Goal: Task Accomplishment & Management: Use online tool/utility

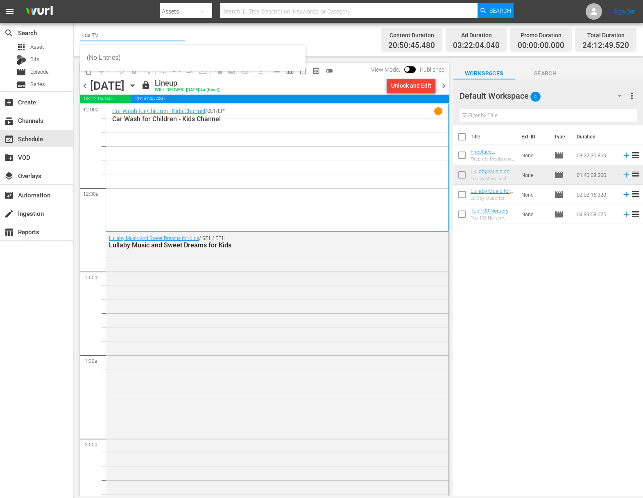
drag, startPoint x: 107, startPoint y: 36, endPoint x: 113, endPoint y: 36, distance: 5.3
click at [74, 0] on div "search Search apps Asset Bits movie Episode subtitles Series add_box Create sub…" at bounding box center [358, 0] width 569 height 0
click at [104, 33] on input "food" at bounding box center [132, 35] width 105 height 20
click at [95, 37] on input "food" at bounding box center [132, 35] width 105 height 20
click at [114, 61] on div "Food (140 - food)" at bounding box center [193, 58] width 212 height 20
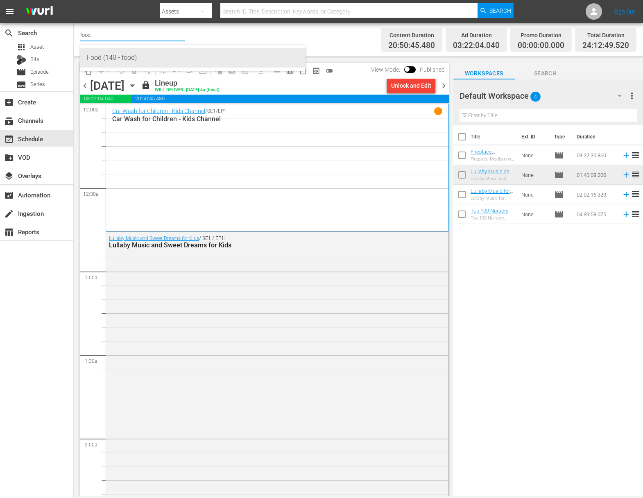
type input "Food (140 - food)"
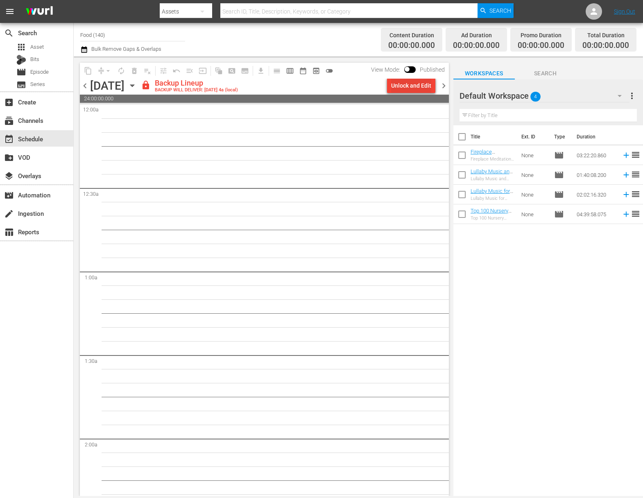
click at [417, 86] on div "Unlock and Edit" at bounding box center [411, 85] width 40 height 15
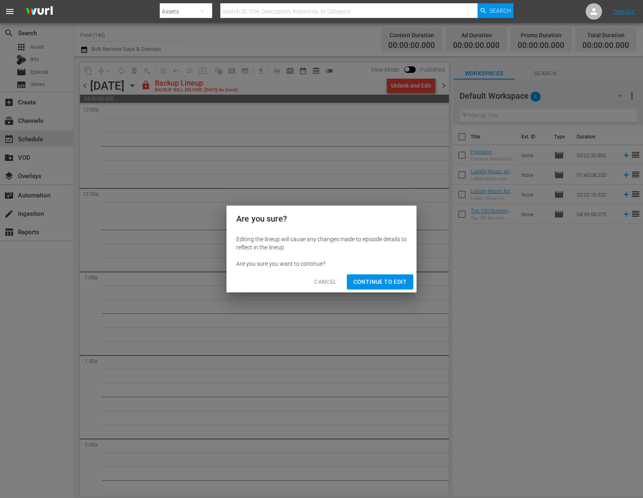
click at [375, 276] on button "Continue to Edit" at bounding box center [380, 281] width 66 height 15
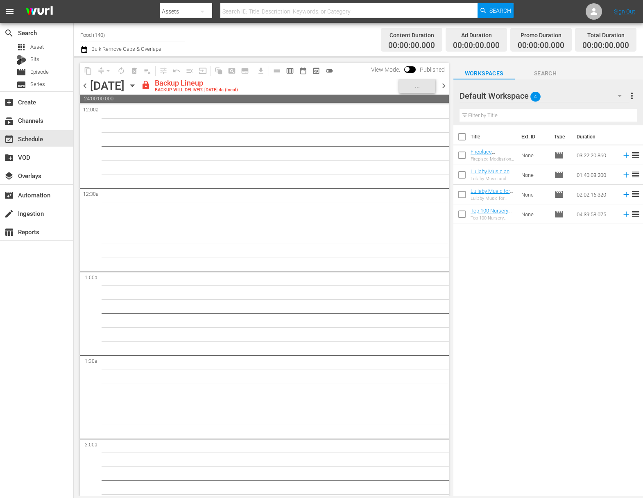
click at [137, 84] on icon "button" at bounding box center [132, 85] width 9 height 9
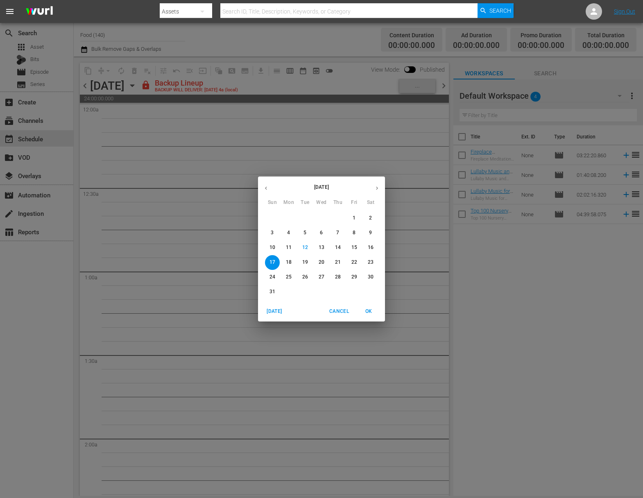
click at [291, 261] on span "18" at bounding box center [288, 262] width 15 height 7
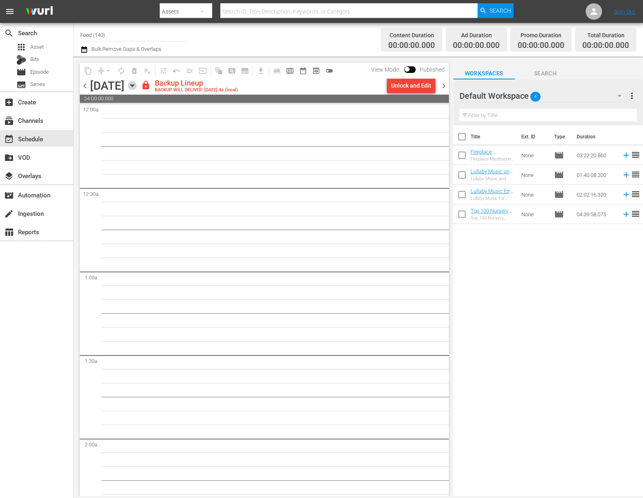
click at [137, 86] on icon "button" at bounding box center [132, 85] width 9 height 9
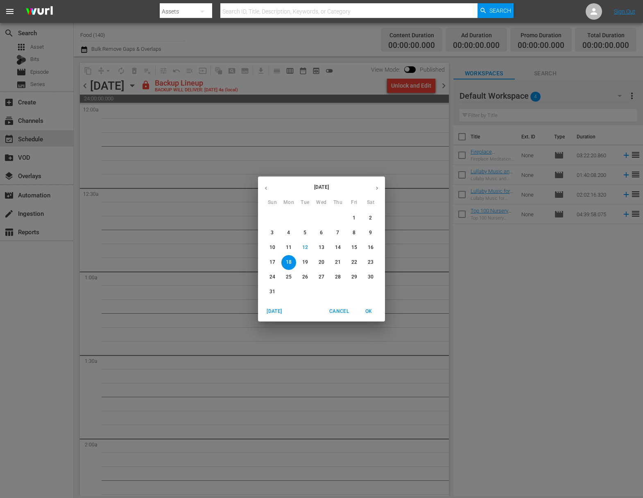
click at [353, 246] on p "15" at bounding box center [354, 247] width 6 height 7
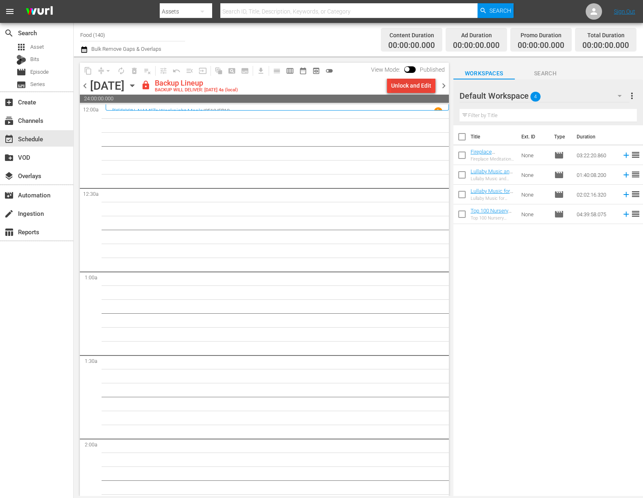
click at [404, 82] on div "Unlock and Edit" at bounding box center [411, 85] width 40 height 15
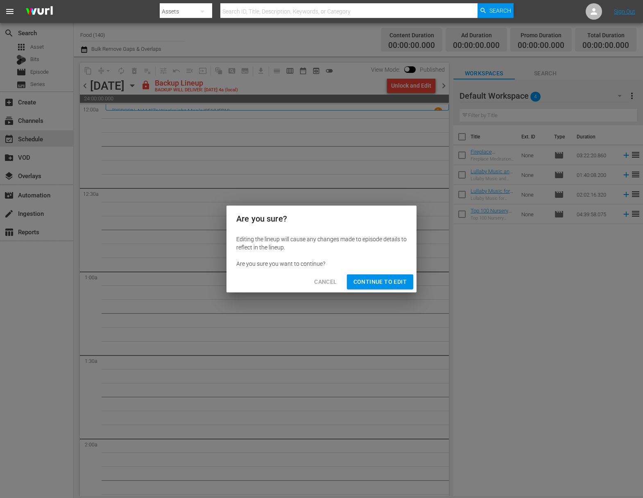
click at [389, 286] on span "Continue to Edit" at bounding box center [379, 282] width 53 height 10
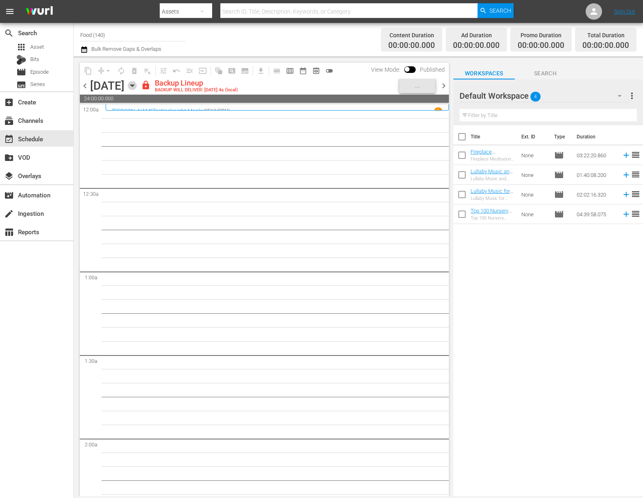
click at [137, 82] on icon "button" at bounding box center [132, 85] width 9 height 9
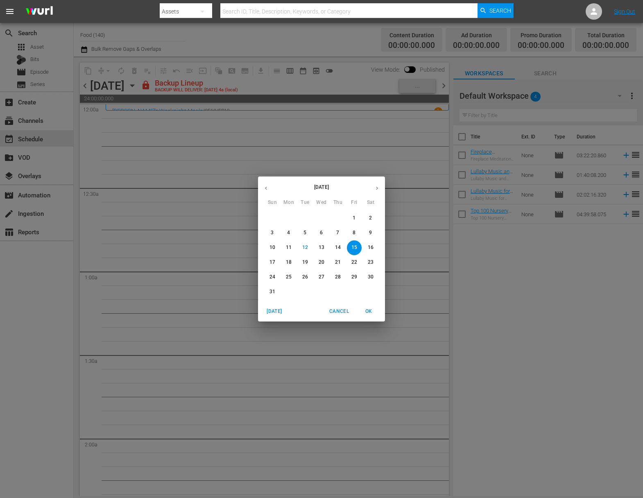
click at [370, 246] on p "16" at bounding box center [371, 247] width 6 height 7
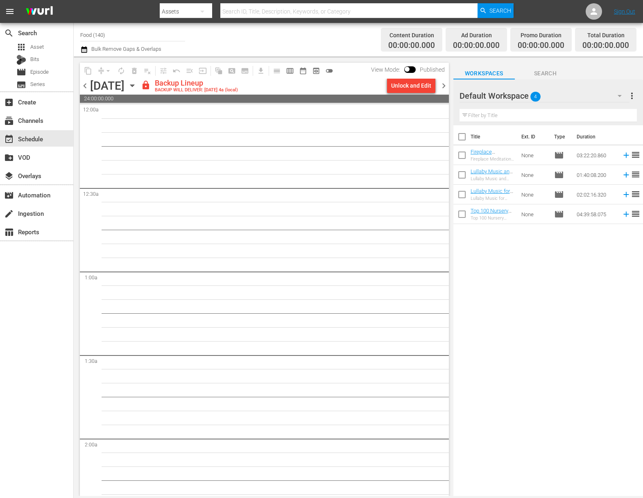
click at [411, 85] on div "Unlock and Edit" at bounding box center [411, 85] width 40 height 15
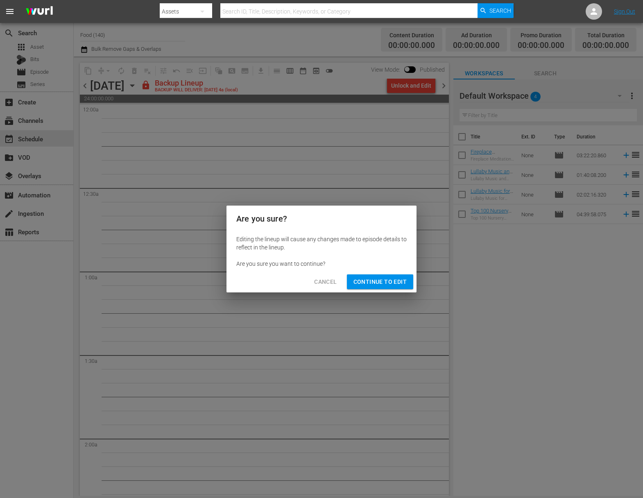
click at [394, 287] on button "Continue to Edit" at bounding box center [380, 281] width 66 height 15
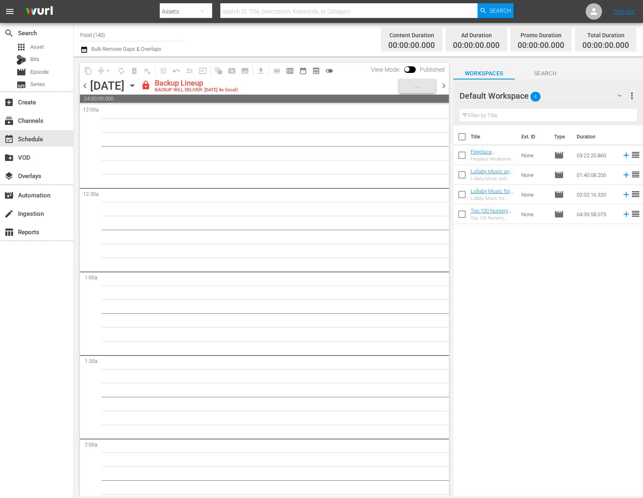
click at [137, 83] on icon "button" at bounding box center [132, 85] width 9 height 9
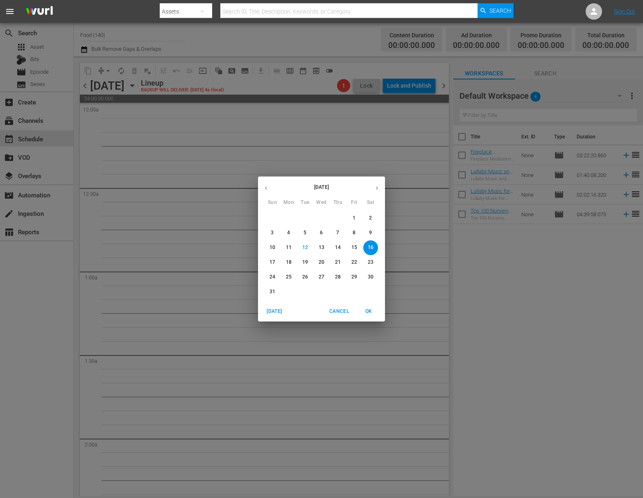
click at [265, 261] on span "17" at bounding box center [272, 262] width 15 height 7
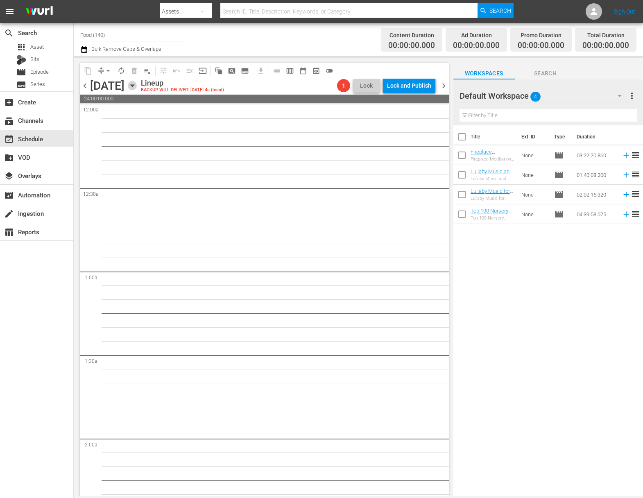
click at [137, 86] on icon "button" at bounding box center [132, 85] width 9 height 9
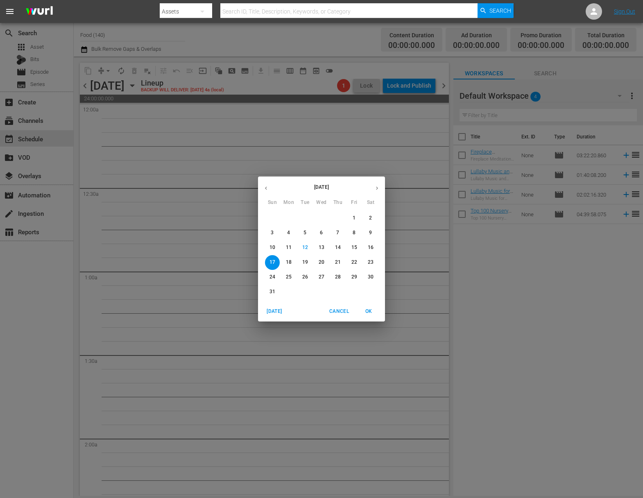
click at [355, 248] on p "15" at bounding box center [354, 247] width 6 height 7
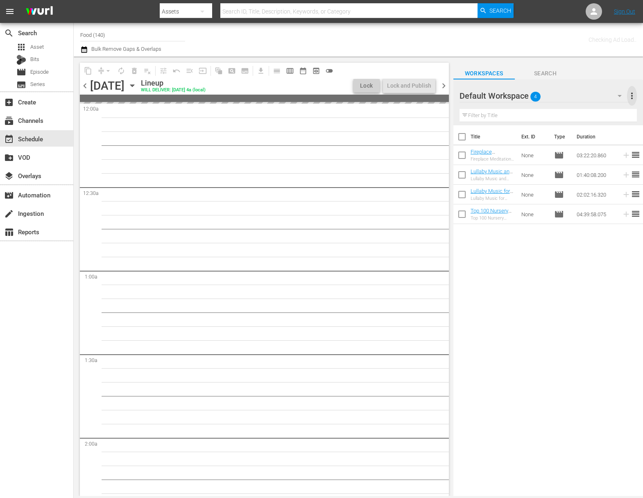
click at [633, 95] on span "more_vert" at bounding box center [632, 96] width 10 height 10
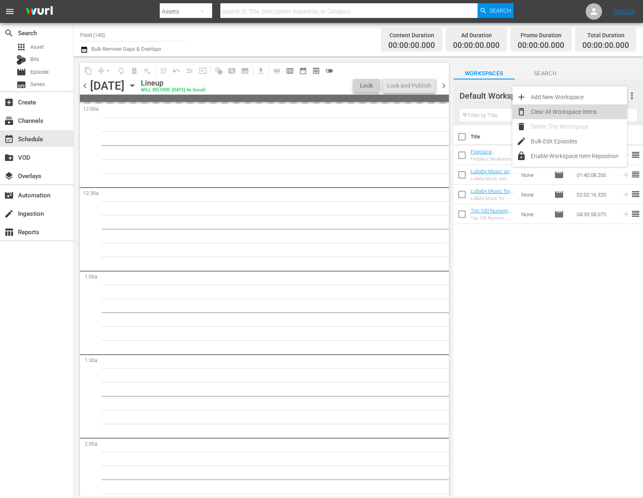
click at [574, 114] on div "Clear All Workspace Items" at bounding box center [579, 111] width 96 height 15
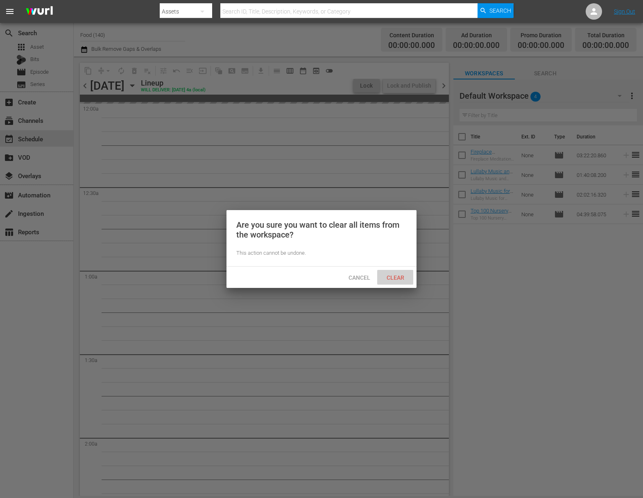
click at [393, 278] on span "Clear" at bounding box center [395, 277] width 31 height 7
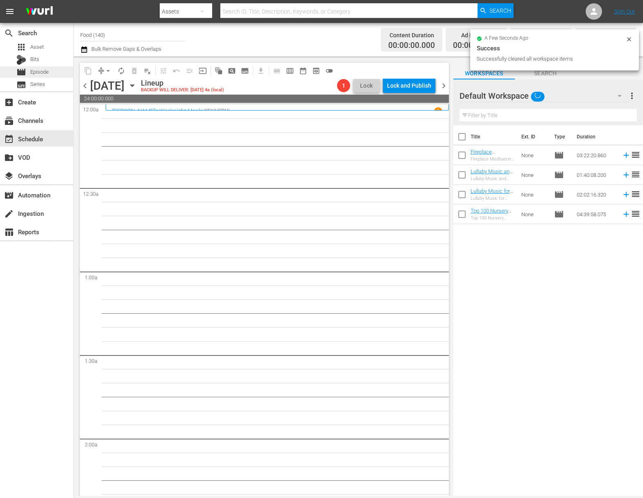
click at [34, 69] on span "Episode" at bounding box center [39, 72] width 18 height 8
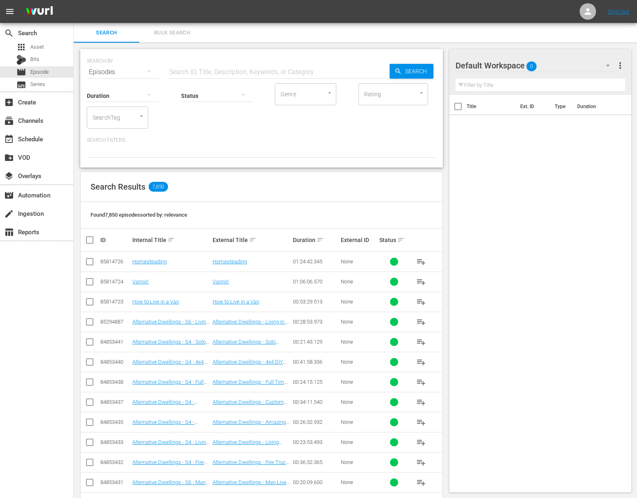
click at [210, 80] on div "Status" at bounding box center [217, 90] width 72 height 29
click at [210, 69] on input "text" at bounding box center [278, 72] width 222 height 20
paste input "[PERSON_NAME] & [PERSON_NAME] at Home - Sandwiches"
click at [396, 69] on icon "button" at bounding box center [397, 70] width 5 height 5
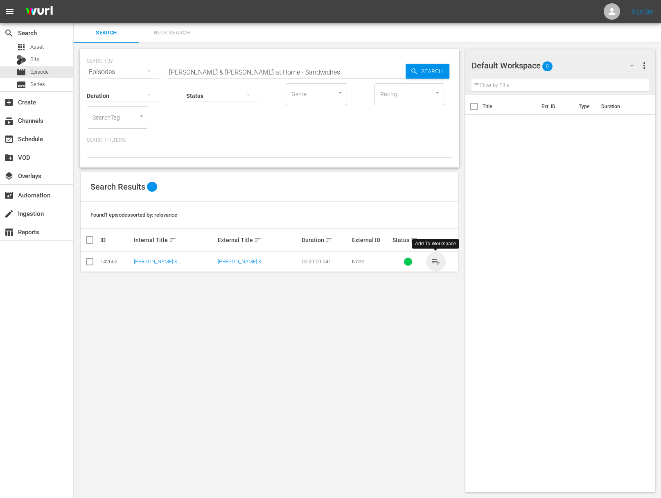
click at [436, 260] on span "playlist_add" at bounding box center [436, 262] width 10 height 10
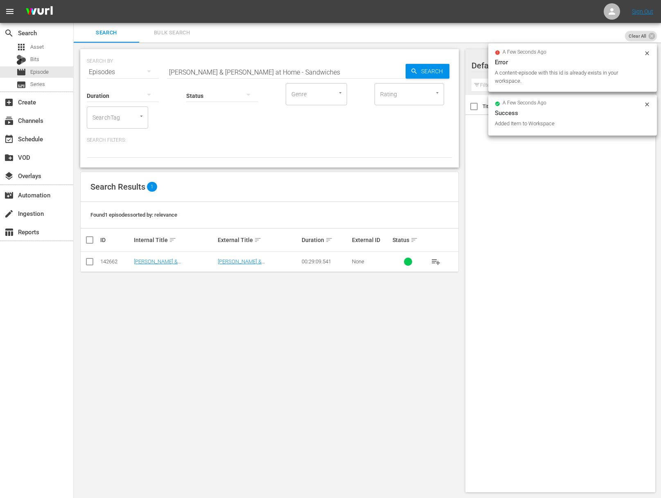
click at [280, 68] on input "[PERSON_NAME] & [PERSON_NAME] at Home - Sandwiches" at bounding box center [286, 72] width 239 height 20
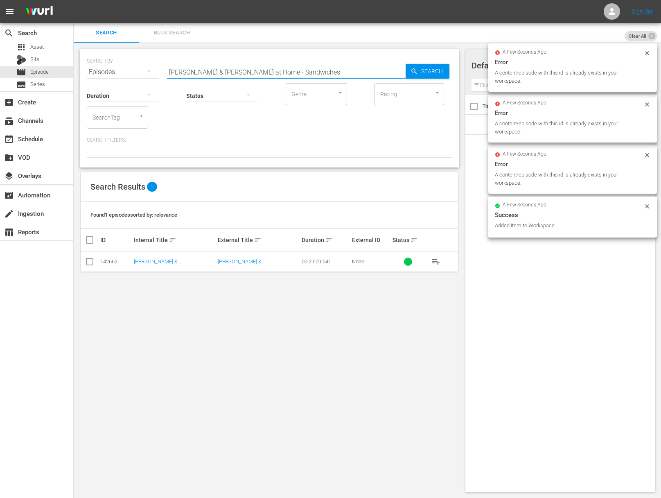
drag, startPoint x: 272, startPoint y: 71, endPoint x: 309, endPoint y: 72, distance: 37.7
click at [309, 72] on input "[PERSON_NAME] & [PERSON_NAME] at Home - Sandwiches" at bounding box center [286, 72] width 239 height 20
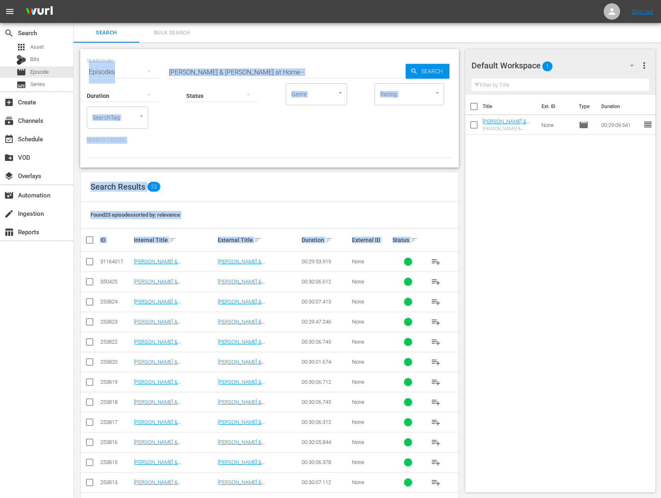
drag, startPoint x: 2, startPoint y: 303, endPoint x: -79, endPoint y: 296, distance: 80.5
click at [0, 296] on html "menu Sign Out search Search apps Asset Bits movie Episode subtitles Series add_…" at bounding box center [330, 249] width 661 height 498
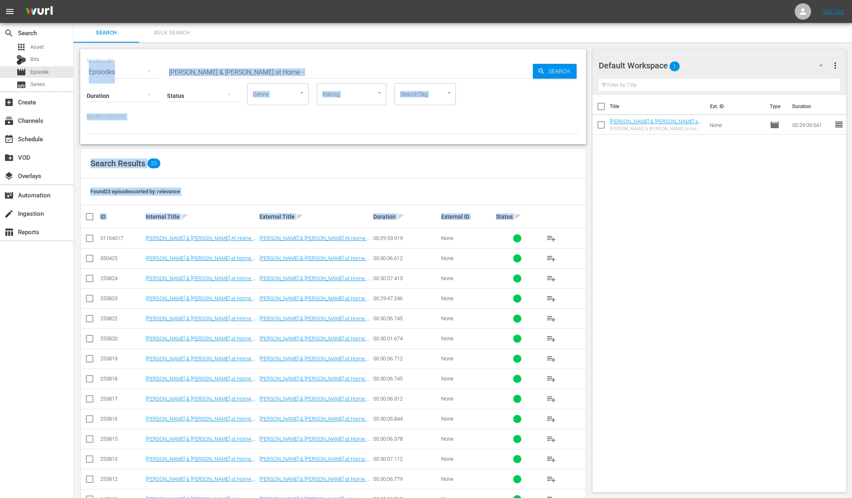
drag, startPoint x: 280, startPoint y: 29, endPoint x: 282, endPoint y: 2, distance: 27.9
click at [281, 28] on div "Search Bulk Search" at bounding box center [463, 33] width 779 height 20
drag, startPoint x: 1, startPoint y: 295, endPoint x: -4, endPoint y: 295, distance: 4.9
click at [0, 295] on html "menu Sign Out search Search apps Asset Bits movie Episode subtitles Series add_…" at bounding box center [426, 249] width 852 height 498
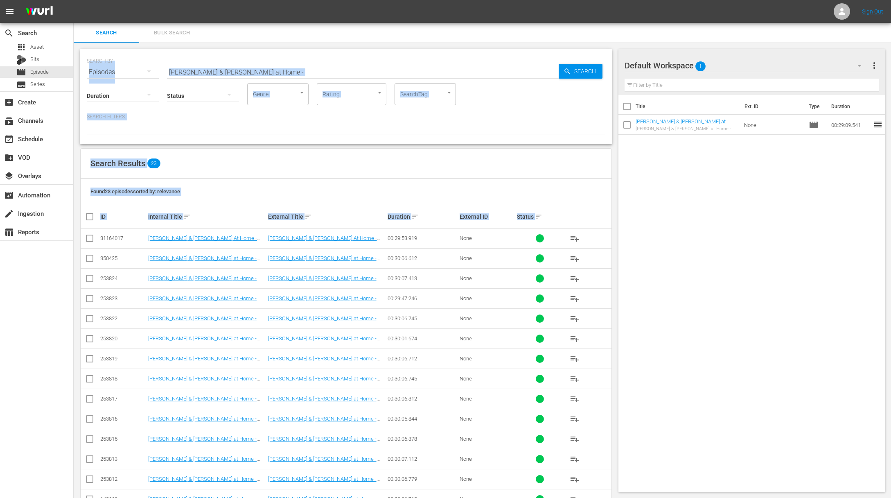
click at [298, 59] on div "SEARCH BY Search By Episodes Search ID, Title, Description, Keywords, or Catego…" at bounding box center [346, 66] width 519 height 29
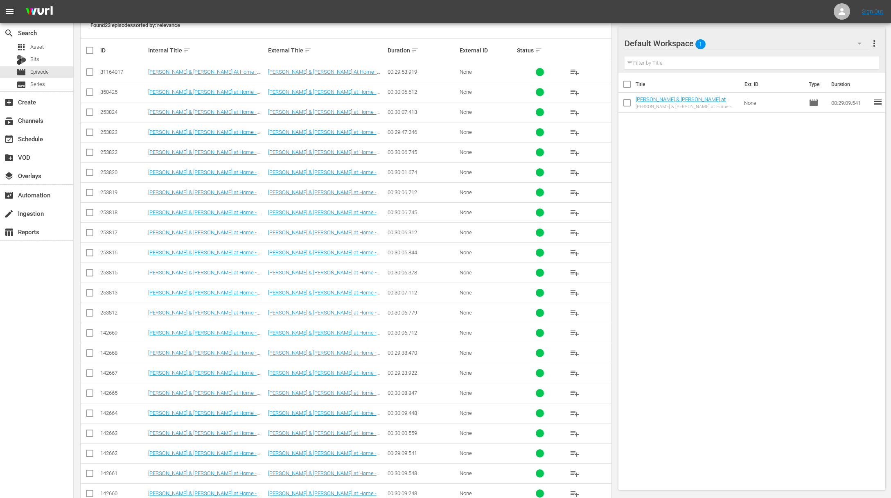
scroll to position [207, 0]
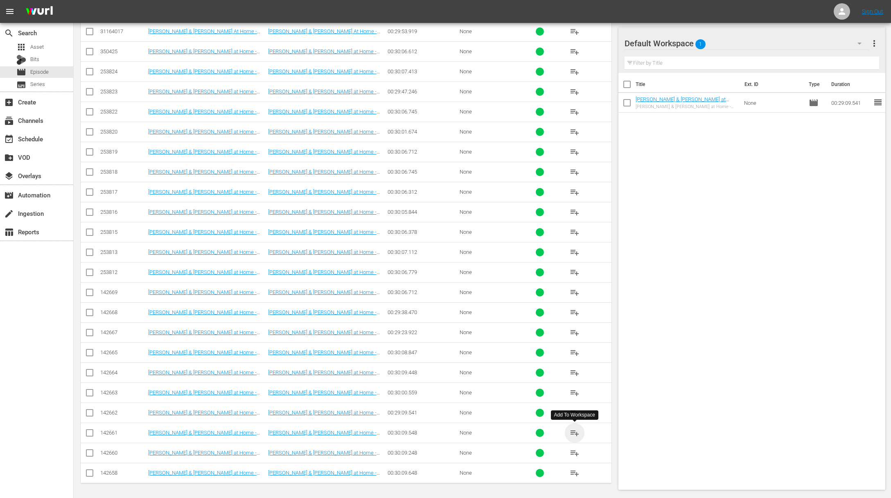
click at [573, 431] on span "playlist_add" at bounding box center [575, 433] width 10 height 10
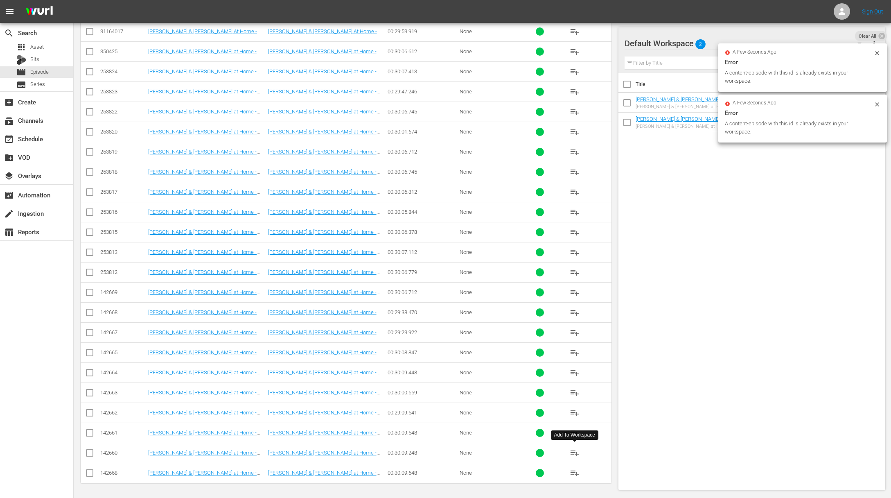
click at [576, 453] on span "playlist_add" at bounding box center [575, 453] width 10 height 10
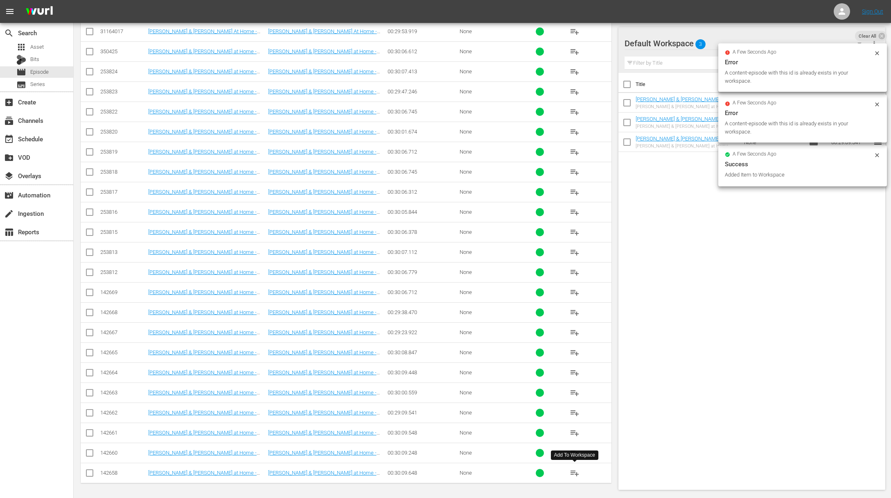
click at [576, 472] on span "playlist_add" at bounding box center [575, 473] width 10 height 10
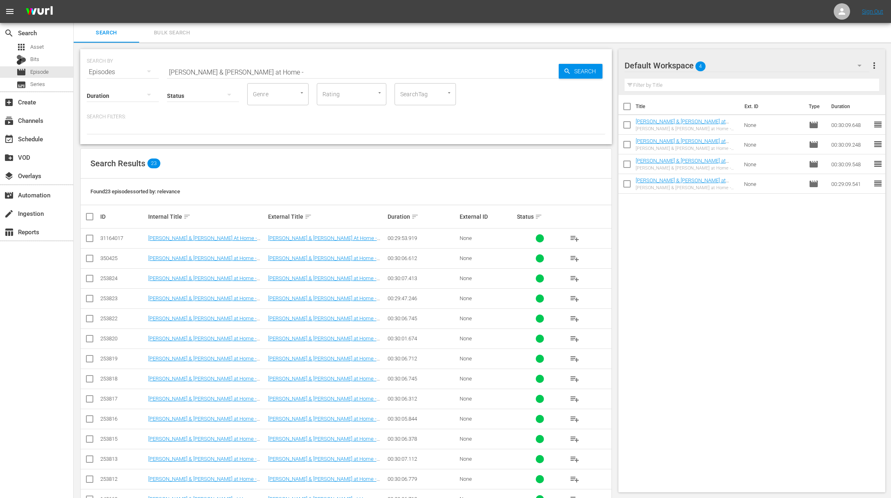
click at [275, 71] on input "[PERSON_NAME] & [PERSON_NAME] at Home -" at bounding box center [363, 72] width 392 height 20
paste input "Child's Kitchen Wisdom"
click at [576, 71] on span "Search" at bounding box center [587, 71] width 32 height 15
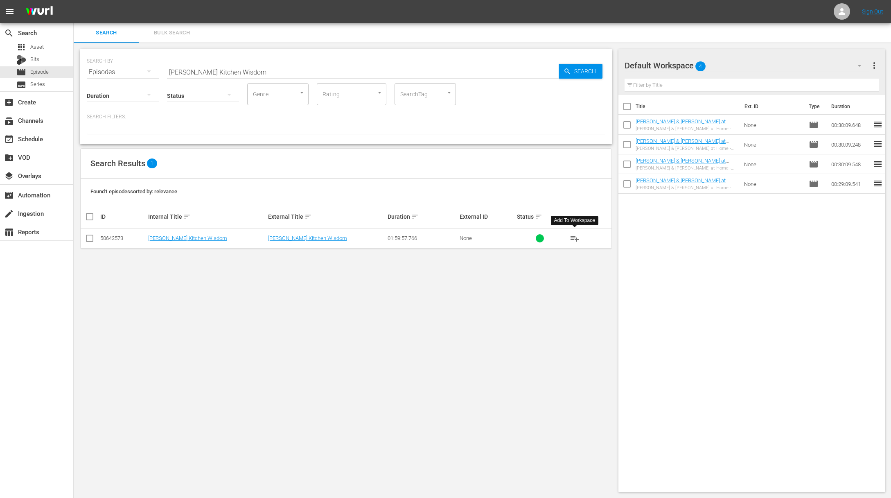
click at [575, 238] on span "playlist_add" at bounding box center [575, 238] width 10 height 10
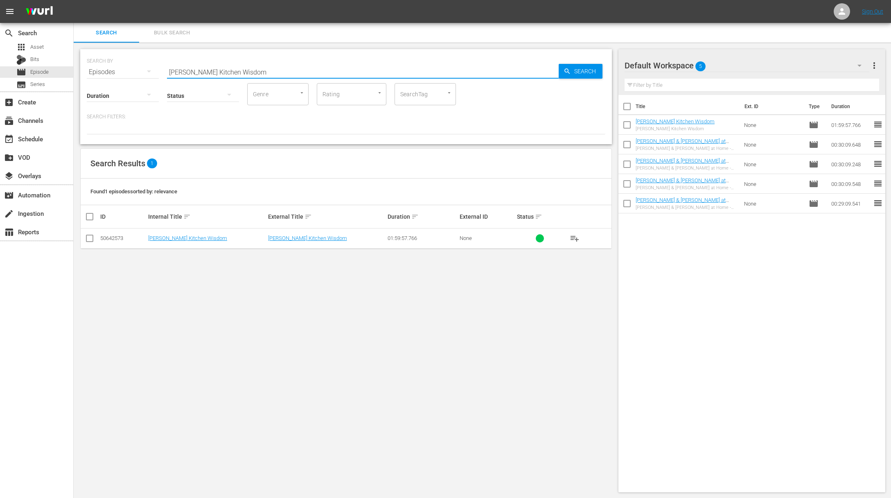
click at [247, 75] on input "[PERSON_NAME] Kitchen Wisdom" at bounding box center [363, 72] width 392 height 20
paste input "& [PERSON_NAME] at Home - Duck-[PERSON_NAME]'s Original French Chef Recipe, [PE…"
drag, startPoint x: 271, startPoint y: 72, endPoint x: 352, endPoint y: 115, distance: 91.8
click at [352, 115] on div "SEARCH BY Search By Episodes Search ID, Title, Description, Keywords, or Catego…" at bounding box center [346, 96] width 532 height 95
type input "[PERSON_NAME] & [PERSON_NAME] at Home -"
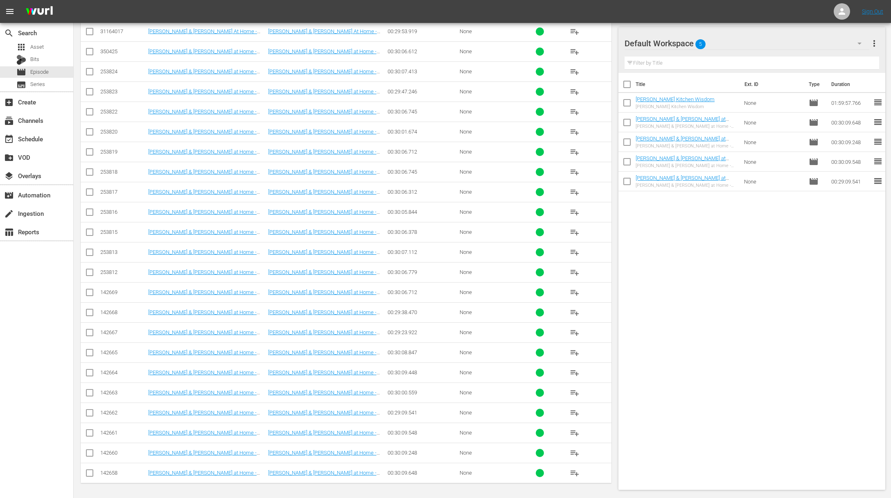
scroll to position [133, 0]
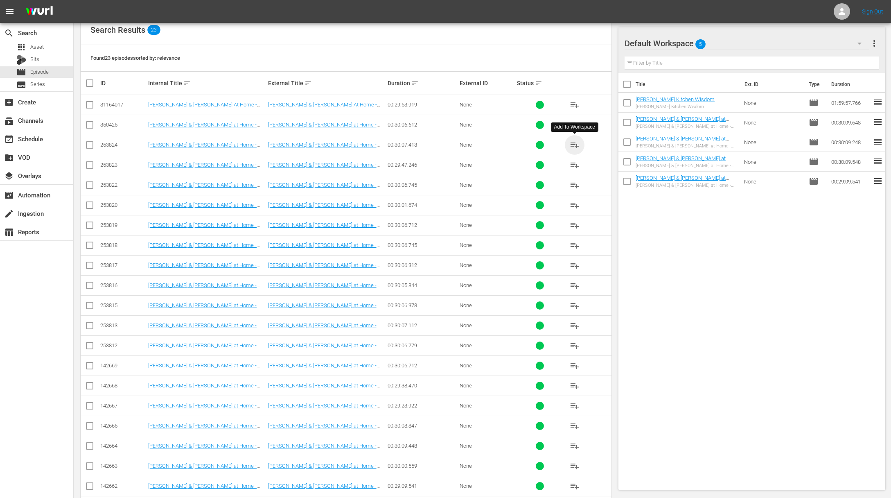
click at [575, 144] on span "playlist_add" at bounding box center [575, 145] width 10 height 10
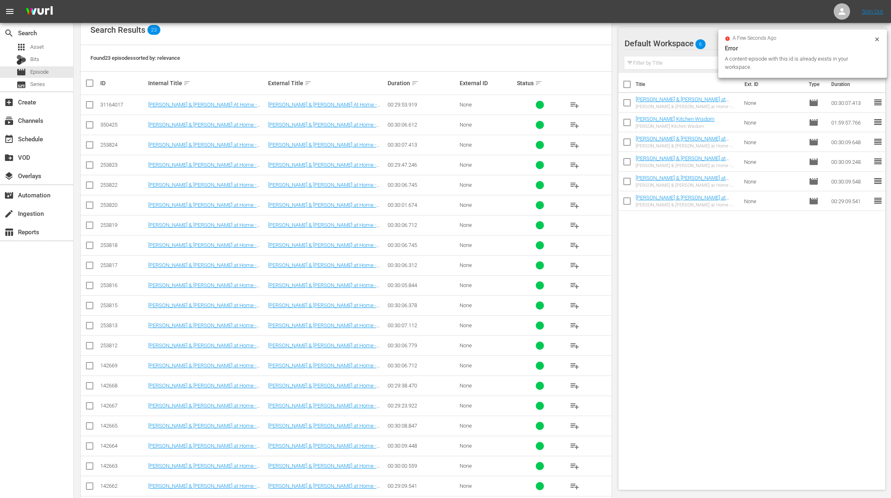
click at [581, 165] on button "playlist_add" at bounding box center [575, 165] width 20 height 20
click at [574, 165] on span "playlist_add" at bounding box center [575, 165] width 10 height 10
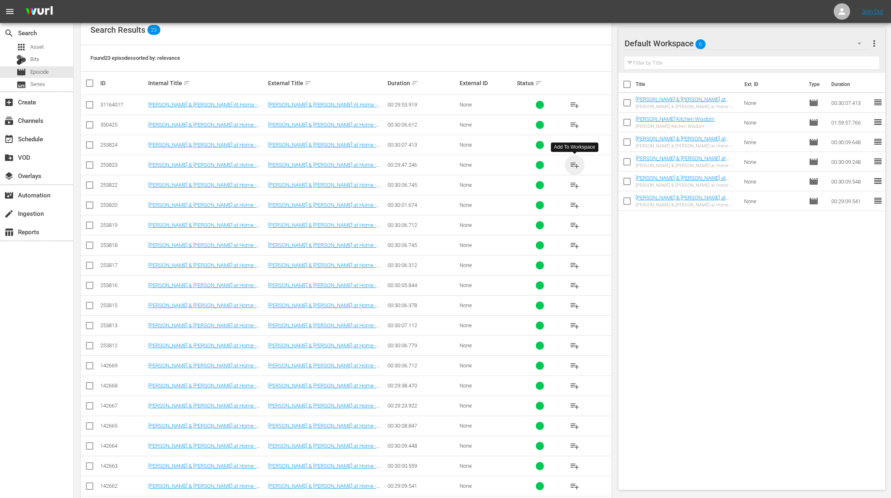
click at [574, 165] on span "playlist_add" at bounding box center [575, 165] width 10 height 10
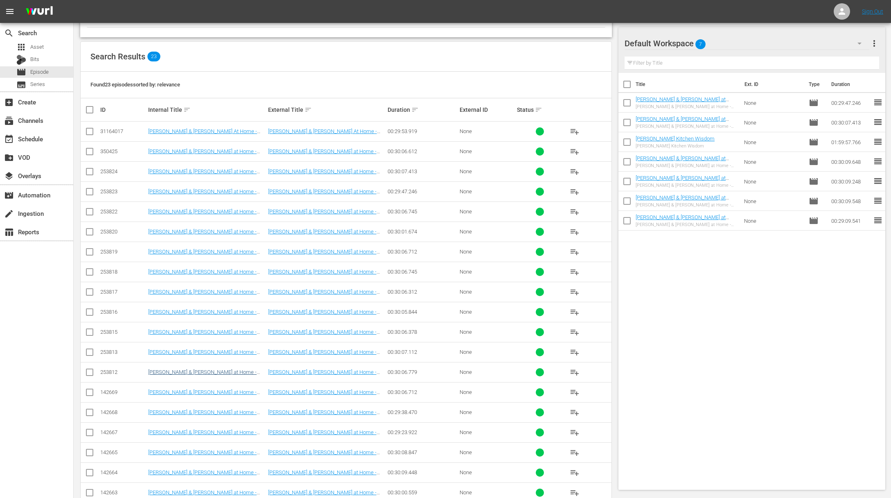
scroll to position [39, 0]
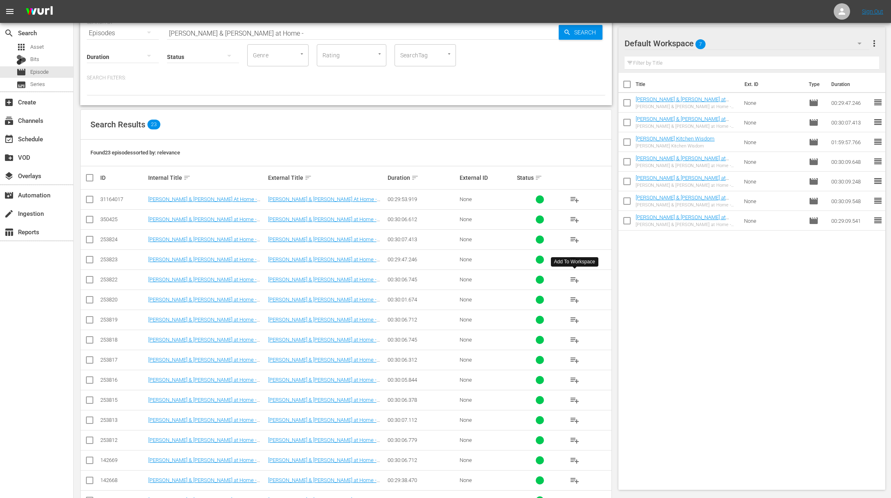
click at [574, 277] on span "playlist_add" at bounding box center [575, 280] width 10 height 10
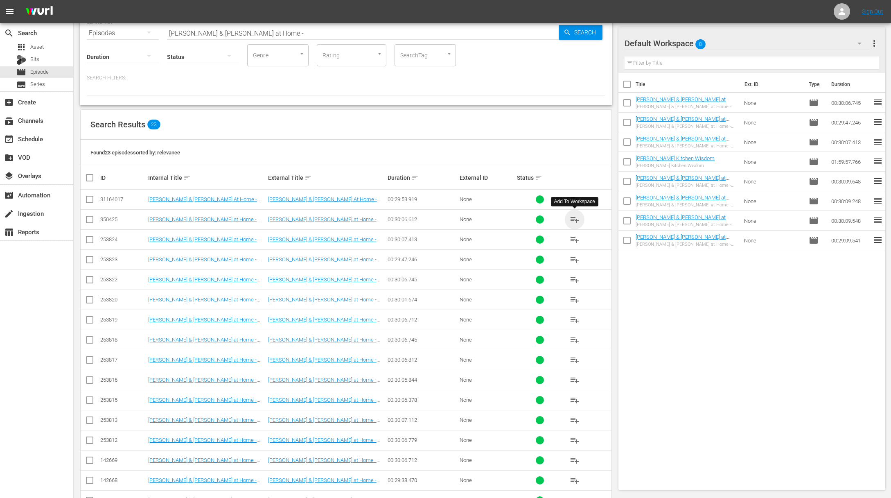
click at [575, 218] on span "playlist_add" at bounding box center [575, 220] width 10 height 10
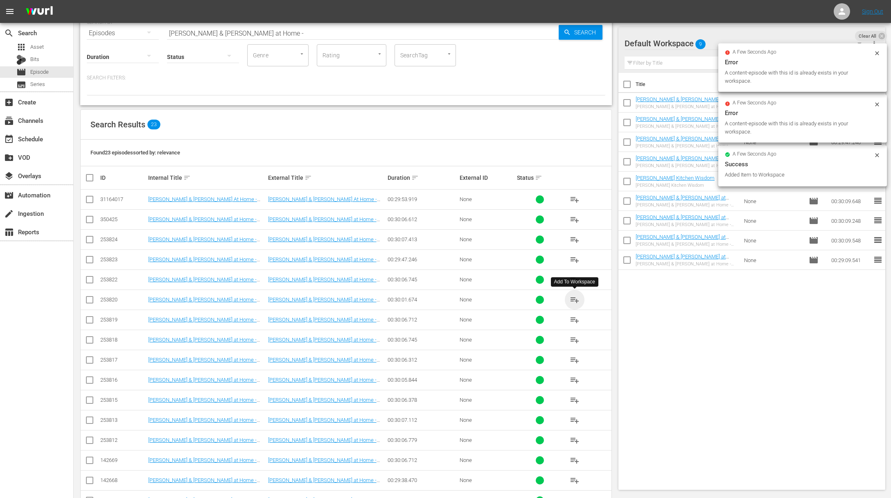
click at [574, 299] on span "playlist_add" at bounding box center [575, 300] width 10 height 10
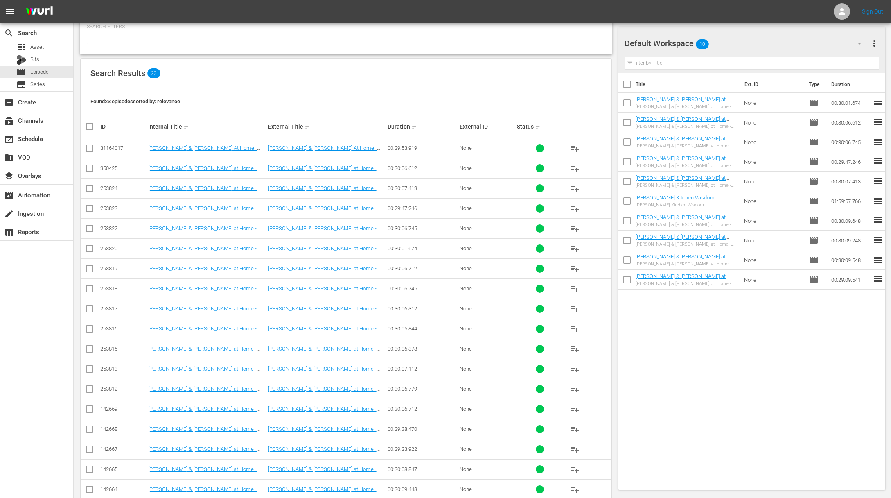
scroll to position [73, 0]
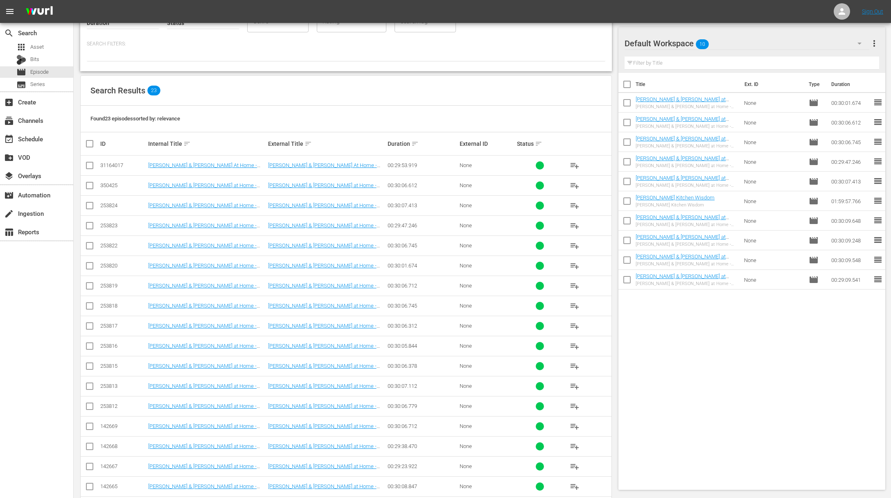
click at [574, 306] on span "playlist_add" at bounding box center [575, 306] width 10 height 10
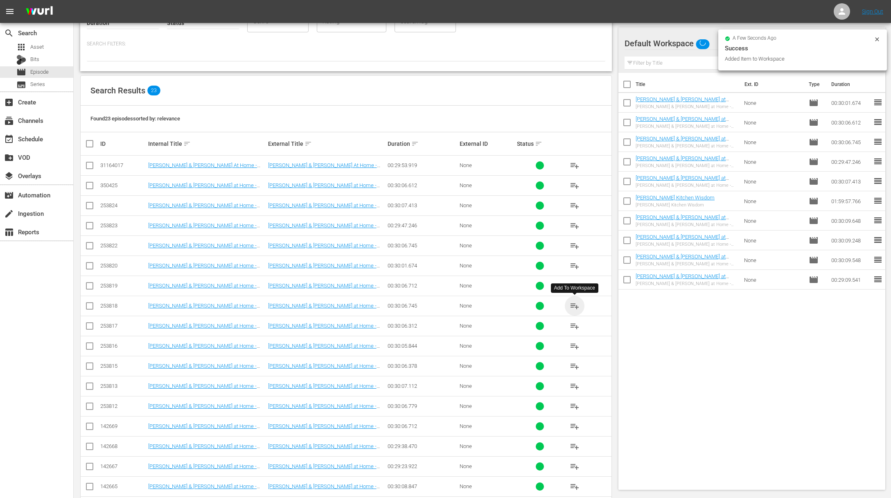
click at [575, 305] on span "playlist_add" at bounding box center [575, 306] width 10 height 10
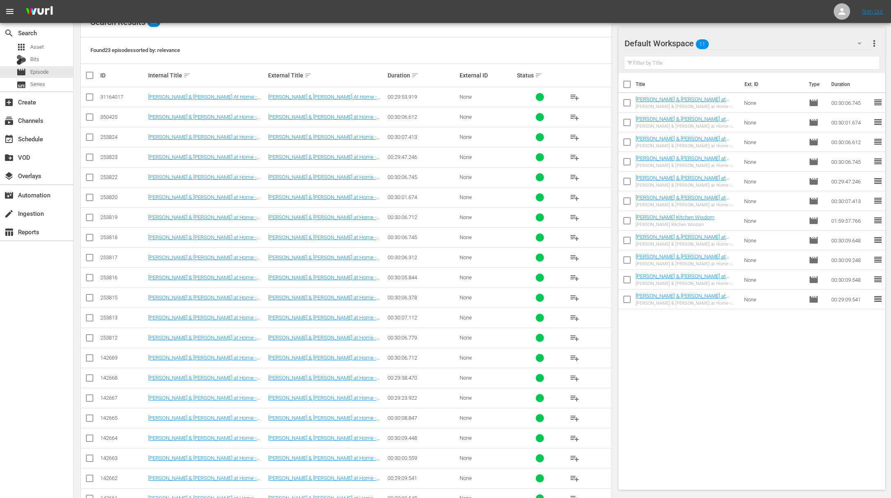
scroll to position [126, 0]
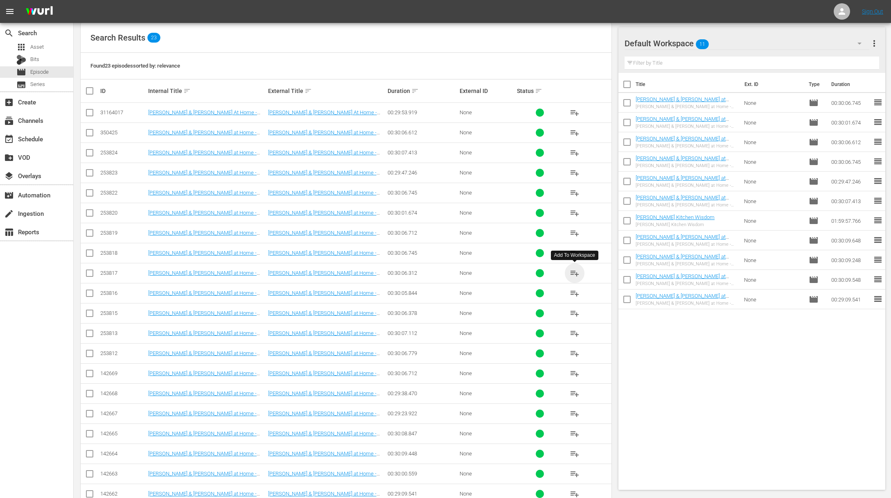
click at [575, 273] on span "playlist_add" at bounding box center [575, 273] width 10 height 10
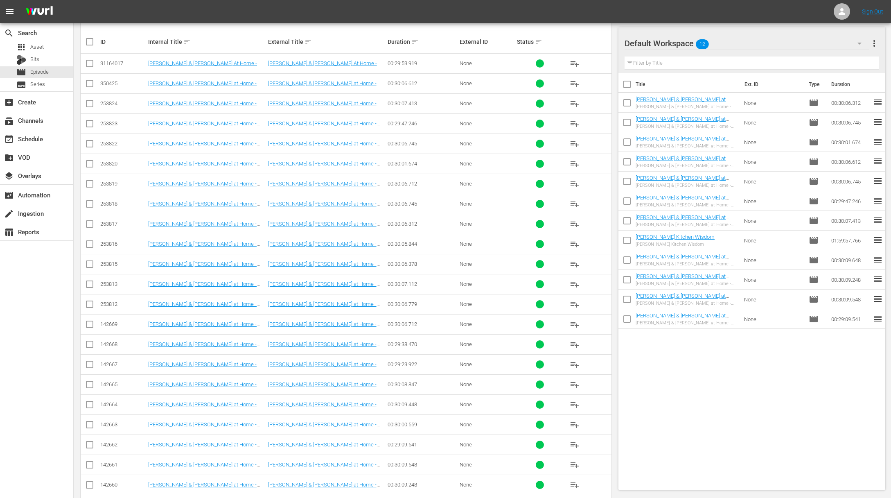
scroll to position [156, 0]
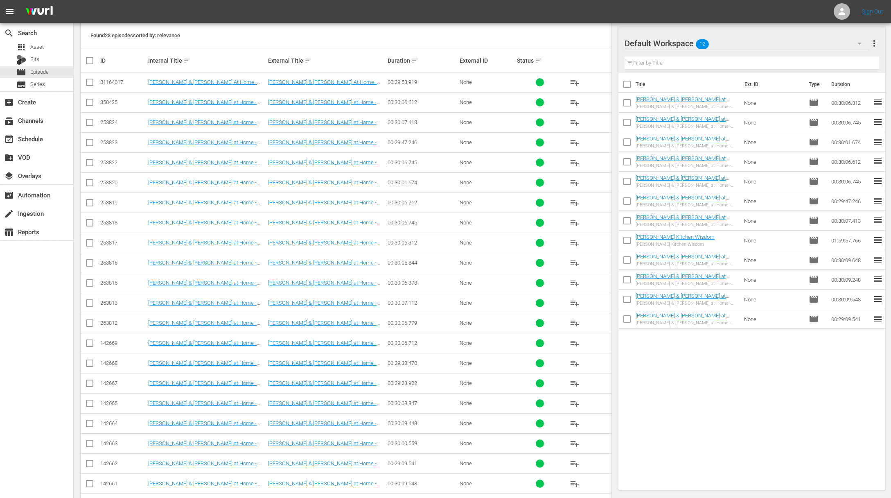
drag, startPoint x: 579, startPoint y: 262, endPoint x: 573, endPoint y: 262, distance: 5.7
click at [578, 262] on span "playlist_add" at bounding box center [575, 263] width 10 height 10
click at [573, 262] on span "playlist_add" at bounding box center [575, 263] width 10 height 10
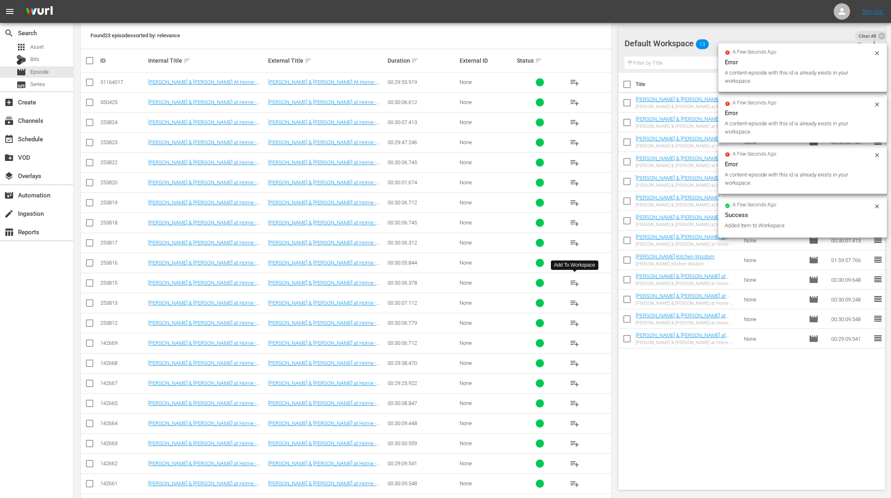
click at [575, 281] on span "playlist_add" at bounding box center [575, 283] width 10 height 10
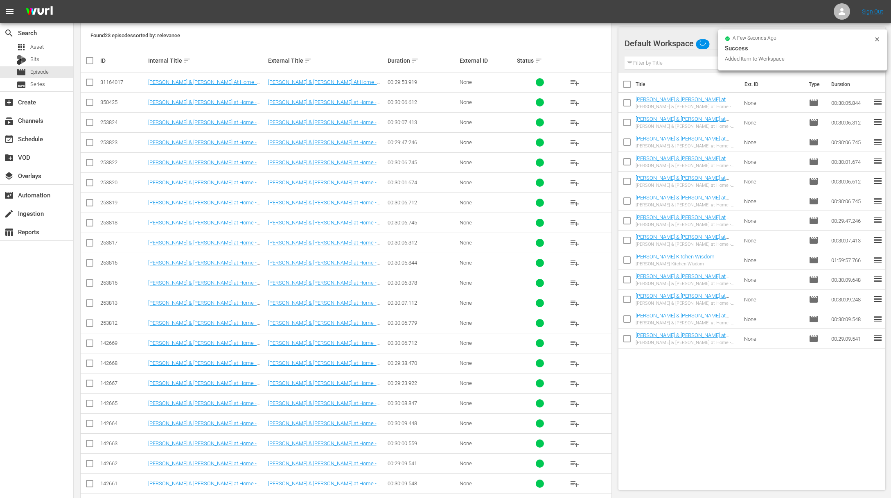
click at [574, 302] on span "playlist_add" at bounding box center [575, 303] width 10 height 10
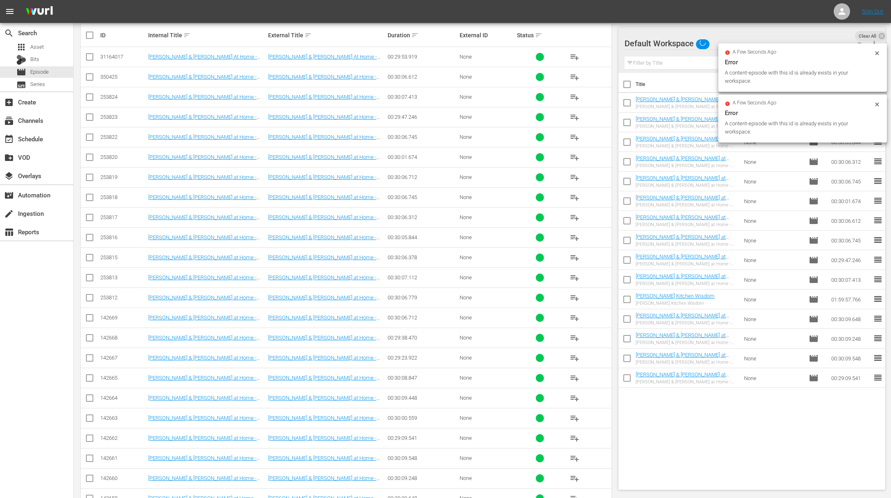
scroll to position [207, 0]
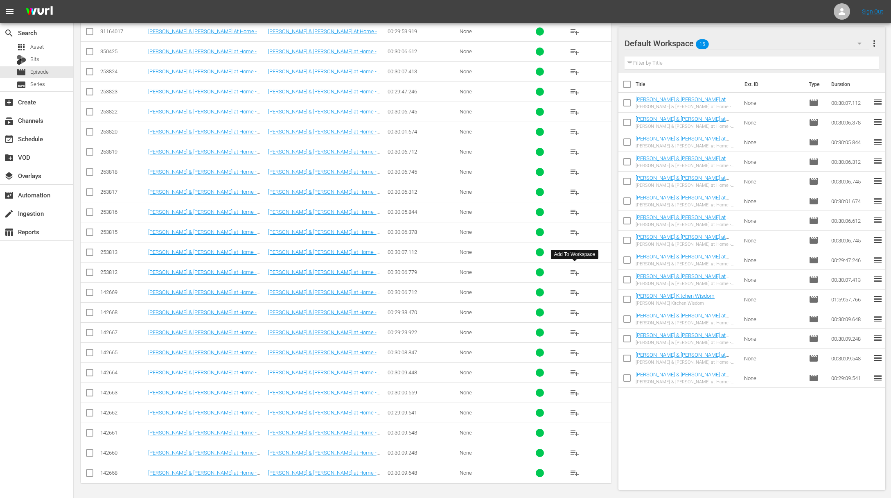
click at [575, 271] on span "playlist_add" at bounding box center [575, 272] width 10 height 10
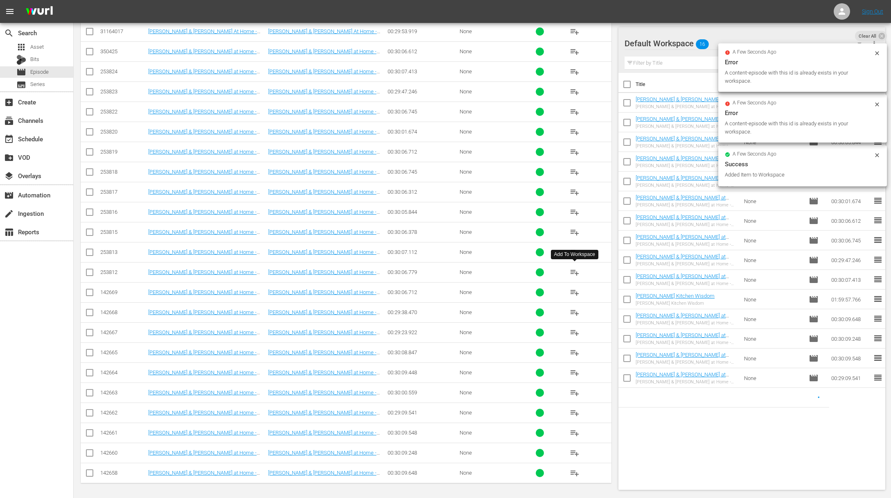
click at [575, 271] on span "playlist_add" at bounding box center [575, 272] width 10 height 10
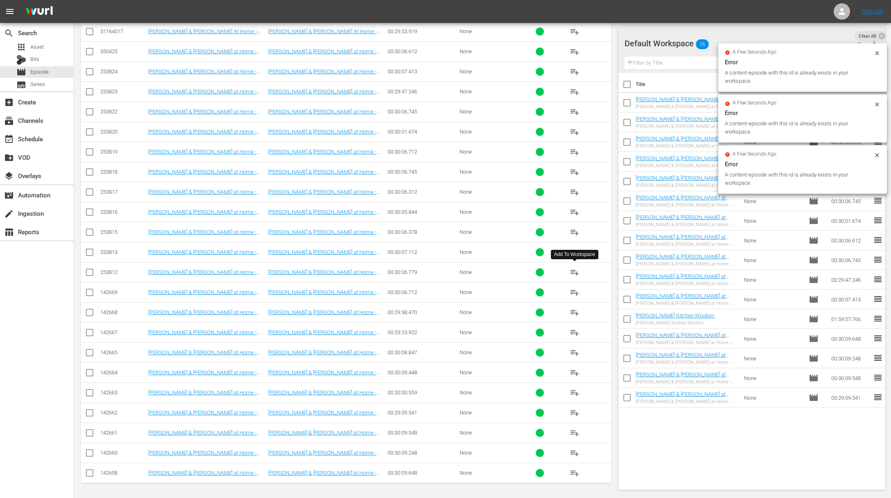
click at [575, 271] on span "playlist_add" at bounding box center [575, 272] width 10 height 10
click at [574, 291] on span "playlist_add" at bounding box center [575, 292] width 10 height 10
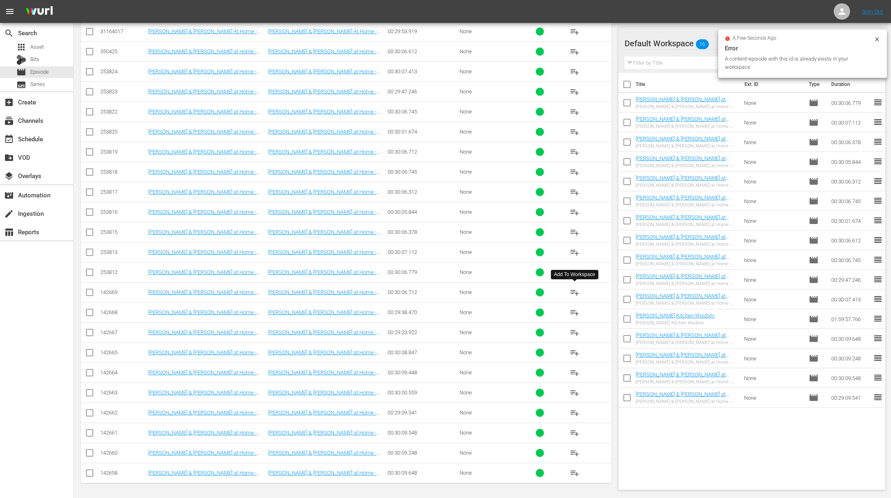
click at [574, 291] on span "playlist_add" at bounding box center [575, 292] width 10 height 10
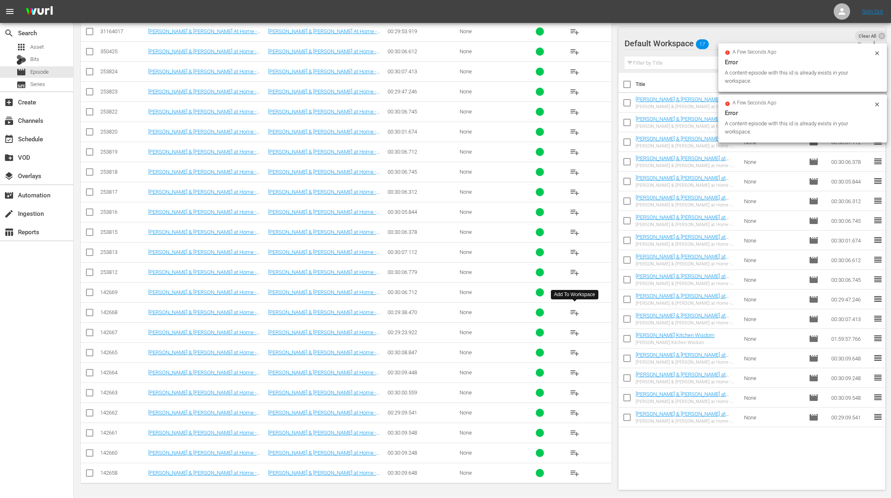
click at [575, 312] on span "playlist_add" at bounding box center [575, 312] width 10 height 10
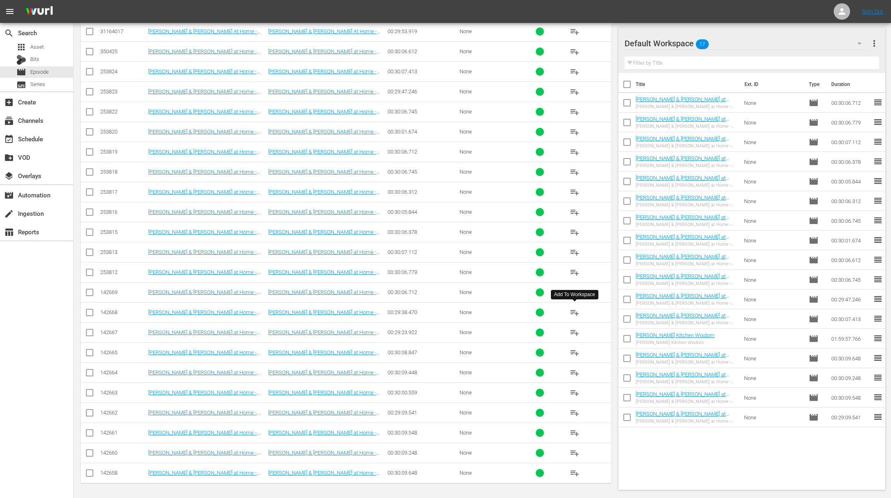
click at [575, 312] on span "playlist_add" at bounding box center [575, 312] width 10 height 10
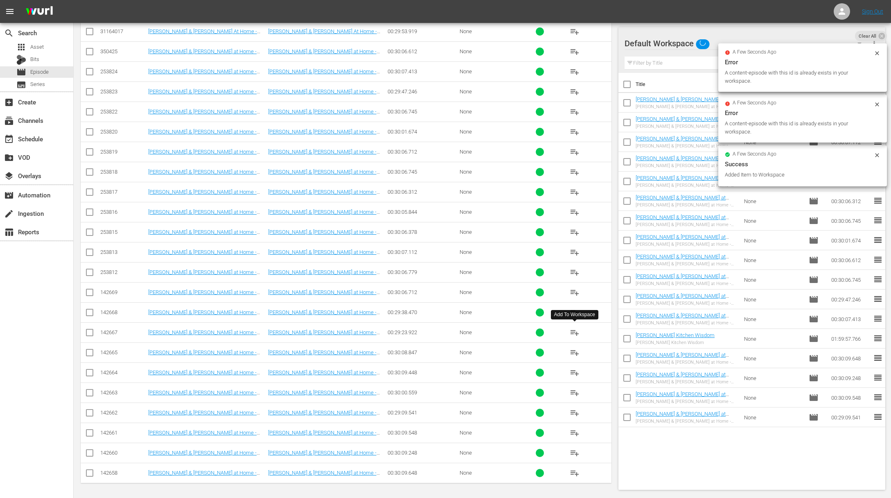
click at [576, 330] on span "playlist_add" at bounding box center [575, 333] width 10 height 10
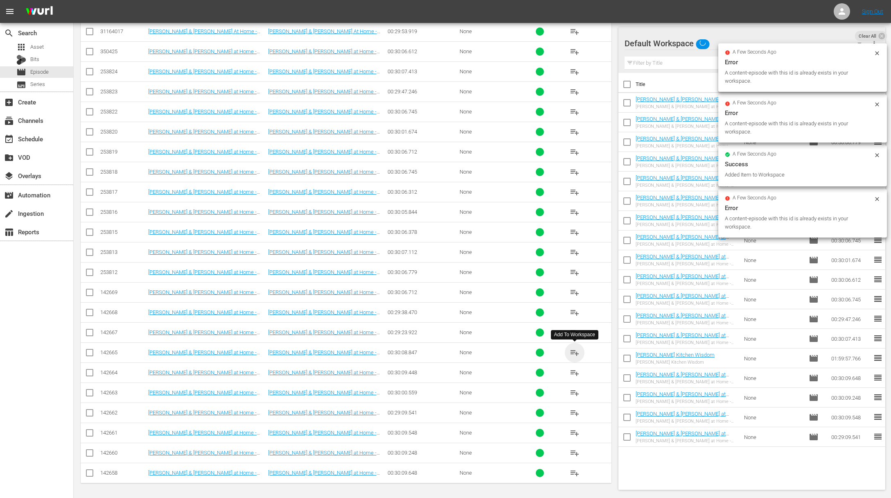
click at [574, 352] on span "playlist_add" at bounding box center [575, 353] width 10 height 10
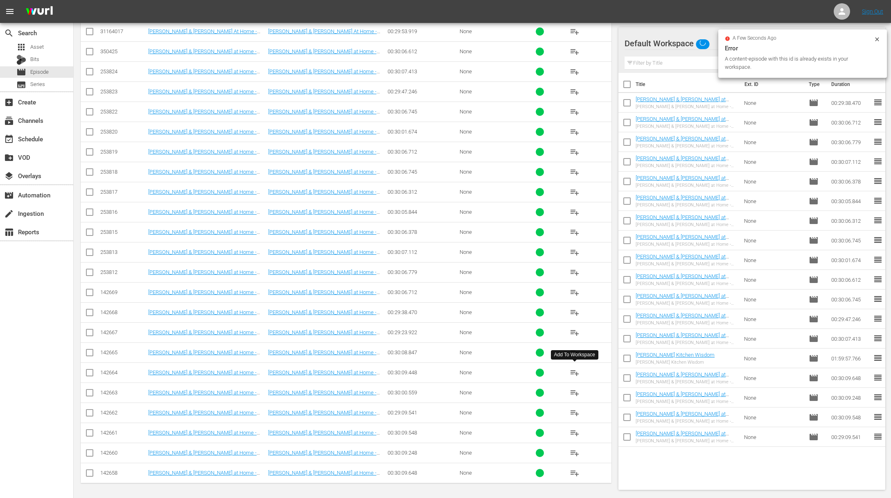
click at [575, 370] on span "playlist_add" at bounding box center [575, 373] width 10 height 10
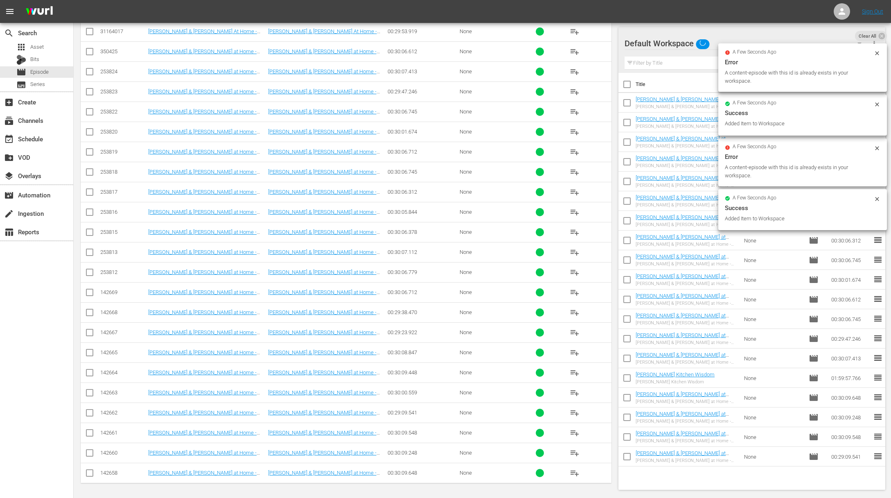
click at [575, 391] on span "playlist_add" at bounding box center [575, 393] width 10 height 10
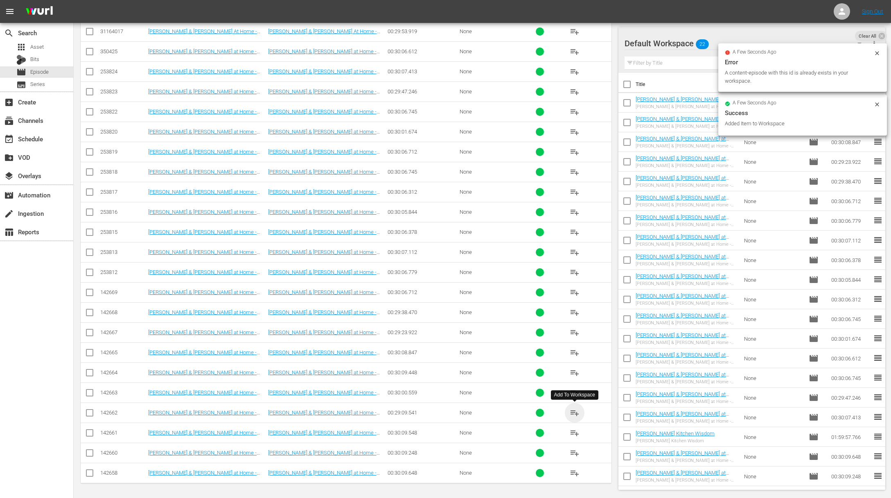
click at [576, 411] on span "playlist_add" at bounding box center [575, 413] width 10 height 10
click at [575, 431] on span "playlist_add" at bounding box center [575, 433] width 10 height 10
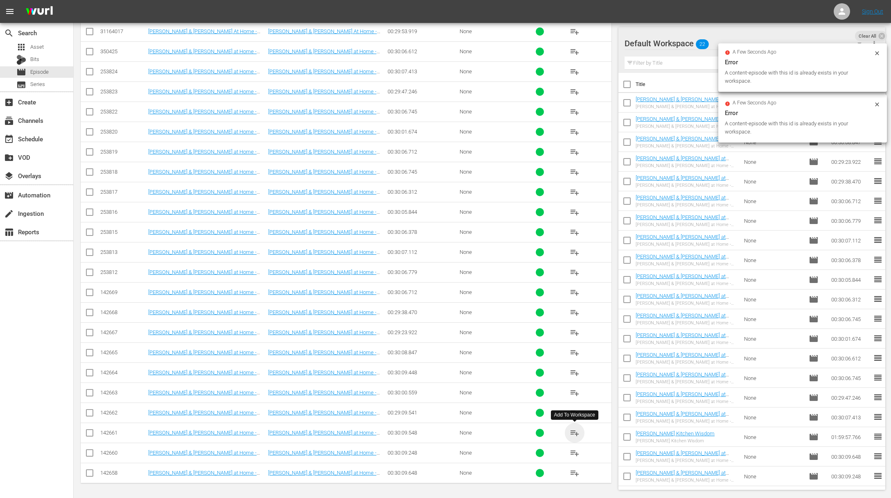
click at [575, 431] on span "playlist_add" at bounding box center [575, 433] width 10 height 10
click at [576, 450] on span "playlist_add" at bounding box center [575, 453] width 10 height 10
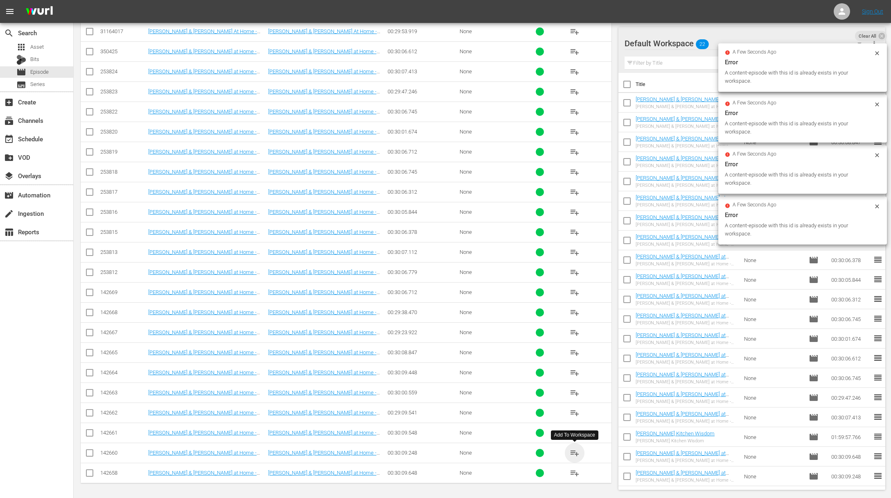
click at [576, 450] on span "playlist_add" at bounding box center [575, 453] width 10 height 10
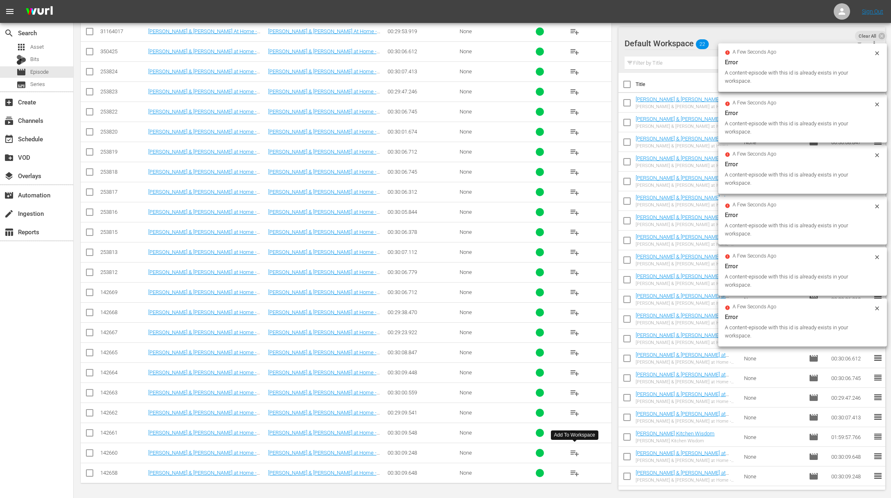
click at [576, 450] on span "playlist_add" at bounding box center [575, 453] width 10 height 10
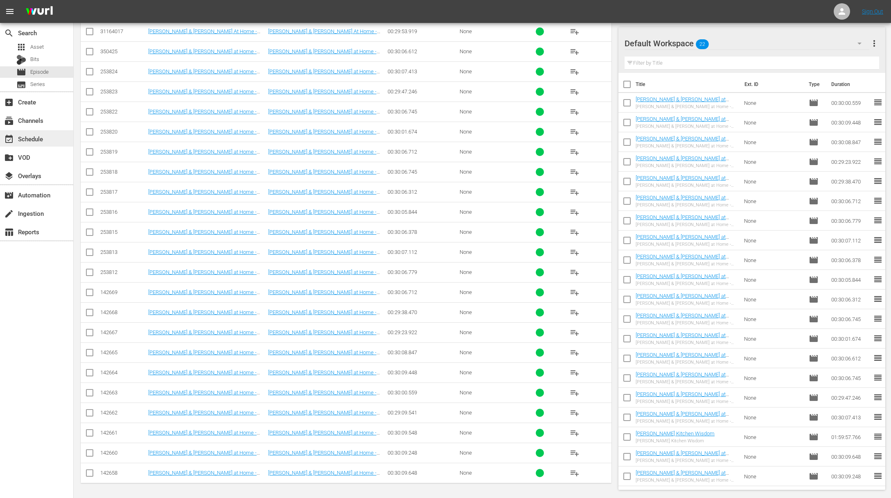
click at [45, 134] on div "event_available Schedule" at bounding box center [23, 137] width 46 height 7
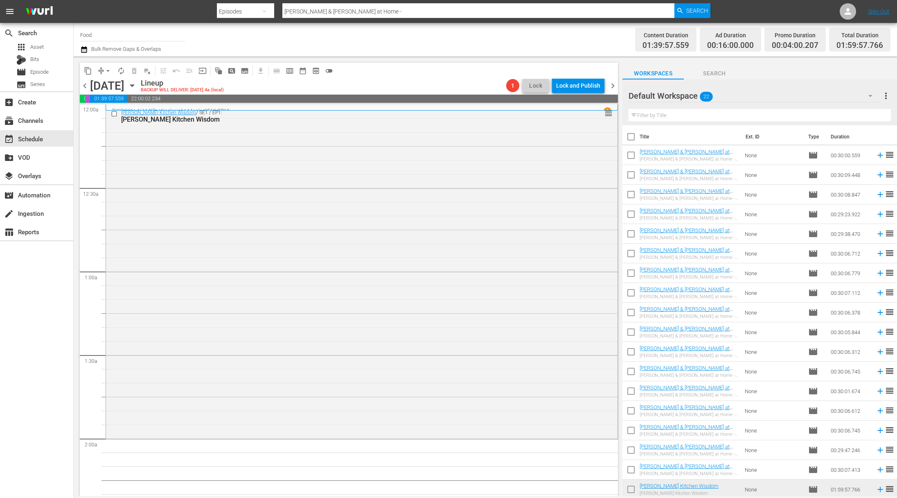
click at [633, 136] on input "checkbox" at bounding box center [631, 138] width 17 height 17
checkbox input "true"
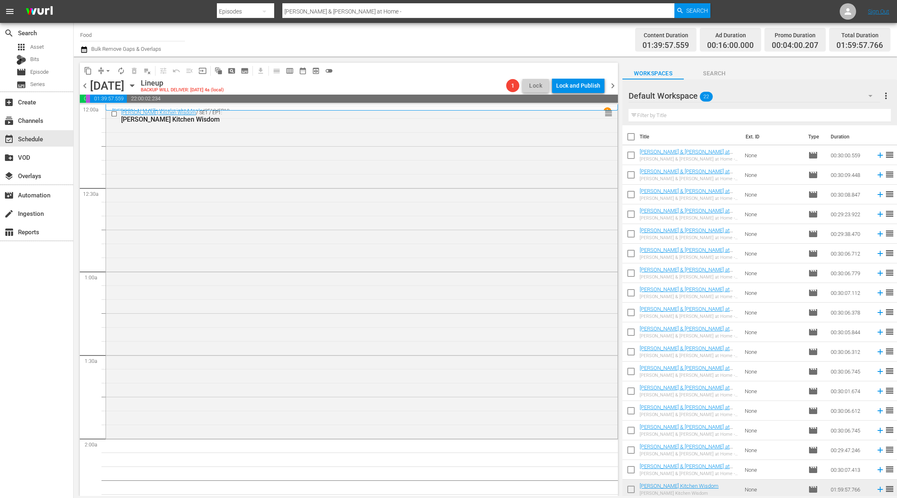
checkbox input "true"
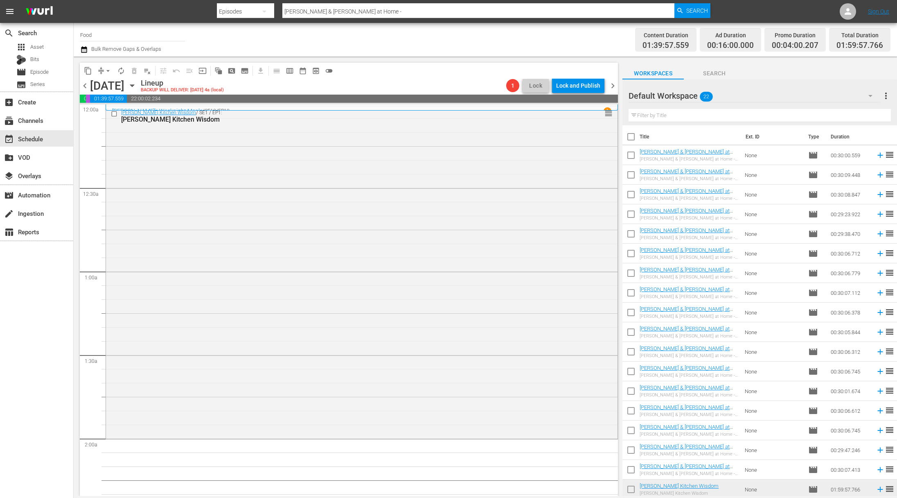
checkbox input "true"
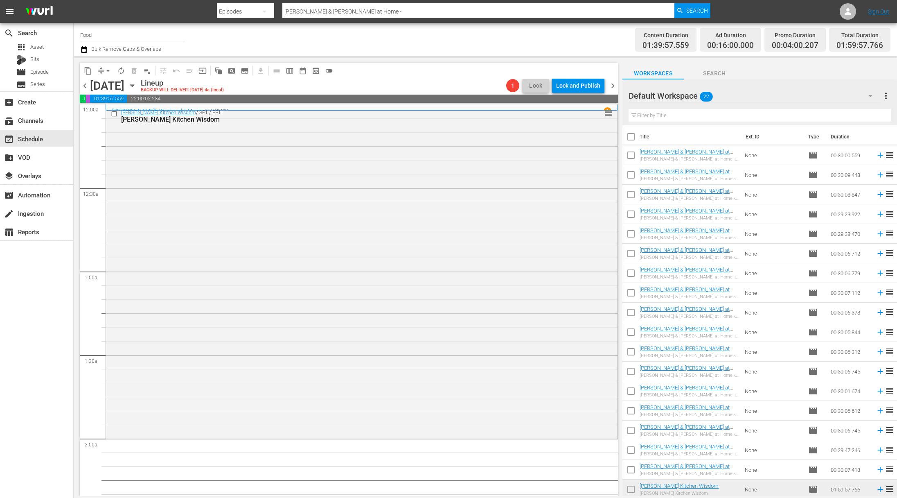
checkbox input "true"
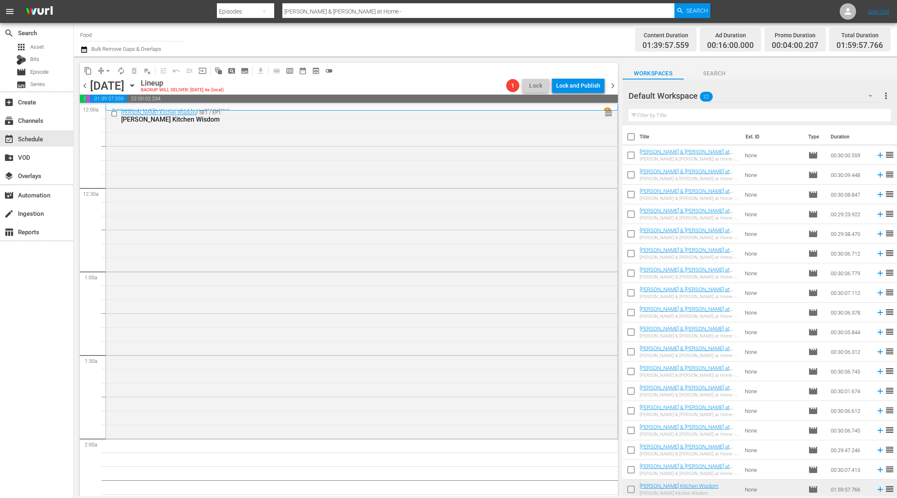
checkbox input "true"
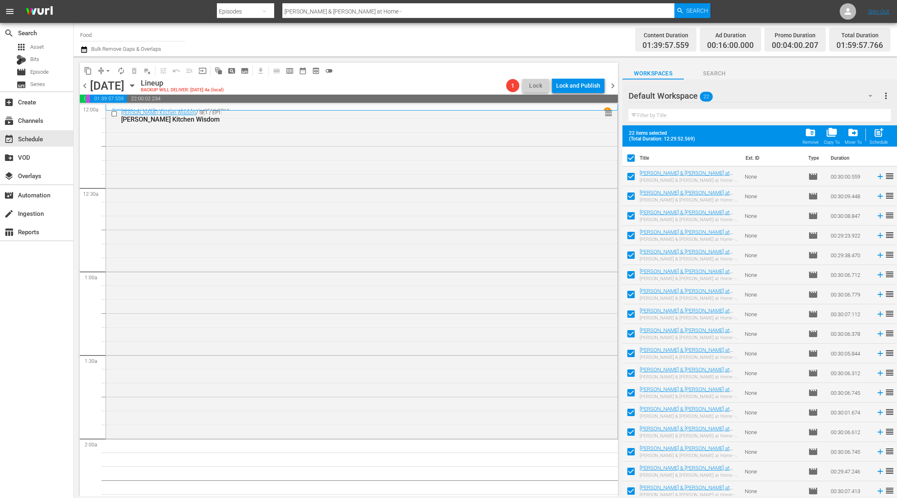
scroll to position [102, 0]
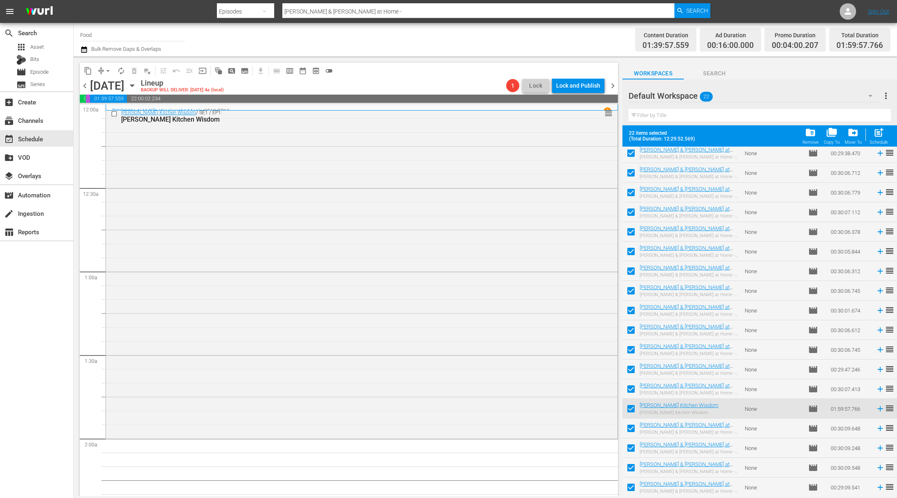
click at [632, 485] on input "checkbox" at bounding box center [631, 488] width 17 height 17
checkbox input "false"
click at [630, 463] on input "checkbox" at bounding box center [631, 469] width 17 height 17
checkbox input "false"
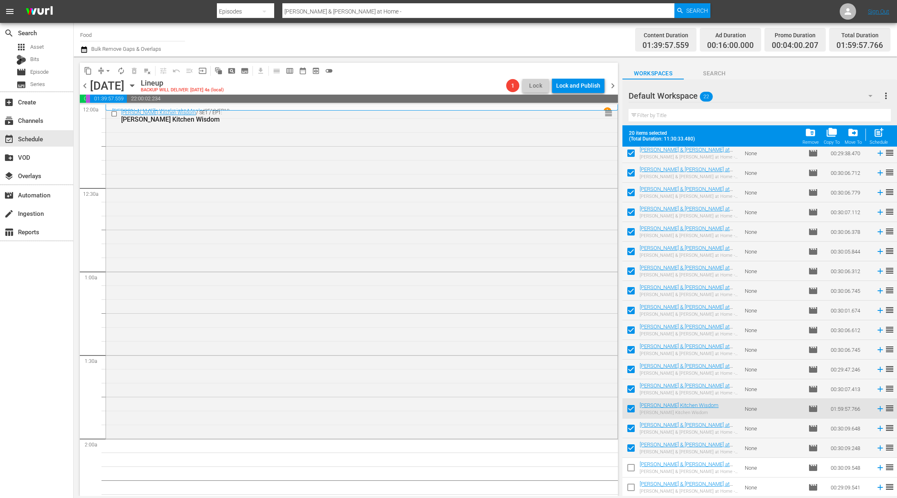
click at [632, 428] on input "checkbox" at bounding box center [631, 429] width 17 height 17
checkbox input "false"
click at [631, 449] on input "checkbox" at bounding box center [631, 449] width 17 height 17
checkbox input "false"
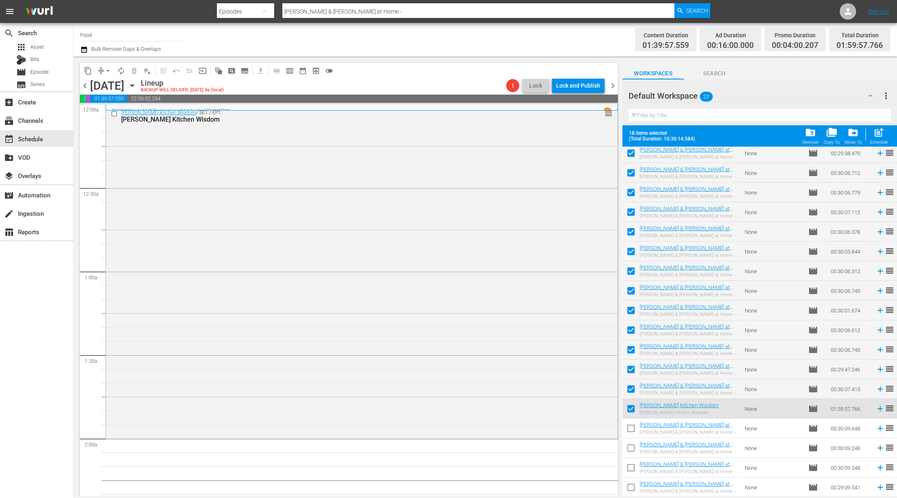
click at [642, 131] on span "post_add" at bounding box center [879, 132] width 11 height 11
checkbox input "false"
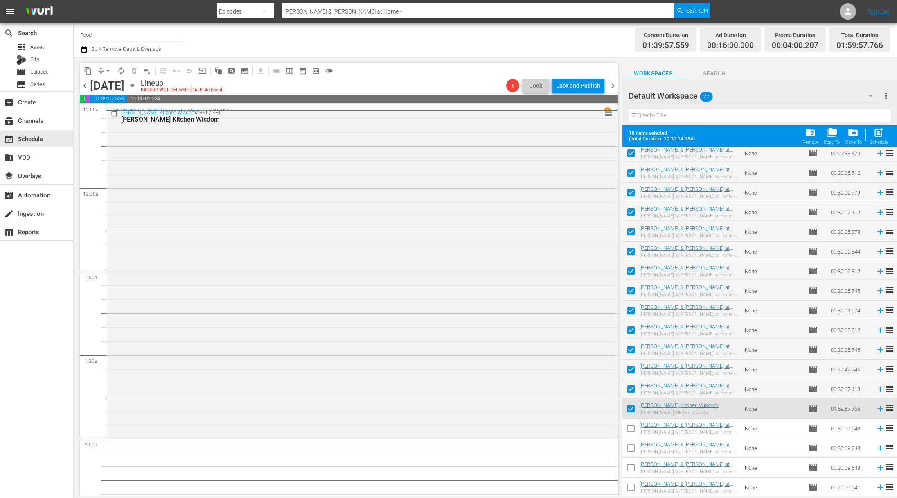
checkbox input "false"
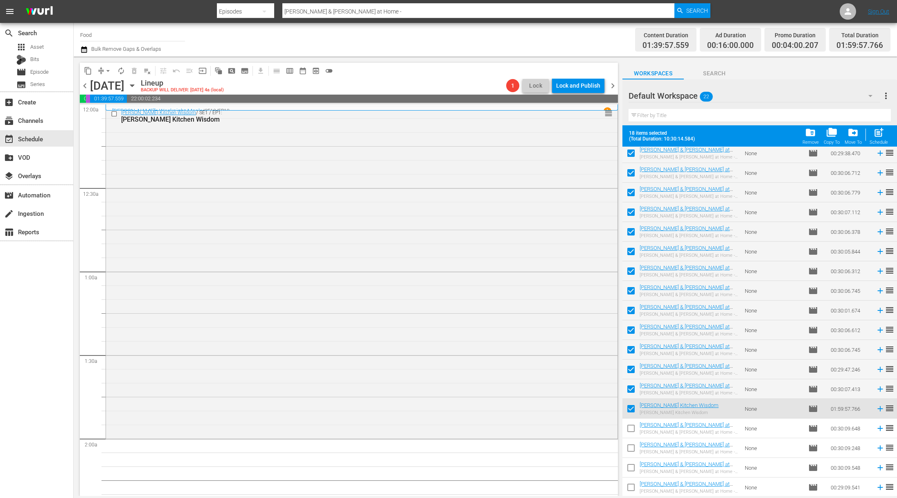
checkbox input "false"
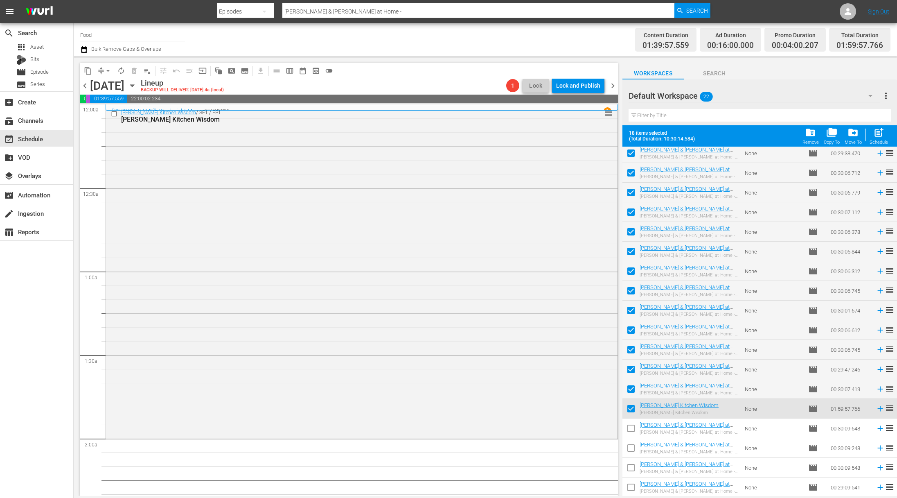
checkbox input "false"
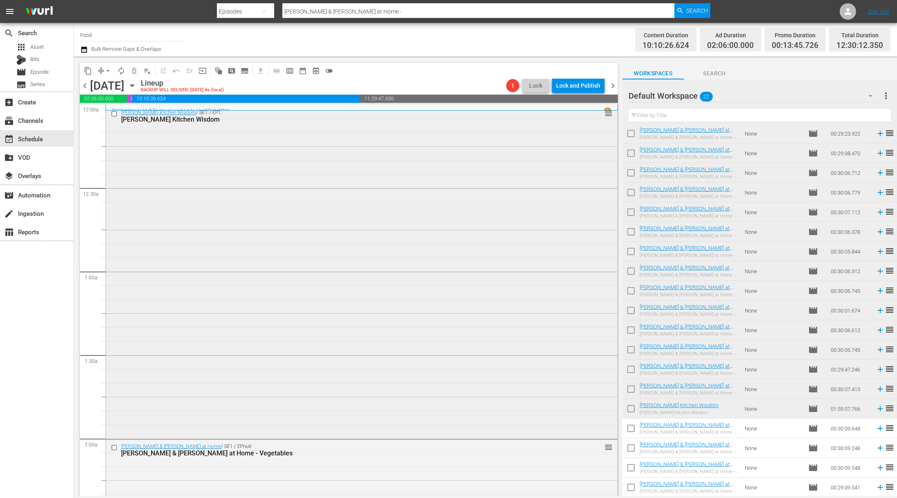
scroll to position [172, 0]
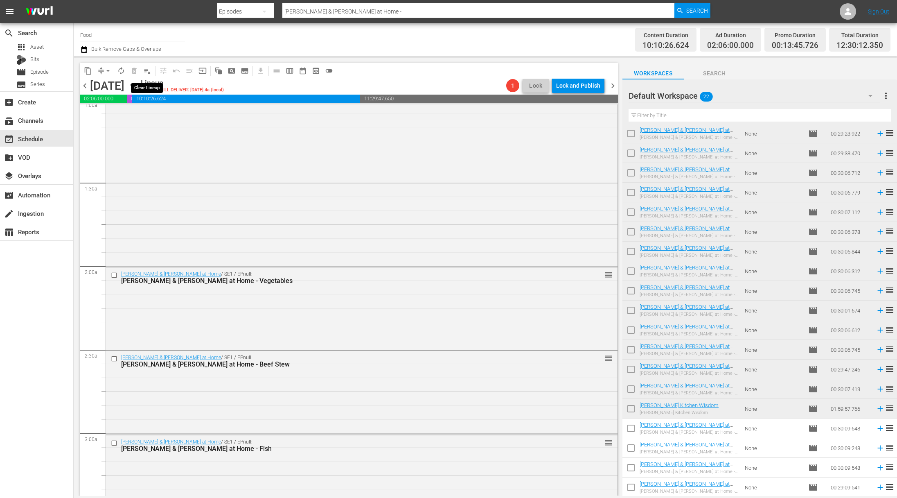
click at [147, 75] on button "playlist_remove_outlined" at bounding box center [147, 70] width 13 height 13
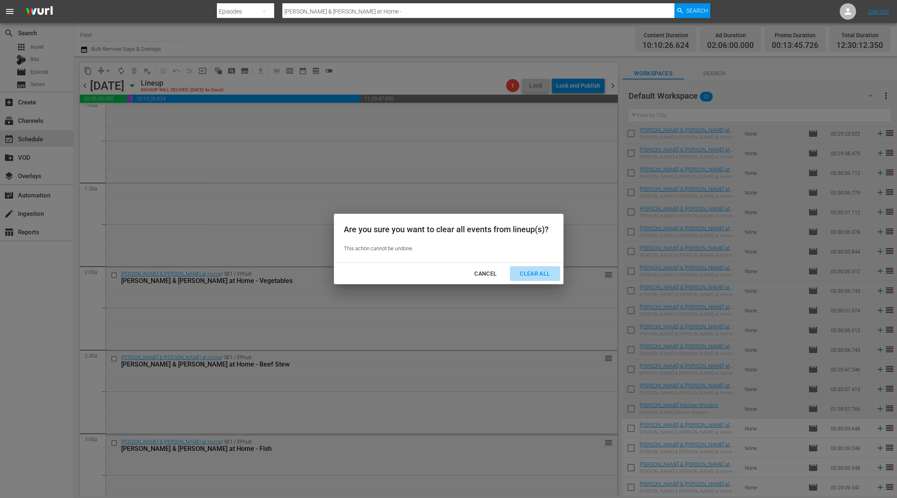
click at [541, 272] on div "Clear All" at bounding box center [534, 274] width 43 height 10
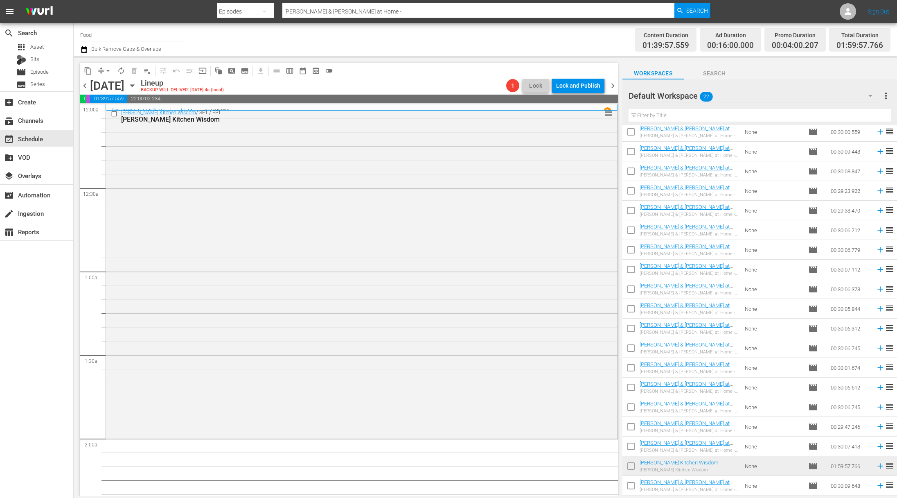
scroll to position [0, 0]
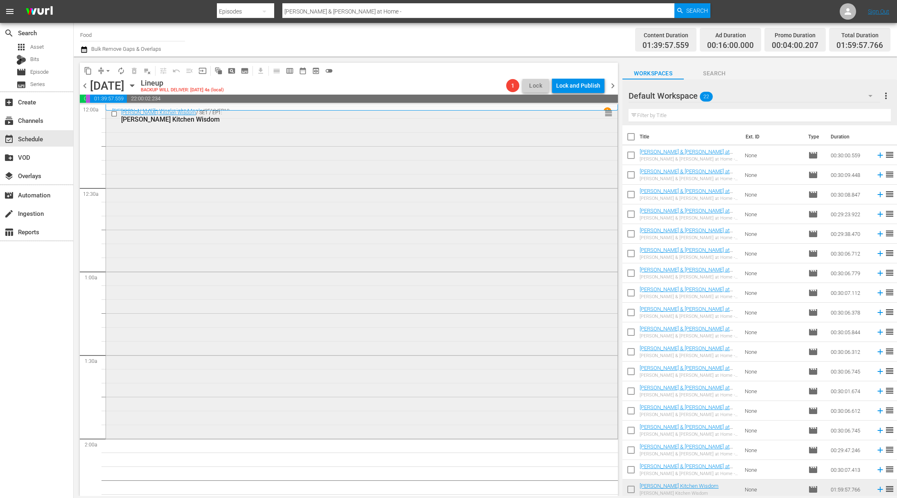
click at [520, 206] on div "[PERSON_NAME] Kitchen Wisdom / SE1 / EP1: [PERSON_NAME] Kitchen Wisdom reorder" at bounding box center [362, 272] width 512 height 332
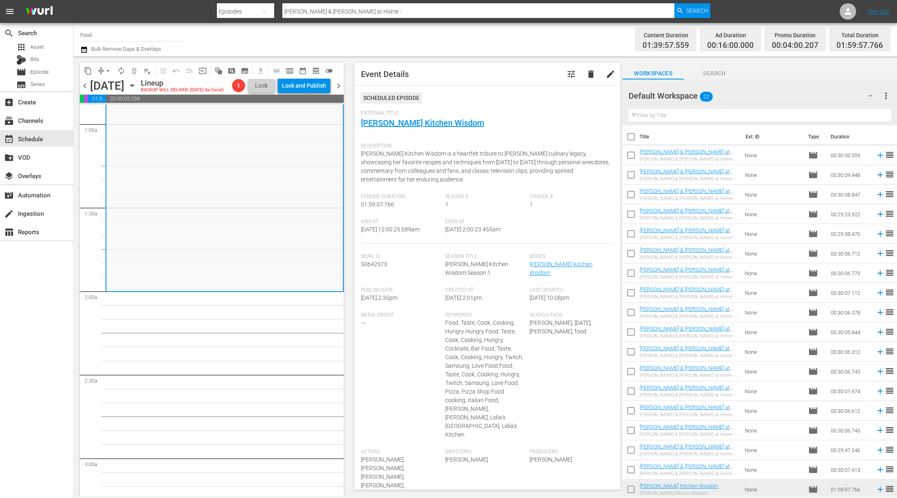
scroll to position [81, 0]
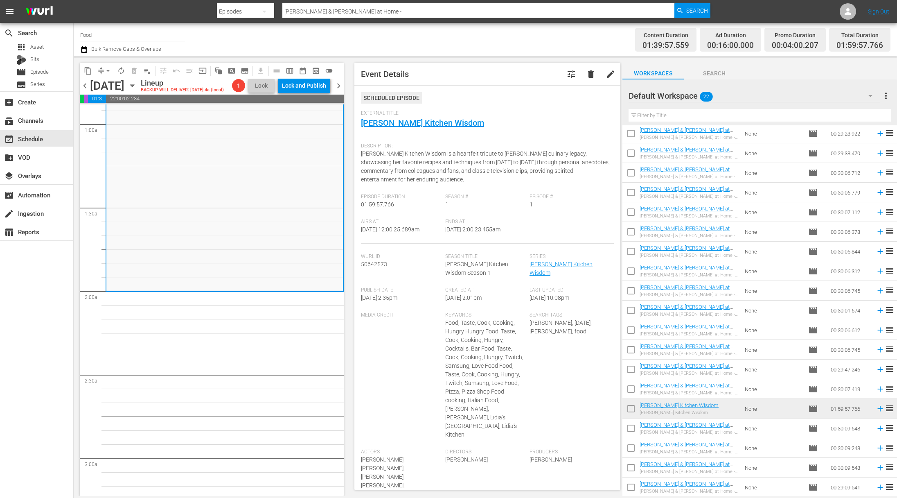
click at [634, 131] on input "checkbox" at bounding box center [631, 135] width 17 height 17
checkbox input "true"
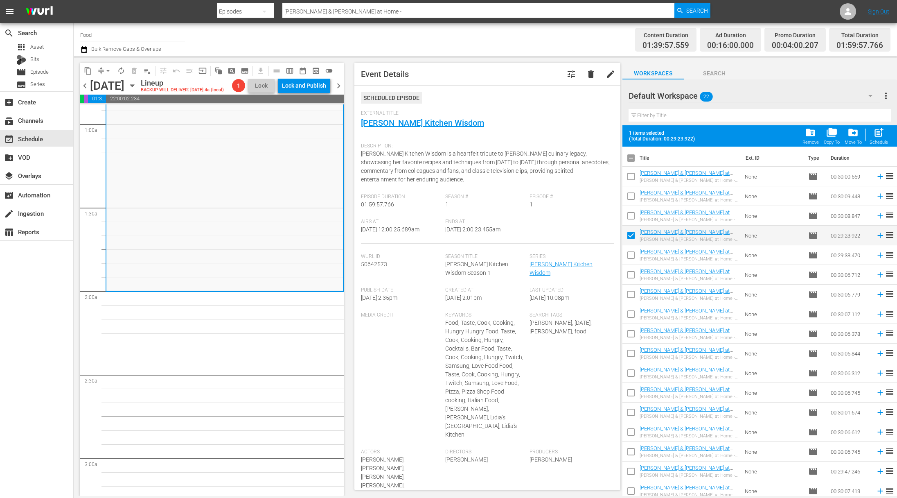
scroll to position [0, 0]
click at [630, 256] on input "checkbox" at bounding box center [631, 256] width 17 height 17
checkbox input "true"
click at [631, 274] on input "checkbox" at bounding box center [631, 276] width 17 height 17
checkbox input "true"
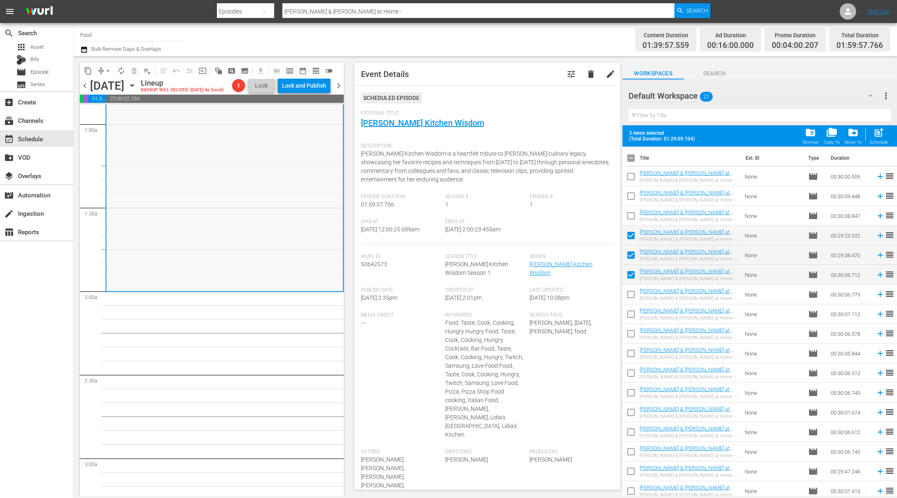
click at [631, 293] on input "checkbox" at bounding box center [631, 295] width 17 height 17
checkbox input "true"
click at [630, 312] on input "checkbox" at bounding box center [631, 315] width 17 height 17
checkbox input "true"
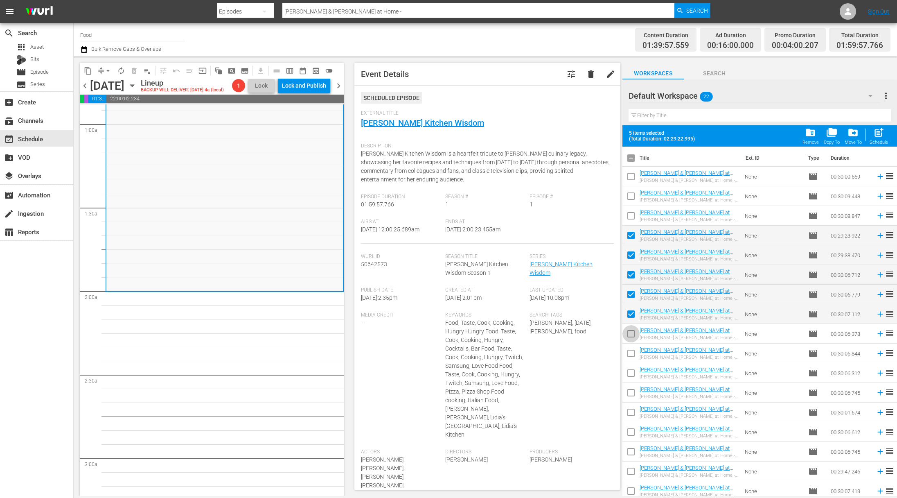
click at [633, 335] on input "checkbox" at bounding box center [631, 335] width 17 height 17
checkbox input "true"
click at [633, 353] on input "checkbox" at bounding box center [631, 354] width 17 height 17
checkbox input "true"
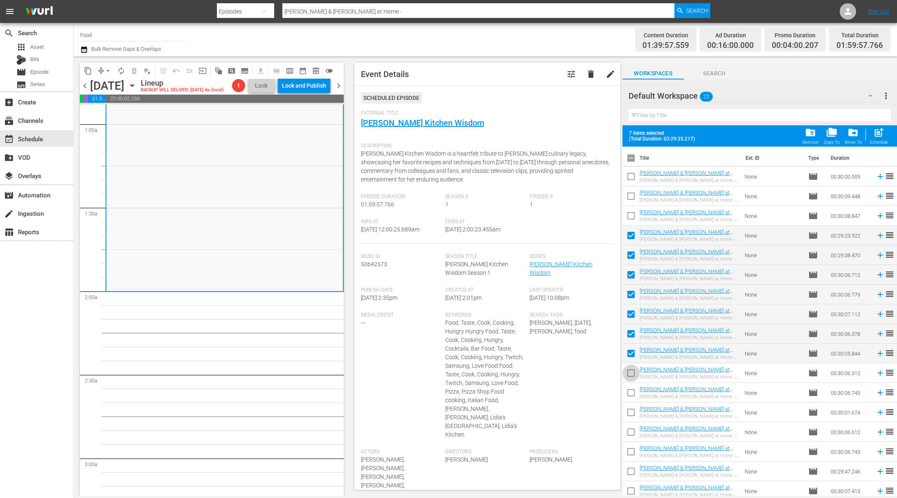
click at [631, 370] on input "checkbox" at bounding box center [631, 374] width 17 height 17
checkbox input "true"
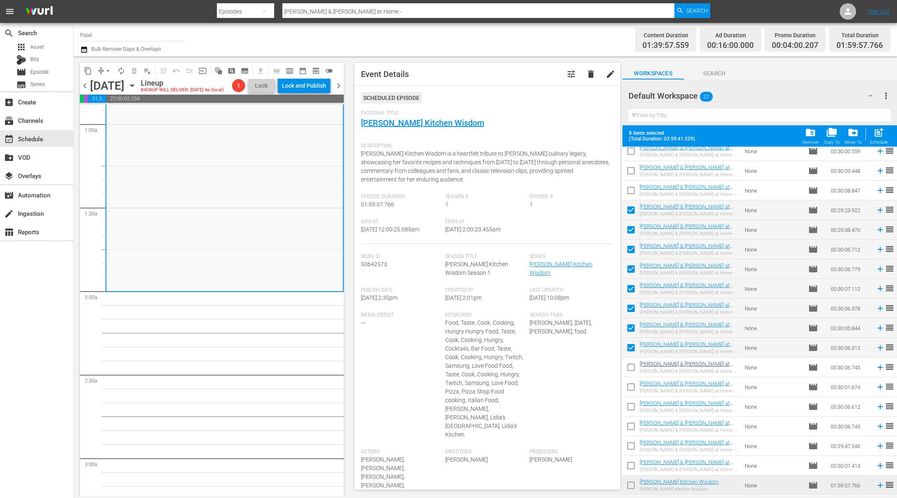
scroll to position [71, 0]
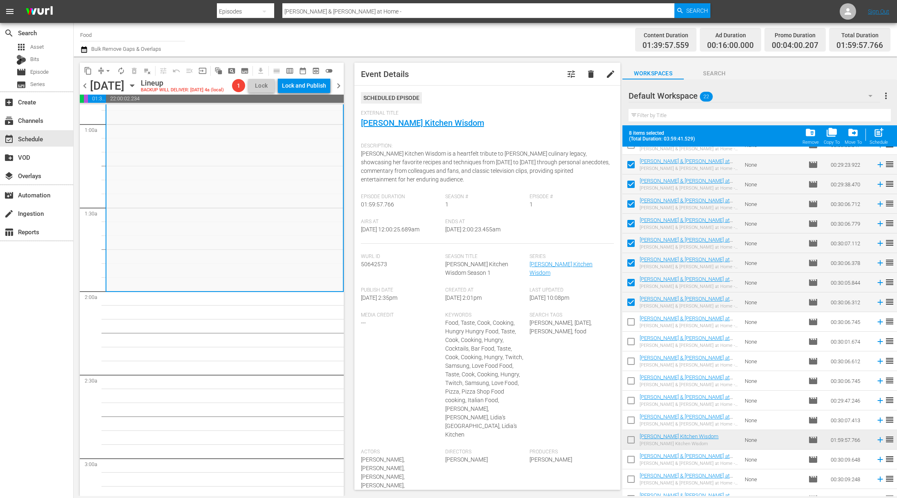
click at [630, 321] on input "checkbox" at bounding box center [631, 323] width 17 height 17
checkbox input "true"
click at [630, 340] on input "checkbox" at bounding box center [631, 342] width 17 height 17
checkbox input "true"
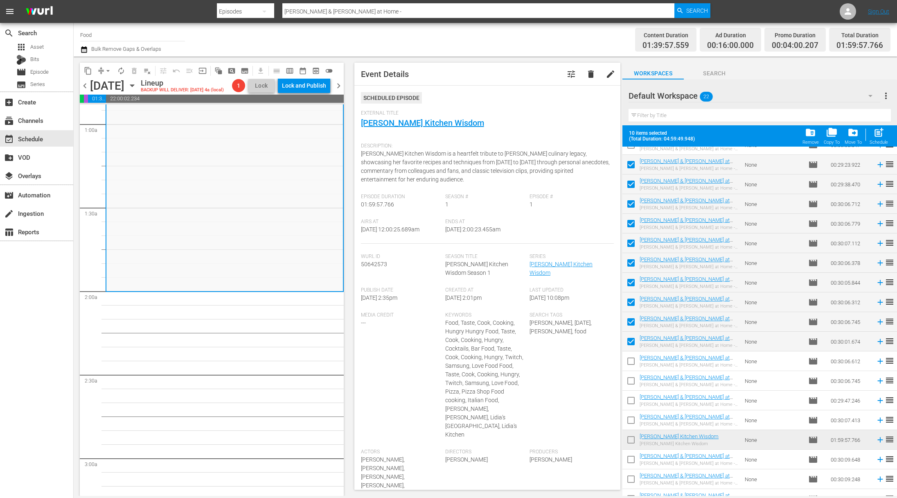
click at [631, 360] on input "checkbox" at bounding box center [631, 362] width 17 height 17
checkbox input "true"
click at [632, 382] on input "checkbox" at bounding box center [631, 382] width 17 height 17
checkbox input "true"
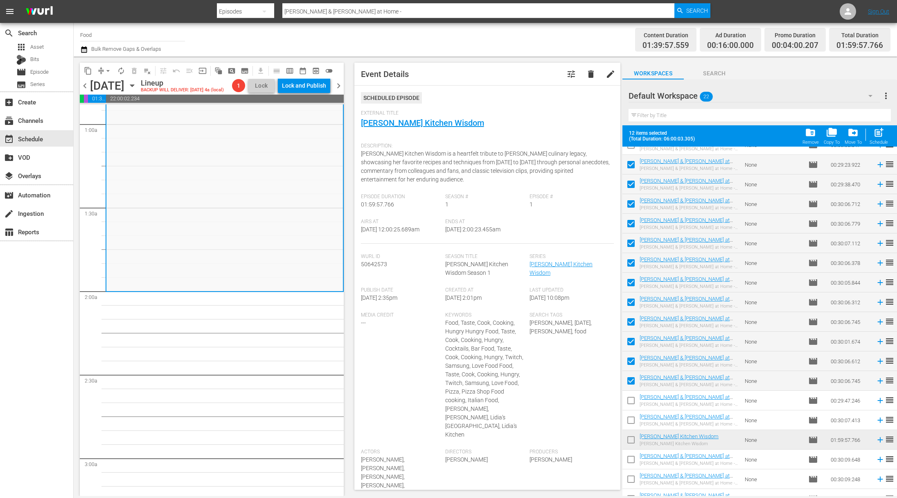
click at [631, 398] on input "checkbox" at bounding box center [631, 401] width 17 height 17
checkbox input "true"
click at [631, 421] on input "checkbox" at bounding box center [631, 421] width 17 height 17
checkbox input "true"
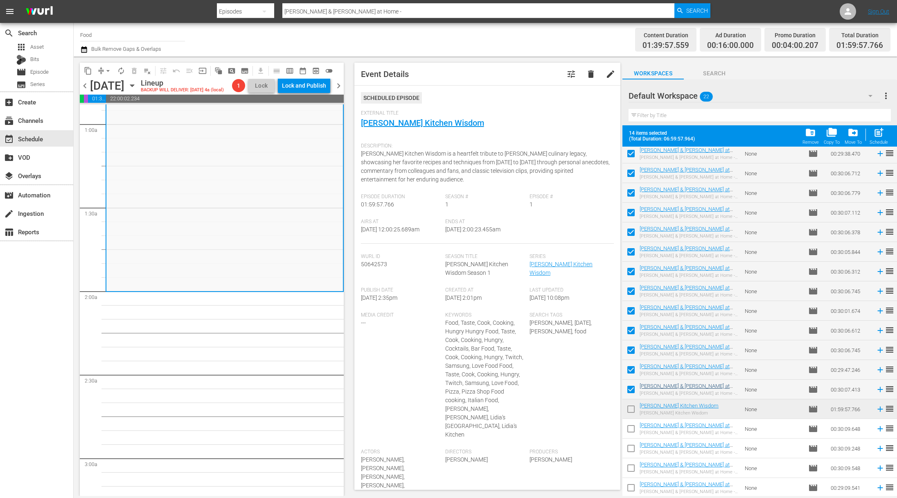
scroll to position [102, 0]
click at [631, 448] on input "checkbox" at bounding box center [631, 449] width 17 height 17
checkbox input "true"
click at [632, 468] on input "checkbox" at bounding box center [631, 469] width 17 height 17
checkbox input "true"
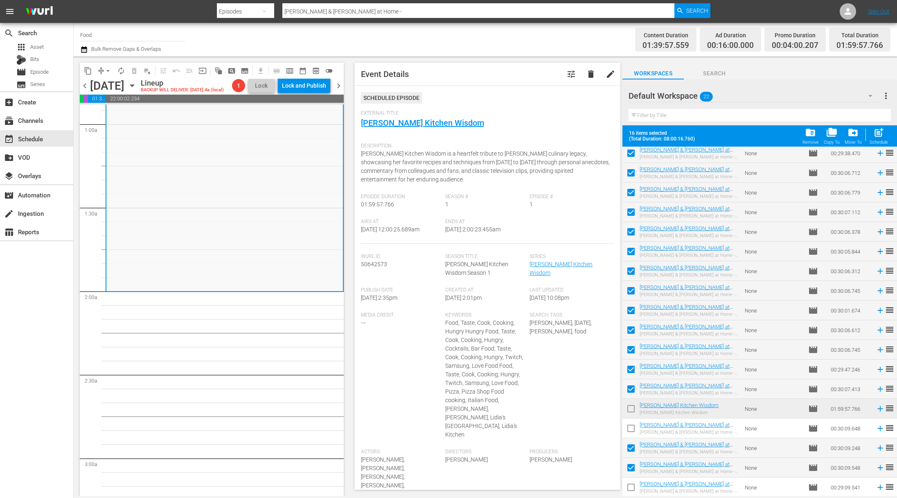
click at [632, 488] on input "checkbox" at bounding box center [631, 488] width 17 height 17
checkbox input "true"
click at [642, 131] on span "post_add" at bounding box center [879, 132] width 11 height 11
checkbox input "false"
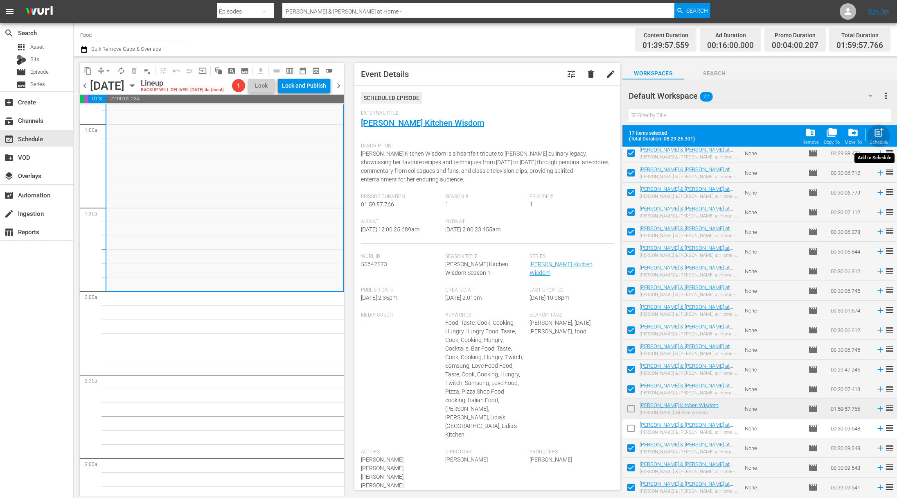
checkbox input "false"
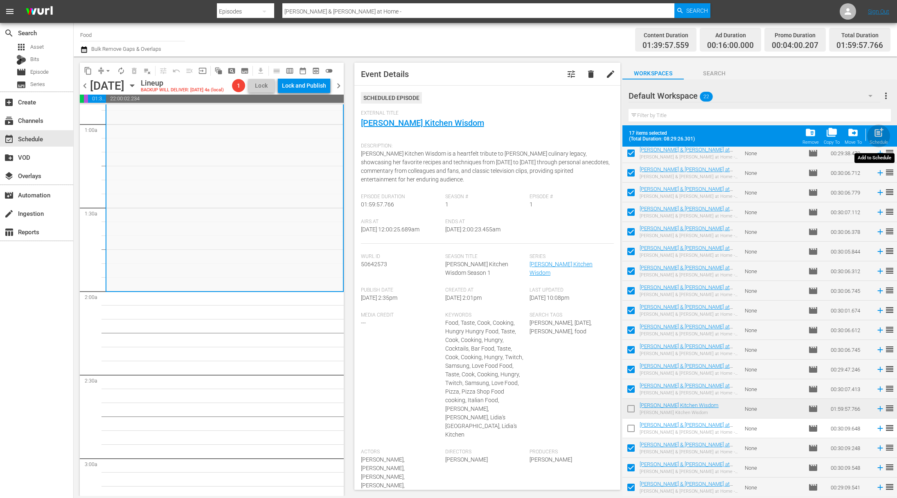
checkbox input "false"
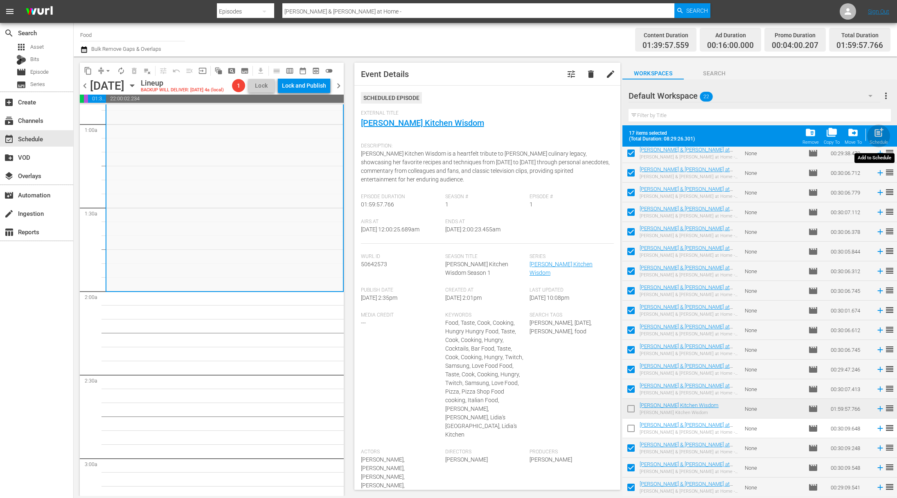
checkbox input "false"
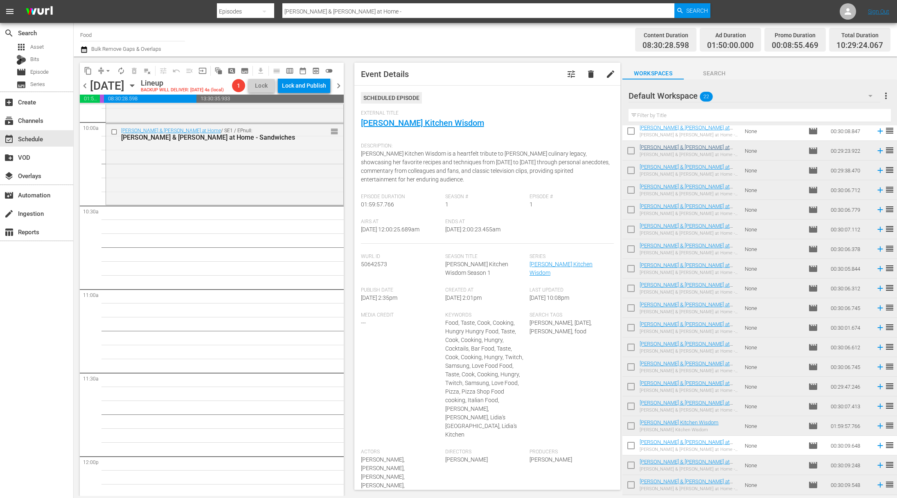
scroll to position [0, 0]
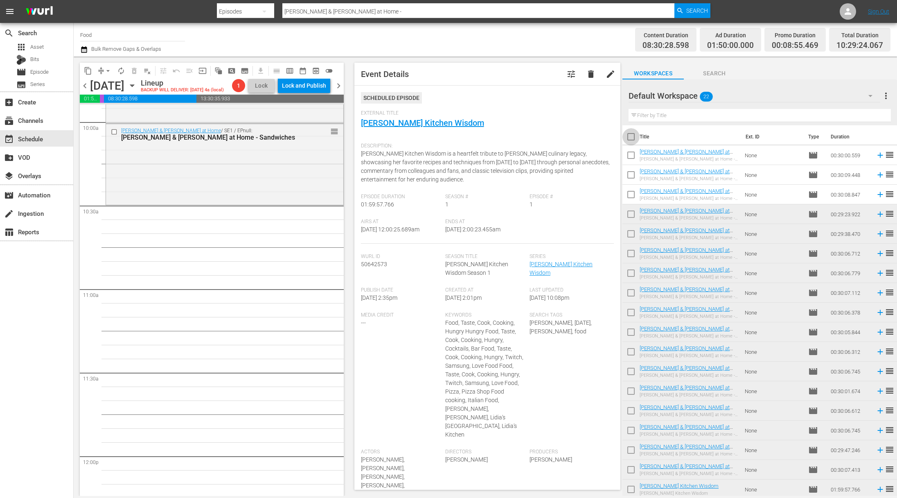
click at [631, 138] on input "checkbox" at bounding box center [631, 138] width 17 height 17
checkbox input "true"
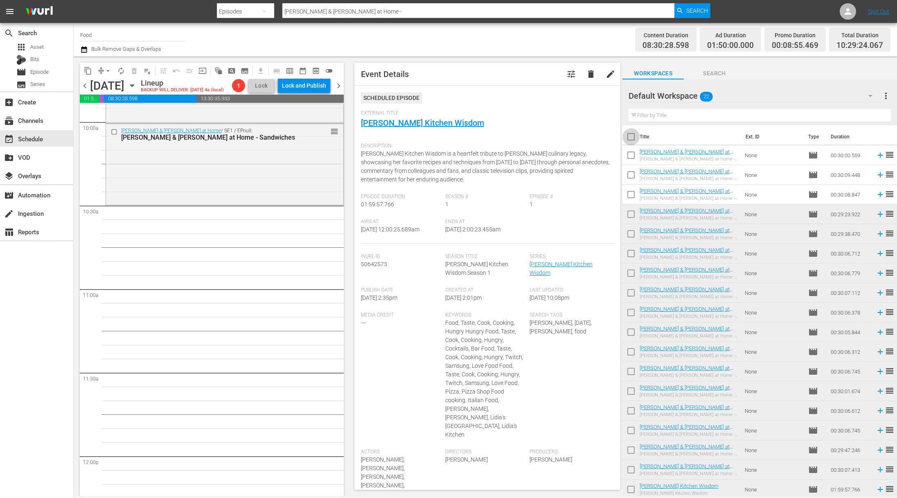
checkbox input "true"
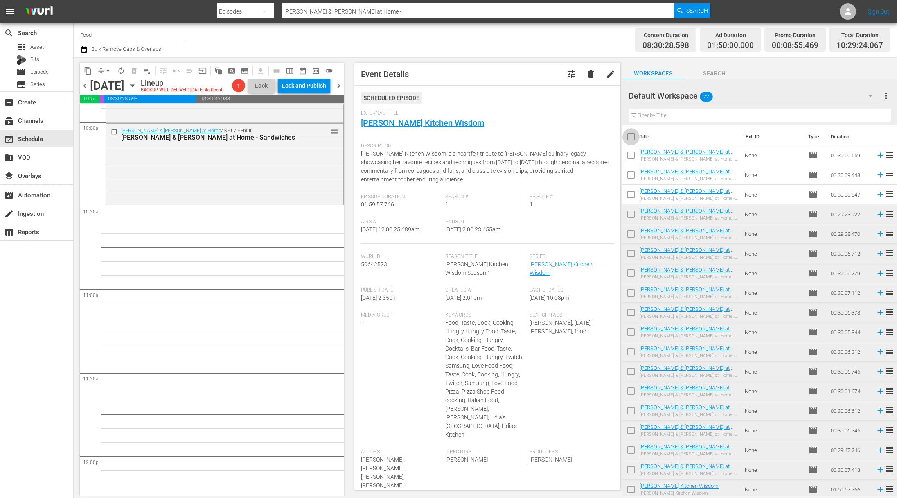
checkbox input "true"
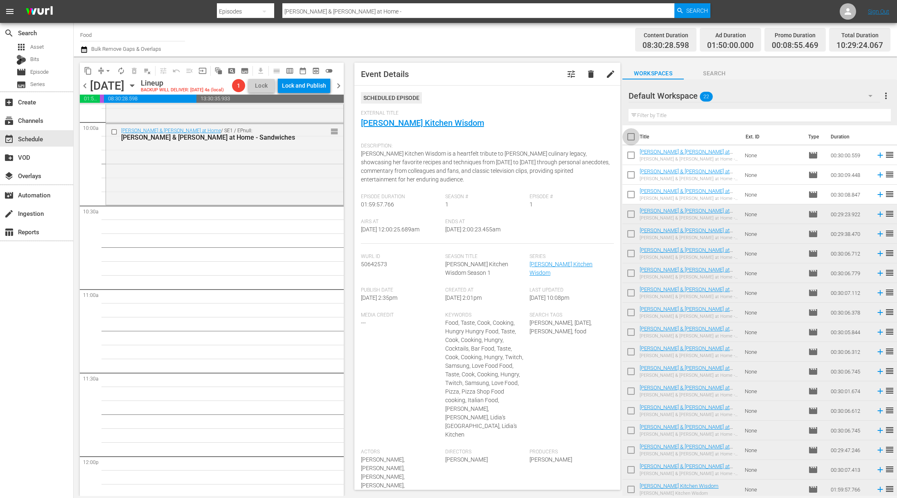
checkbox input "true"
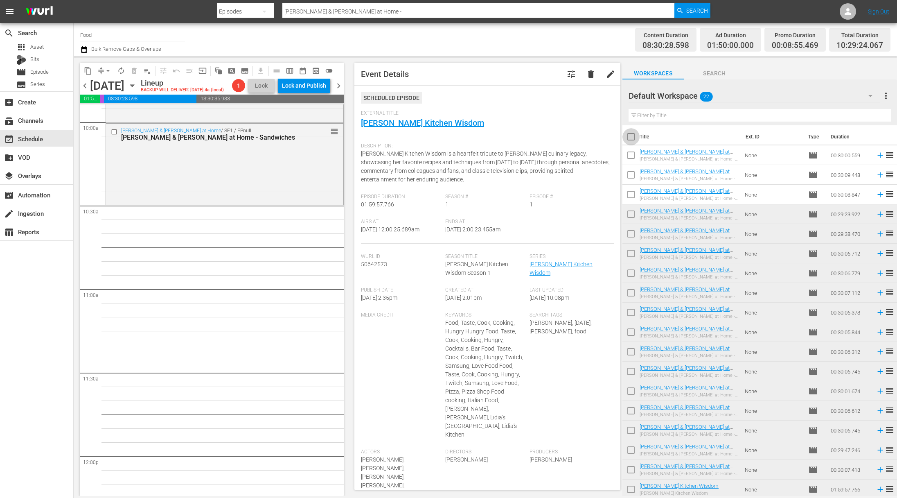
checkbox input "true"
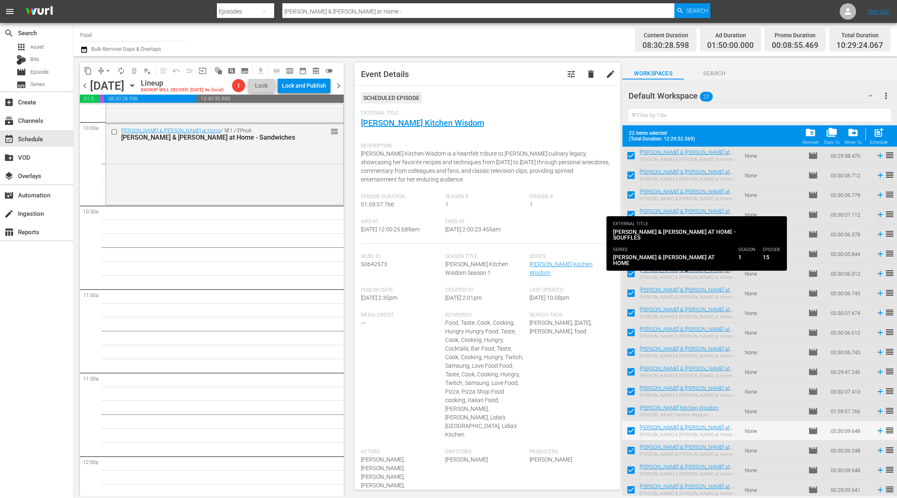
scroll to position [102, 0]
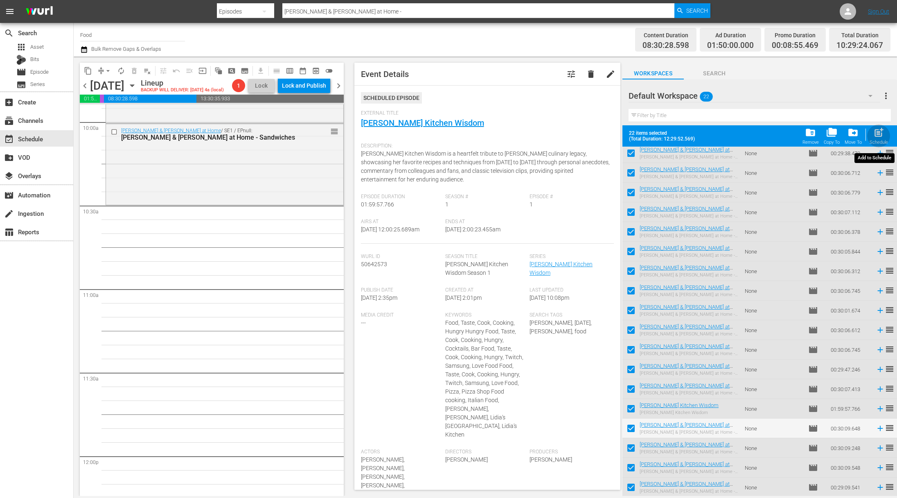
click at [642, 136] on span "post_add" at bounding box center [879, 132] width 11 height 11
checkbox input "false"
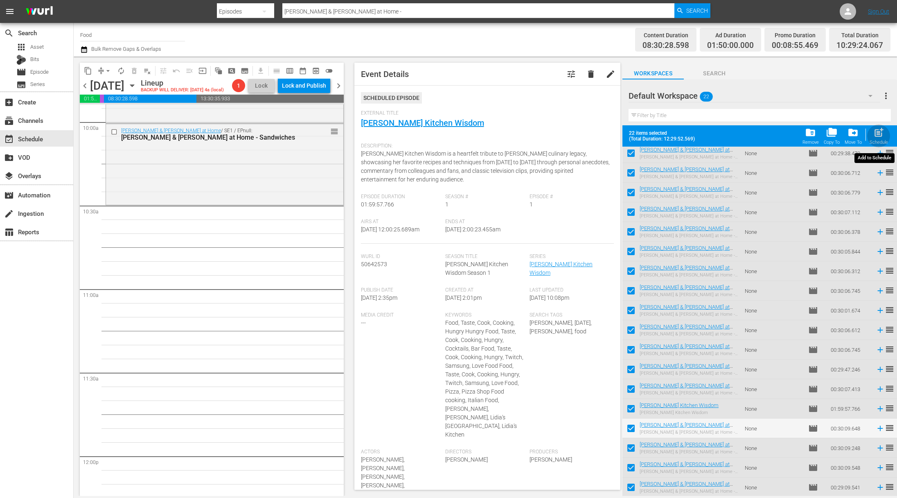
checkbox input "false"
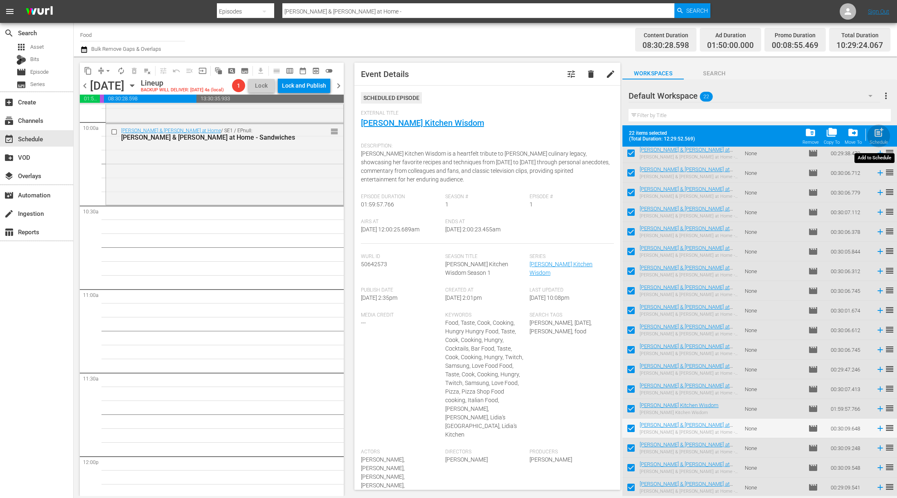
checkbox input "false"
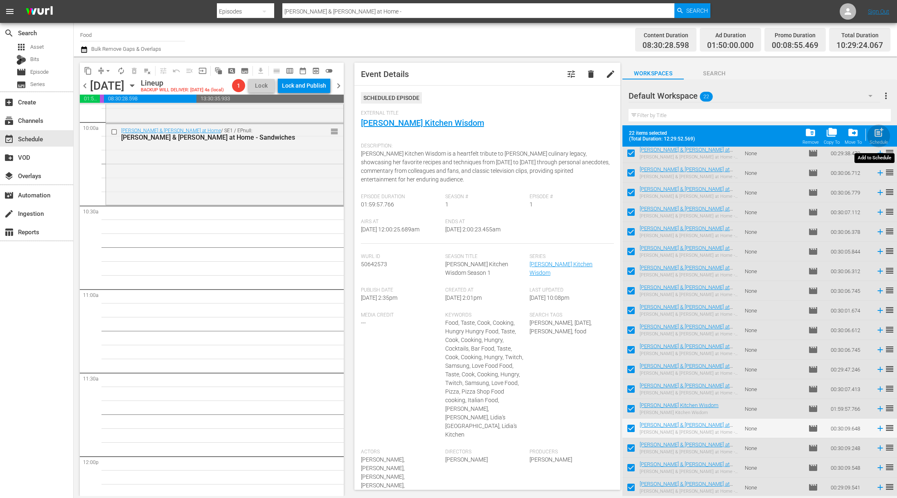
checkbox input "false"
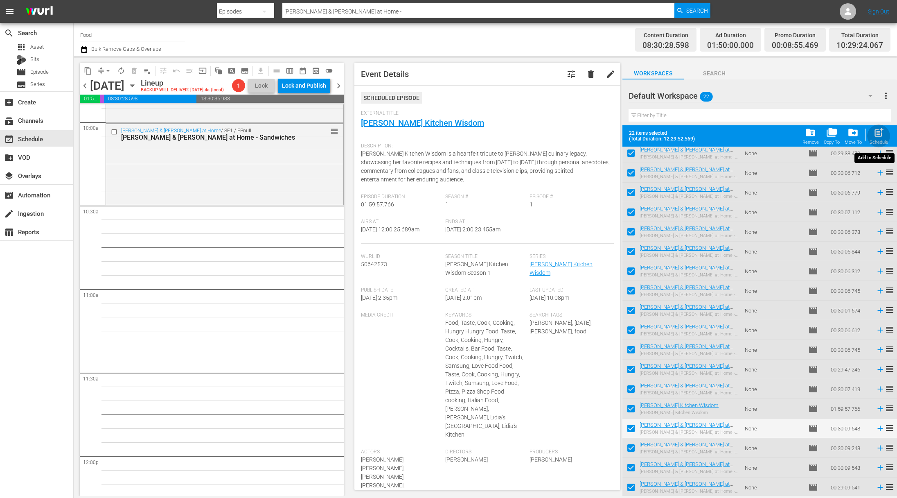
checkbox input "false"
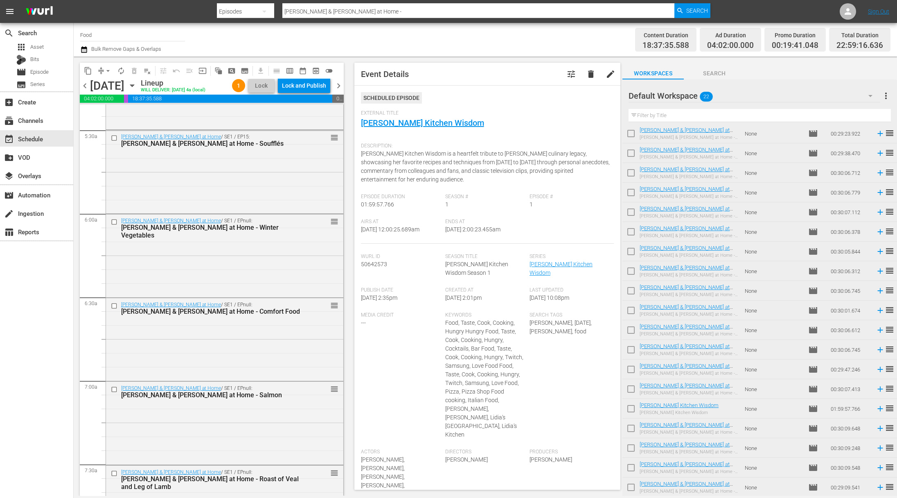
scroll to position [825, 0]
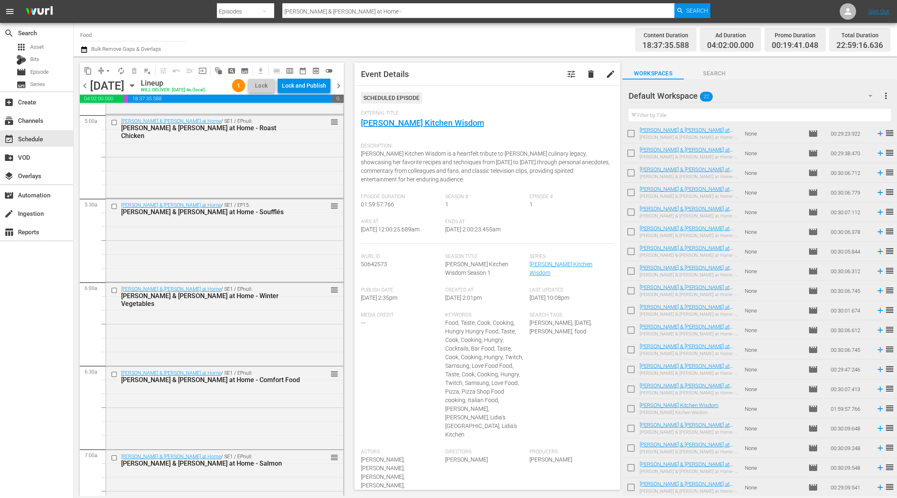
click at [642, 114] on input "text" at bounding box center [760, 115] width 262 height 13
paste input "Charcuterie"
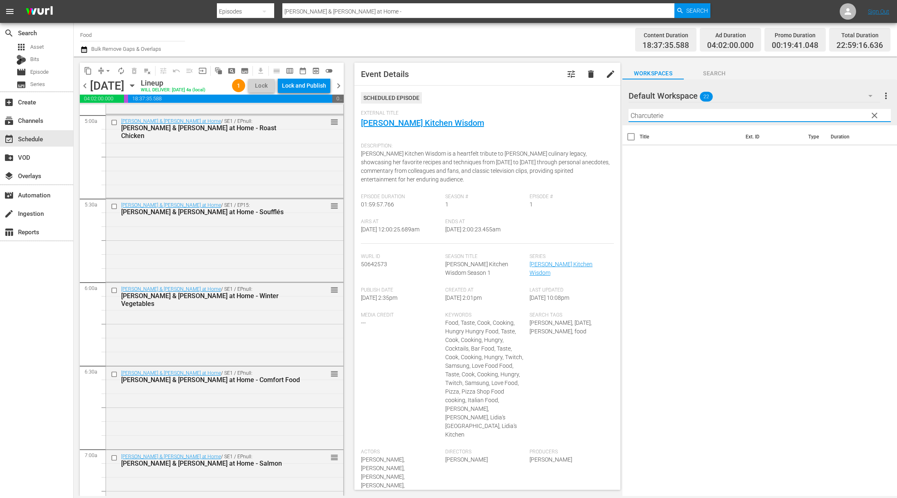
scroll to position [0, 0]
type input "Charcuterie"
click at [61, 70] on div "movie Episode" at bounding box center [36, 71] width 73 height 11
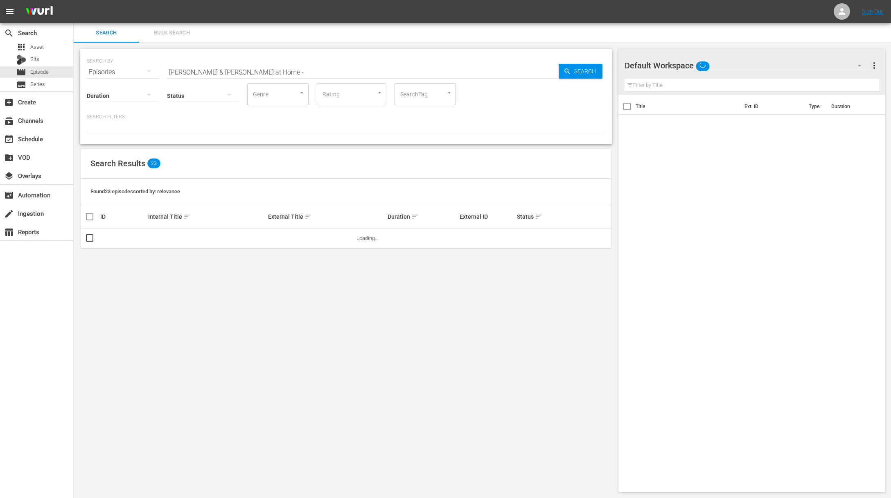
click at [269, 72] on input "[PERSON_NAME] & [PERSON_NAME] at Home -" at bounding box center [363, 72] width 392 height 20
paste input "Charcuterie"
type input "Charcuterie"
click at [576, 70] on span "Search" at bounding box center [587, 71] width 32 height 15
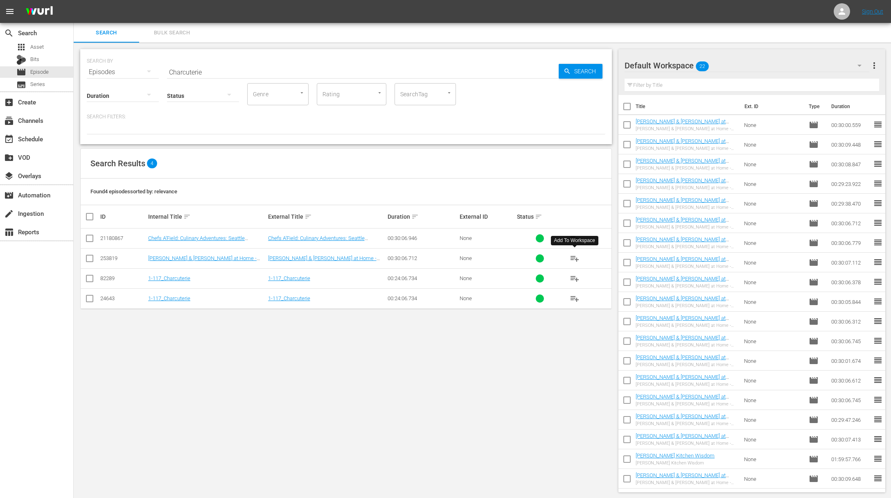
click at [574, 257] on span "playlist_add" at bounding box center [575, 258] width 10 height 10
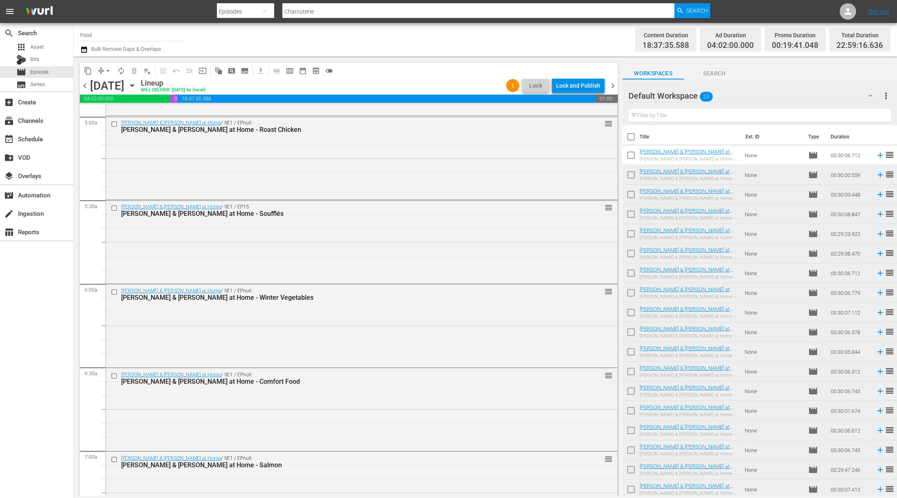
scroll to position [902, 0]
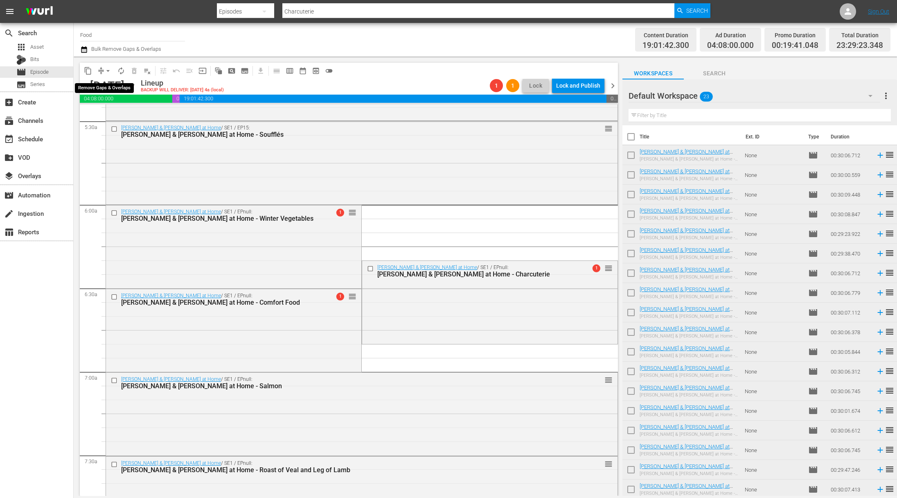
click at [101, 65] on button "compress" at bounding box center [101, 70] width 13 height 13
click at [107, 70] on span "arrow_drop_down" at bounding box center [108, 71] width 8 height 8
click at [113, 92] on li "Align to Midnight" at bounding box center [109, 88] width 86 height 14
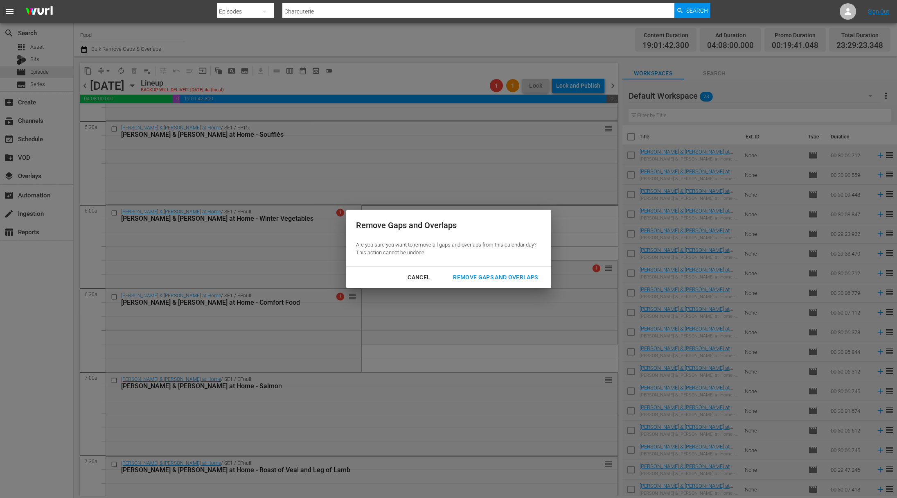
click at [479, 278] on div "Remove Gaps and Overlaps" at bounding box center [496, 277] width 98 height 10
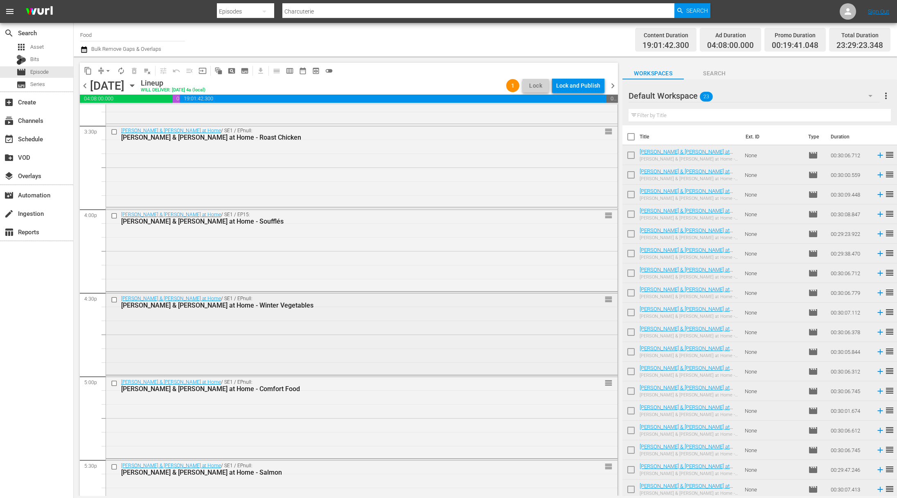
scroll to position [2616, 0]
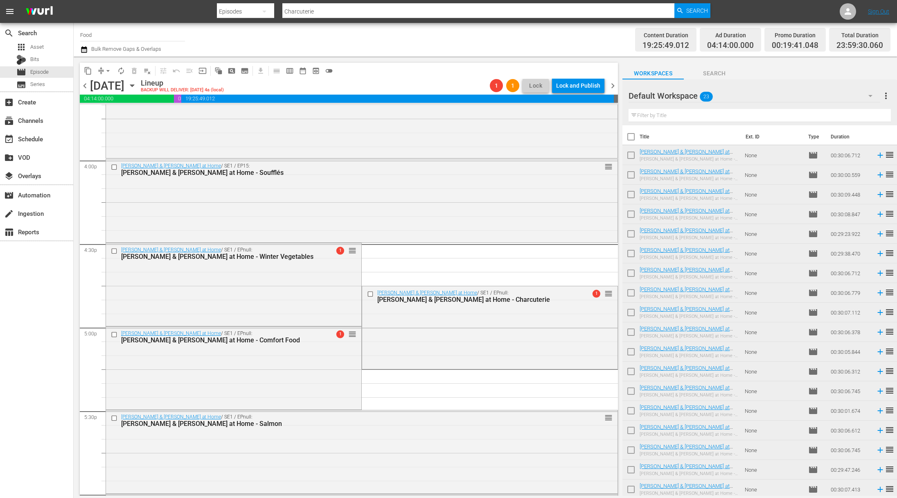
click at [110, 71] on span "arrow_drop_down" at bounding box center [108, 71] width 8 height 8
click at [113, 116] on li "Align to End of Previous Day" at bounding box center [109, 115] width 86 height 14
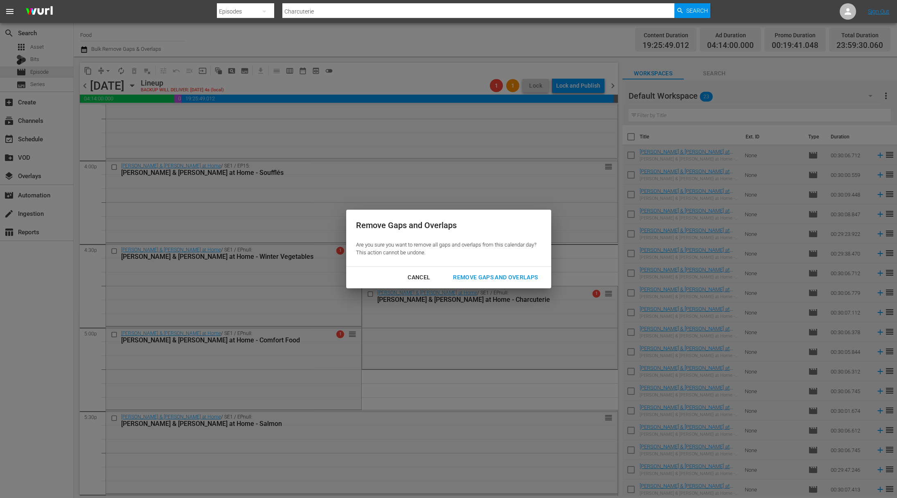
click at [495, 273] on div "Remove Gaps and Overlaps" at bounding box center [496, 277] width 98 height 10
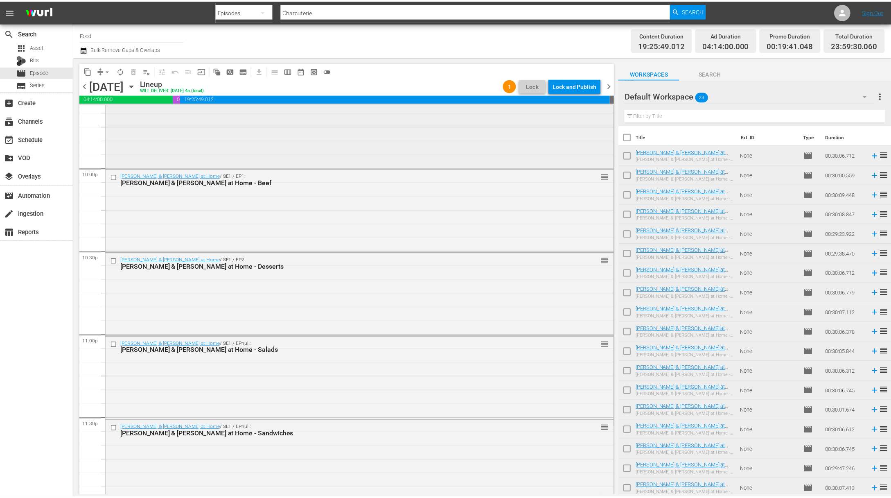
scroll to position [3617, 0]
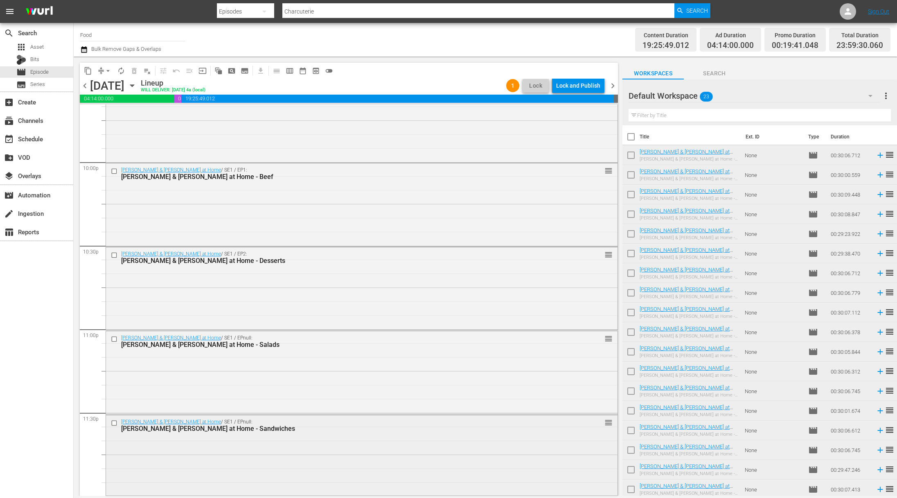
click at [326, 456] on div "[PERSON_NAME] & [PERSON_NAME] at Home / SE1 / EPnull: [PERSON_NAME] & [PERSON_N…" at bounding box center [362, 454] width 512 height 79
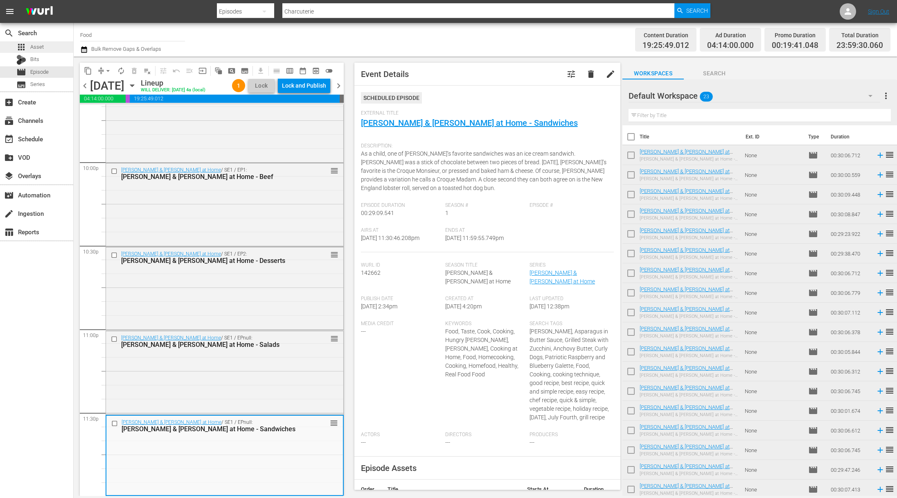
click at [51, 51] on div "apps Asset" at bounding box center [36, 46] width 73 height 11
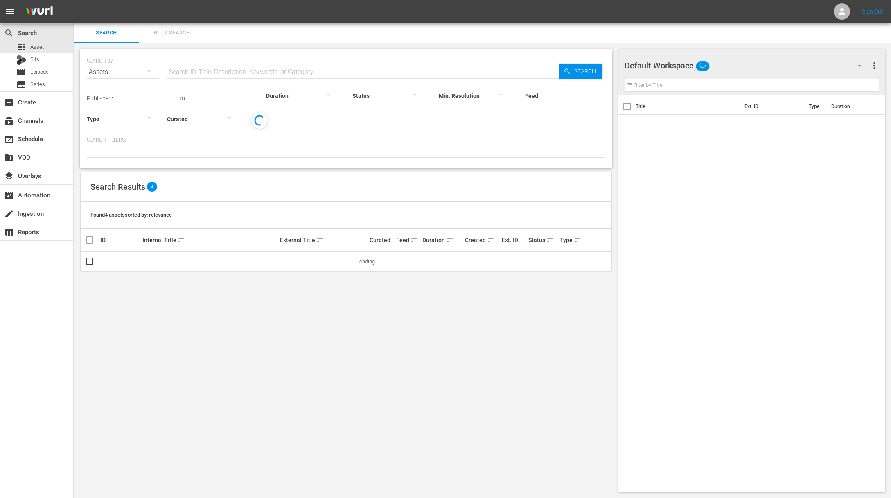
click at [223, 72] on input "text" at bounding box center [363, 72] width 392 height 20
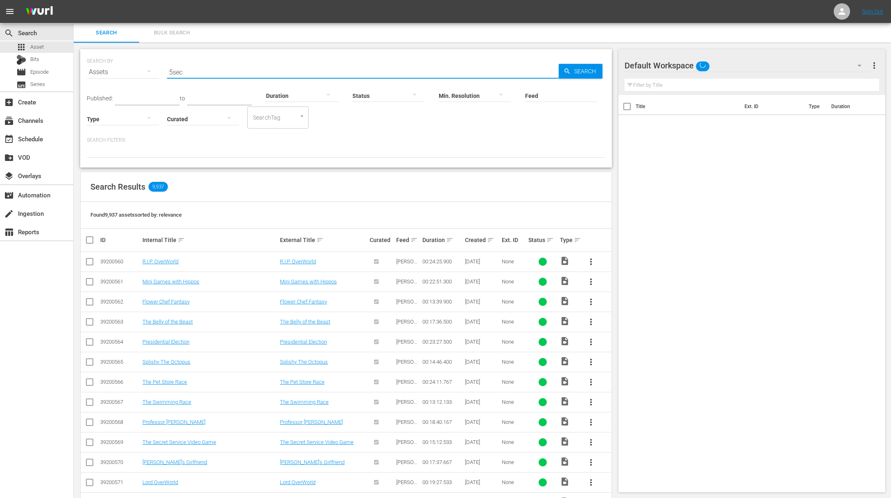
type input "5sec"
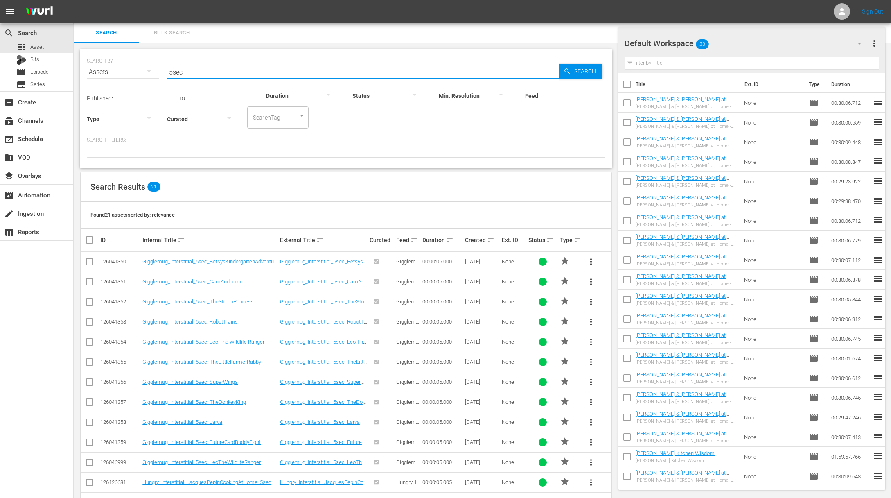
scroll to position [190, 0]
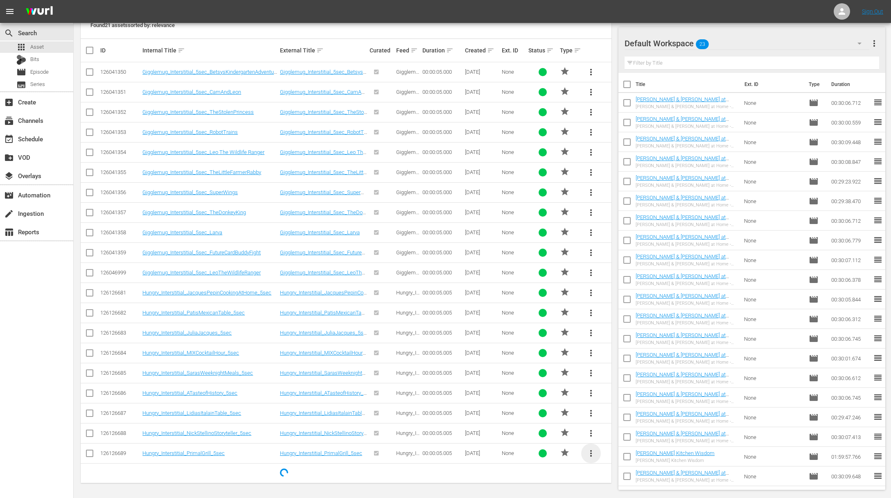
click at [595, 454] on span "more_vert" at bounding box center [591, 453] width 10 height 10
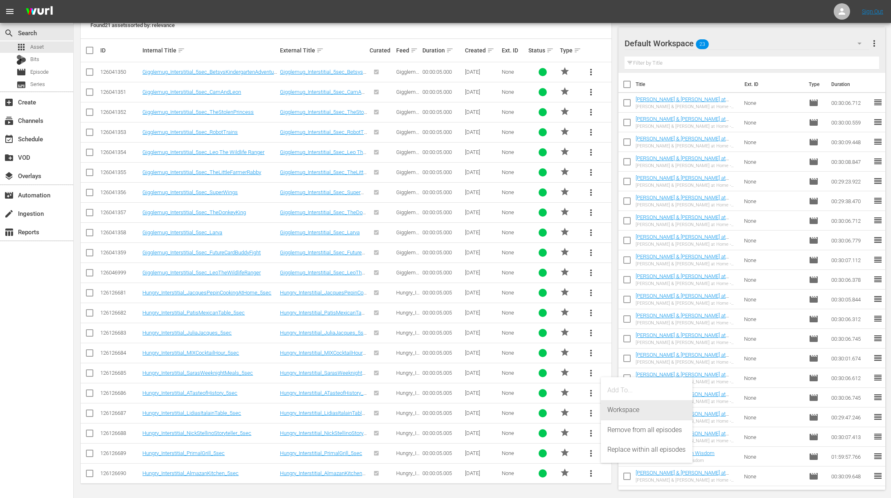
click at [624, 408] on div "Workspace" at bounding box center [647, 410] width 79 height 20
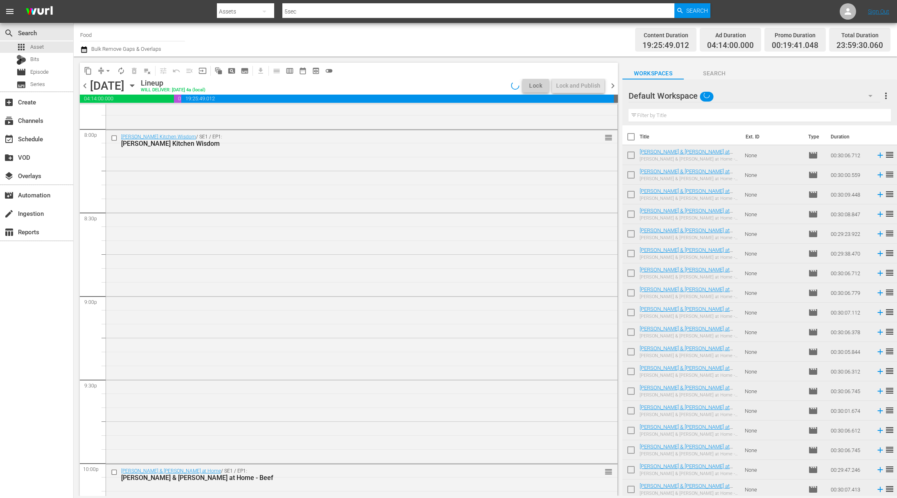
scroll to position [3617, 0]
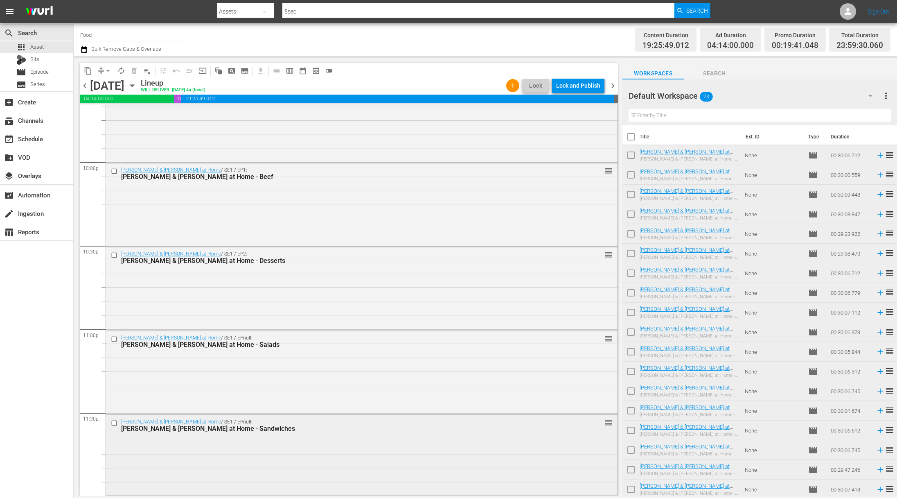
click at [334, 447] on div "[PERSON_NAME] & [PERSON_NAME] at Home / SE1 / EPnull: [PERSON_NAME] & [PERSON_N…" at bounding box center [362, 454] width 512 height 79
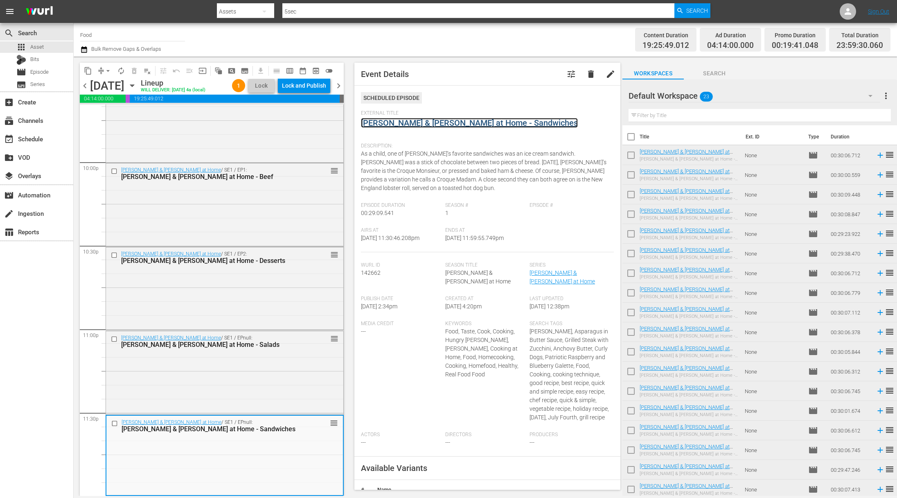
click at [492, 120] on link "[PERSON_NAME] & [PERSON_NAME] at Home - Sandwiches" at bounding box center [469, 123] width 217 height 10
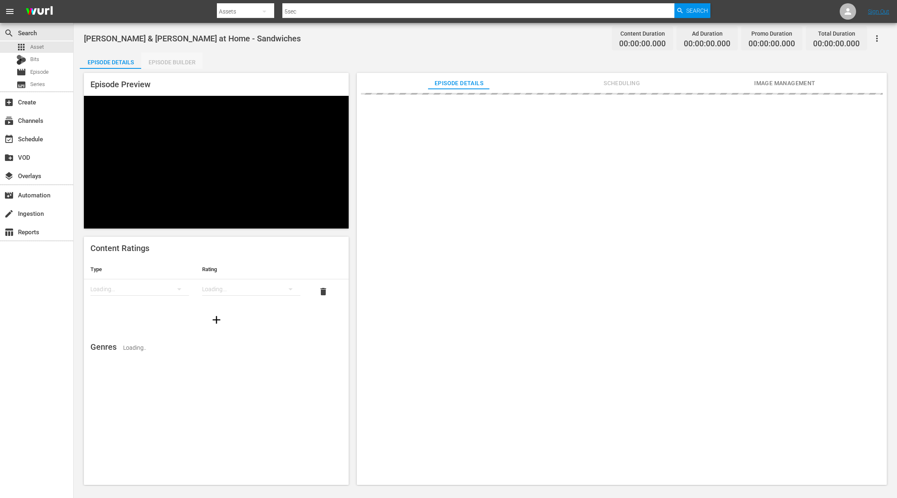
click at [187, 61] on div "Episode Builder" at bounding box center [171, 62] width 61 height 20
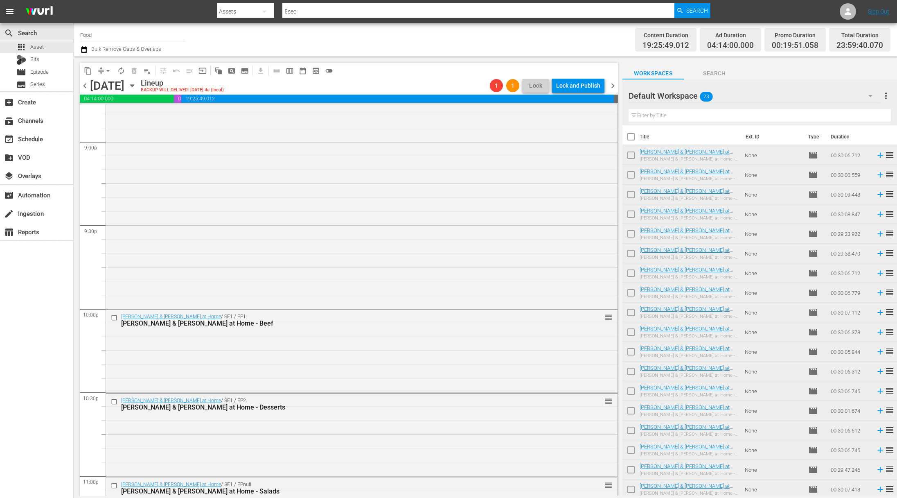
scroll to position [3617, 0]
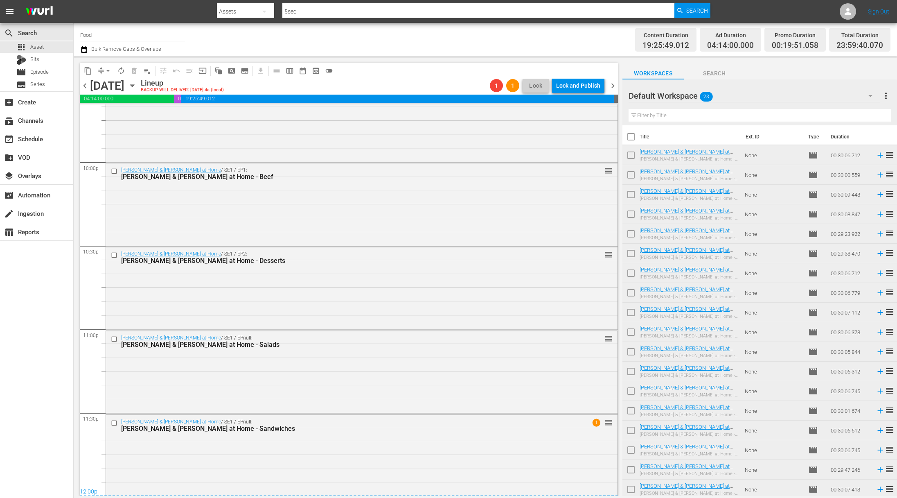
click at [110, 70] on span "arrow_drop_down" at bounding box center [108, 71] width 8 height 8
click at [112, 115] on li "Align to End of Previous Day" at bounding box center [109, 115] width 86 height 14
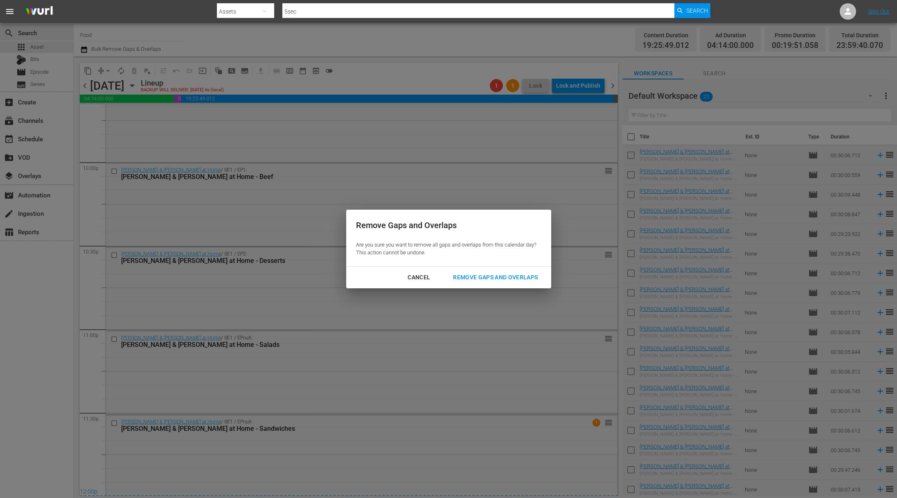
click at [458, 276] on div "Remove Gaps and Overlaps" at bounding box center [496, 277] width 98 height 10
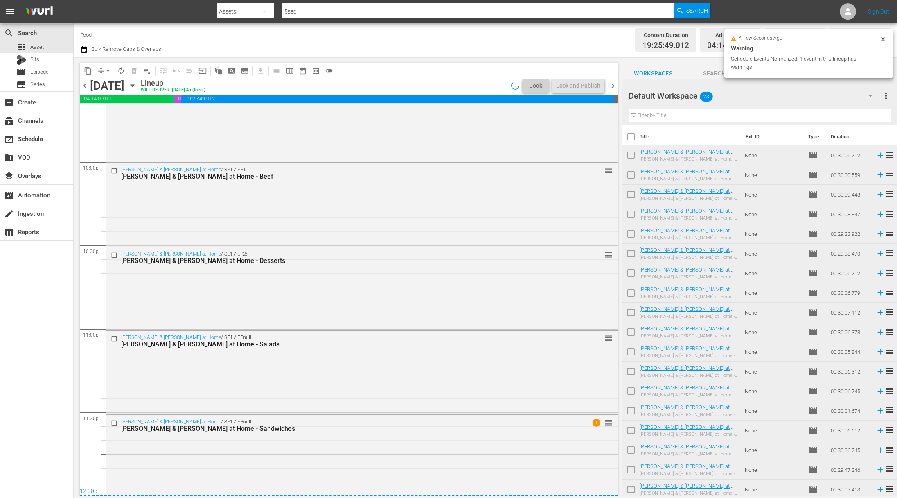
scroll to position [3617, 0]
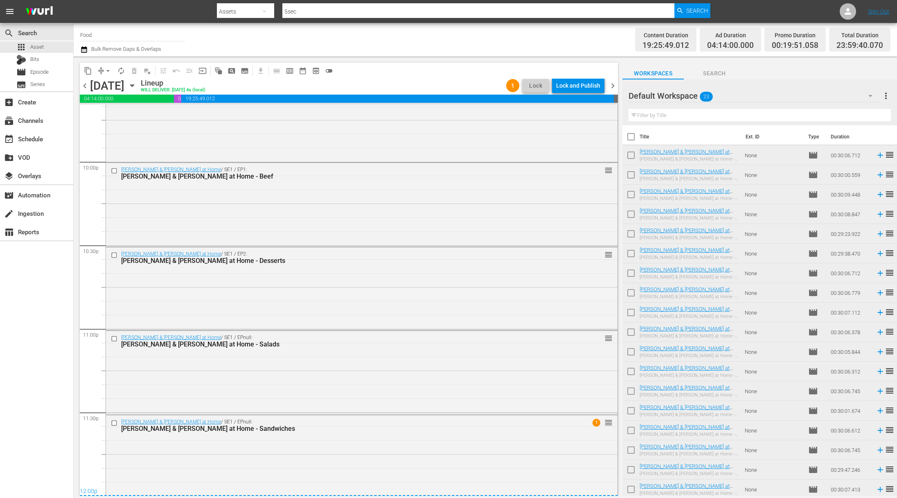
click at [586, 88] on div "Lock and Publish" at bounding box center [578, 85] width 44 height 15
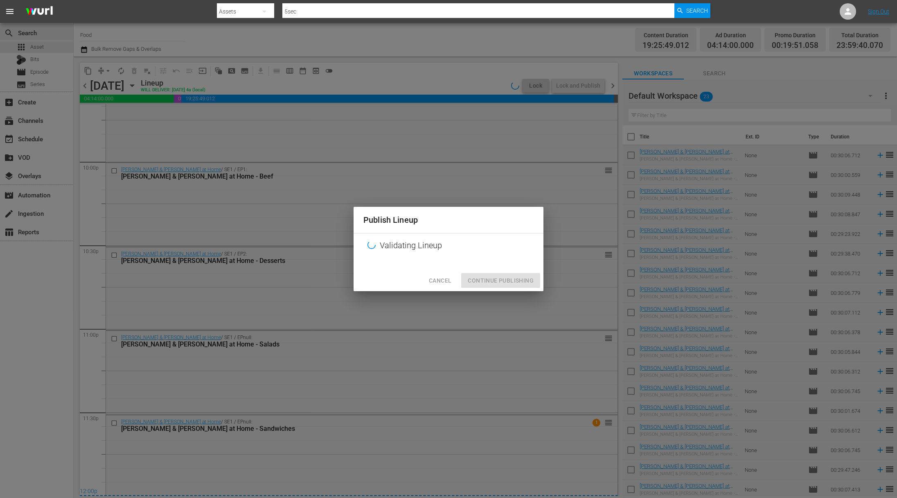
click at [440, 269] on div at bounding box center [449, 264] width 190 height 12
click at [439, 279] on span "Cancel" at bounding box center [440, 281] width 23 height 10
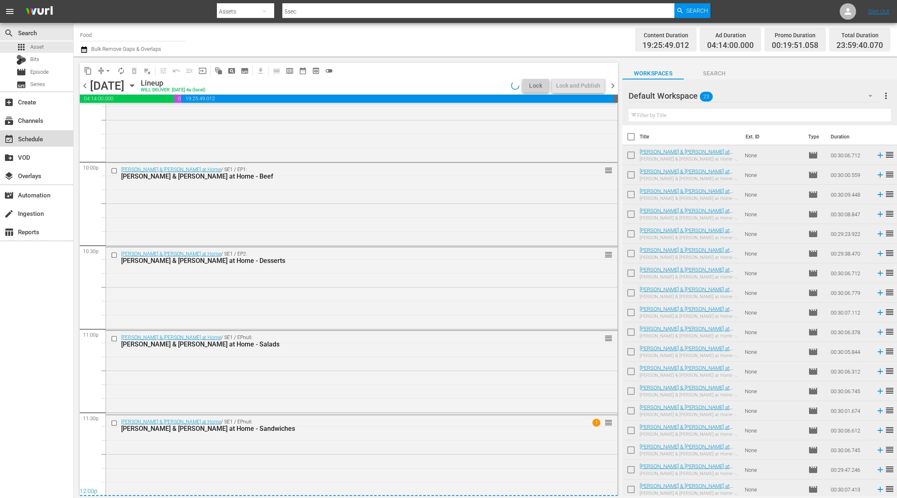
click at [33, 135] on div "event_available Schedule" at bounding box center [23, 137] width 46 height 7
click at [37, 174] on div "layers Overlays" at bounding box center [23, 174] width 46 height 7
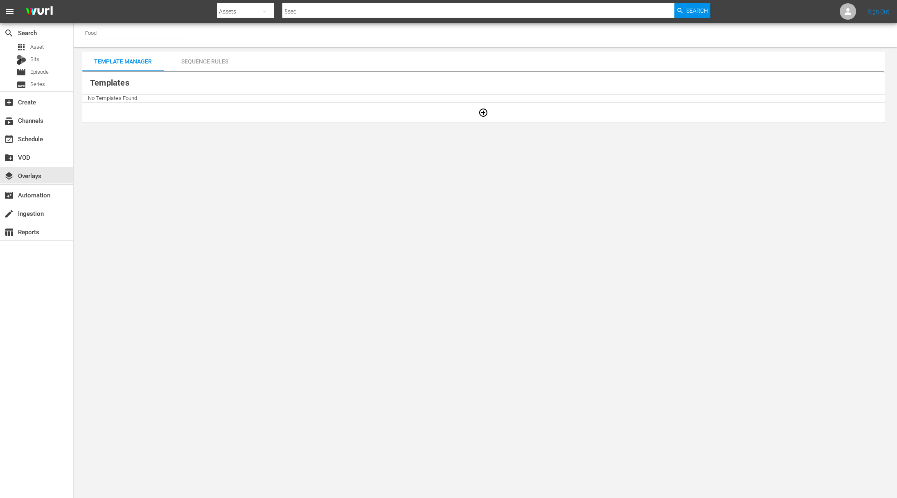
click at [187, 64] on div "Sequence Rules" at bounding box center [205, 62] width 82 height 20
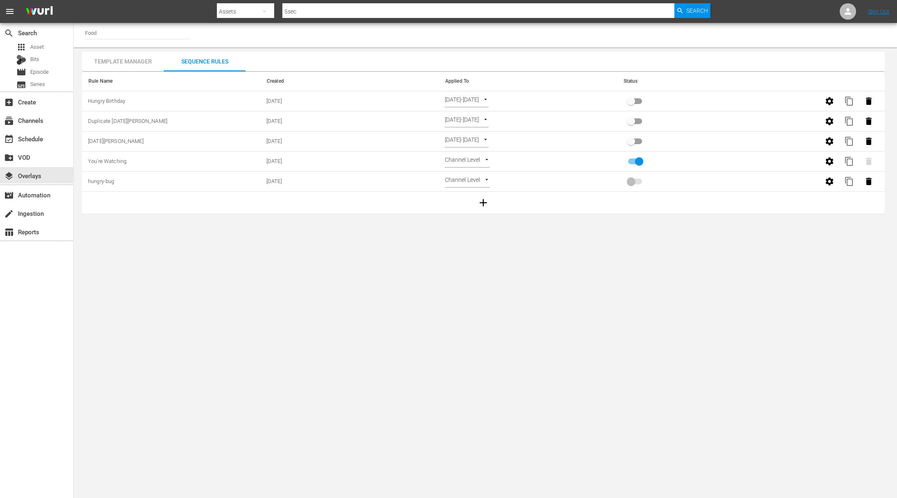
click at [135, 61] on div "Template Manager" at bounding box center [123, 62] width 82 height 20
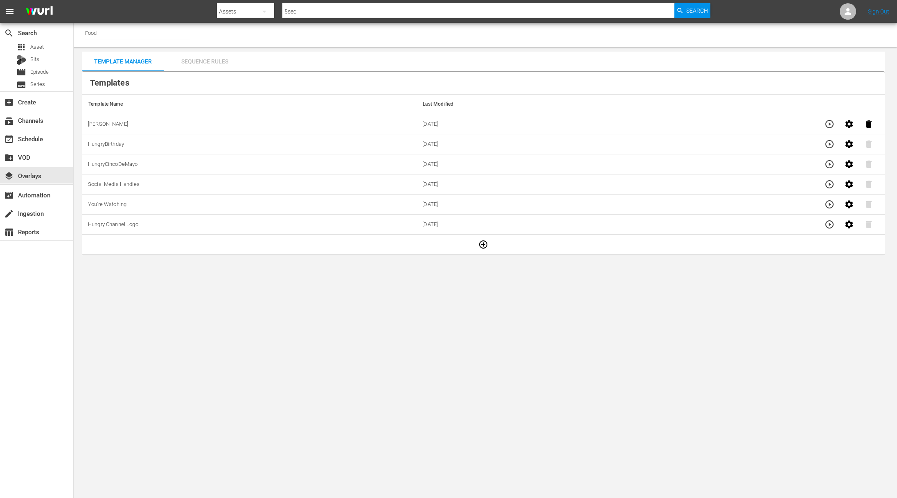
click at [210, 61] on div "Sequence Rules" at bounding box center [205, 62] width 82 height 20
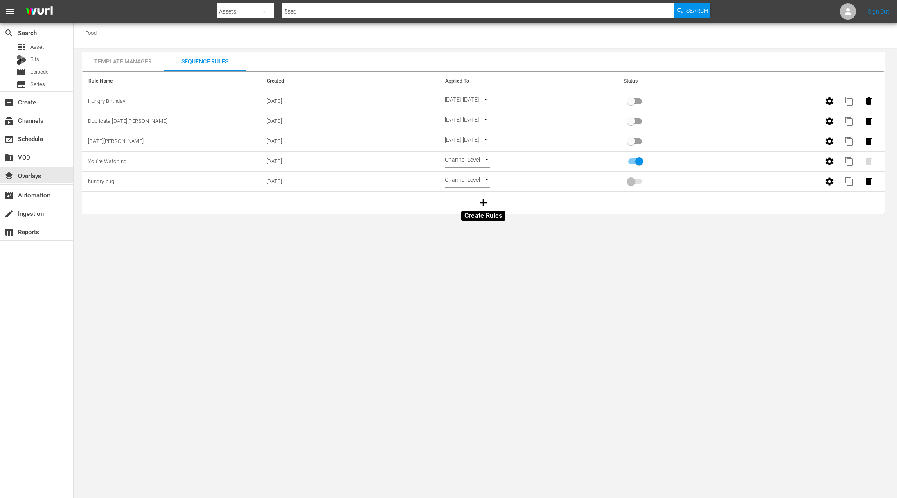
click at [482, 202] on icon "button" at bounding box center [483, 203] width 12 height 12
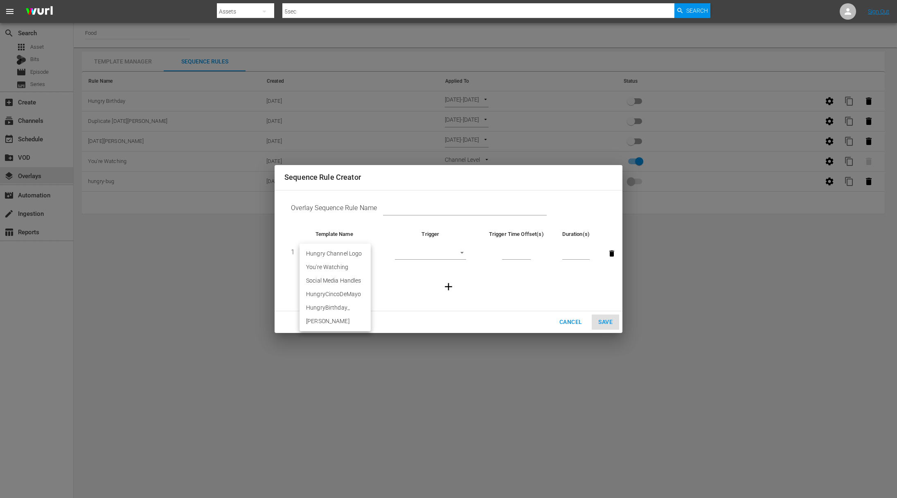
click at [357, 253] on body "menu Search By Assets Search ID, Title, Description, Keywords, or Category 5sec…" at bounding box center [448, 249] width 897 height 498
click at [345, 317] on li "[PERSON_NAME]" at bounding box center [335, 321] width 71 height 14
type input "30387"
click at [460, 251] on body "menu Search By Assets Search ID, Title, Description, Keywords, or Category 5sec…" at bounding box center [448, 249] width 897 height 498
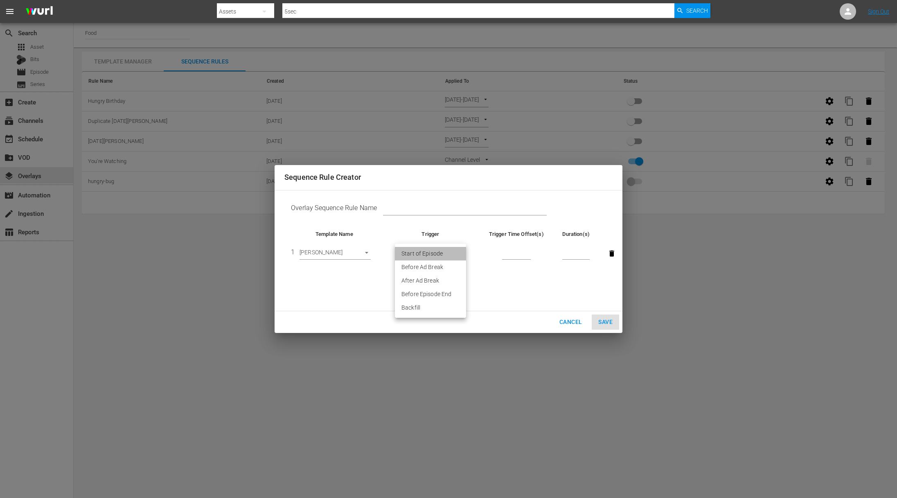
click at [440, 252] on li "Start of Episode" at bounding box center [430, 254] width 71 height 14
type input "START_OF_EPISODE"
click at [513, 252] on input "number" at bounding box center [516, 254] width 29 height 12
type input "1"
click at [528, 251] on input "1" at bounding box center [516, 254] width 29 height 12
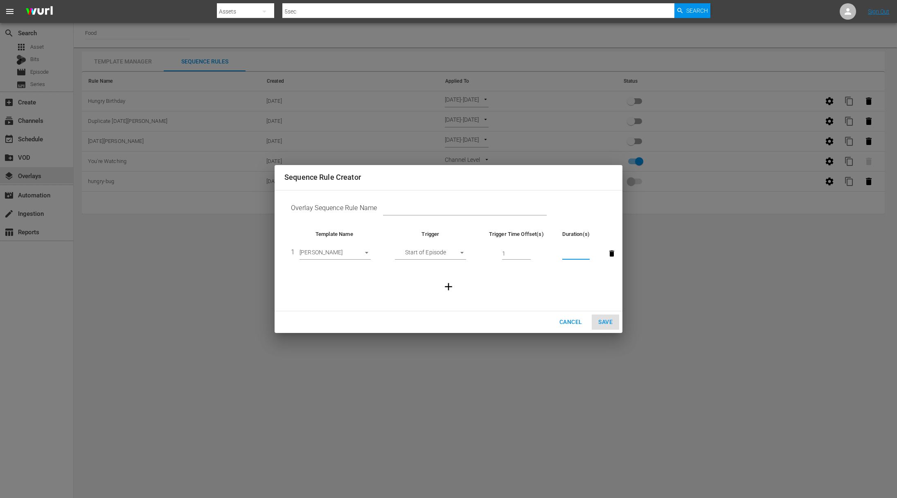
click at [576, 253] on input "number" at bounding box center [575, 254] width 27 height 12
type input "30"
click at [554, 281] on td at bounding box center [449, 286] width 328 height 35
click at [446, 285] on icon "button" at bounding box center [449, 286] width 12 height 12
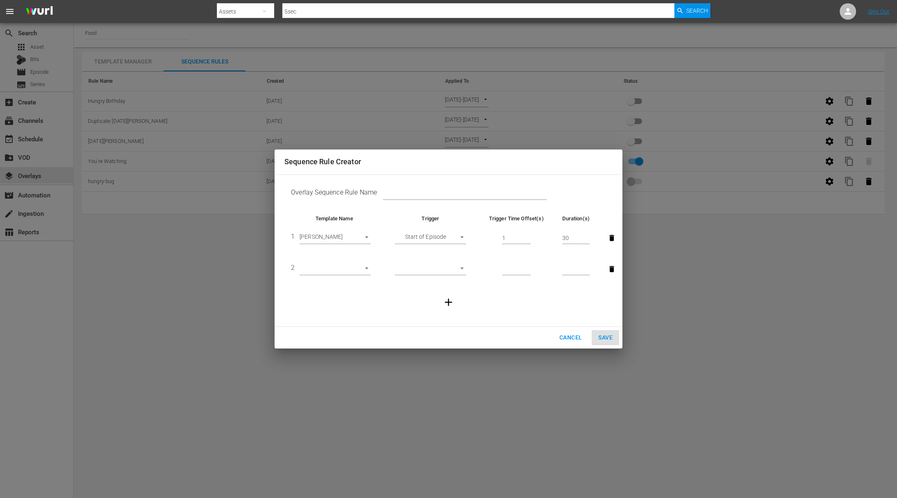
click at [366, 267] on body "menu Search By Assets Search ID, Title, Description, Keywords, or Category 5sec…" at bounding box center [448, 249] width 897 height 498
click at [334, 271] on li "Hungry Channel Logo" at bounding box center [335, 269] width 71 height 14
type input "29535"
click at [461, 267] on body "menu Search By Assets Search ID, Title, Description, Keywords, or Category 5sec…" at bounding box center [448, 249] width 897 height 498
click at [426, 333] on li "Backfill" at bounding box center [430, 337] width 71 height 14
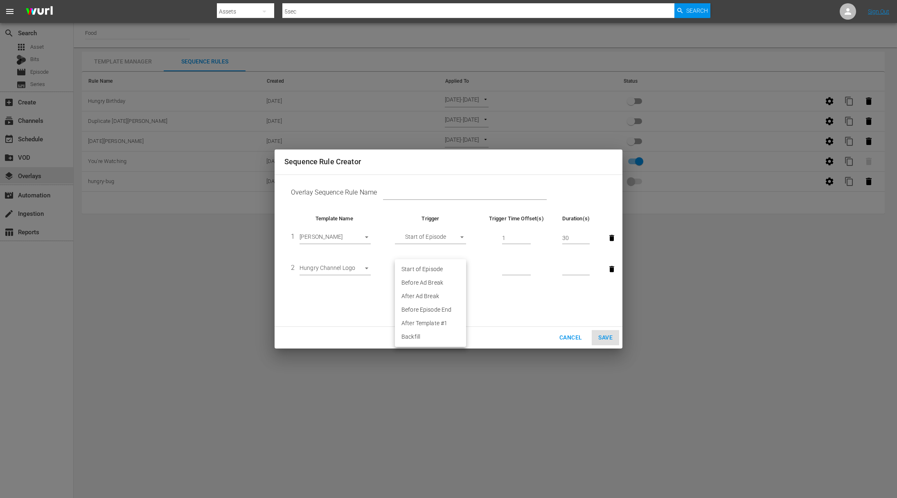
type input "BACKFILL"
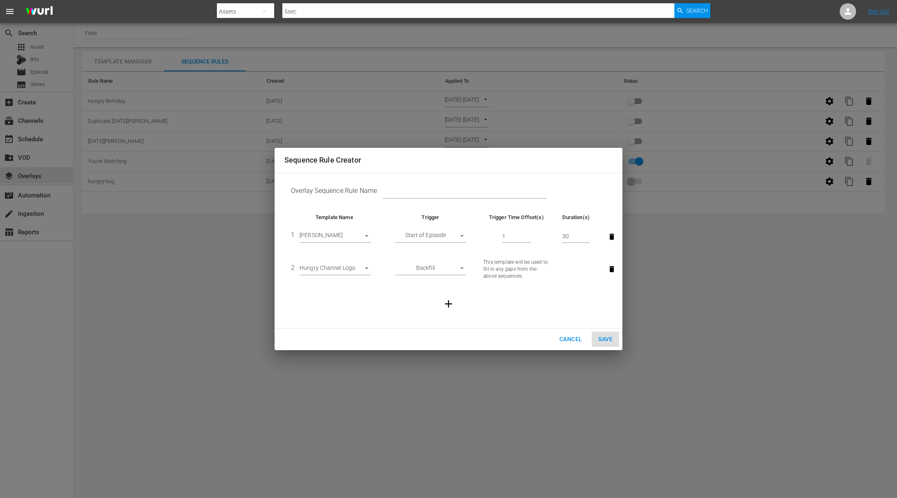
click at [414, 186] on td "Overlay Sequence Rule Name" at bounding box center [449, 192] width 328 height 25
click at [418, 188] on input "text" at bounding box center [465, 192] width 164 height 12
type input "[PERSON_NAME] Birthday"
click at [602, 340] on span "Save" at bounding box center [606, 339] width 14 height 10
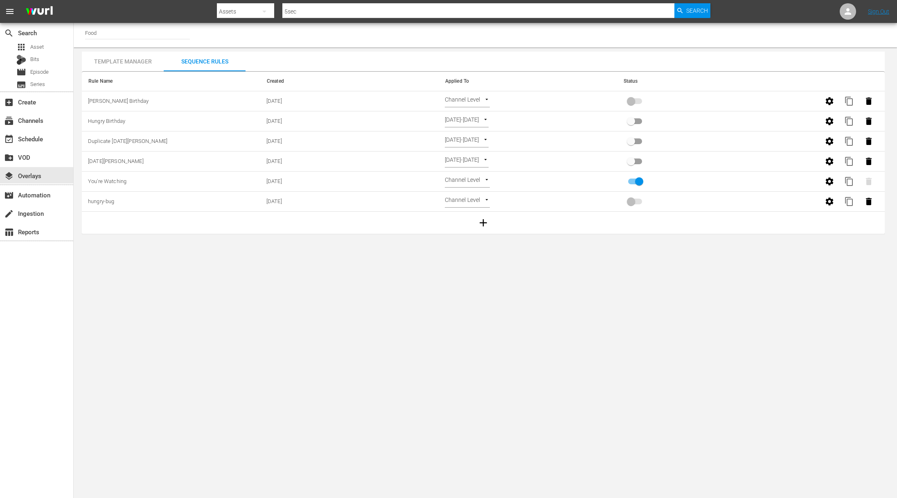
click at [488, 99] on body "menu Search By Assets Search ID, Title, Description, Keywords, or Category 5sec…" at bounding box center [448, 249] width 897 height 498
click at [477, 114] on li "Select Date" at bounding box center [469, 115] width 49 height 14
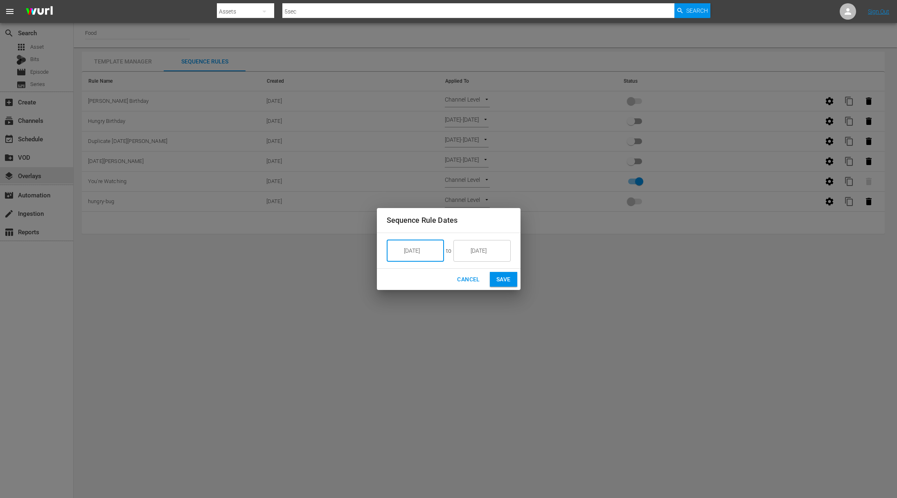
click at [426, 253] on input "[DATE]" at bounding box center [421, 250] width 46 height 22
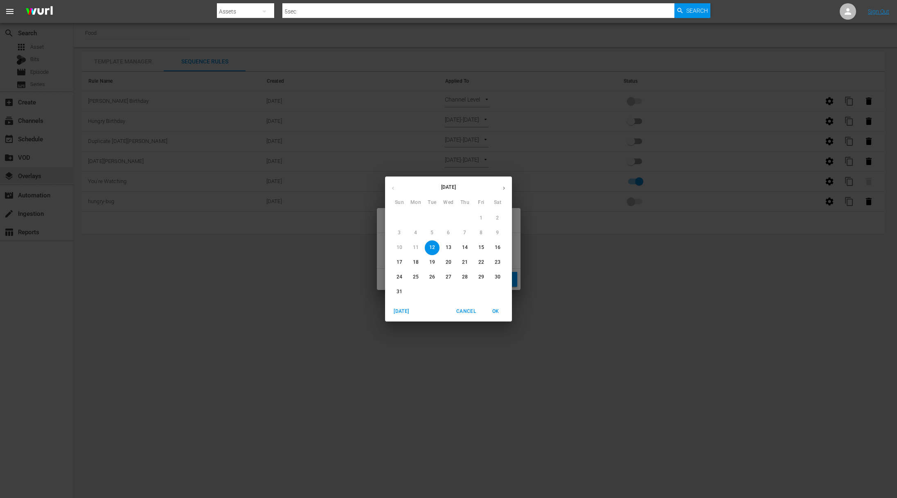
click at [483, 251] on p "15" at bounding box center [482, 247] width 6 height 7
type input "[DATE]"
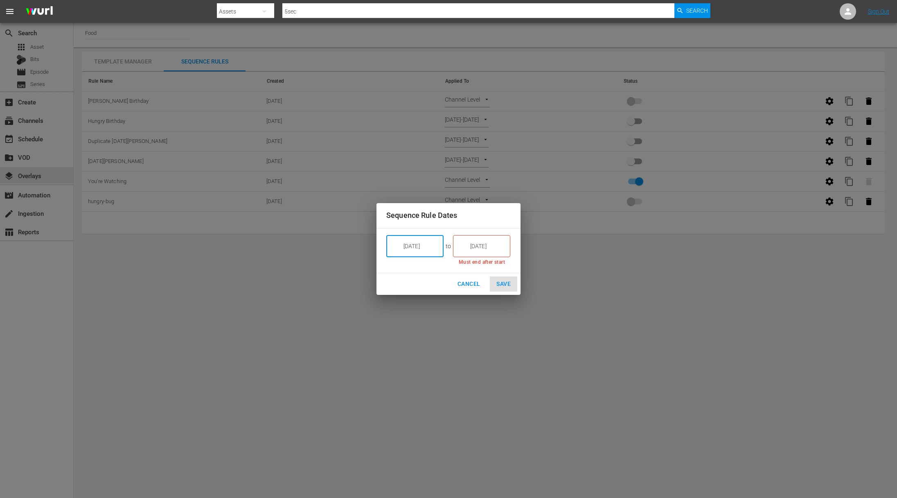
click at [473, 246] on input "[DATE]" at bounding box center [488, 246] width 46 height 22
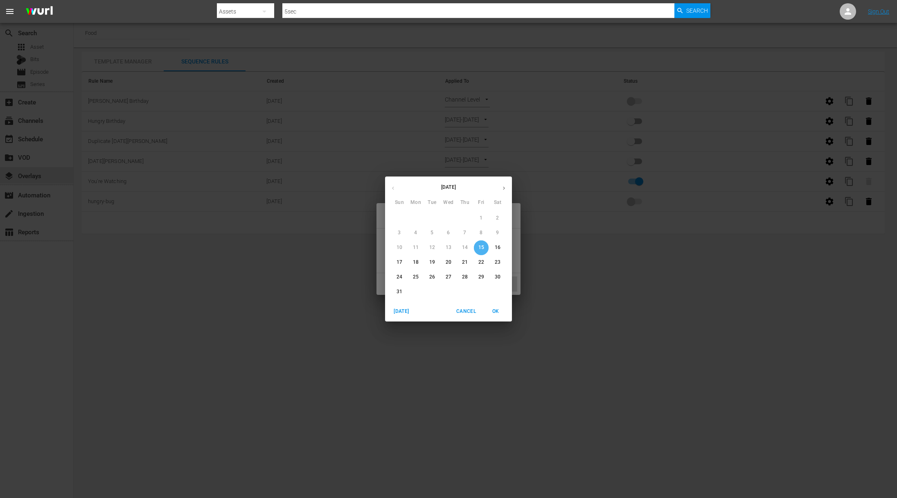
click at [482, 246] on p "15" at bounding box center [482, 247] width 6 height 7
type input "[DATE]"
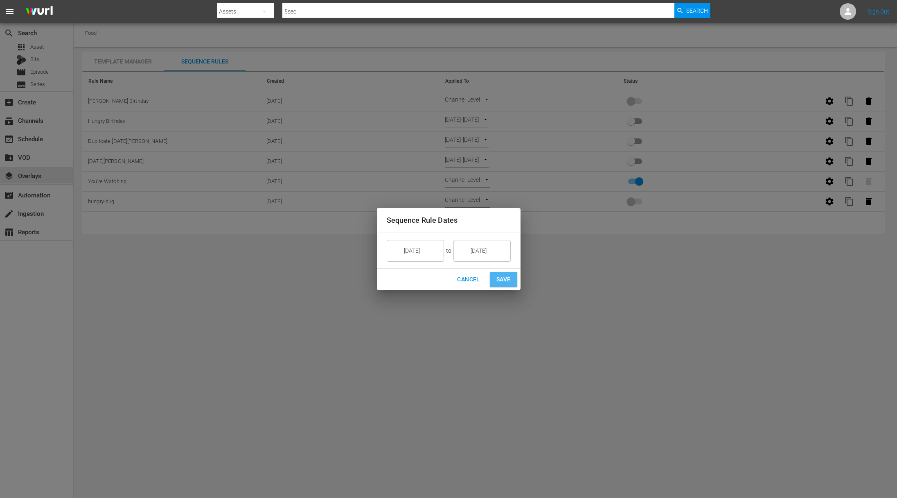
click at [500, 278] on span "Save" at bounding box center [504, 279] width 14 height 10
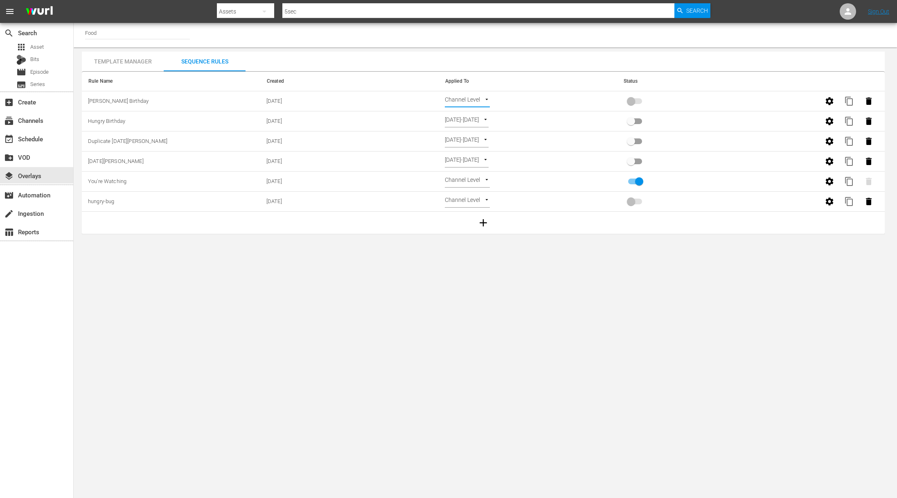
click at [488, 100] on body "menu Search By Assets Search ID, Title, Description, Keywords, or Category 5sec…" at bounding box center [448, 249] width 897 height 498
click at [524, 75] on div at bounding box center [448, 249] width 897 height 498
click at [490, 99] on body "menu Search By Assets Search ID, Title, Description, Keywords, or Category 5sec…" at bounding box center [448, 249] width 897 height 498
type input "SELECT_DATE"
click at [469, 102] on li "Select Date" at bounding box center [469, 102] width 49 height 14
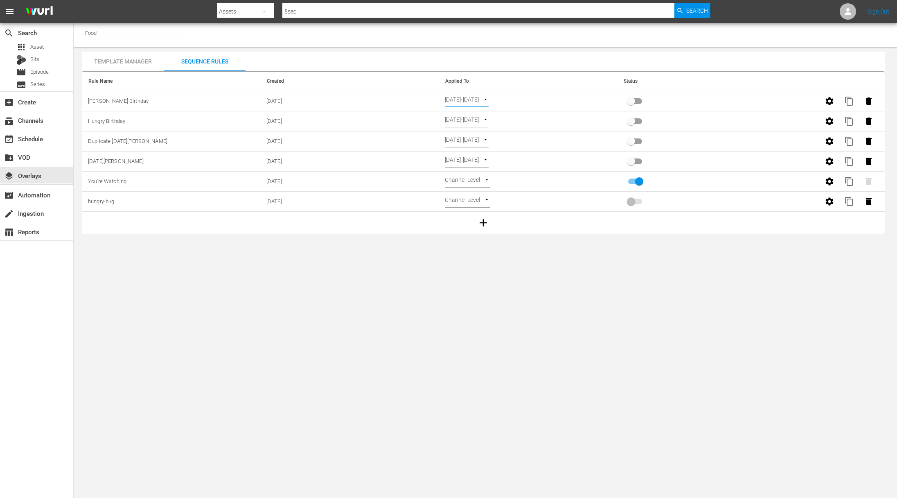
click at [517, 294] on body "menu Search By Assets Search ID, Title, Description, Keywords, or Category 5sec…" at bounding box center [448, 249] width 897 height 498
click at [632, 100] on input "primary checkbox" at bounding box center [631, 103] width 47 height 16
drag, startPoint x: 635, startPoint y: 98, endPoint x: 669, endPoint y: 103, distance: 34.7
click at [642, 103] on td at bounding box center [706, 101] width 178 height 20
checkbox input "true"
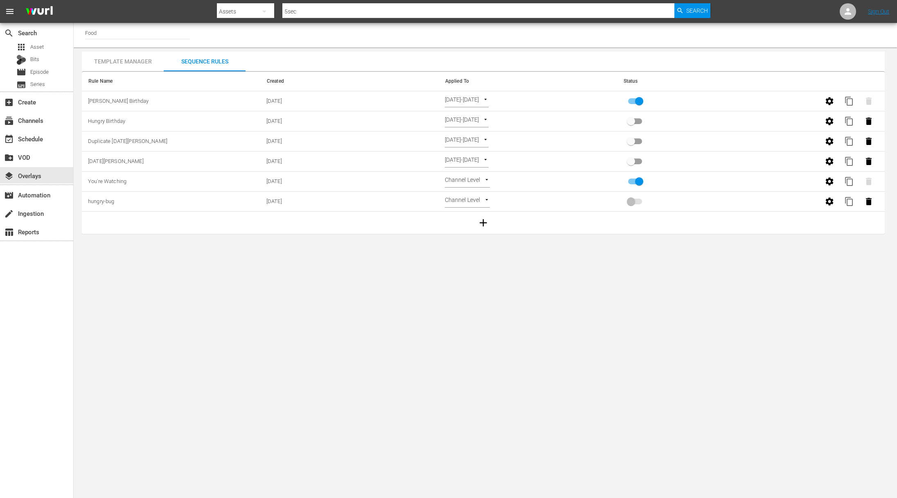
click at [640, 182] on input "primary checkbox" at bounding box center [639, 183] width 47 height 16
drag, startPoint x: 640, startPoint y: 182, endPoint x: 610, endPoint y: 181, distance: 29.9
click at [610, 181] on tr "You're Watching [DATE] Channel Level CHANNEL_LEVEL content_copy" at bounding box center [483, 182] width 803 height 20
drag, startPoint x: 633, startPoint y: 181, endPoint x: 644, endPoint y: 181, distance: 11.5
click at [642, 181] on input "primary checkbox" at bounding box center [631, 183] width 47 height 16
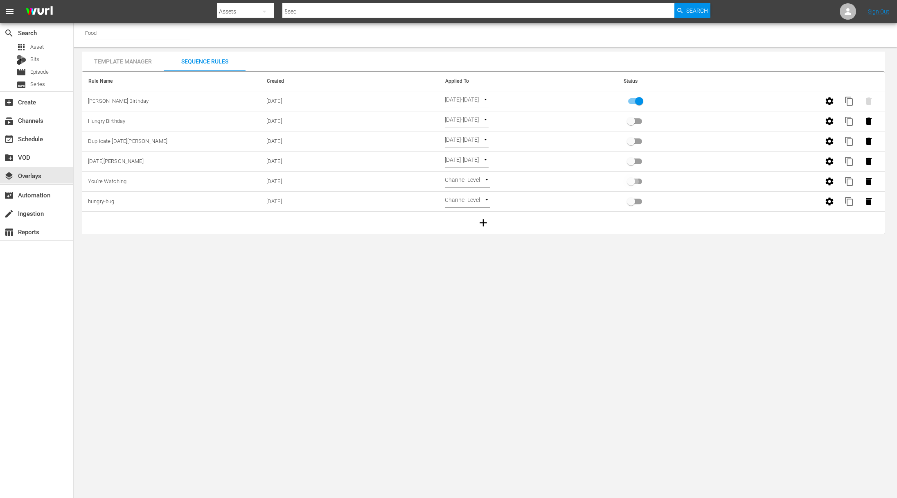
click at [632, 181] on input "primary checkbox" at bounding box center [631, 183] width 47 height 16
checkbox input "true"
click at [630, 201] on span at bounding box center [635, 202] width 14 height 6
drag, startPoint x: 631, startPoint y: 200, endPoint x: 649, endPoint y: 199, distance: 17.6
click at [642, 200] on td at bounding box center [706, 202] width 178 height 20
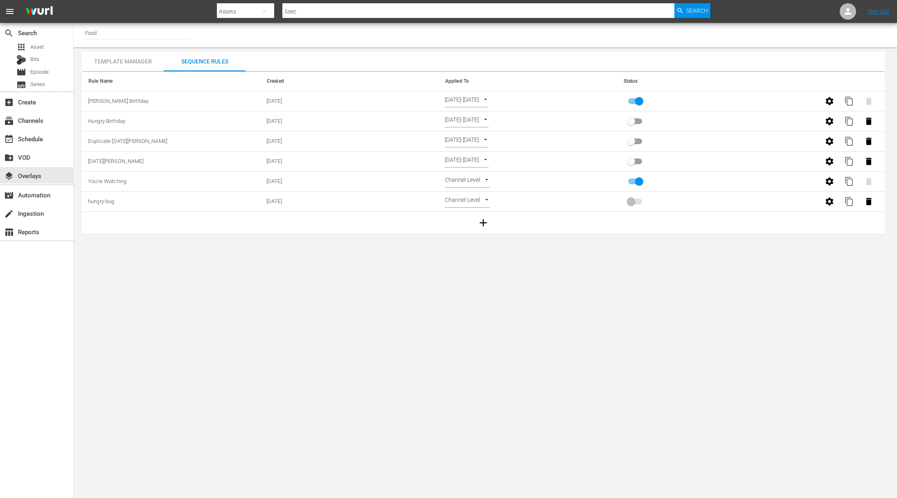
drag, startPoint x: 633, startPoint y: 200, endPoint x: 652, endPoint y: 201, distance: 19.7
click at [642, 201] on td at bounding box center [706, 202] width 178 height 20
click at [634, 201] on span at bounding box center [635, 202] width 14 height 6
drag, startPoint x: 632, startPoint y: 201, endPoint x: 653, endPoint y: 201, distance: 21.3
click at [642, 201] on td at bounding box center [706, 202] width 178 height 20
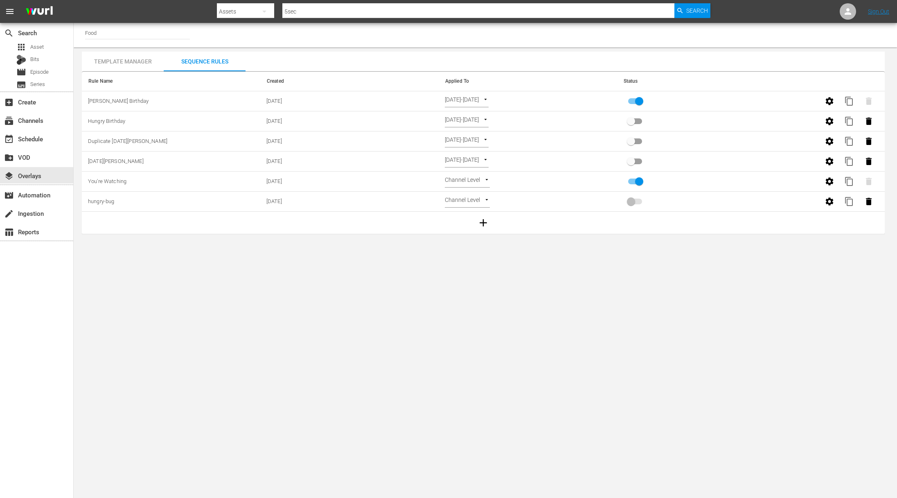
drag, startPoint x: 633, startPoint y: 202, endPoint x: 652, endPoint y: 202, distance: 19.7
click at [642, 202] on td at bounding box center [706, 202] width 178 height 20
click at [642, 182] on icon "button" at bounding box center [830, 181] width 10 height 10
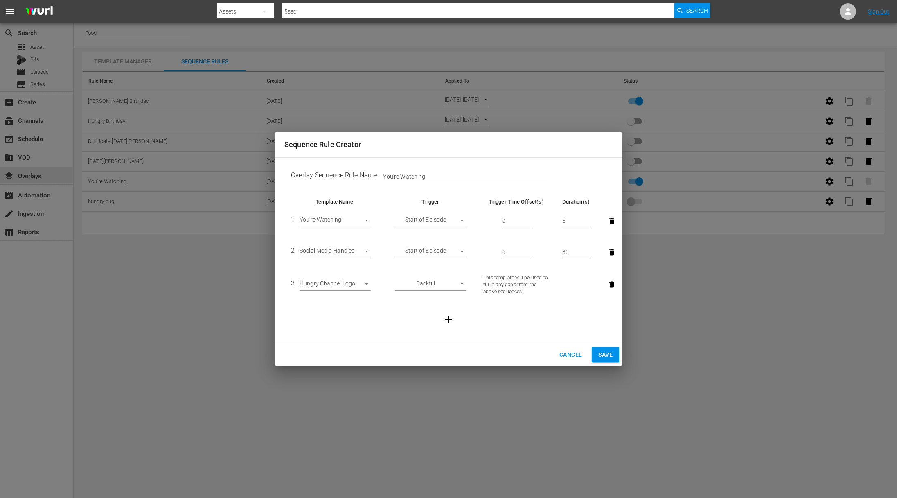
click at [429, 177] on input "You're Watching" at bounding box center [465, 177] width 164 height 12
type input "You're Watching / Social Media / Hungry Logo"
click at [608, 357] on span "Save" at bounding box center [606, 355] width 14 height 10
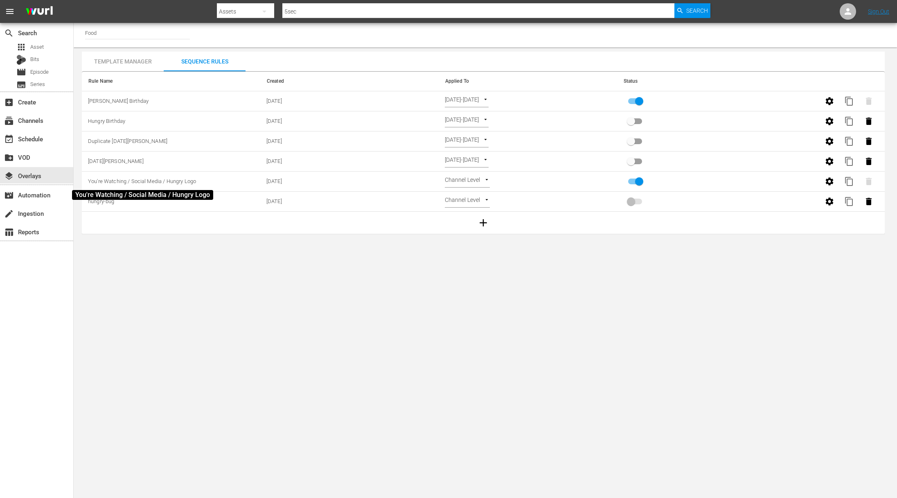
click at [161, 179] on span "You're Watching / Social Media / Hungry Logo" at bounding box center [142, 181] width 108 height 6
click at [180, 179] on span "You're Watching / Social Media / Hungry Logo" at bounding box center [142, 181] width 108 height 6
click at [171, 184] on span "You're Watching / Social Media / Hungry Logo" at bounding box center [142, 181] width 108 height 6
click at [642, 183] on icon "button" at bounding box center [830, 181] width 8 height 8
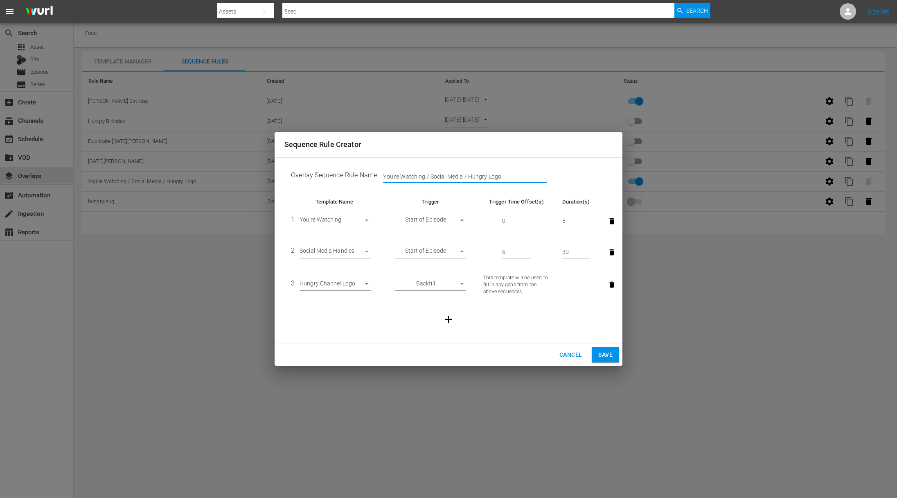
drag, startPoint x: 504, startPoint y: 177, endPoint x: 424, endPoint y: 176, distance: 79.8
click at [424, 176] on input "You're Watching / Social Media / Hungry Logo" at bounding box center [465, 177] width 164 height 12
type input "You're Watching"
click at [598, 354] on button "Save" at bounding box center [605, 354] width 27 height 15
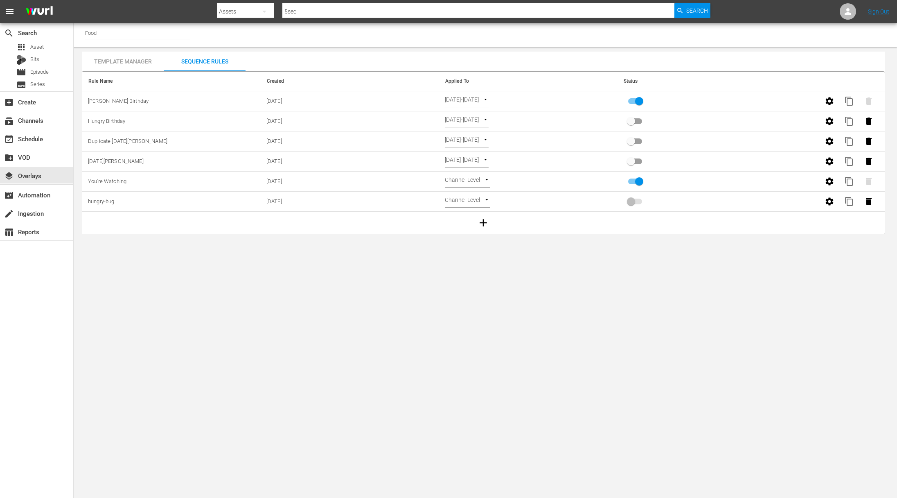
click at [113, 34] on input "Food" at bounding box center [137, 33] width 105 height 20
click at [114, 56] on div "Food (140 - food)" at bounding box center [198, 56] width 212 height 20
type input "Food (140 - food)"
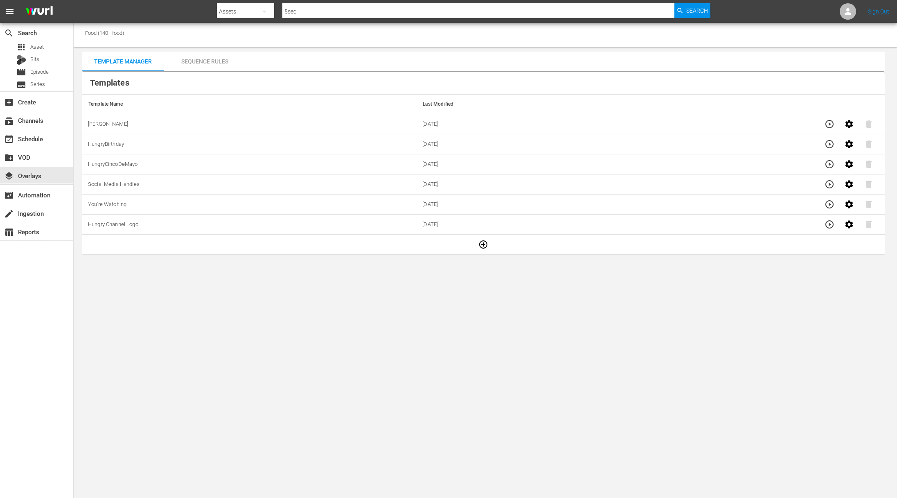
click at [200, 60] on div "Sequence Rules" at bounding box center [205, 62] width 82 height 20
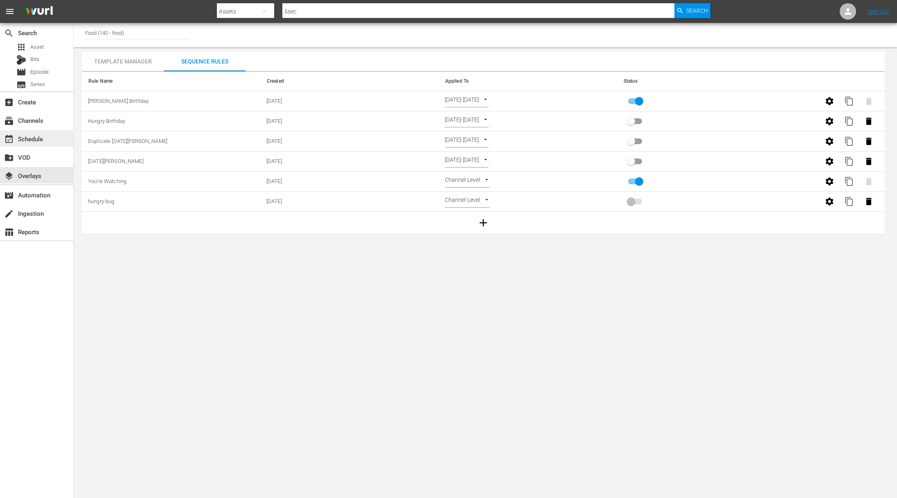
click at [43, 139] on div "event_available Schedule" at bounding box center [23, 137] width 46 height 7
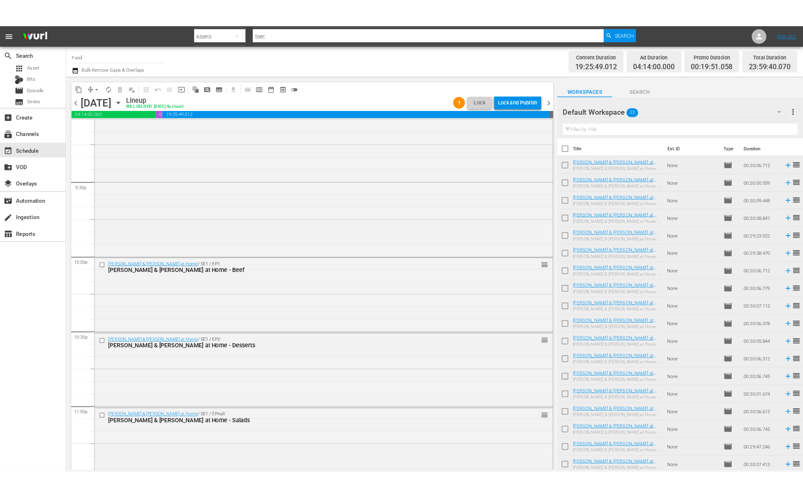
scroll to position [3617, 0]
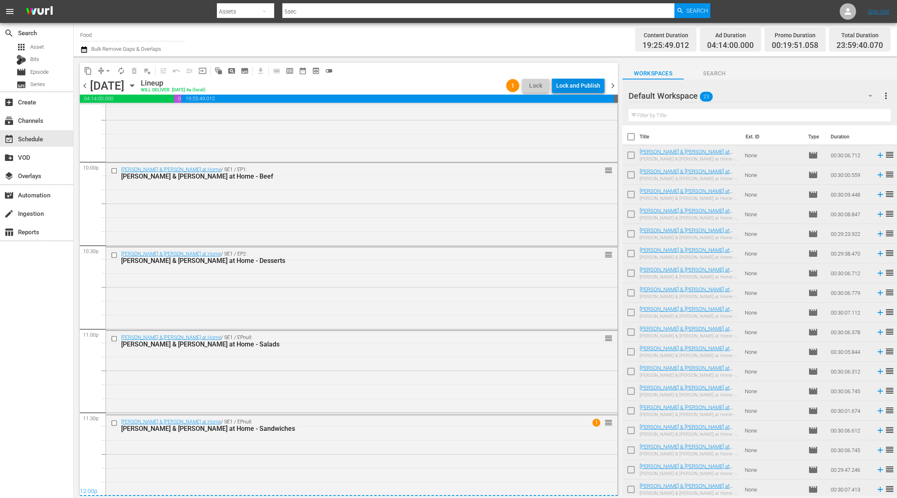
click at [581, 86] on div "Lock and Publish" at bounding box center [578, 85] width 44 height 15
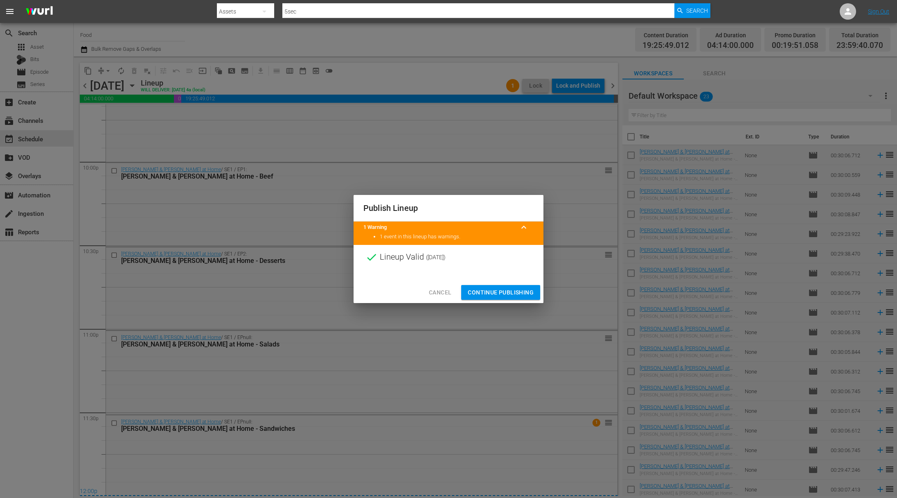
click at [511, 291] on span "Continue Publishing" at bounding box center [501, 292] width 66 height 10
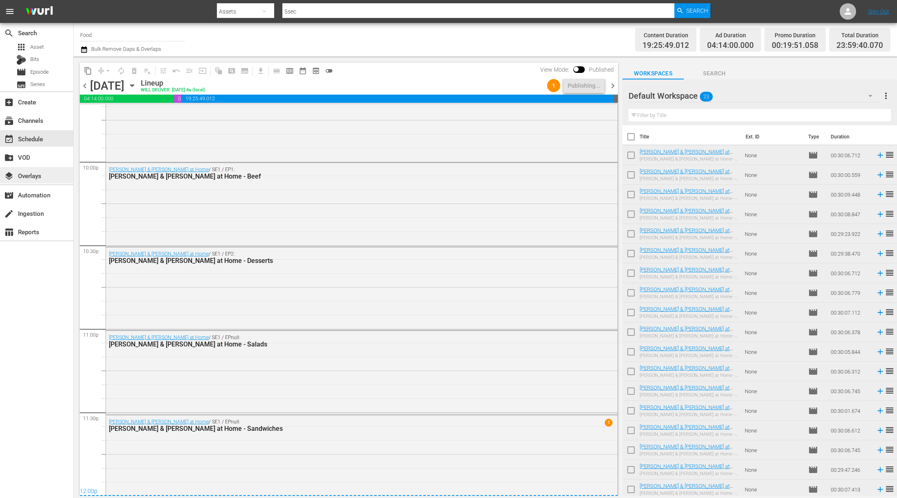
click at [37, 181] on div "layers Overlays" at bounding box center [36, 175] width 73 height 16
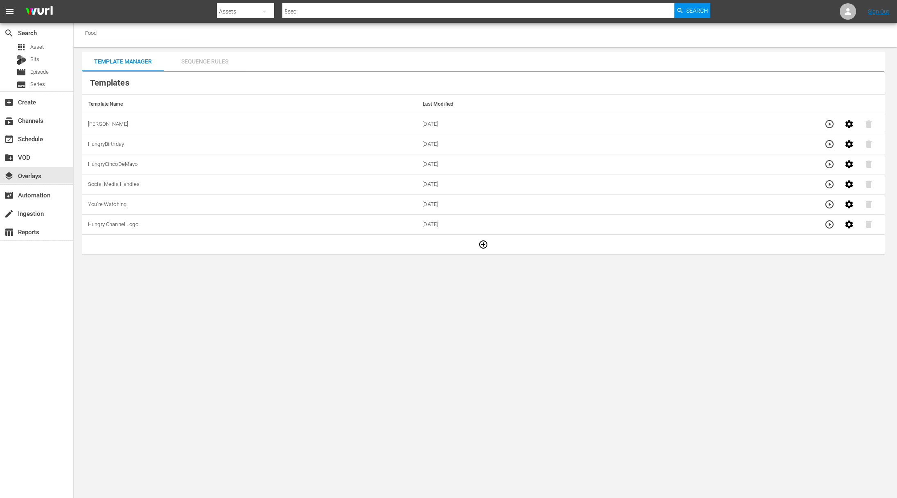
click at [212, 58] on div "Sequence Rules" at bounding box center [205, 62] width 82 height 20
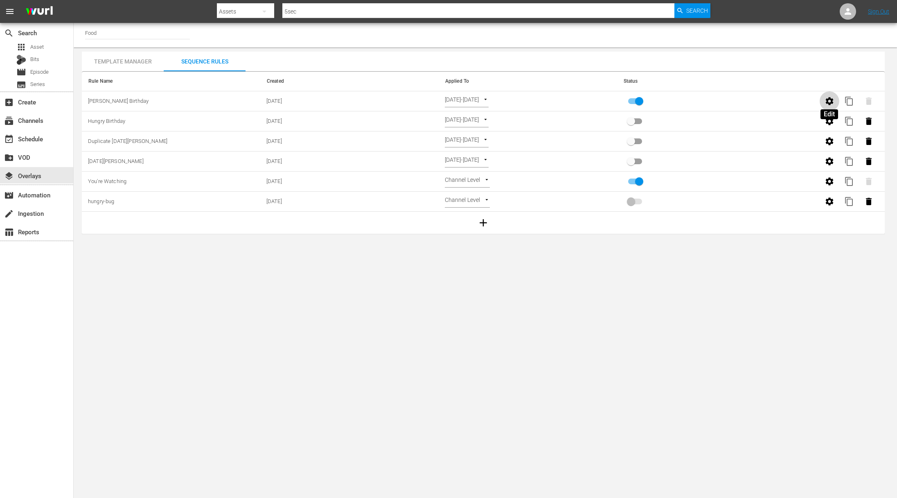
click at [642, 102] on icon "button" at bounding box center [830, 101] width 8 height 8
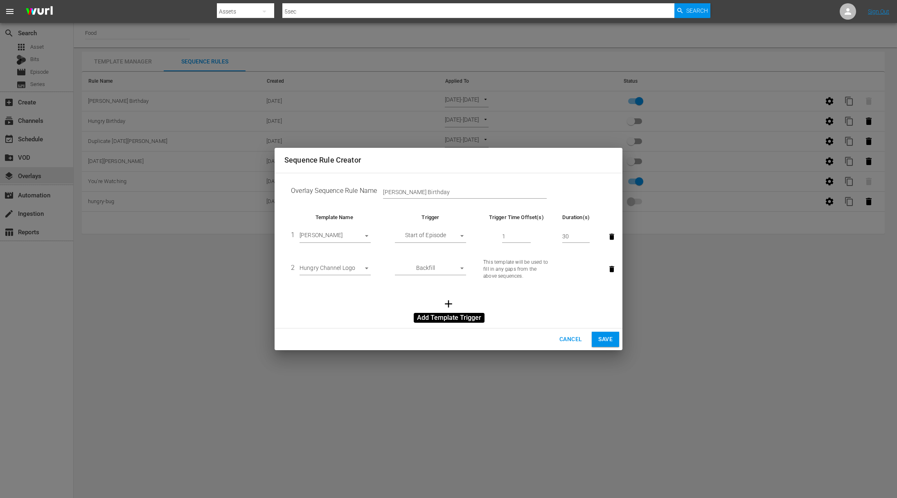
click at [449, 304] on icon "button" at bounding box center [448, 303] width 7 height 7
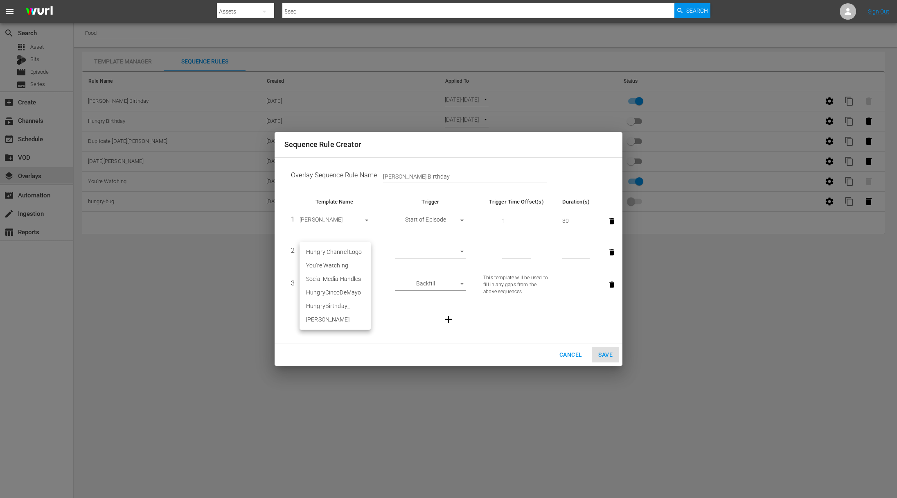
click at [367, 253] on body "menu Search By Assets Search ID, Title, Description, Keywords, or Category 5sec…" at bounding box center [448, 249] width 897 height 498
click at [343, 265] on li "You're Watching" at bounding box center [335, 266] width 71 height 14
type input "29536"
click at [461, 250] on body "menu Search By Assets Search ID, Title, Description, Keywords, or Category 5sec…" at bounding box center [448, 249] width 897 height 498
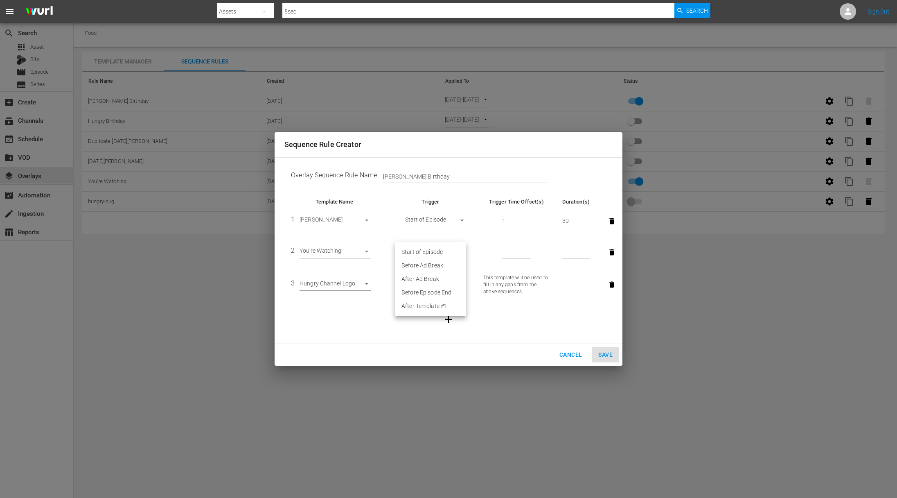
click at [573, 354] on div at bounding box center [448, 249] width 897 height 498
click at [570, 355] on span "Cancel" at bounding box center [571, 355] width 23 height 10
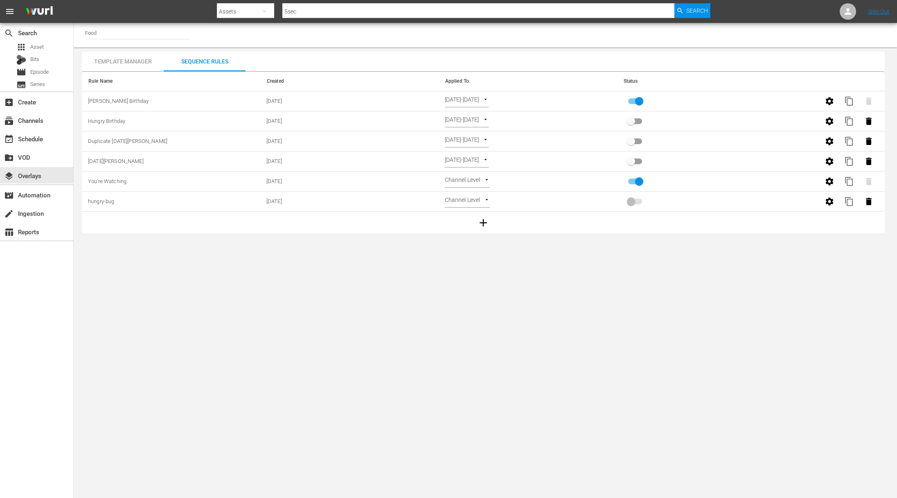
click at [642, 102] on icon "button" at bounding box center [830, 101] width 10 height 10
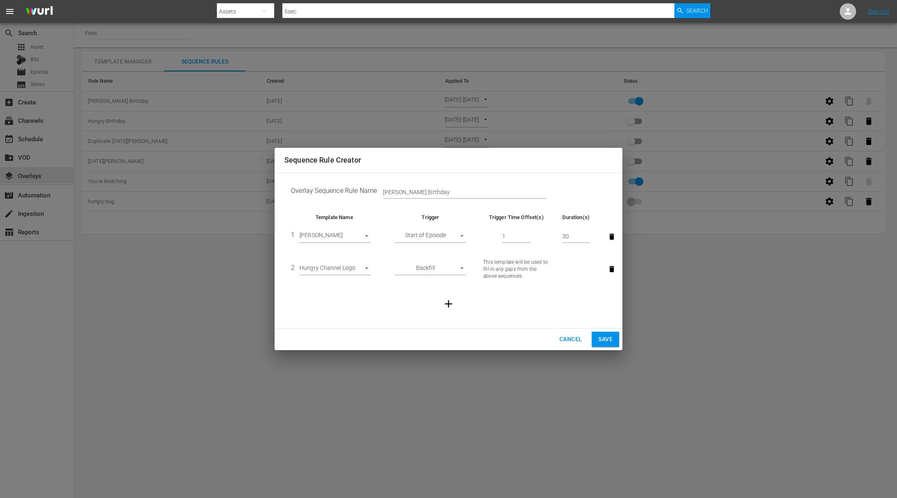
click at [570, 339] on span "Cancel" at bounding box center [571, 339] width 23 height 10
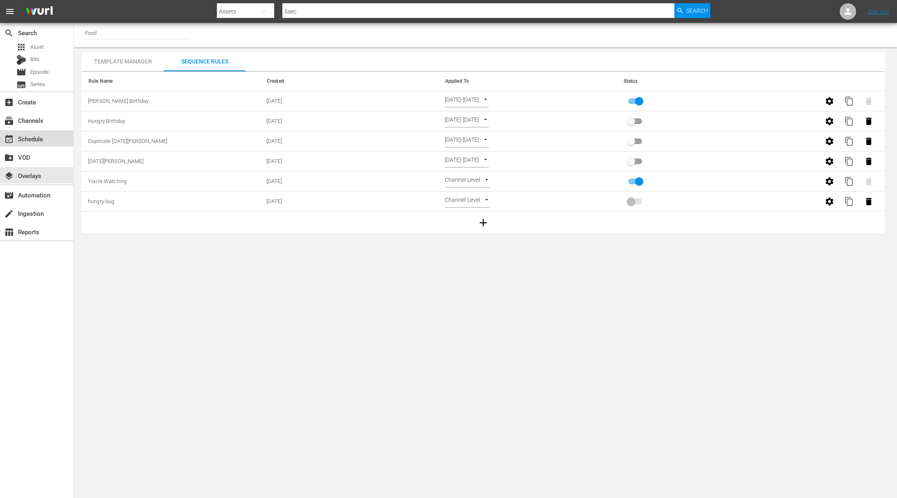
click at [47, 139] on div "event_available Schedule" at bounding box center [36, 138] width 73 height 16
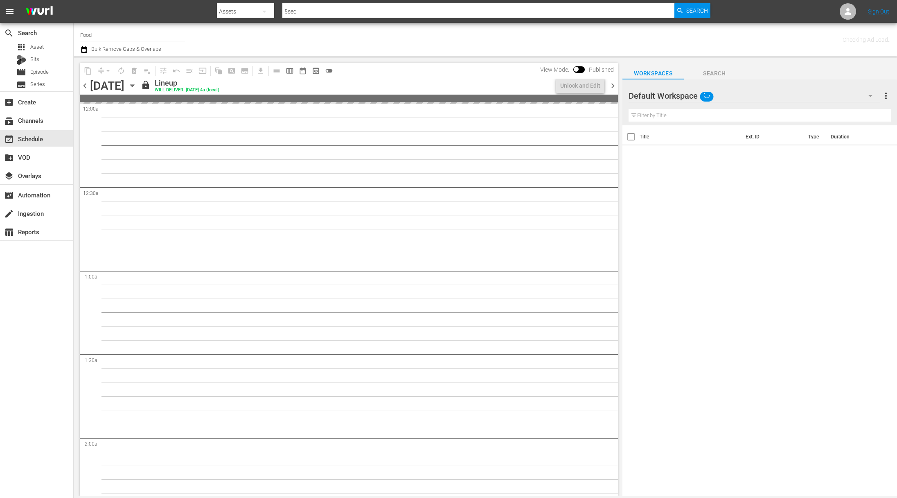
click at [134, 86] on icon "button" at bounding box center [132, 86] width 4 height 2
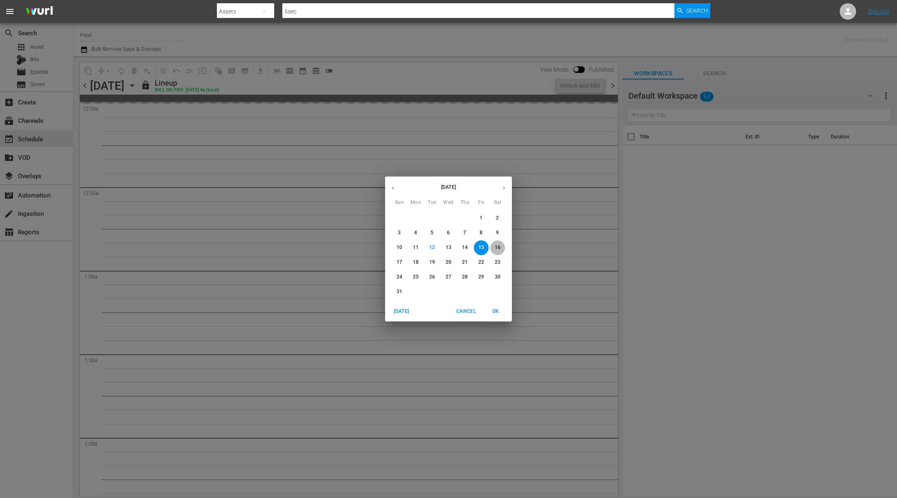
click at [501, 252] on button "16" at bounding box center [497, 247] width 15 height 15
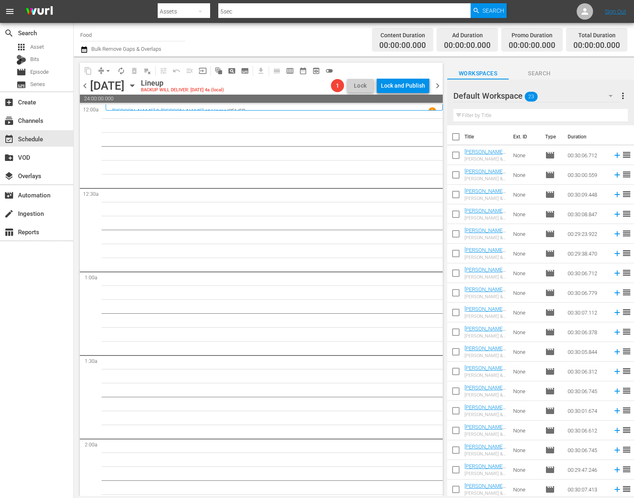
click at [624, 89] on button "more_vert" at bounding box center [623, 96] width 10 height 20
click at [623, 99] on span "more_vert" at bounding box center [623, 96] width 10 height 10
click at [626, 96] on span "more_vert" at bounding box center [623, 96] width 10 height 10
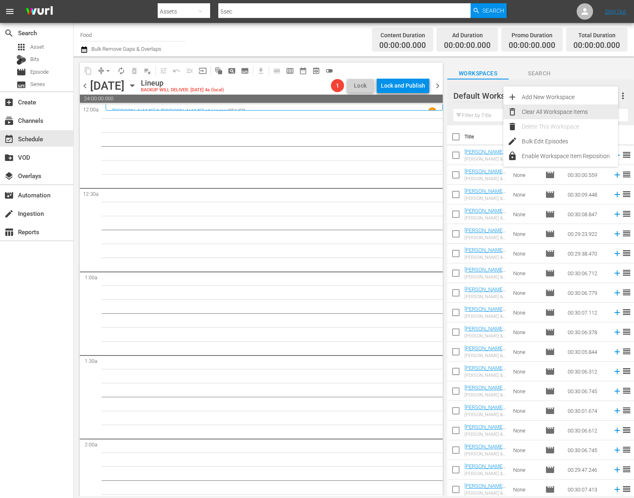
click at [565, 108] on div "Clear All Workspace Items" at bounding box center [570, 111] width 96 height 15
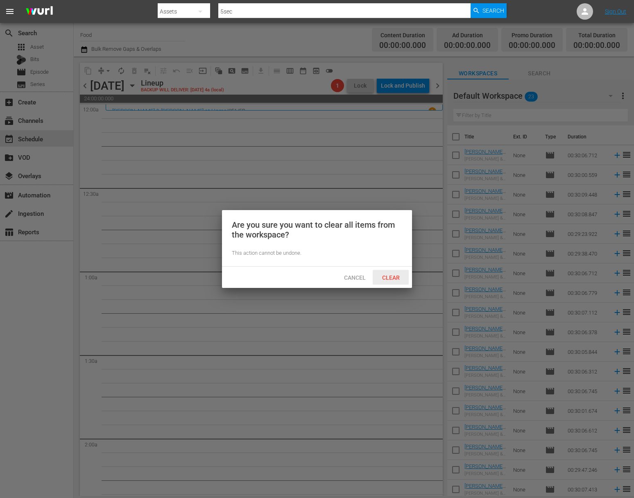
click at [393, 272] on div "Clear" at bounding box center [391, 277] width 36 height 15
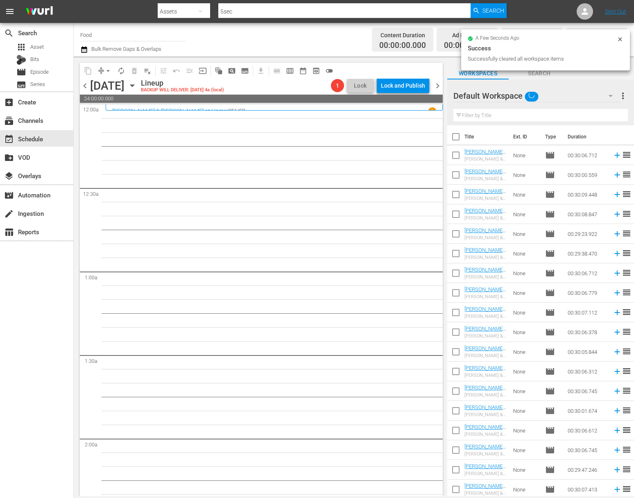
click at [100, 38] on input "Food" at bounding box center [132, 35] width 105 height 20
type input "Food"
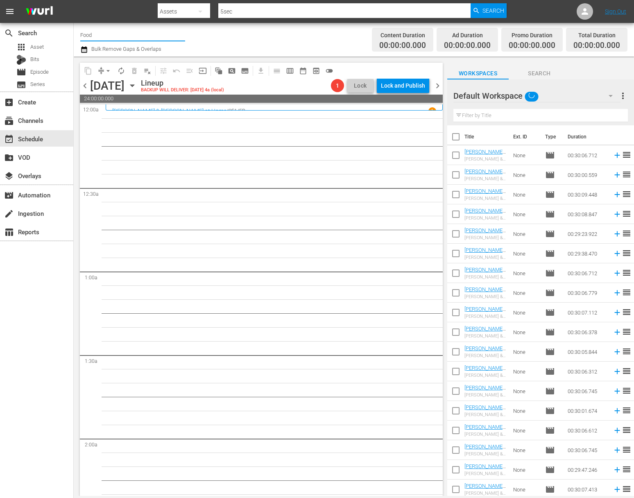
click at [97, 35] on input "Food" at bounding box center [132, 35] width 105 height 20
click at [40, 140] on div "event_available Schedule" at bounding box center [23, 137] width 46 height 7
click at [38, 68] on span "Episode" at bounding box center [39, 72] width 18 height 8
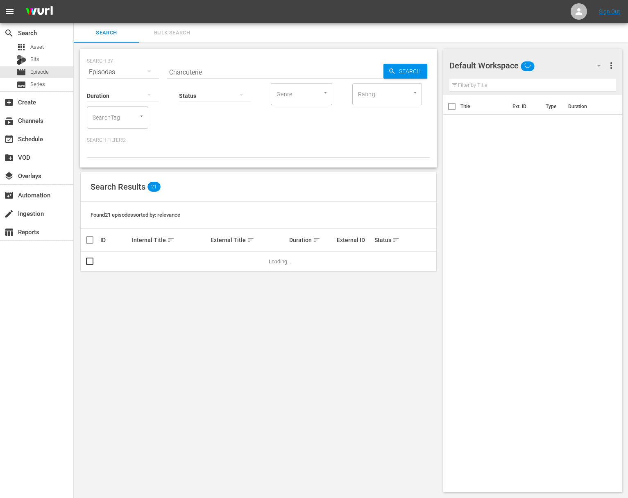
click at [191, 65] on input "Charcuterie" at bounding box center [275, 72] width 216 height 20
paste input "Project Smoke: Much at Steak"
click at [407, 72] on span "Search" at bounding box center [411, 71] width 32 height 15
click at [414, 259] on span "playlist_add" at bounding box center [416, 262] width 10 height 10
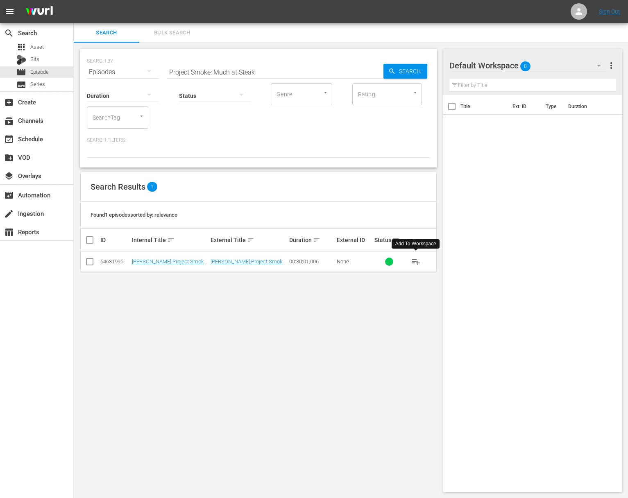
click at [414, 259] on span "playlist_add" at bounding box center [416, 262] width 10 height 10
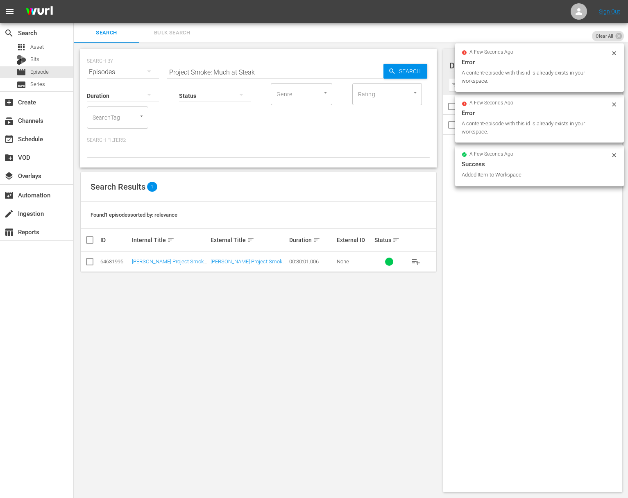
click at [273, 74] on input "Project Smoke: Much at Steak" at bounding box center [275, 72] width 216 height 20
paste input "Behind the Smoke"
drag, startPoint x: 418, startPoint y: 72, endPoint x: 411, endPoint y: 71, distance: 6.7
click at [418, 72] on span "Search" at bounding box center [411, 71] width 32 height 15
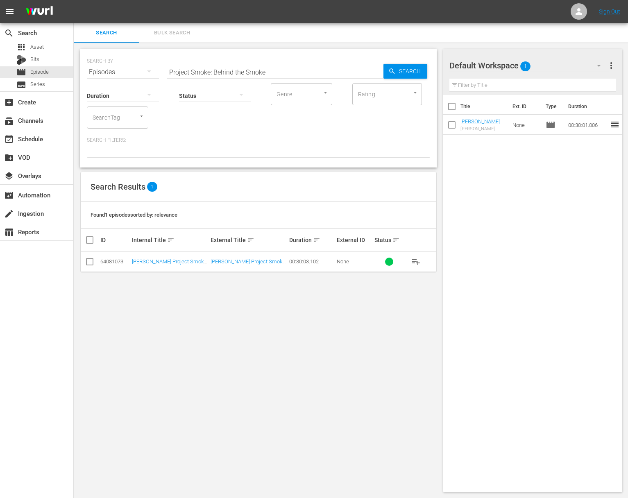
click at [415, 262] on span "playlist_add" at bounding box center [416, 262] width 10 height 10
click at [258, 72] on input "Project Smoke: Behind the Smoke" at bounding box center [275, 72] width 216 height 20
paste input "The Big"
click at [402, 66] on span "Search" at bounding box center [411, 71] width 32 height 15
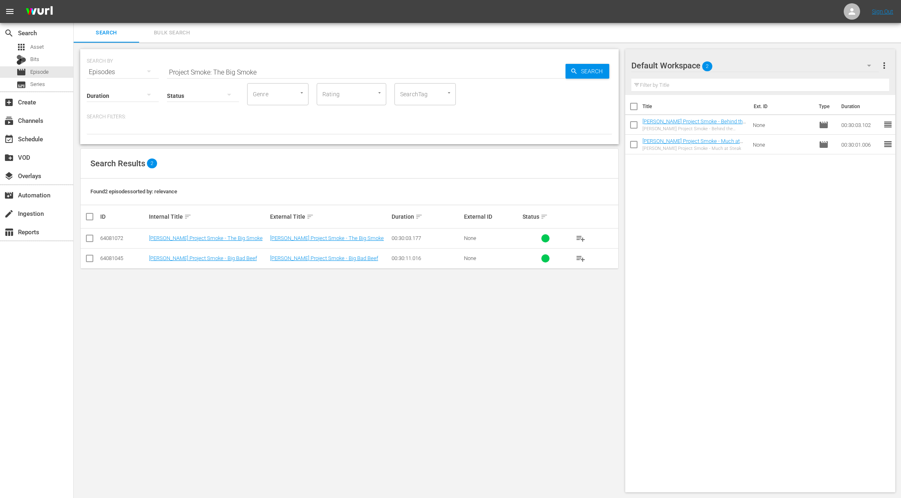
click at [583, 237] on span "playlist_add" at bounding box center [581, 238] width 10 height 10
click at [465, 72] on input "Project Smoke: The Big Smoke" at bounding box center [366, 72] width 399 height 20
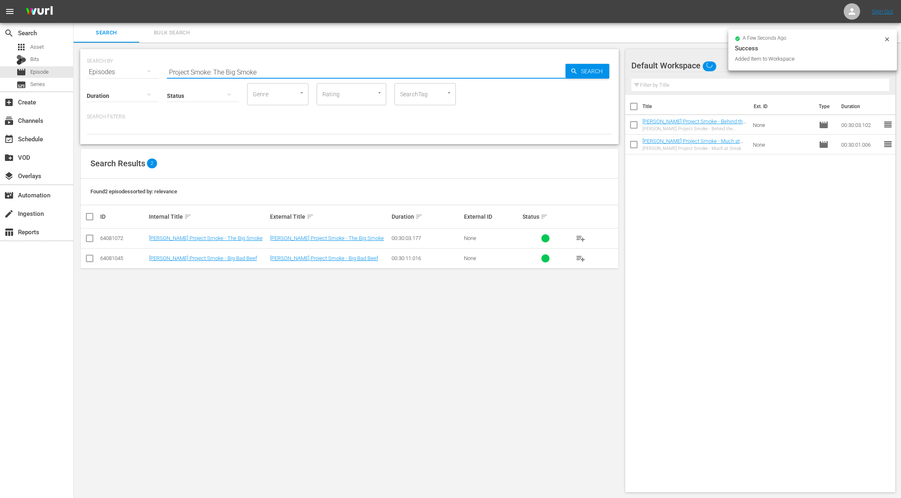
paste input "Smokehouse Cocktail Party"
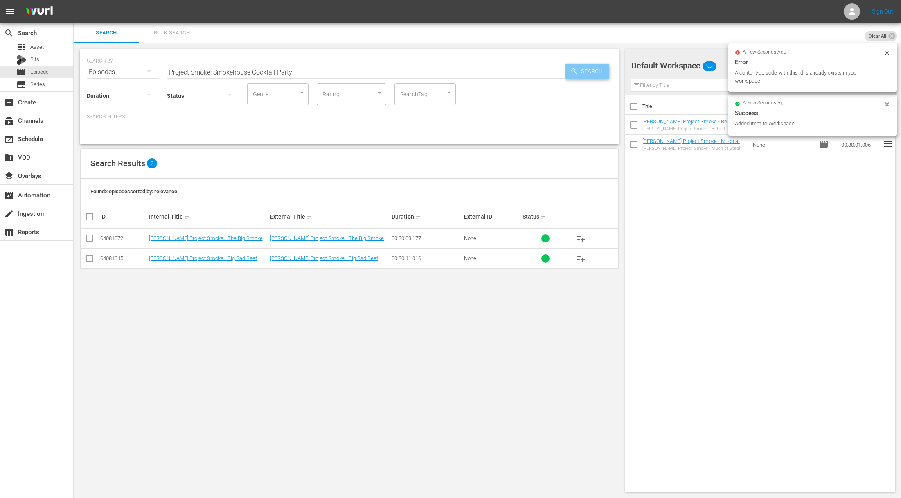
click at [579, 76] on span "Search" at bounding box center [594, 71] width 32 height 15
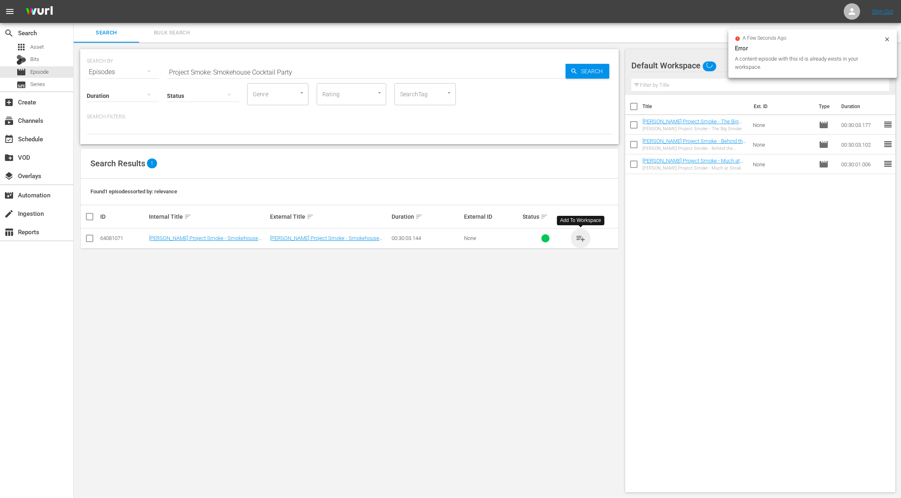
click at [584, 239] on span "playlist_add" at bounding box center [581, 238] width 10 height 10
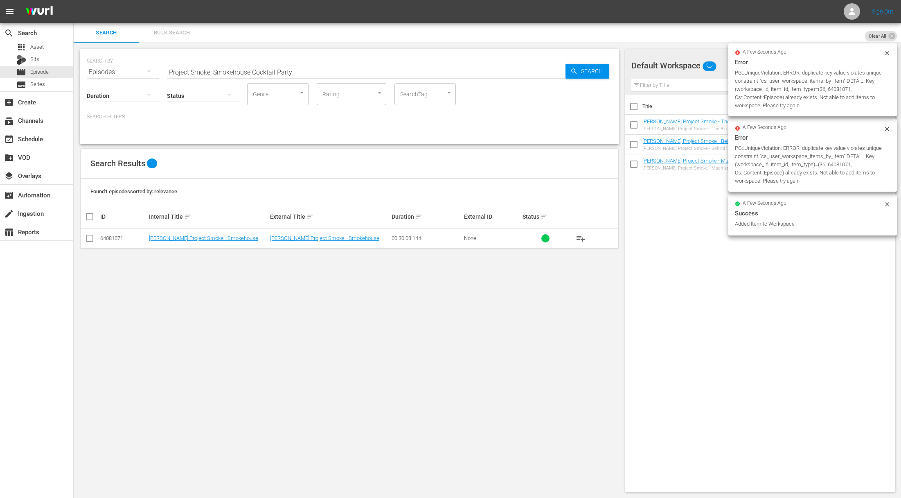
click at [396, 70] on input "Project Smoke: Smokehouse Cocktail Party" at bounding box center [366, 72] width 399 height 20
paste input "Tropical Smoke"
click at [584, 68] on span "Search" at bounding box center [594, 71] width 32 height 15
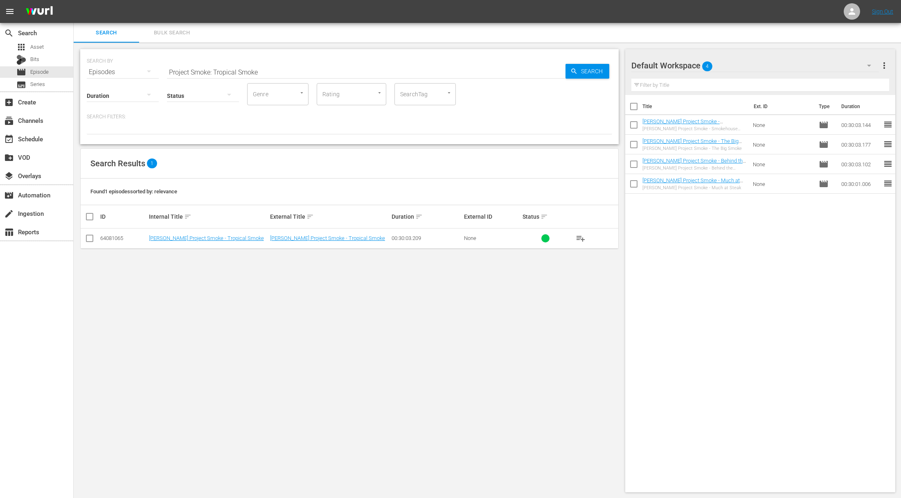
click at [578, 239] on span "playlist_add" at bounding box center [581, 238] width 10 height 10
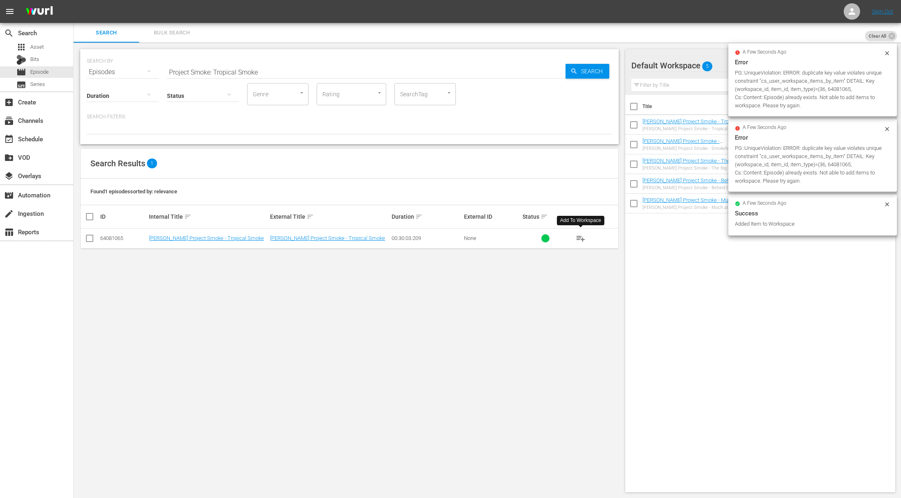
click at [376, 68] on input "Project Smoke: Tropical Smoke" at bounding box center [366, 72] width 399 height 20
paste input "Smoke in a Hurry"
click at [585, 70] on span "Search" at bounding box center [594, 71] width 32 height 15
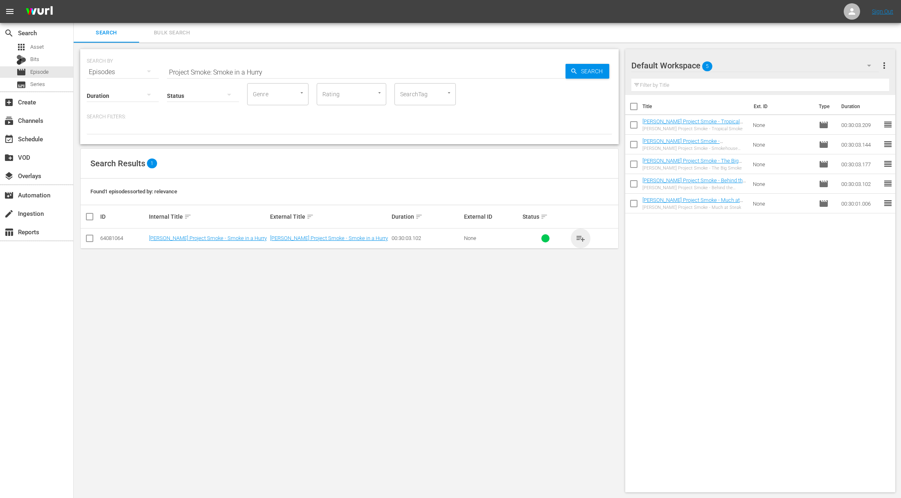
click at [579, 235] on span "playlist_add" at bounding box center [581, 238] width 10 height 10
click at [580, 237] on span "playlist_add" at bounding box center [581, 238] width 10 height 10
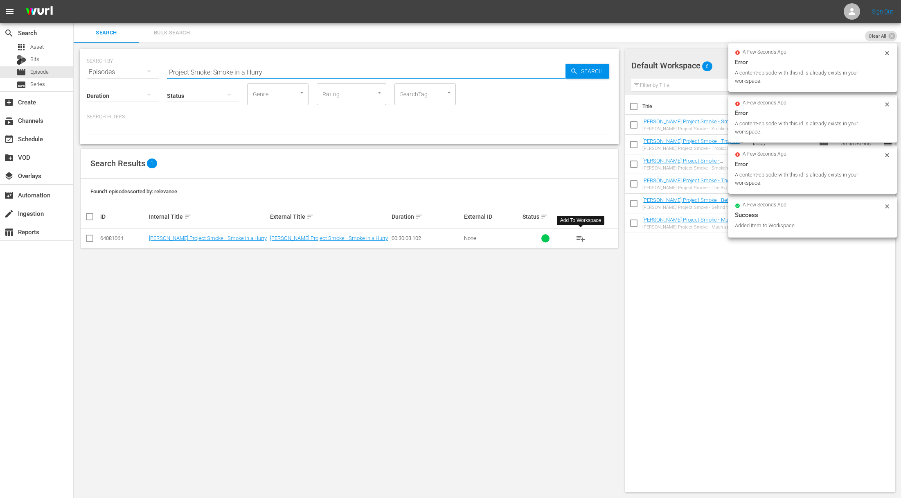
drag, startPoint x: 309, startPoint y: 68, endPoint x: 293, endPoint y: 70, distance: 15.7
click at [309, 68] on input "Project Smoke: Smoke in a Hurry" at bounding box center [366, 72] width 399 height 20
paste input "Rise and Smoke: Breakfast Hits the Smoker"
click at [574, 69] on icon "button" at bounding box center [574, 71] width 7 height 7
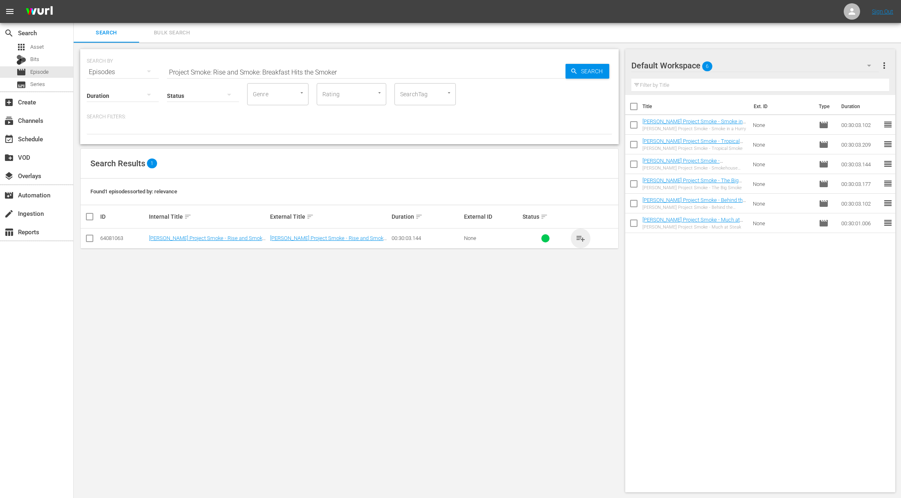
click at [582, 238] on span "playlist_add" at bounding box center [581, 238] width 10 height 10
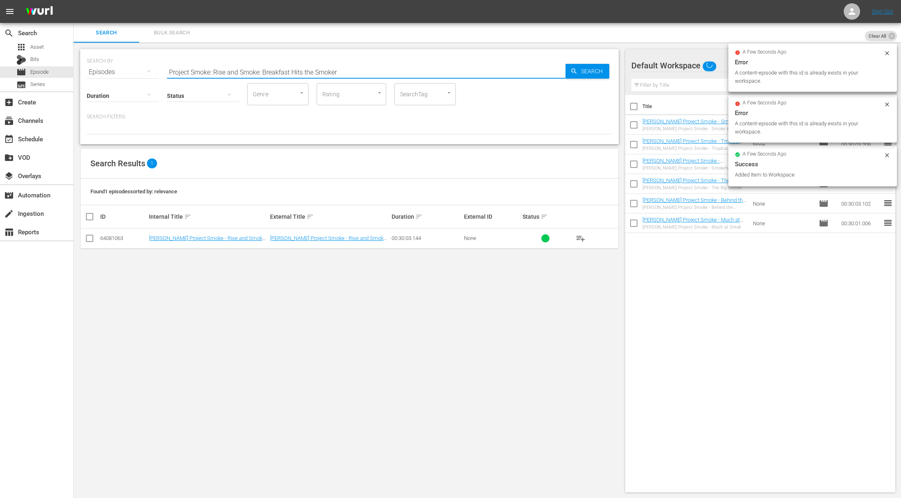
click at [370, 68] on input "Project Smoke: Rise and Smoke: Breakfast Hits the Smoker" at bounding box center [366, 72] width 399 height 20
paste input "Ham Sessions"
click at [598, 70] on span "Search" at bounding box center [594, 71] width 32 height 15
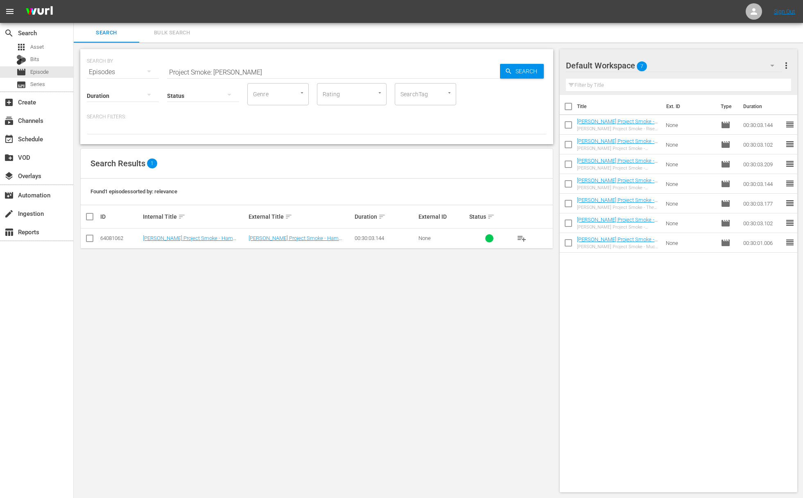
drag, startPoint x: 516, startPoint y: 239, endPoint x: 520, endPoint y: 238, distance: 4.1
click at [517, 239] on span "playlist_add" at bounding box center [522, 238] width 10 height 10
click at [521, 238] on span "playlist_add" at bounding box center [522, 238] width 10 height 10
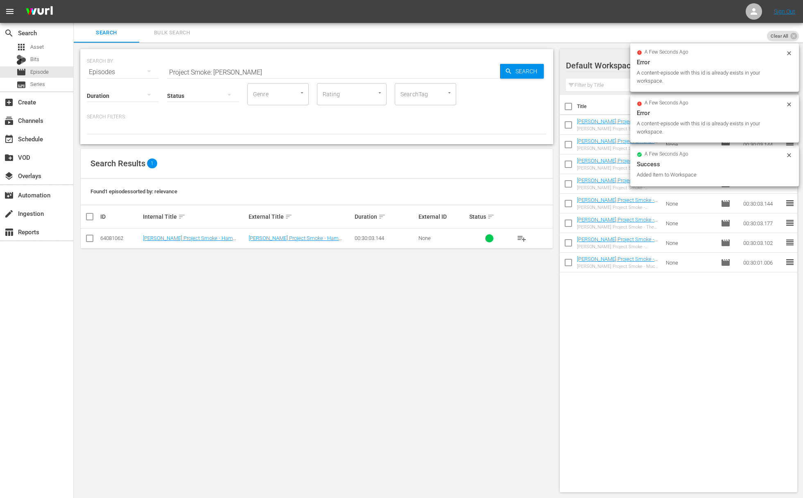
click at [307, 70] on input "Project Smoke: [PERSON_NAME]" at bounding box center [333, 72] width 333 height 20
paste input "Smoked in Four Course"
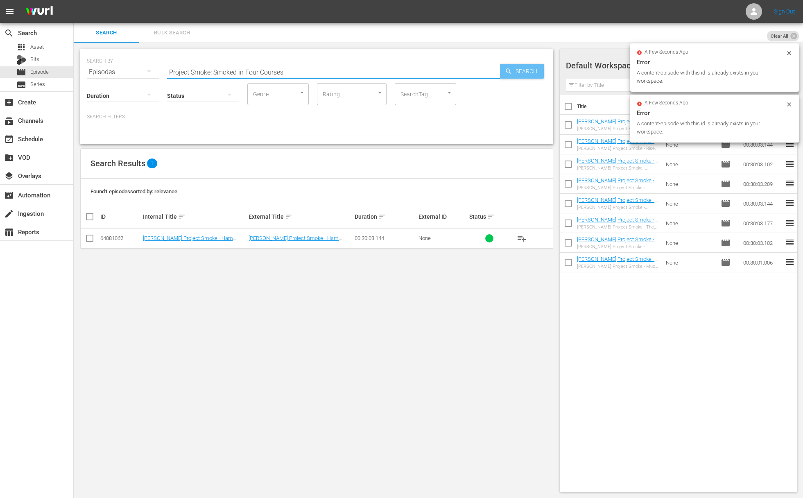
click at [513, 71] on span "Search" at bounding box center [528, 71] width 32 height 15
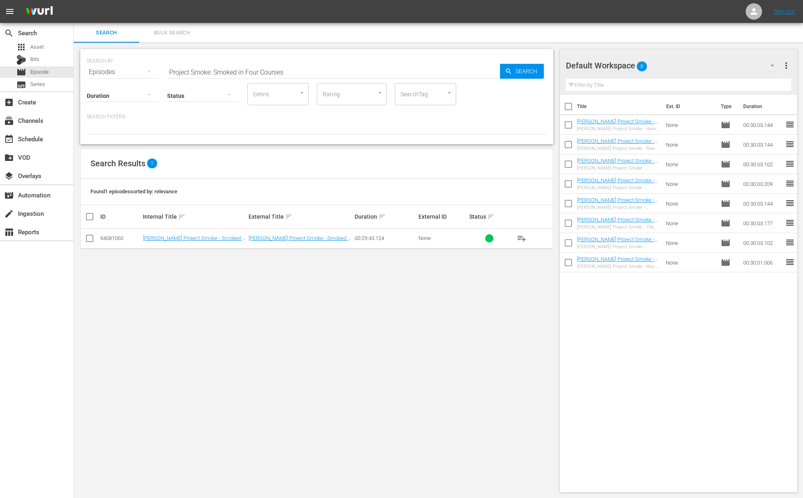
click at [518, 237] on span "playlist_add" at bounding box center [522, 238] width 10 height 10
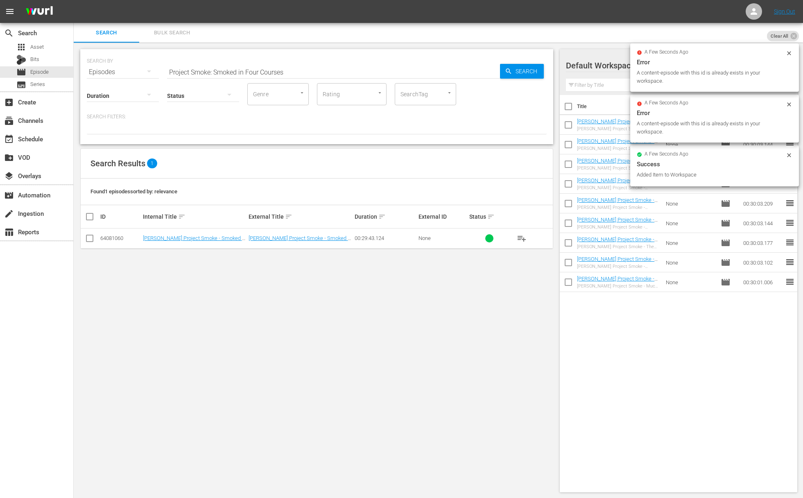
click at [353, 70] on input "Project Smoke: Smoked in Four Courses" at bounding box center [333, 72] width 333 height 20
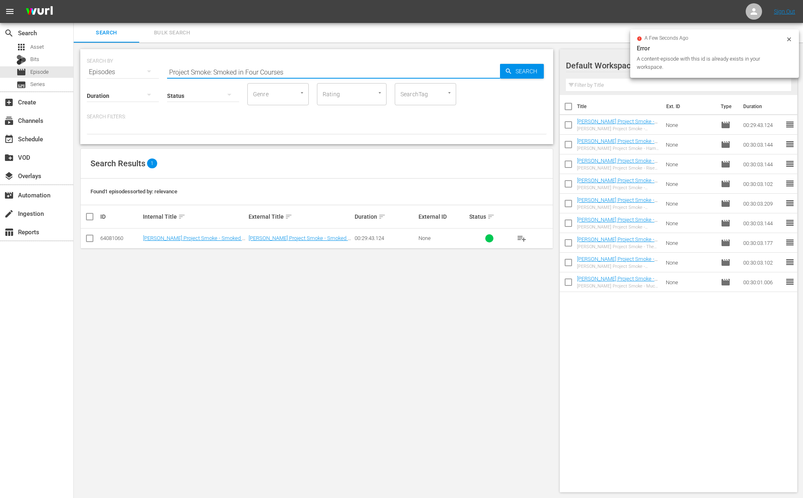
paste input "eafood Gets Smoked"
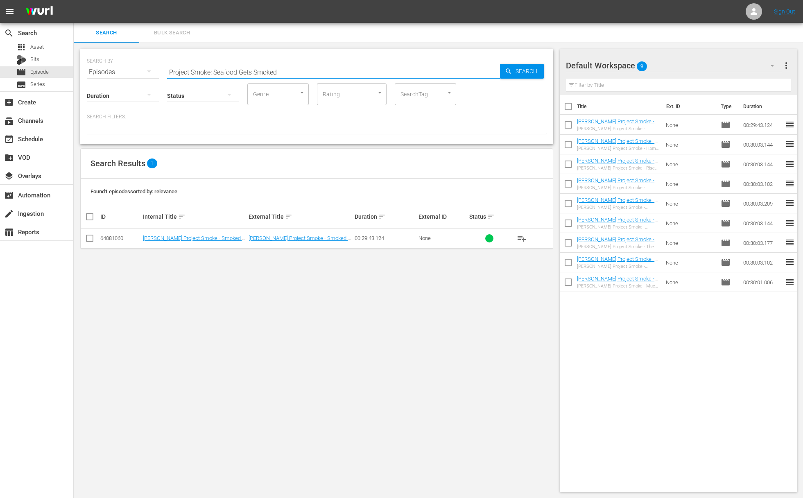
click at [510, 75] on div "Search" at bounding box center [522, 71] width 44 height 15
click at [525, 241] on span "playlist_add" at bounding box center [522, 238] width 10 height 10
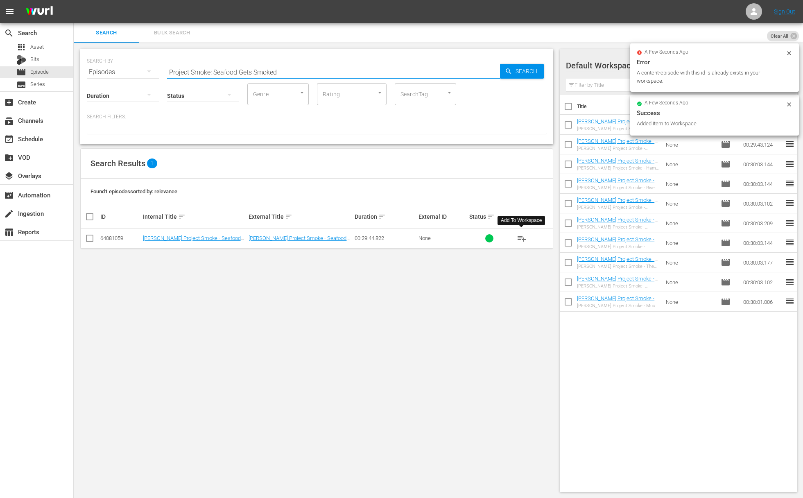
click at [312, 71] on input "Project Smoke: Seafood Gets Smoked" at bounding box center [333, 72] width 333 height 20
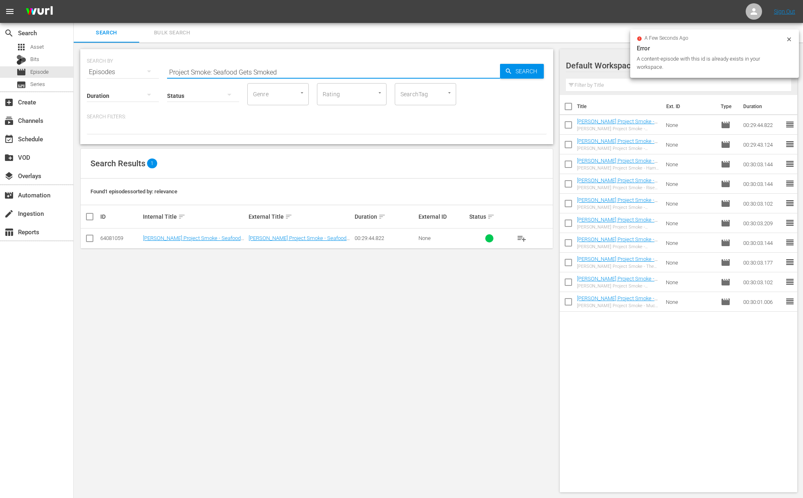
paste input "Raichlen on Ribs"
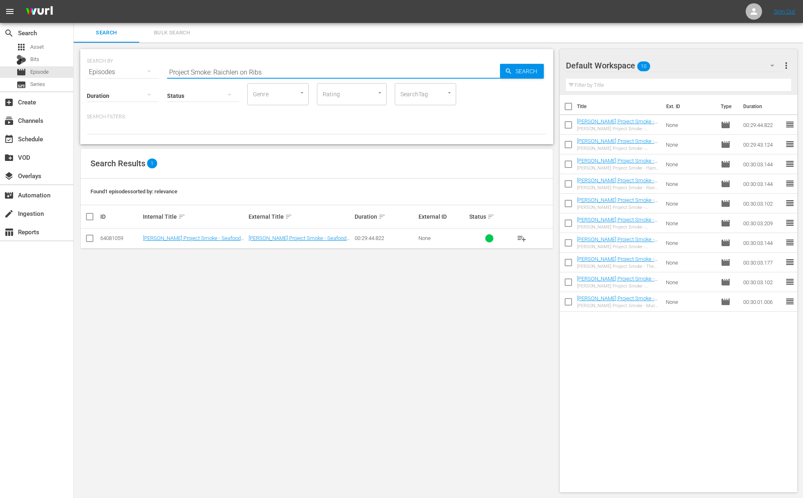
drag, startPoint x: 491, startPoint y: 72, endPoint x: 517, endPoint y: 72, distance: 25.4
click at [499, 72] on input "Project Smoke: Raichlen on Ribs" at bounding box center [333, 72] width 333 height 20
type input "Project Smoke: Raichlen on Ribs"
click at [517, 72] on span "Search" at bounding box center [528, 71] width 32 height 15
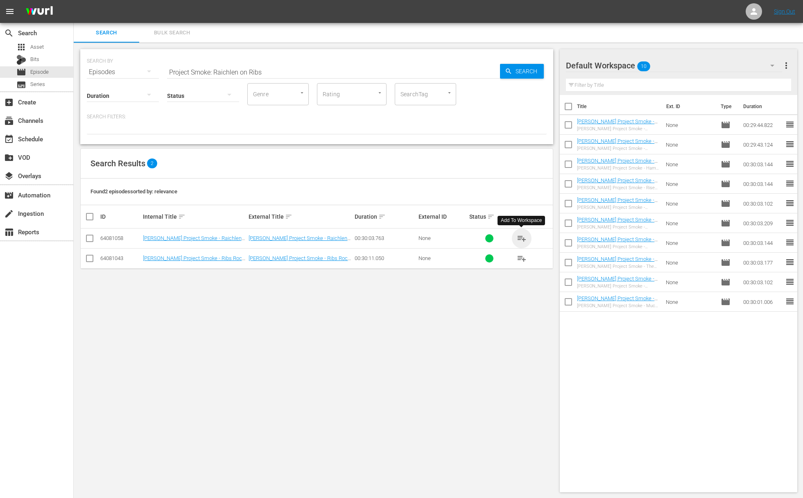
click at [522, 236] on span "playlist_add" at bounding box center [522, 238] width 10 height 10
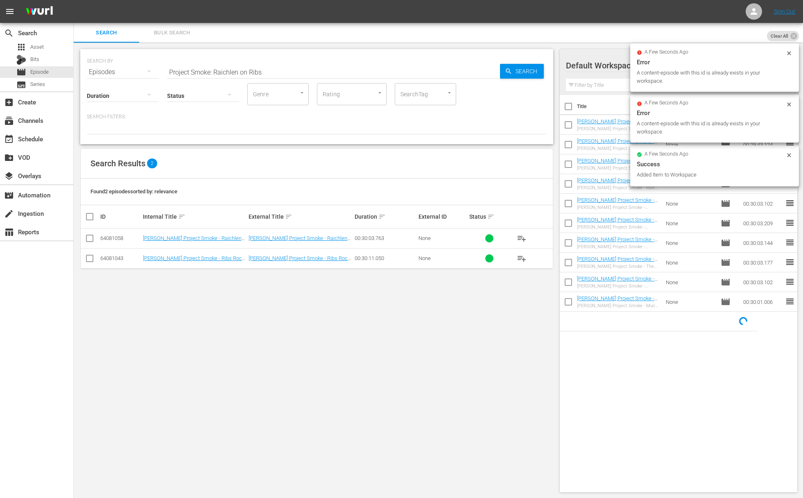
click at [289, 74] on input "Project Smoke: Raichlen on Ribs" at bounding box center [333, 72] width 333 height 20
paste input "Asian Smoke"
click at [522, 74] on span "Search" at bounding box center [528, 71] width 32 height 15
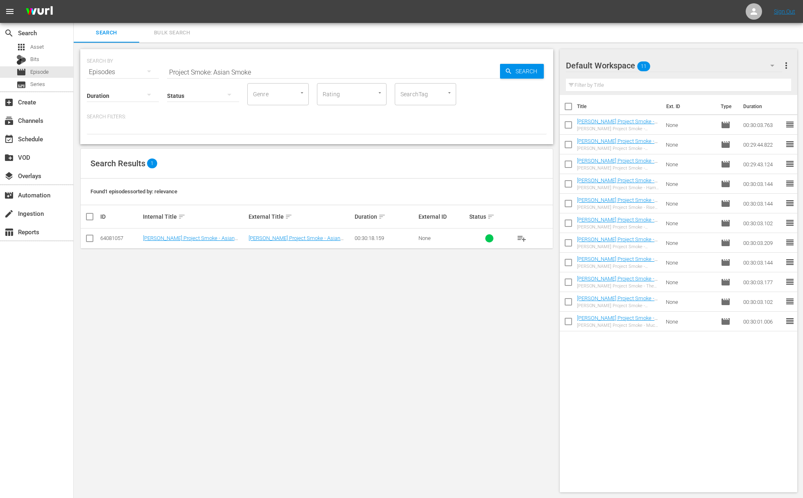
click at [522, 236] on span "playlist_add" at bounding box center [522, 238] width 10 height 10
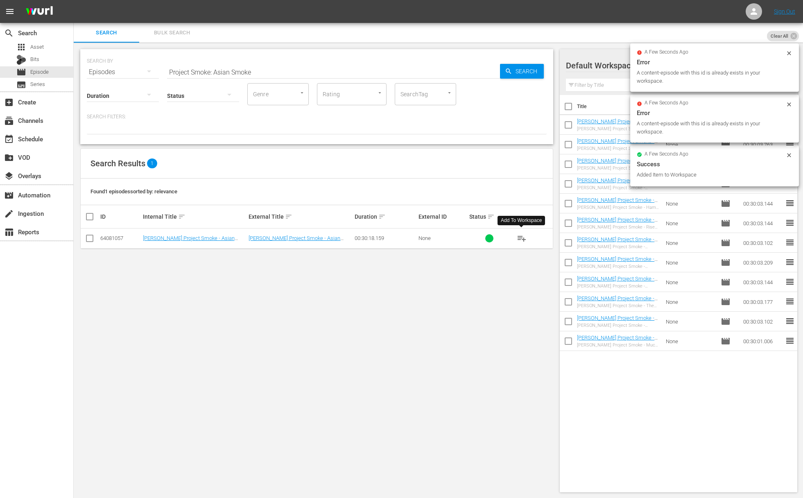
click at [357, 68] on input "Project Smoke: Asian Smoke" at bounding box center [333, 72] width 333 height 20
paste input "Bird Meets"
click at [516, 67] on span "Search" at bounding box center [528, 71] width 32 height 15
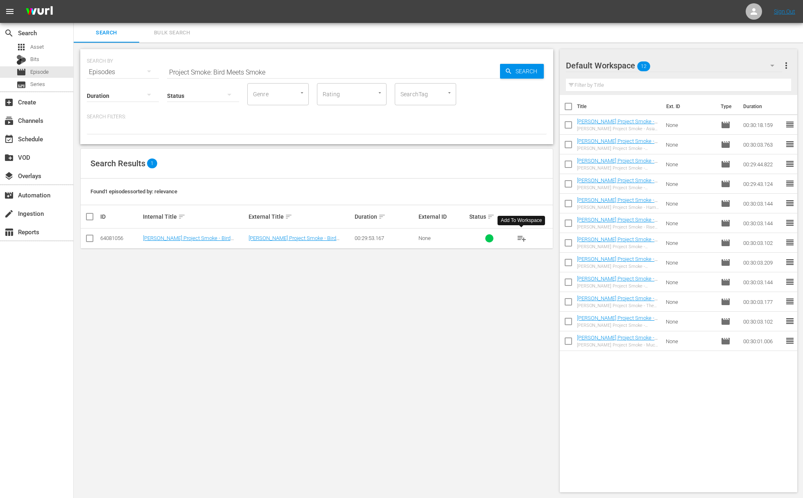
click at [529, 237] on button "playlist_add" at bounding box center [522, 238] width 20 height 20
click at [521, 237] on span "playlist_add" at bounding box center [522, 238] width 10 height 10
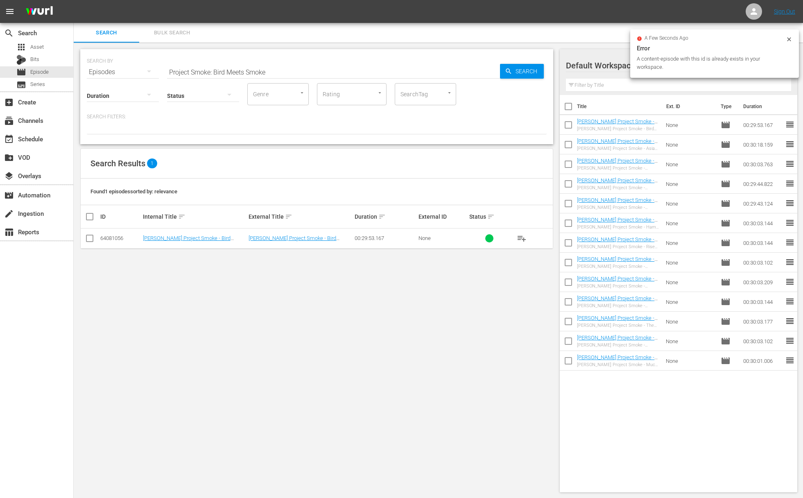
drag, startPoint x: 276, startPoint y: 68, endPoint x: 267, endPoint y: 76, distance: 12.2
click at [276, 68] on input "Project Smoke: Bird Meets Smoke" at bounding box center [333, 72] width 333 height 20
paste input "ABC's of"
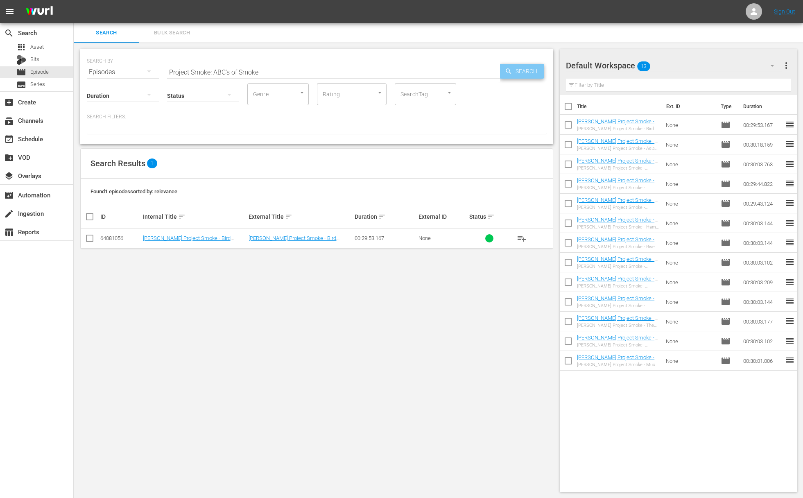
click at [517, 72] on span "Search" at bounding box center [528, 71] width 32 height 15
click at [521, 238] on span "playlist_add" at bounding box center [522, 238] width 10 height 10
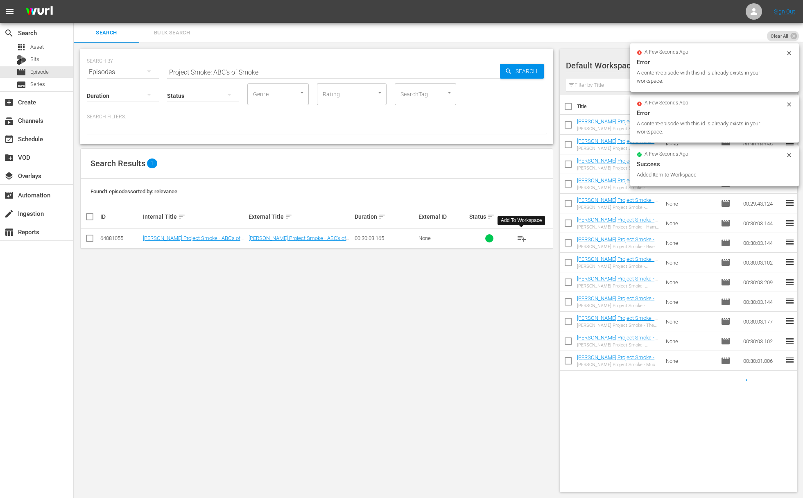
drag, startPoint x: 294, startPoint y: 70, endPoint x: 282, endPoint y: 72, distance: 11.9
click at [294, 70] on input "Project Smoke: ABC's of Smoke" at bounding box center [333, 72] width 333 height 20
paste input "Raichlen's Rules: Steak"
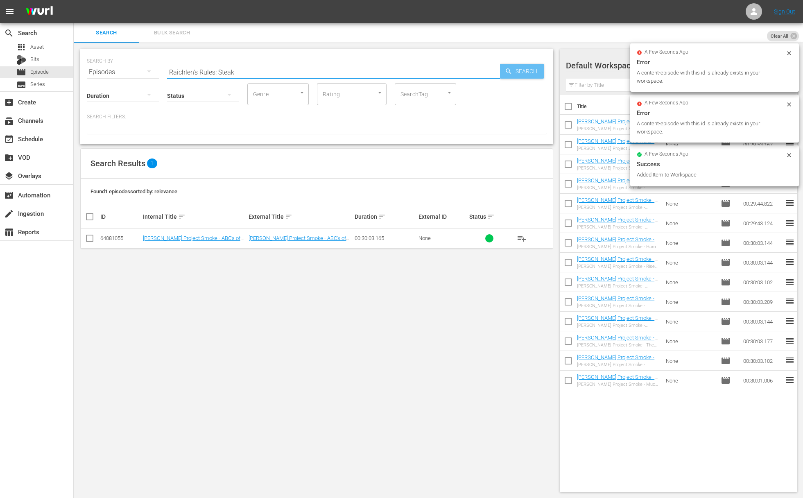
click at [501, 71] on div "Search" at bounding box center [522, 71] width 44 height 15
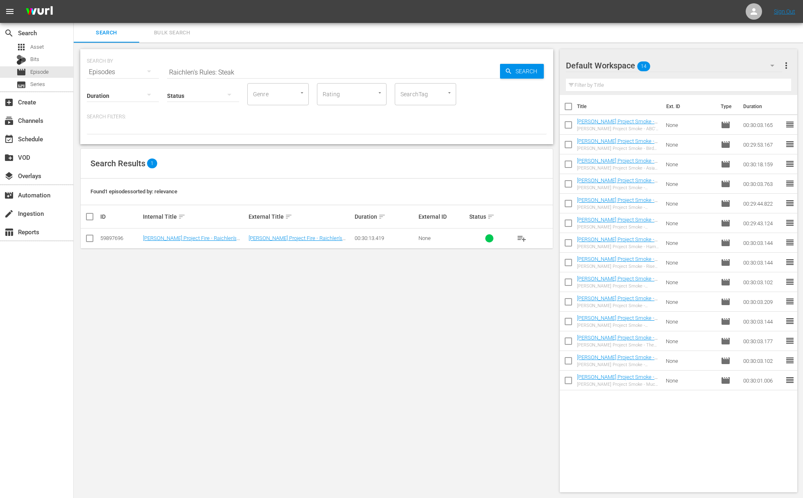
click at [522, 234] on span "playlist_add" at bounding box center [522, 238] width 10 height 10
click at [522, 237] on span "playlist_add" at bounding box center [522, 238] width 10 height 10
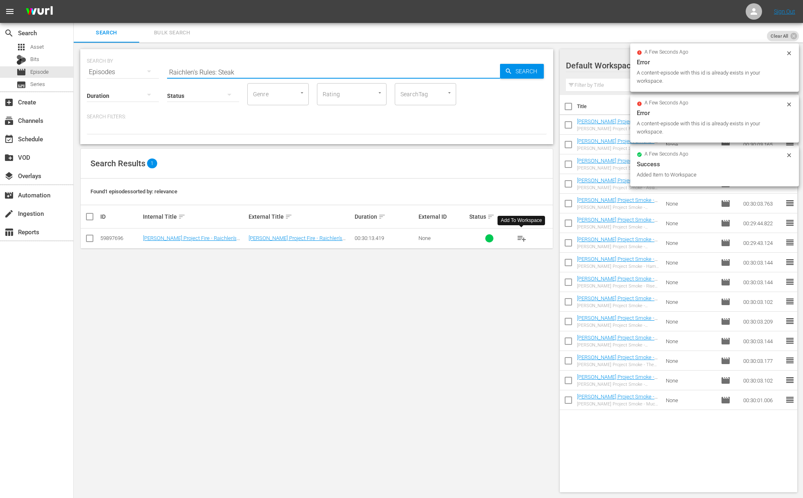
click at [378, 69] on input "Raichlen's Rules: Steak" at bounding box center [333, 72] width 333 height 20
paste input "Miami Spice"
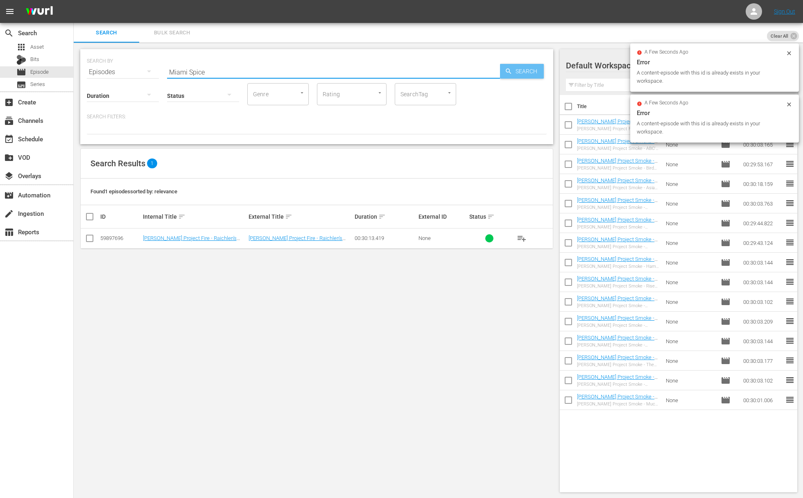
click at [527, 72] on span "Search" at bounding box center [528, 71] width 32 height 15
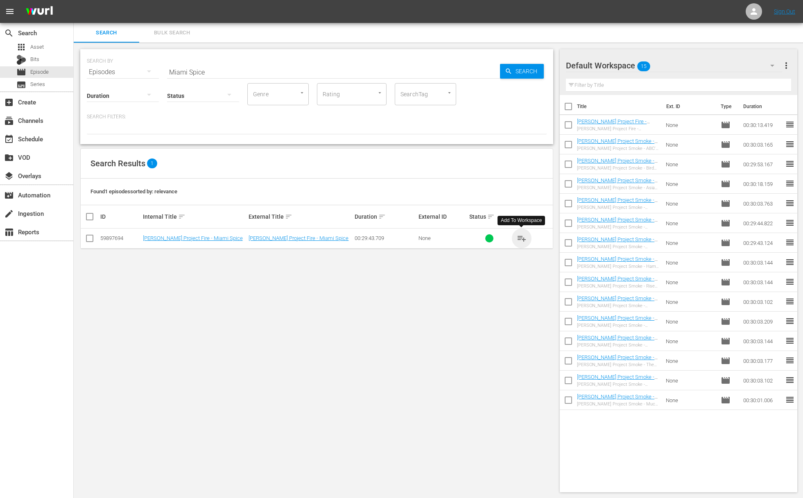
click at [522, 235] on span "playlist_add" at bounding box center [522, 238] width 10 height 10
click at [522, 237] on span "playlist_add" at bounding box center [522, 238] width 10 height 10
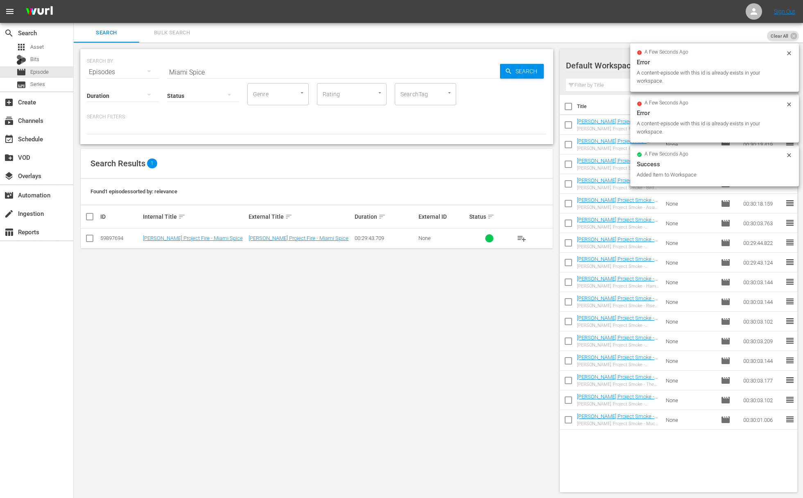
click at [386, 75] on input "Miami Spice" at bounding box center [333, 72] width 333 height 20
paste input "Project Fire: Chino-Latino"
click at [529, 72] on span "Search" at bounding box center [528, 71] width 32 height 15
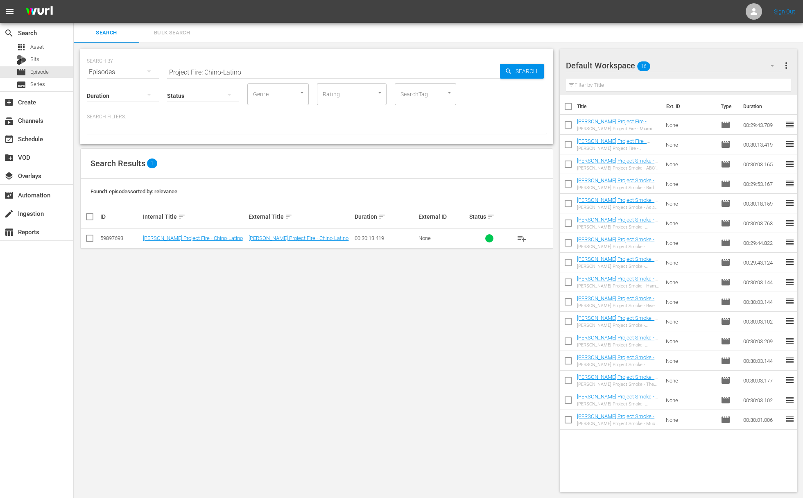
click at [521, 237] on span "playlist_add" at bounding box center [522, 238] width 10 height 10
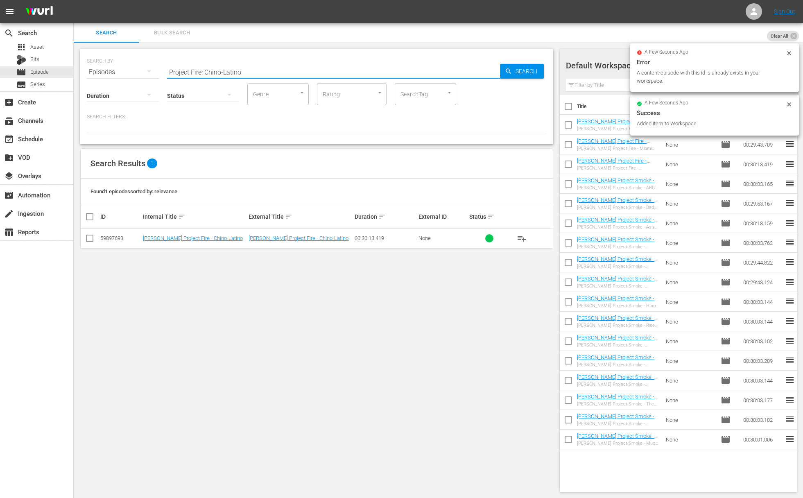
click at [318, 68] on input "Project Fire: Chino-Latino" at bounding box center [333, 72] width 333 height 20
paste input "Shoulder On"
click at [527, 69] on span "Search" at bounding box center [528, 71] width 32 height 15
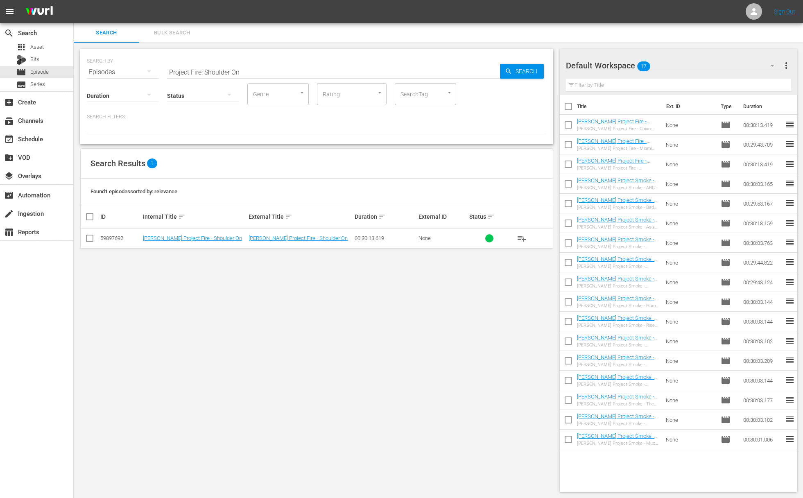
click at [522, 238] on span "playlist_add" at bounding box center [522, 238] width 10 height 10
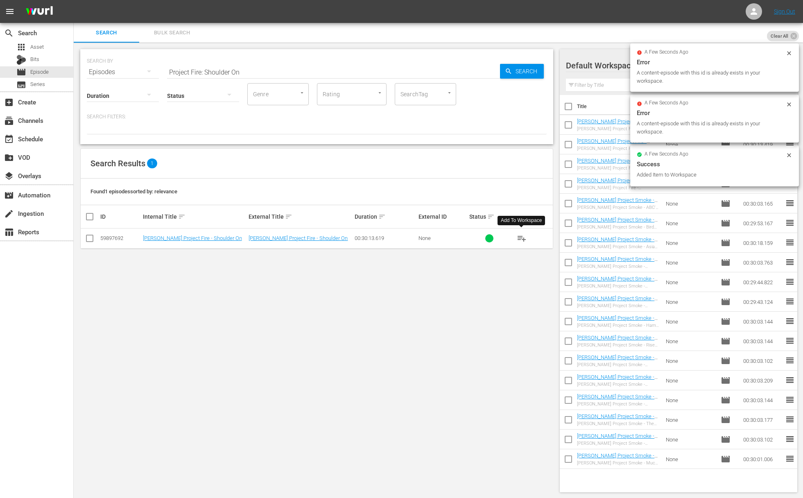
click at [392, 79] on input "Project Fire: Shoulder On" at bounding box center [333, 72] width 333 height 20
paste input "[US_STATE] Tailgate Party"
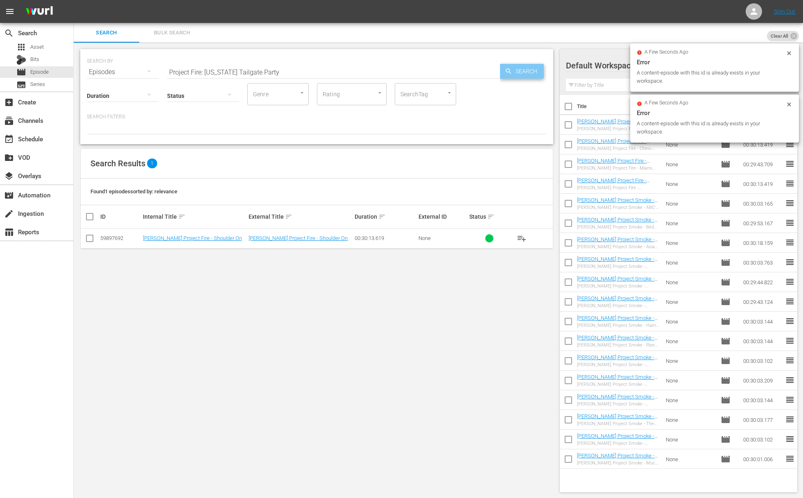
click at [504, 69] on div "Search" at bounding box center [522, 71] width 44 height 15
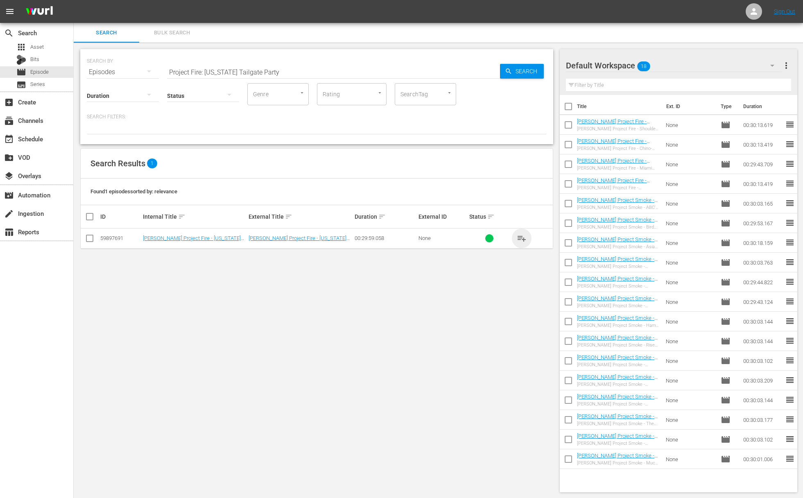
click at [520, 236] on span "playlist_add" at bounding box center [522, 238] width 10 height 10
click at [522, 237] on span "playlist_add" at bounding box center [522, 238] width 10 height 10
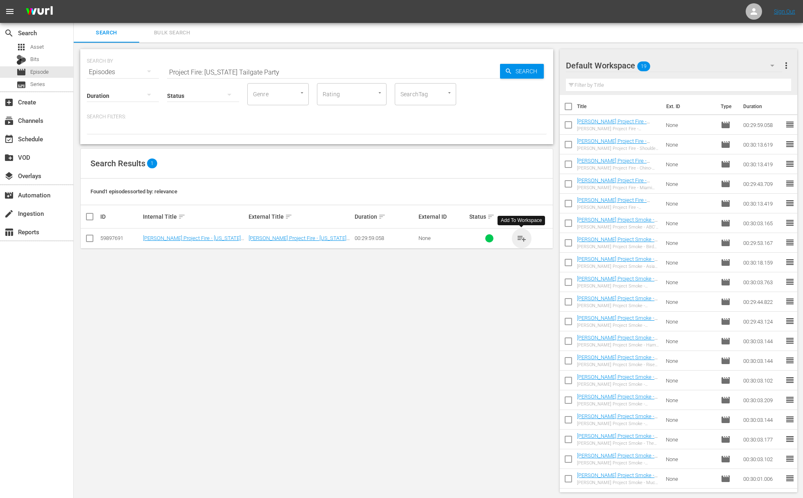
click at [522, 237] on span "playlist_add" at bounding box center [522, 238] width 10 height 10
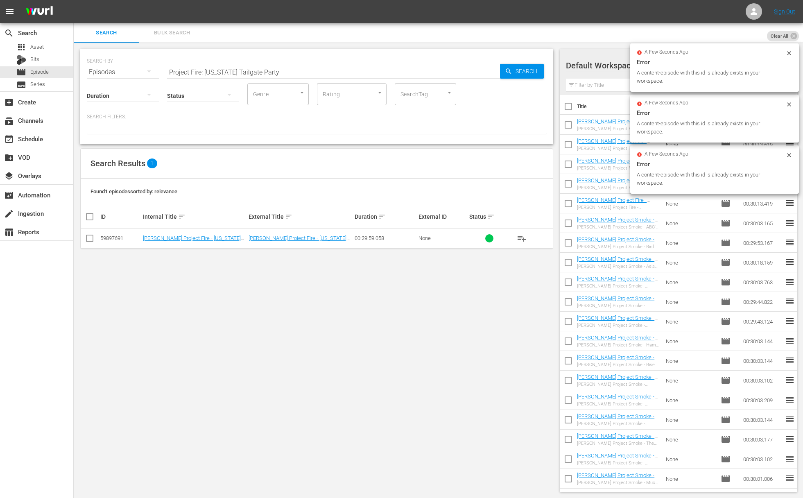
click at [290, 71] on input "Project Fire: [US_STATE] Tailgate Party" at bounding box center [333, 72] width 333 height 20
paste input "The Best BBQ You've Never Heard Of"
click at [515, 70] on span "Search" at bounding box center [528, 71] width 32 height 15
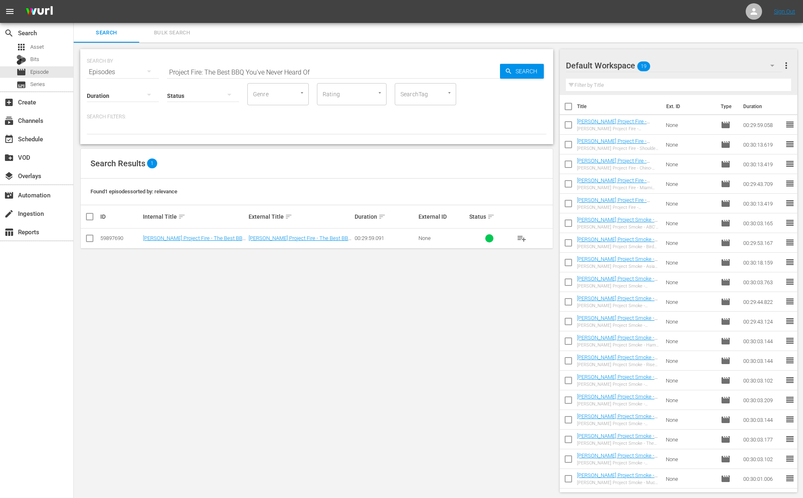
click at [521, 238] on span "playlist_add" at bounding box center [522, 238] width 10 height 10
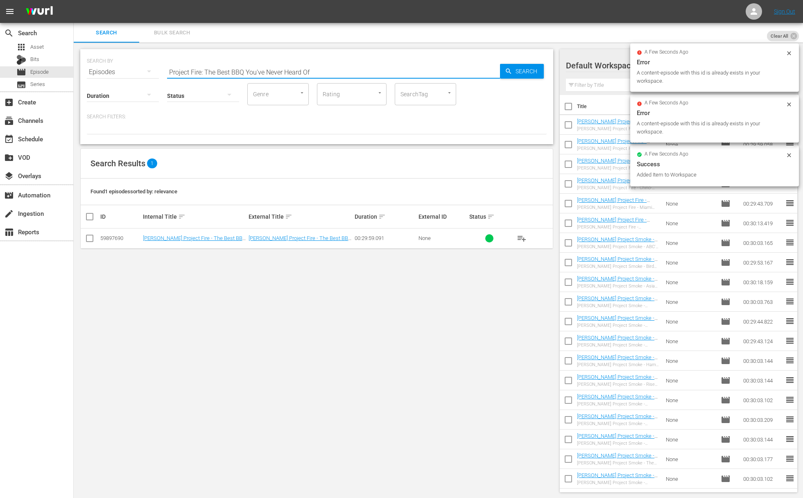
click at [343, 72] on input "Project Fire: The Best BBQ You've Never Heard Of" at bounding box center [333, 72] width 333 height 20
paste input "ex Meets Mex"
click at [531, 68] on span "Search" at bounding box center [528, 71] width 32 height 15
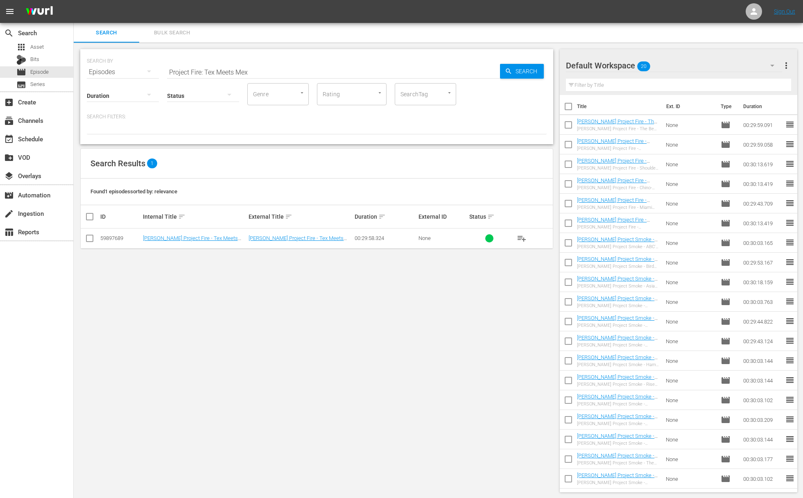
click at [520, 237] on span "playlist_add" at bounding box center [522, 238] width 10 height 10
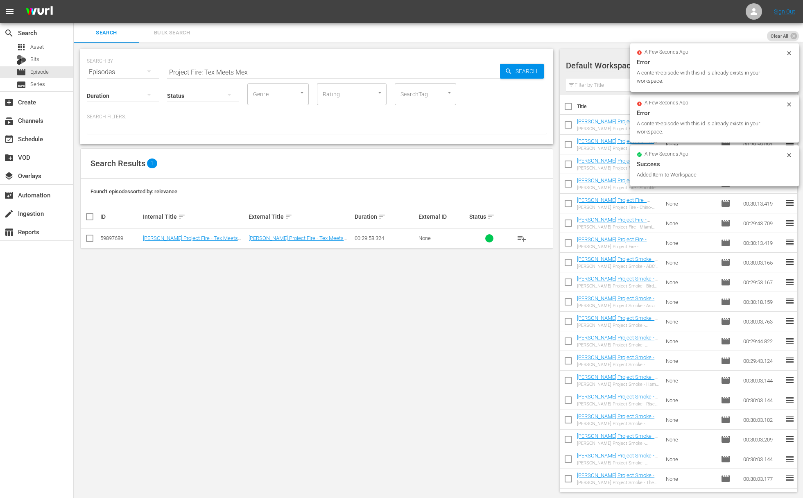
click at [256, 71] on input "Project Fire: Tex Meets Mex" at bounding box center [333, 72] width 333 height 20
paste input "Primal Grilling"
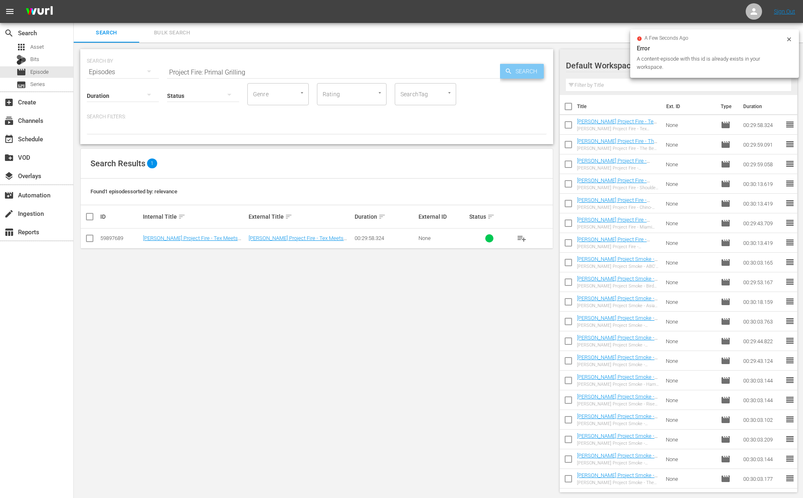
click at [515, 70] on span "Search" at bounding box center [528, 71] width 32 height 15
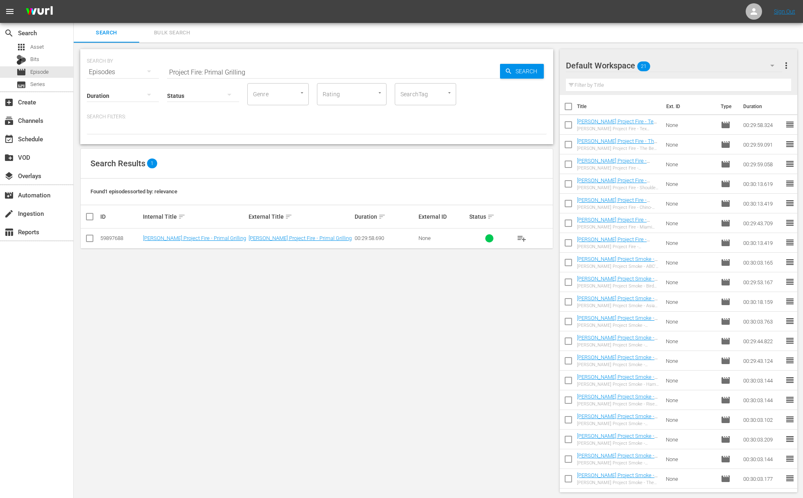
click at [522, 235] on span "playlist_add" at bounding box center [522, 238] width 10 height 10
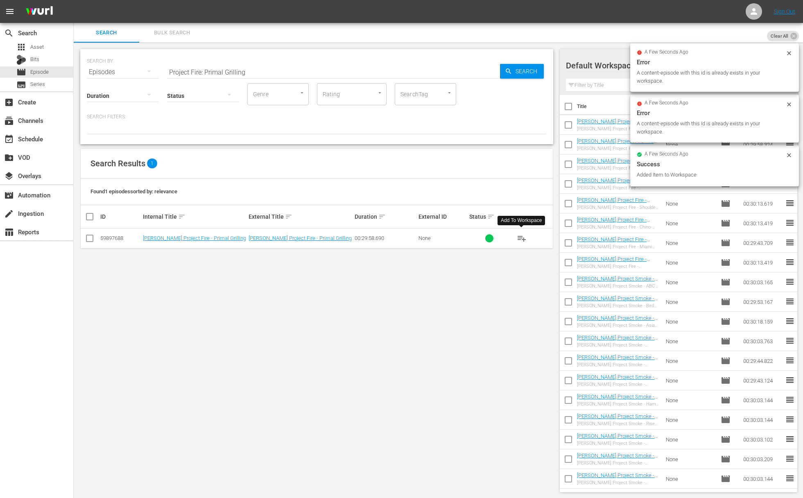
click at [321, 72] on input "Project Fire: Primal Grilling" at bounding box center [333, 72] width 333 height 20
paste input "Secret Steaks"
click at [508, 72] on icon "button" at bounding box center [508, 70] width 5 height 5
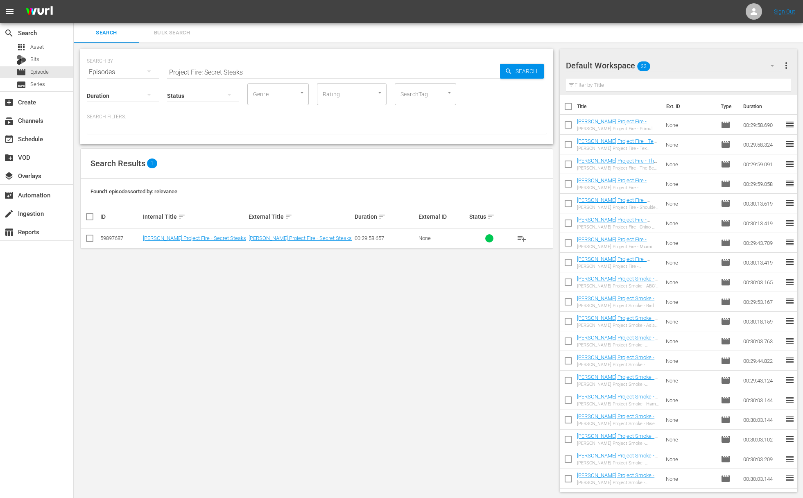
click at [520, 237] on span "playlist_add" at bounding box center [522, 238] width 10 height 10
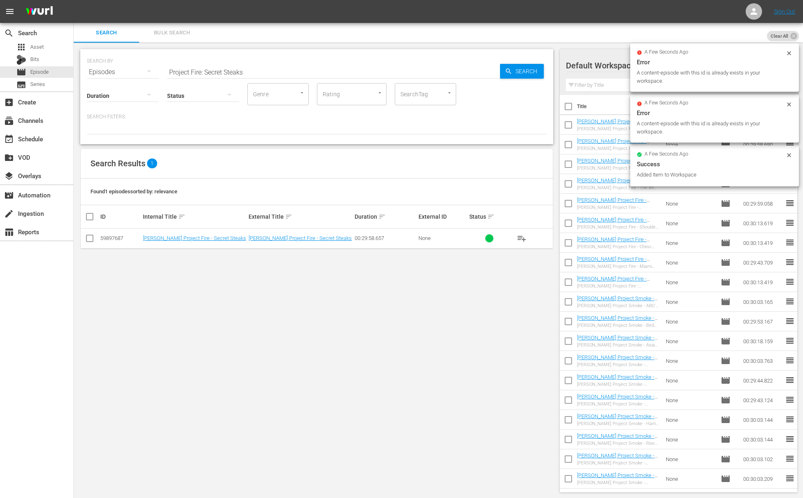
click at [327, 72] on input "Project Fire: Secret Steaks" at bounding box center [333, 72] width 333 height 20
paste input "Green Meet [PERSON_NAME]"
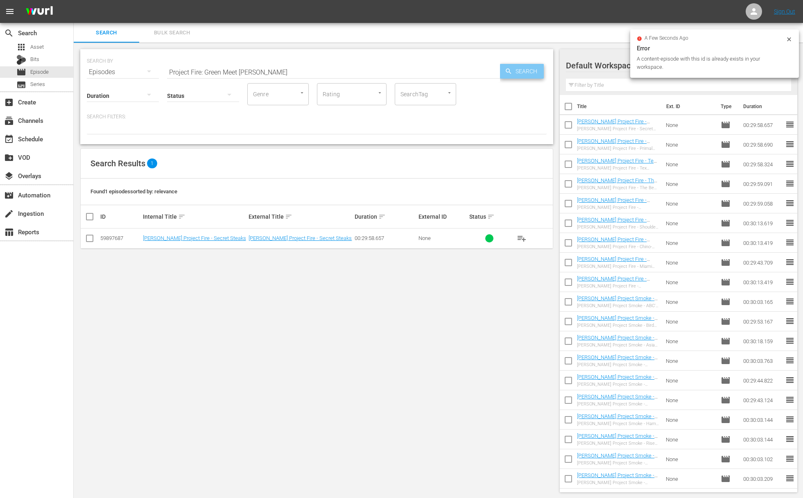
click at [535, 70] on span "Search" at bounding box center [528, 71] width 32 height 15
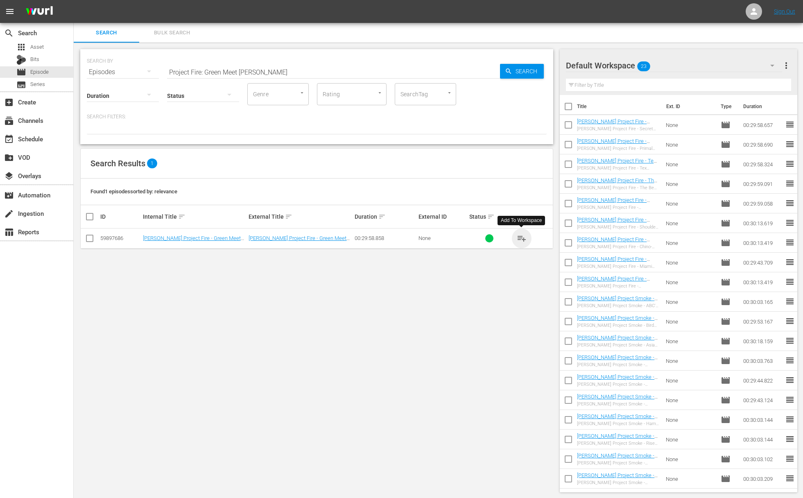
click at [522, 237] on span "playlist_add" at bounding box center [522, 238] width 10 height 10
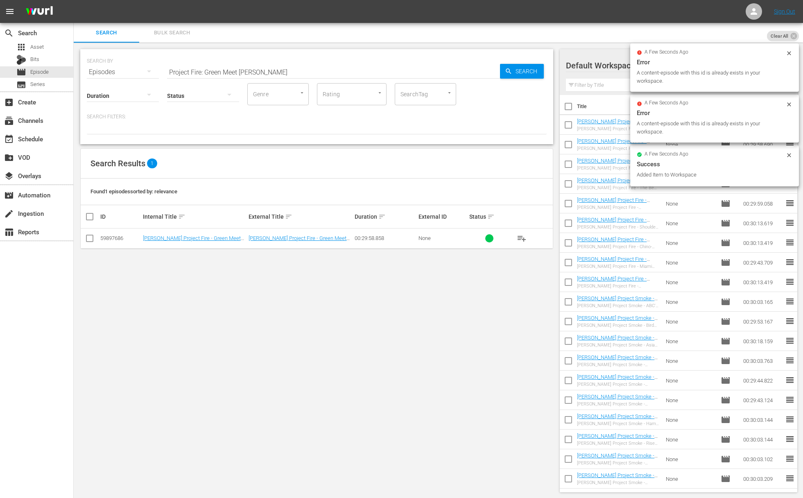
drag, startPoint x: 239, startPoint y: 72, endPoint x: 234, endPoint y: 72, distance: 5.4
click at [240, 72] on input "Project Fire: Green Meet [PERSON_NAME]" at bounding box center [333, 72] width 333 height 20
paste input "[PERSON_NAME]"
click at [525, 70] on span "Search" at bounding box center [528, 71] width 32 height 15
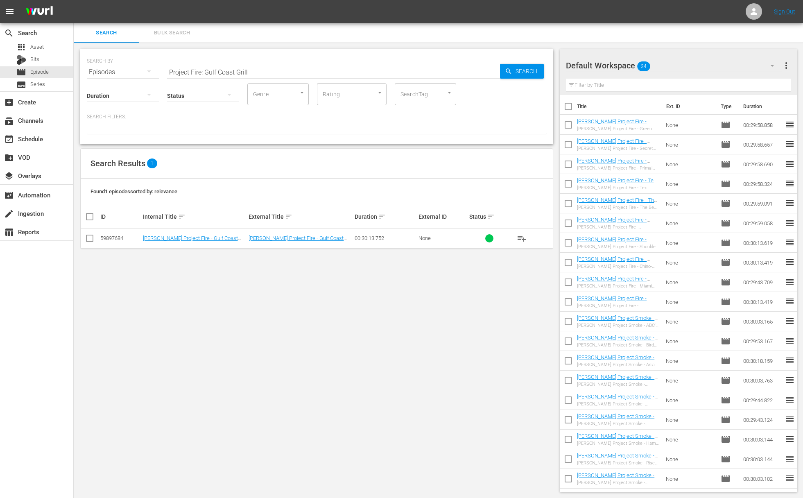
click at [522, 237] on span "playlist_add" at bounding box center [522, 238] width 10 height 10
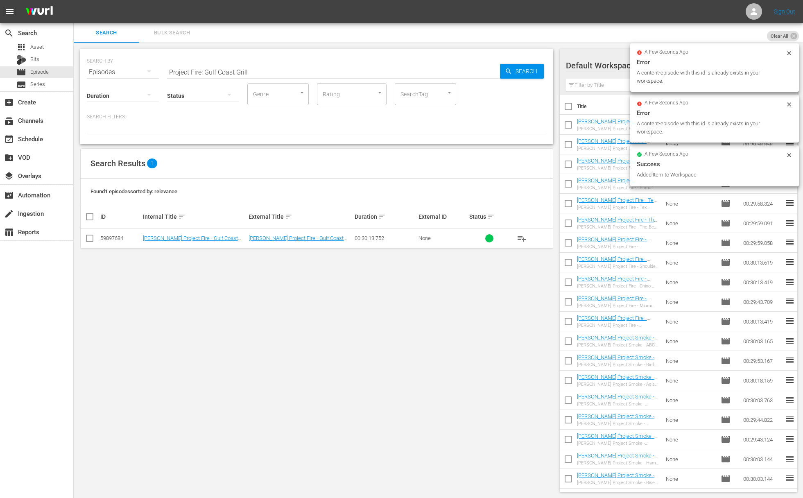
click at [315, 68] on input "Project Fire: Gulf Coast Grill" at bounding box center [333, 72] width 333 height 20
paste input "Brisket 24/7"
click at [492, 72] on input "Project Fire: Brisket 24/7" at bounding box center [333, 72] width 333 height 20
click at [512, 72] on span "Search" at bounding box center [528, 71] width 32 height 15
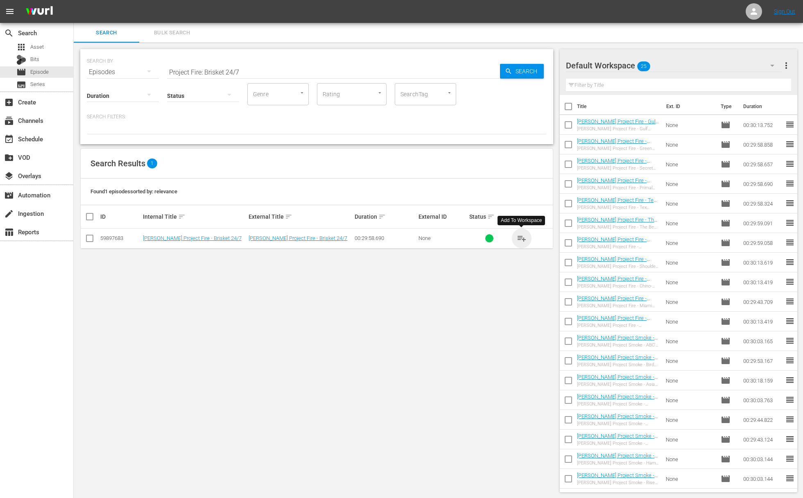
click at [521, 235] on span "playlist_add" at bounding box center [522, 238] width 10 height 10
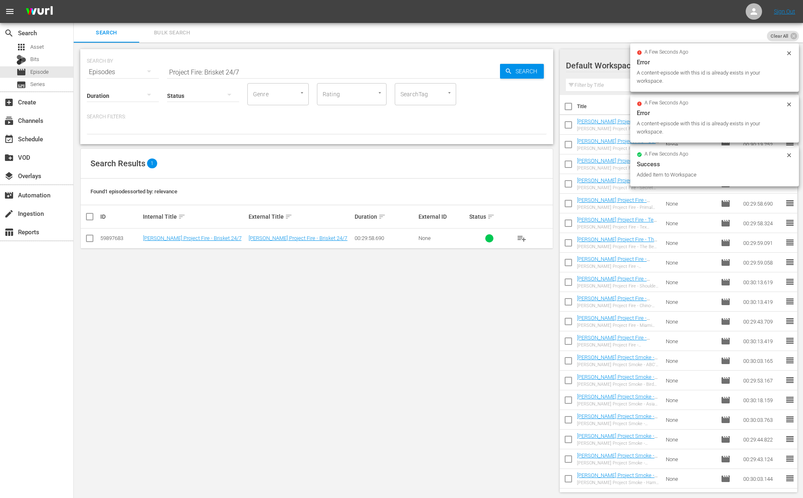
click at [280, 71] on input "Project Fire: Brisket 24/7" at bounding box center [333, 72] width 333 height 20
paste input "Grilling with [PERSON_NAME]"
click at [512, 70] on span "Search" at bounding box center [528, 71] width 32 height 15
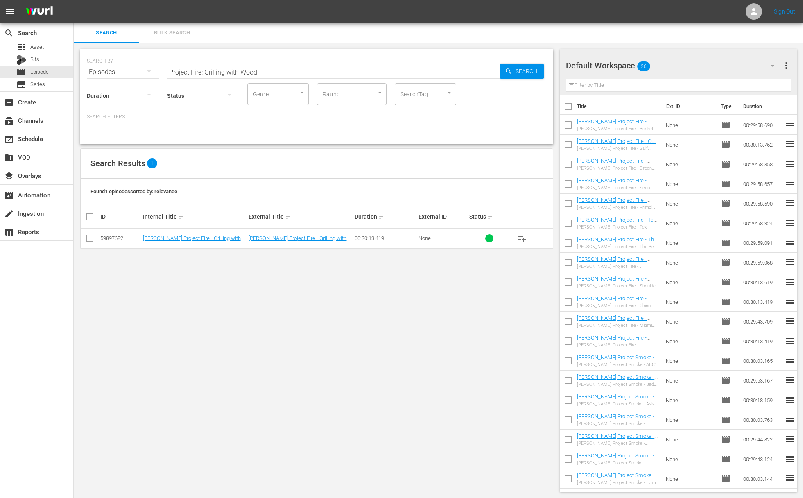
click at [522, 236] on span "playlist_add" at bounding box center [522, 238] width 10 height 10
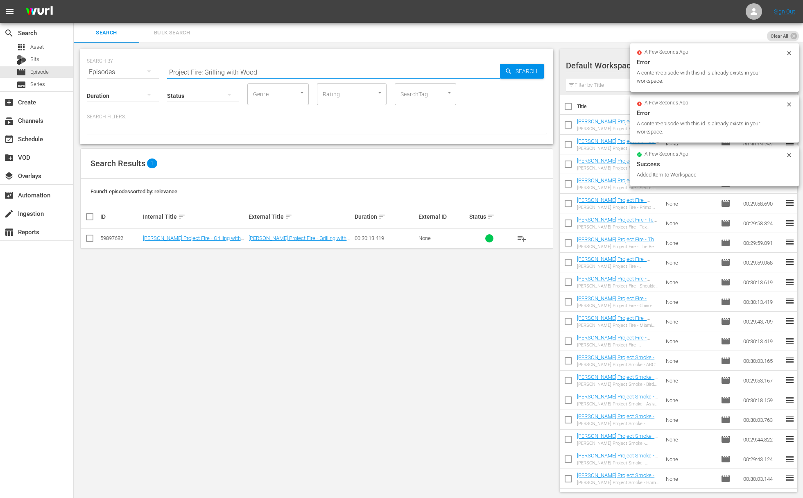
drag, startPoint x: 289, startPoint y: 71, endPoint x: 285, endPoint y: 72, distance: 4.3
click at [289, 71] on input "Project Fire: Grilling with Wood" at bounding box center [333, 72] width 333 height 20
paste input "imal Grill: Spanish Smoke"
click at [517, 71] on span "Search" at bounding box center [528, 71] width 32 height 15
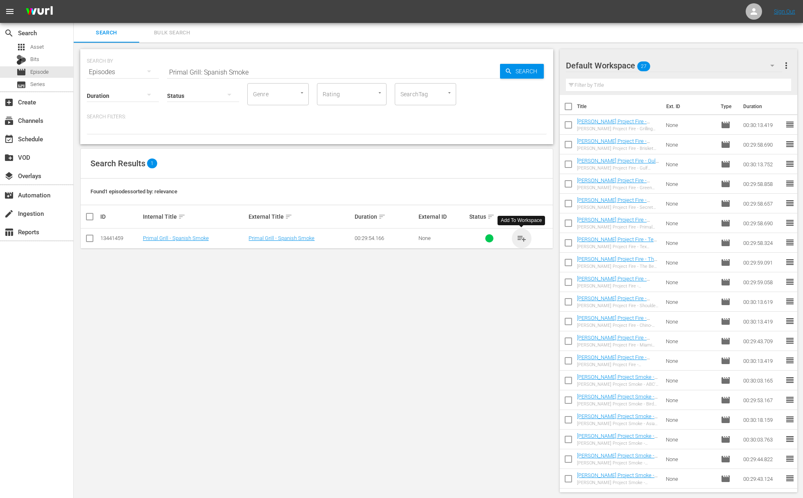
click at [524, 237] on span "playlist_add" at bounding box center [522, 238] width 10 height 10
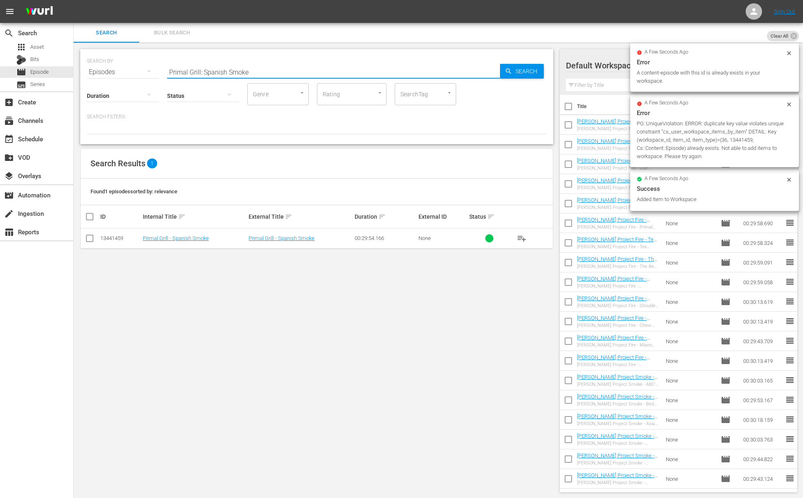
drag, startPoint x: 263, startPoint y: 73, endPoint x: 258, endPoint y: 74, distance: 5.0
click at [263, 73] on input "Primal Grill: Spanish Smoke" at bounding box center [333, 72] width 333 height 20
paste input "Burn In The [GEOGRAPHIC_DATA]"
click at [519, 71] on span "Search" at bounding box center [528, 71] width 32 height 15
click at [522, 230] on button "playlist_add" at bounding box center [522, 238] width 20 height 20
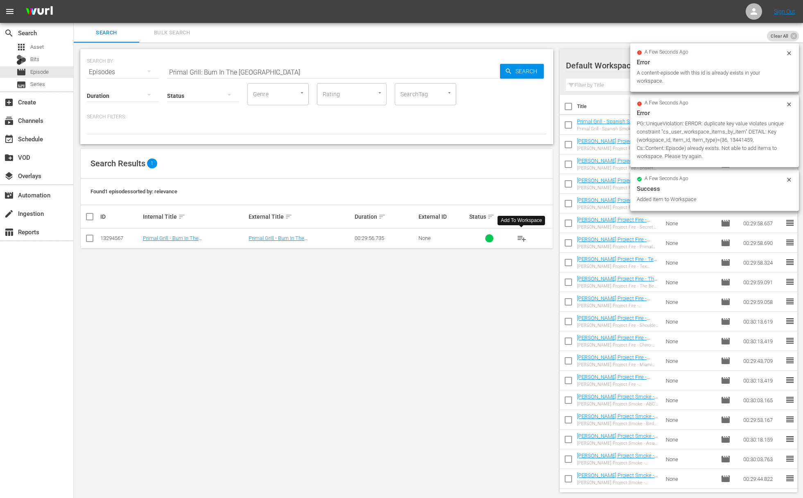
click at [521, 237] on span "playlist_add" at bounding box center [522, 238] width 10 height 10
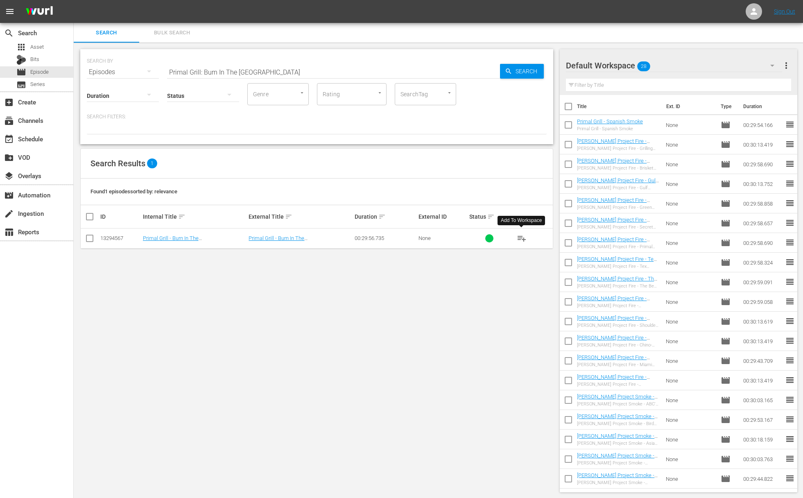
click at [521, 237] on span "playlist_add" at bounding box center [522, 238] width 10 height 10
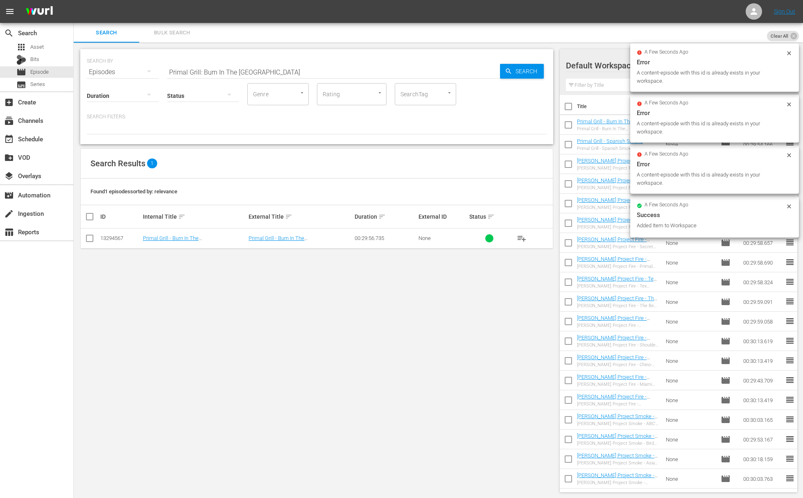
click at [280, 70] on input "Primal Grill: Burn In The [GEOGRAPHIC_DATA]" at bounding box center [333, 72] width 333 height 20
paste input "Italian Fire"
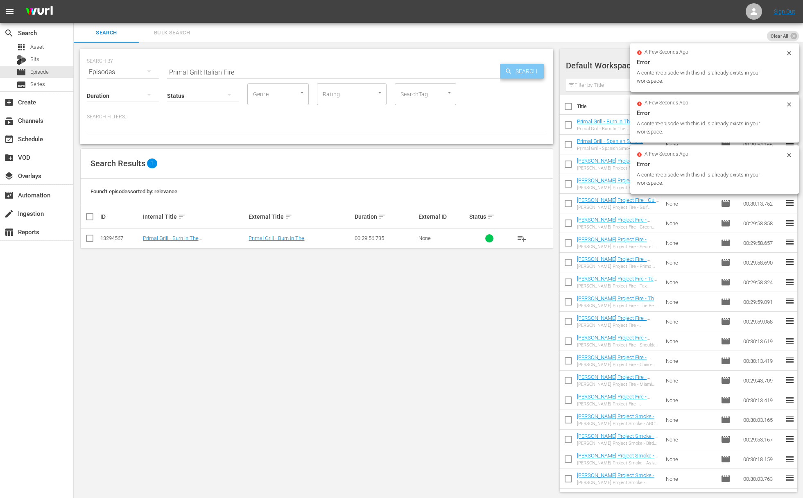
click at [517, 65] on span "Search" at bounding box center [528, 71] width 32 height 15
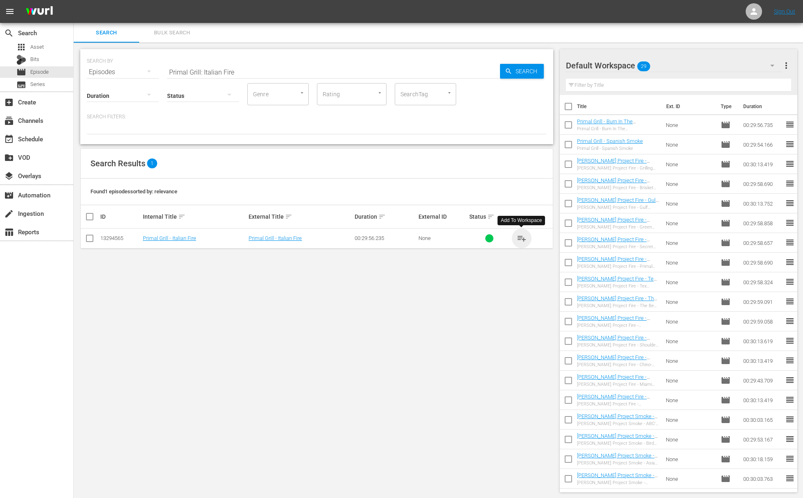
click at [522, 237] on span "playlist_add" at bounding box center [522, 238] width 10 height 10
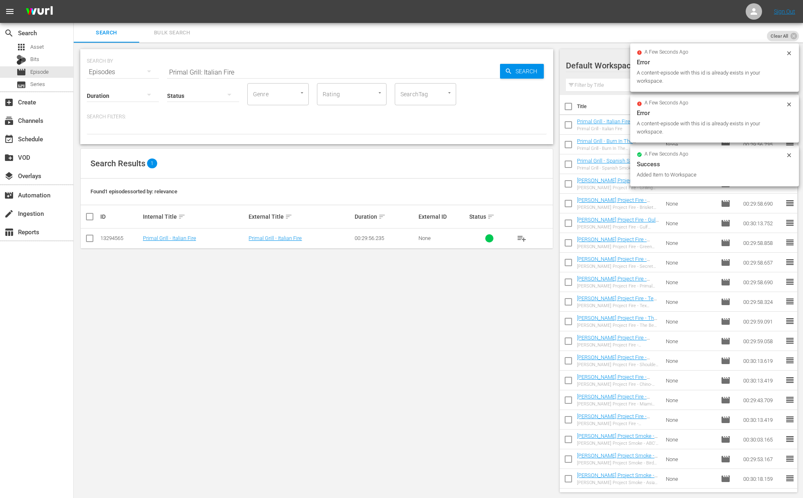
click at [266, 75] on input "Primal Grill: Italian Fire" at bounding box center [333, 72] width 333 height 20
paste input "Gaucho Grill"
click at [524, 69] on span "Search" at bounding box center [528, 71] width 32 height 15
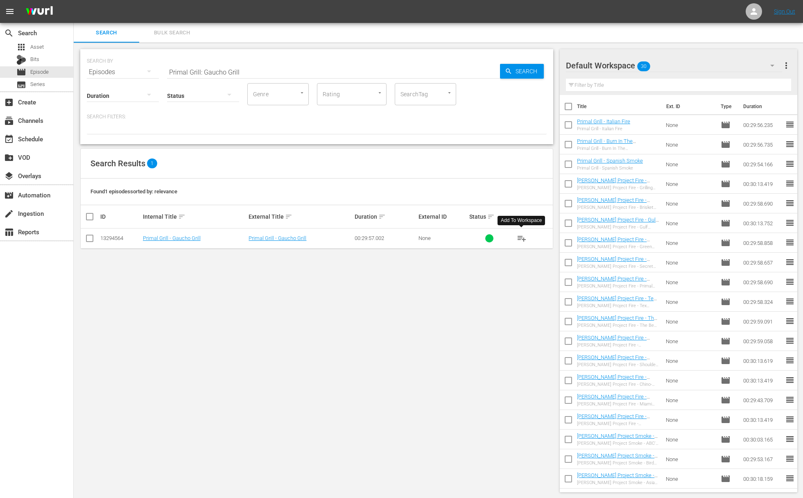
click at [521, 238] on span "playlist_add" at bounding box center [522, 238] width 10 height 10
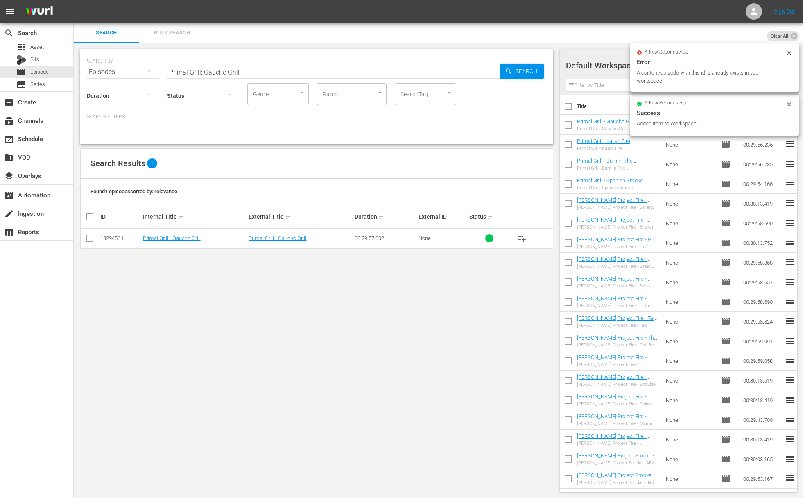
click at [262, 71] on input "Primal Grill: Gaucho Grill" at bounding box center [333, 72] width 333 height 20
paste input "[PERSON_NAME]'s Birthplace"
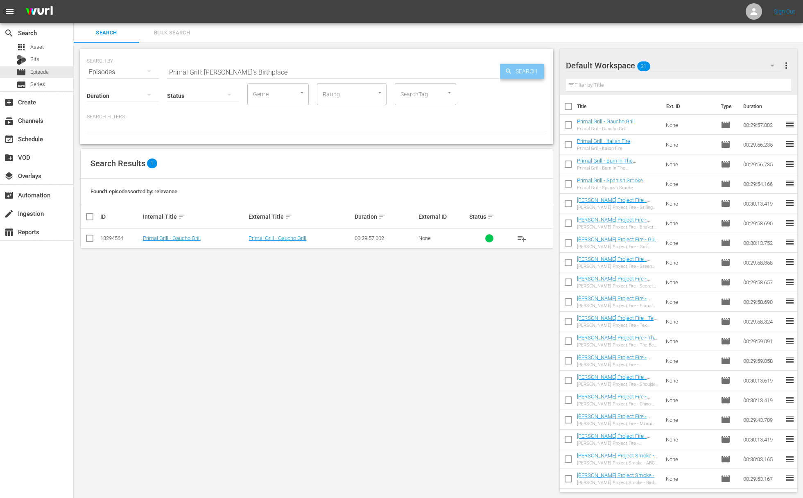
click at [529, 73] on span "Search" at bounding box center [528, 71] width 32 height 15
click at [520, 238] on span "playlist_add" at bounding box center [522, 238] width 10 height 10
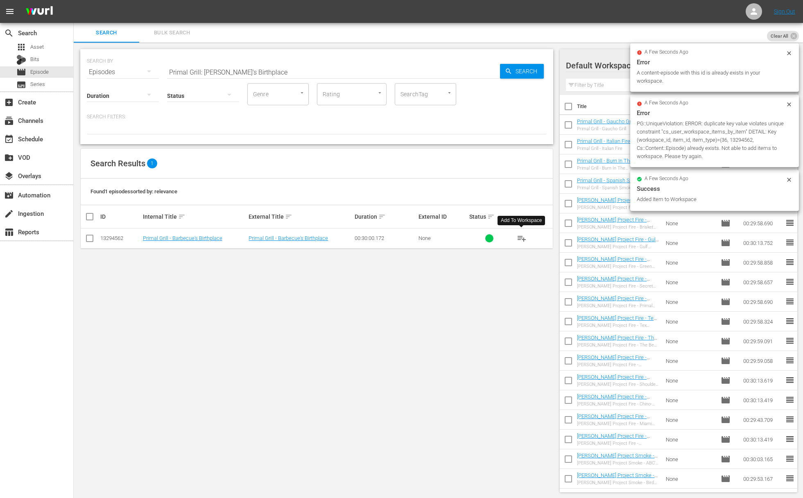
click at [319, 75] on input "Primal Grill: [PERSON_NAME]'s Birthplace" at bounding box center [333, 72] width 333 height 20
paste input "Primal Grill"
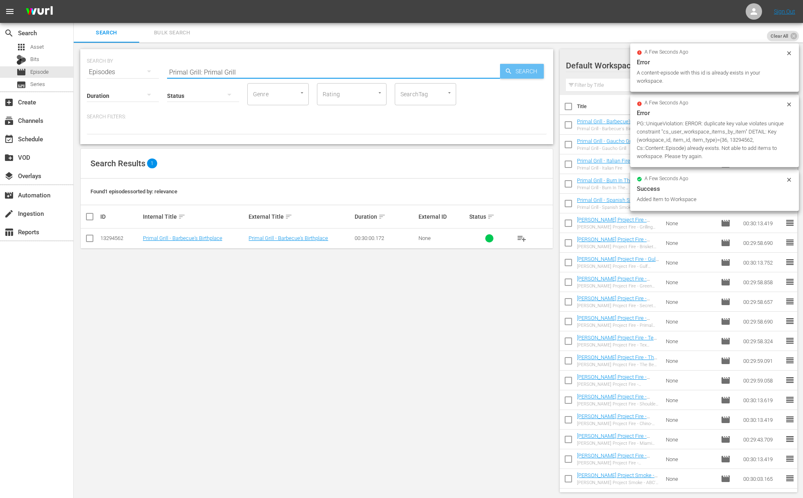
click at [512, 75] on div "Search" at bounding box center [522, 71] width 44 height 15
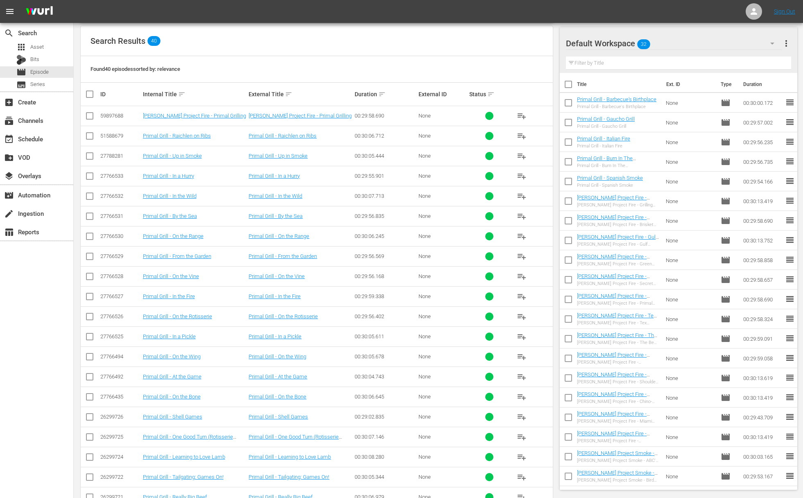
scroll to position [548, 0]
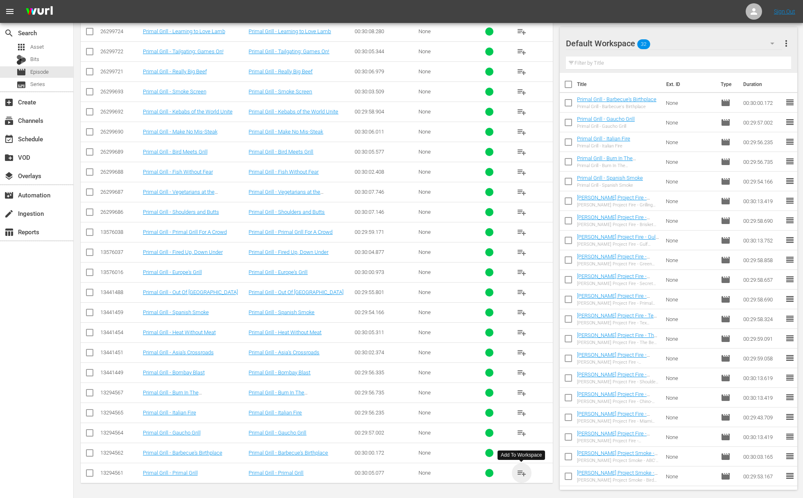
click at [522, 470] on span "playlist_add" at bounding box center [522, 473] width 10 height 10
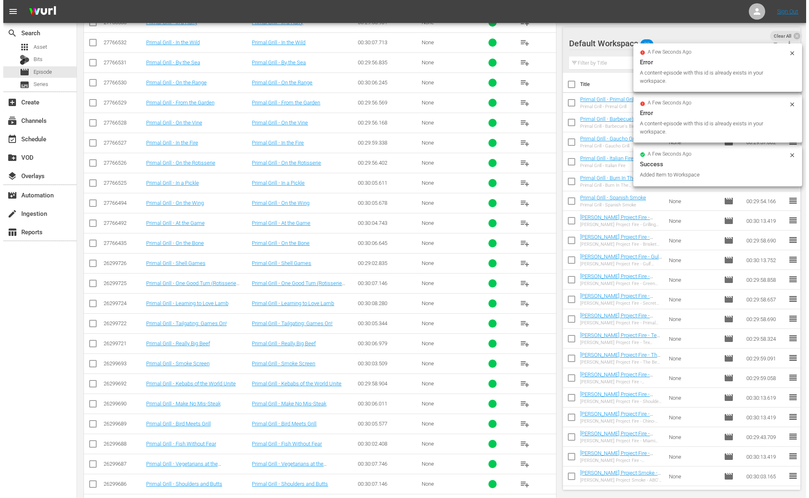
scroll to position [0, 0]
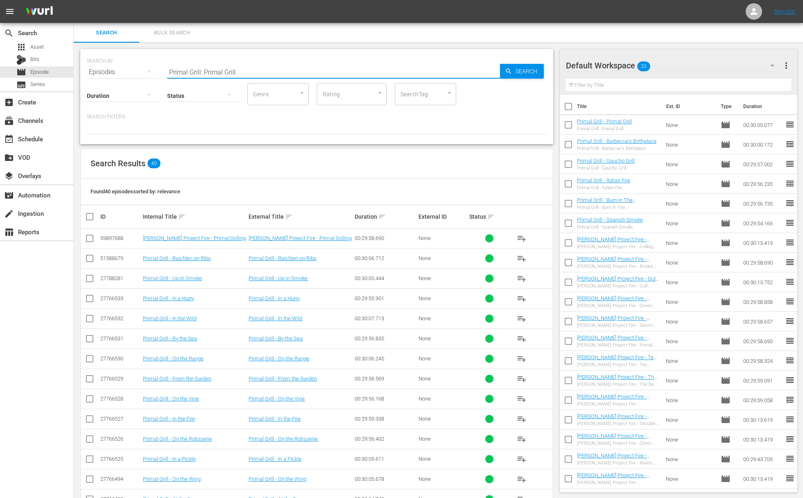
click at [246, 74] on input "Primal Grill: Primal Grill" at bounding box center [333, 72] width 333 height 20
paste input "At the Game"
click at [511, 70] on icon "button" at bounding box center [508, 71] width 7 height 7
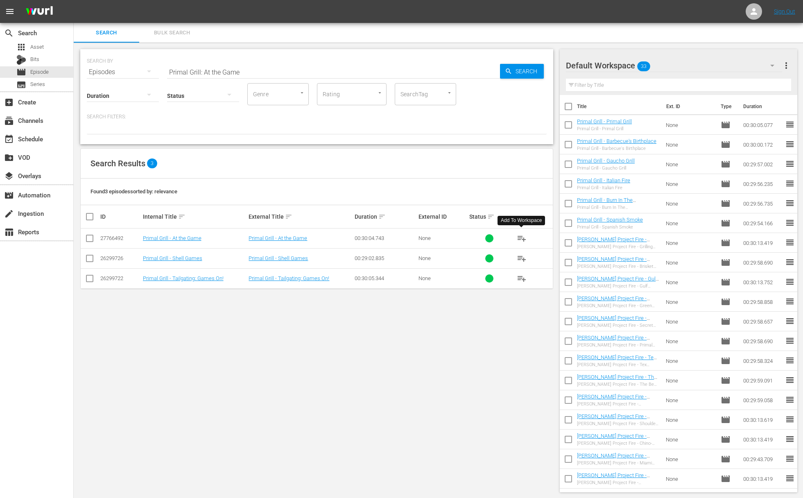
click at [518, 235] on span "playlist_add" at bounding box center [522, 238] width 10 height 10
click at [524, 237] on span "playlist_add" at bounding box center [522, 238] width 10 height 10
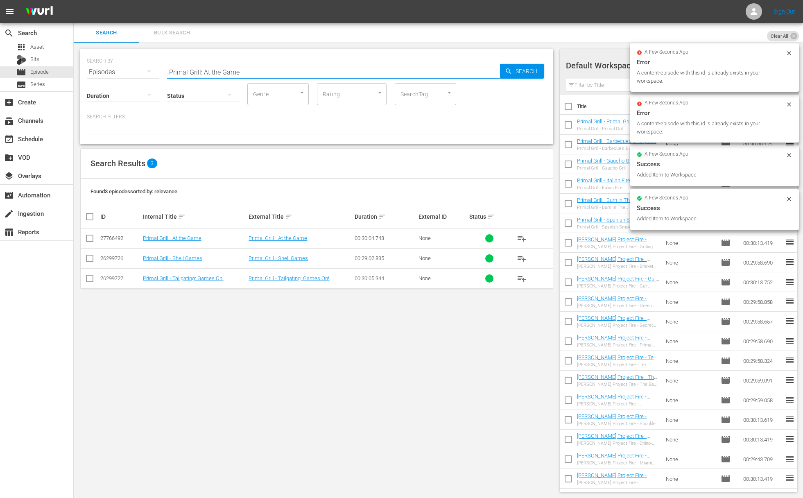
click at [267, 71] on input "Primal Grill: At the Game" at bounding box center [333, 72] width 333 height 20
paste input "On the Wing"
click at [535, 74] on span "Search" at bounding box center [528, 71] width 32 height 15
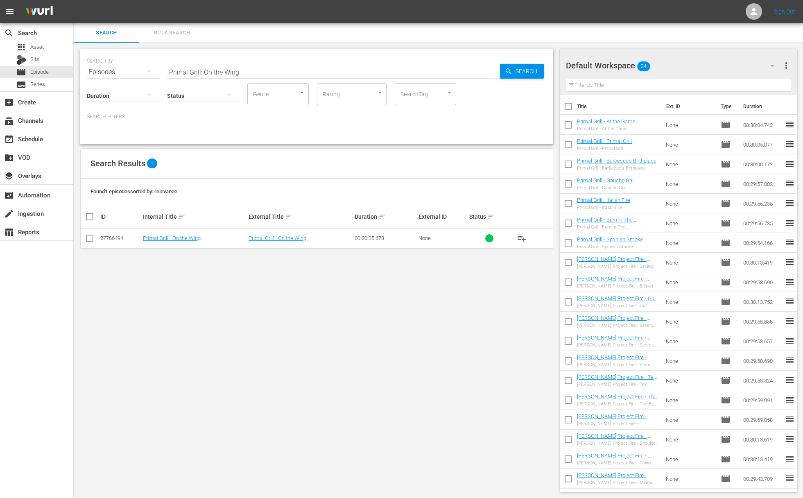
click at [523, 237] on span "playlist_add" at bounding box center [522, 238] width 10 height 10
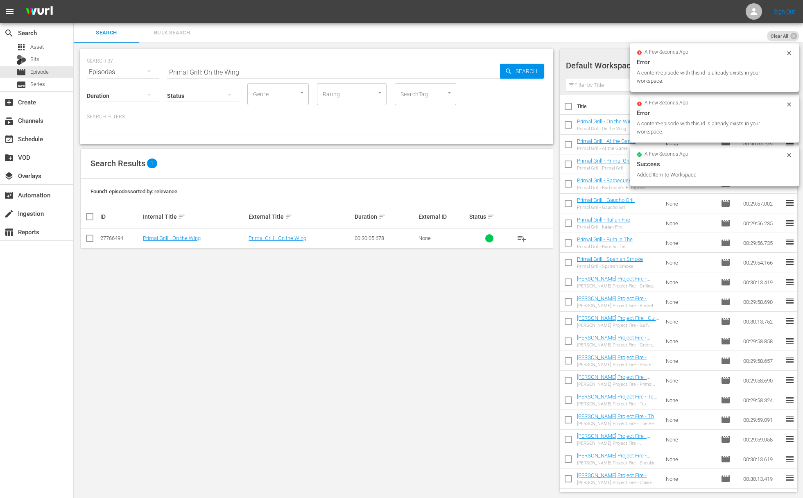
click at [237, 72] on input "Primal Grill: On the Wing" at bounding box center [333, 72] width 333 height 20
paste input "Up in Smoke"
click at [522, 74] on span "Search" at bounding box center [528, 71] width 32 height 15
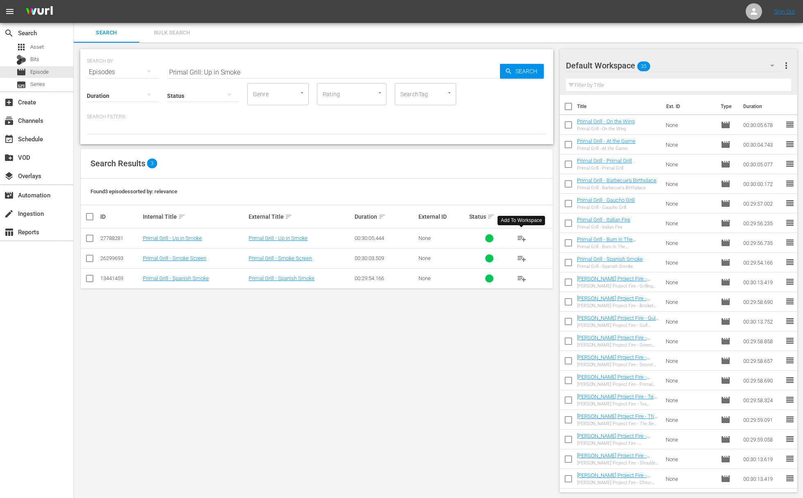
click at [524, 239] on span "playlist_add" at bounding box center [522, 238] width 10 height 10
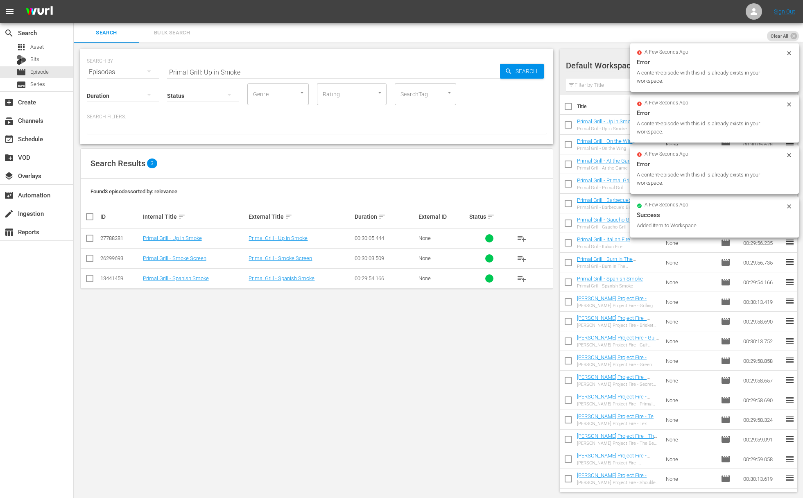
click at [251, 69] on input "Primal Grill: Up in Smoke" at bounding box center [333, 72] width 333 height 20
paste input "In a Pickl"
click at [513, 71] on span "Search" at bounding box center [528, 71] width 32 height 15
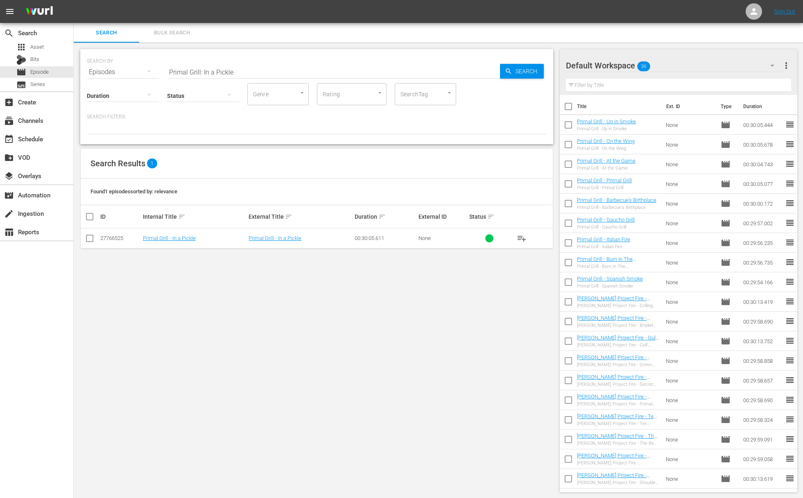
click at [523, 233] on span "playlist_add" at bounding box center [522, 238] width 10 height 10
click at [522, 235] on span "playlist_add" at bounding box center [522, 238] width 10 height 10
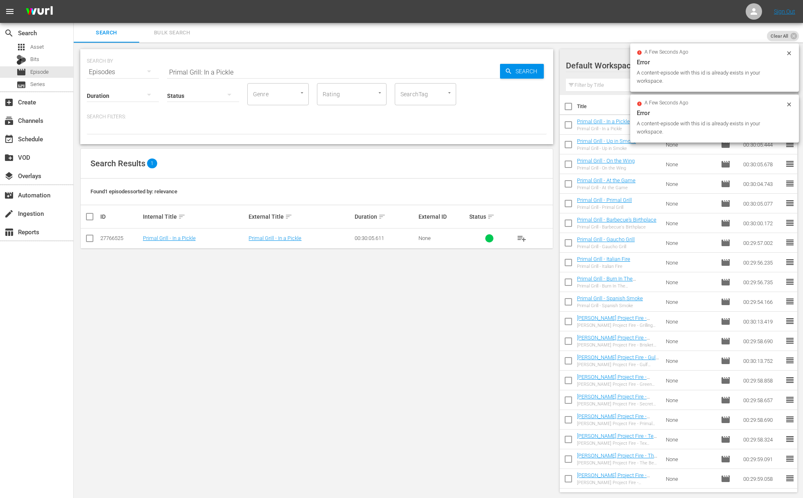
click at [209, 75] on input "Primal Grill: In a Pickle" at bounding box center [333, 72] width 333 height 20
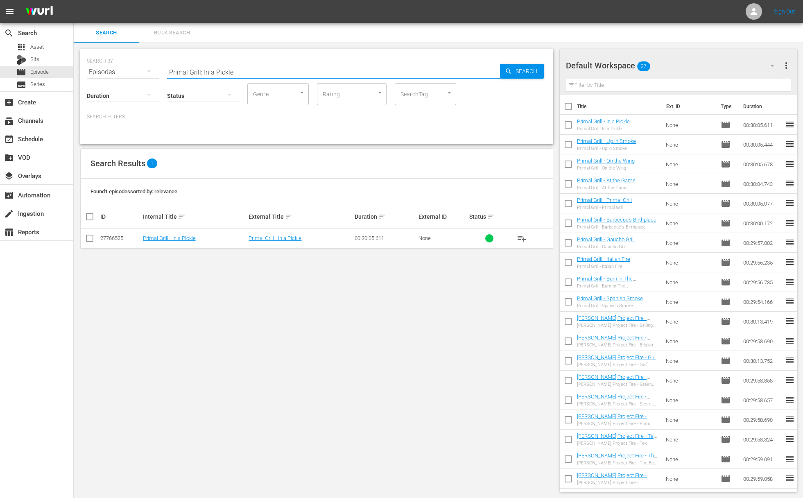
paste input "On the Rotisseri"
click at [522, 70] on span "Search" at bounding box center [528, 71] width 32 height 15
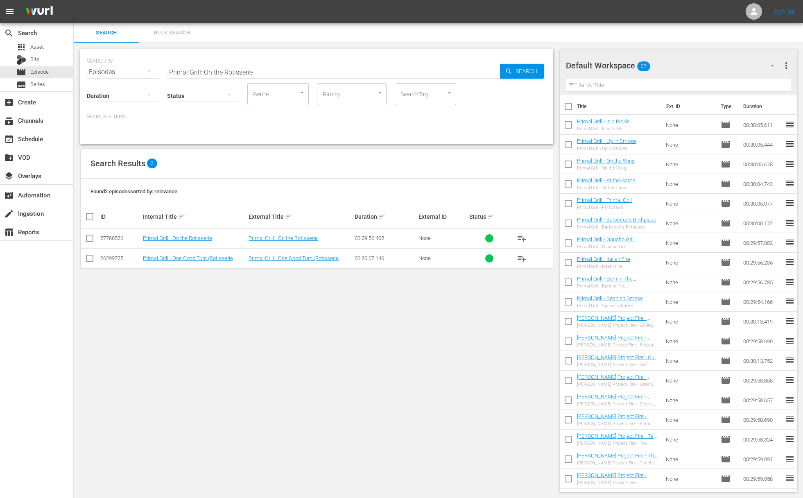
click at [522, 237] on span "playlist_add" at bounding box center [522, 238] width 10 height 10
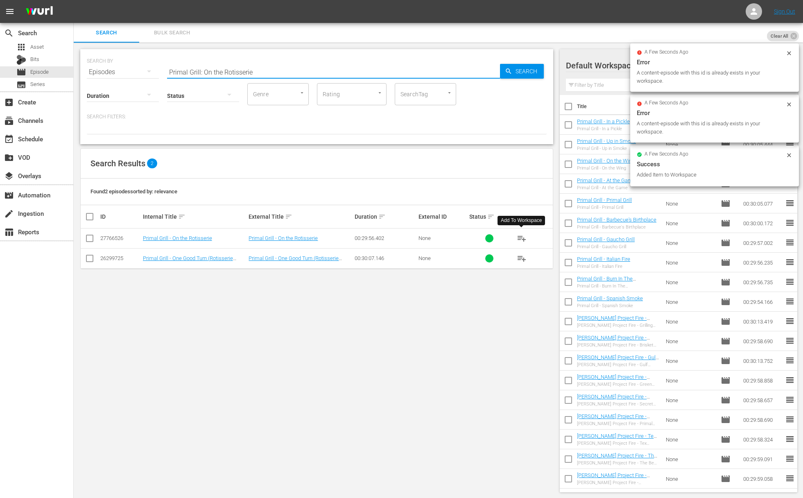
drag, startPoint x: 264, startPoint y: 70, endPoint x: 258, endPoint y: 73, distance: 7.9
click at [265, 70] on input "Primal Grill: On the Rotisserie" at bounding box center [333, 72] width 333 height 20
paste input "In the Fir"
click at [521, 71] on span "Search" at bounding box center [528, 71] width 32 height 15
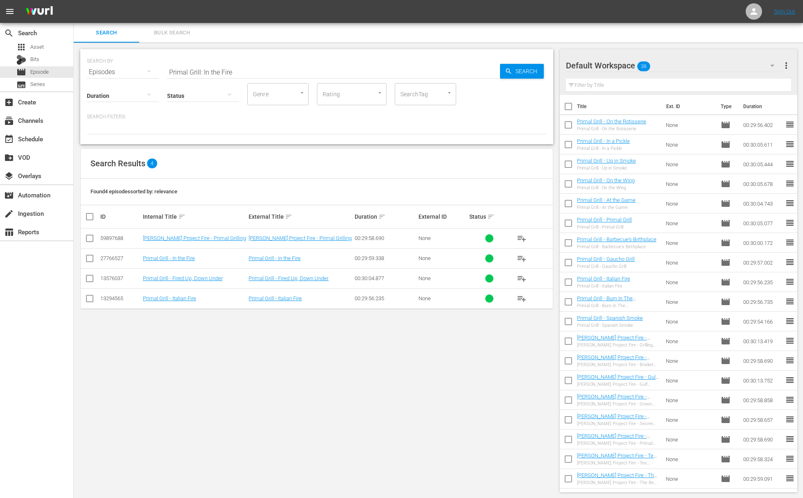
click at [525, 255] on span "playlist_add" at bounding box center [522, 258] width 10 height 10
click at [524, 256] on span "playlist_add" at bounding box center [522, 258] width 10 height 10
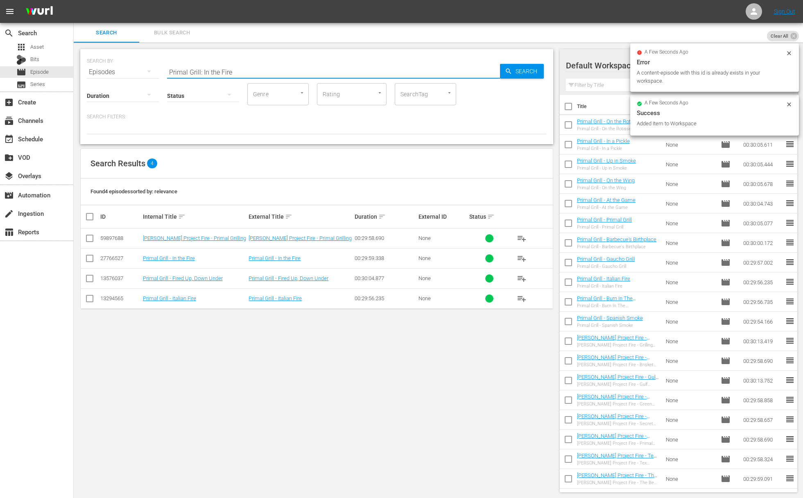
click at [236, 72] on input "Primal Grill: In the Fire" at bounding box center [333, 72] width 333 height 20
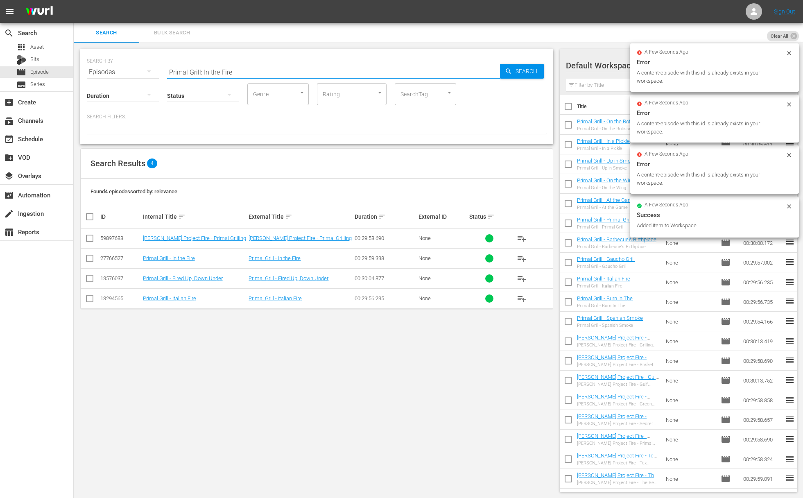
paste input "On the Vin"
click at [511, 69] on icon "button" at bounding box center [508, 71] width 7 height 7
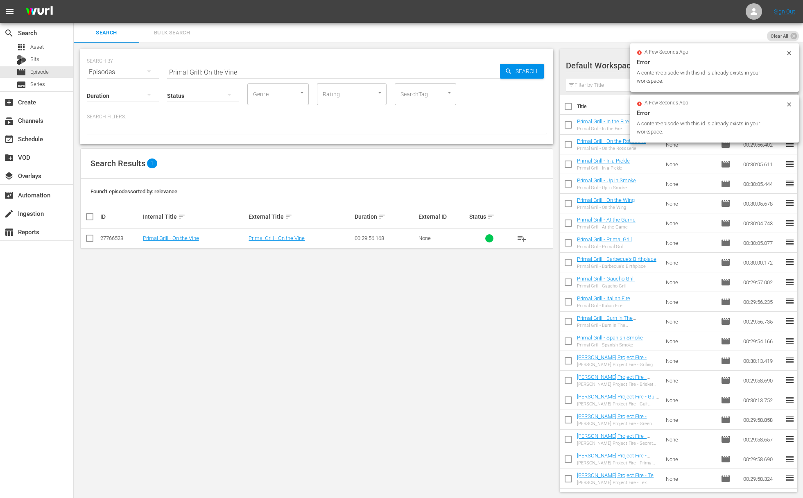
click at [522, 236] on span "playlist_add" at bounding box center [522, 238] width 10 height 10
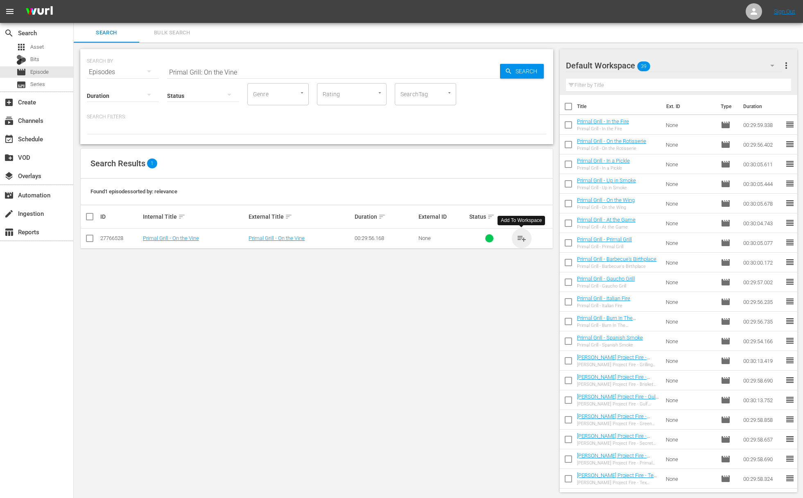
click at [522, 236] on span "playlist_add" at bounding box center [522, 238] width 10 height 10
click at [521, 238] on span "playlist_add" at bounding box center [522, 238] width 10 height 10
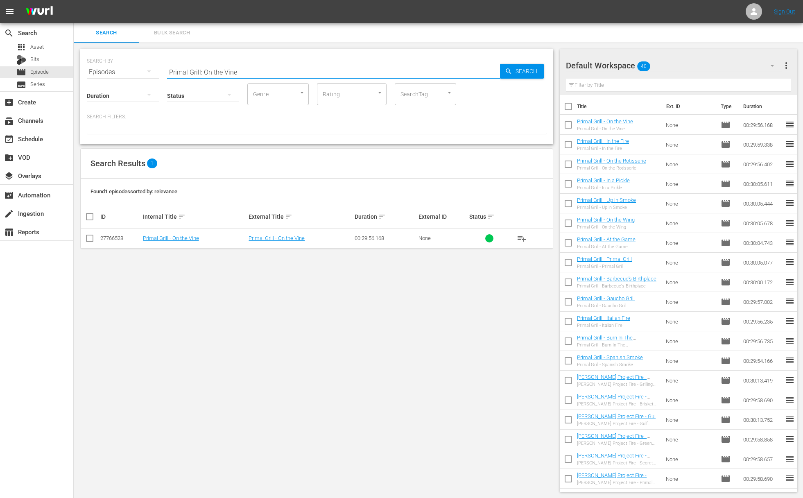
click at [274, 76] on input "Primal Grill: On the Vine" at bounding box center [333, 72] width 333 height 20
paste input "From the Garden"
drag, startPoint x: 552, startPoint y: 77, endPoint x: 517, endPoint y: 69, distance: 36.5
click at [552, 77] on div "SEARCH BY Search By Episodes Search ID, Title, Description, Keywords, or Catego…" at bounding box center [316, 96] width 473 height 95
click at [517, 69] on span "Search" at bounding box center [528, 71] width 32 height 15
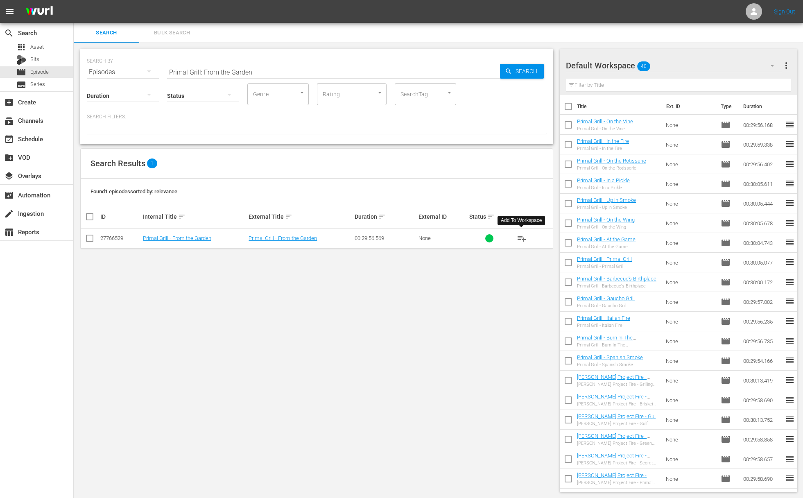
click at [523, 237] on span "playlist_add" at bounding box center [522, 238] width 10 height 10
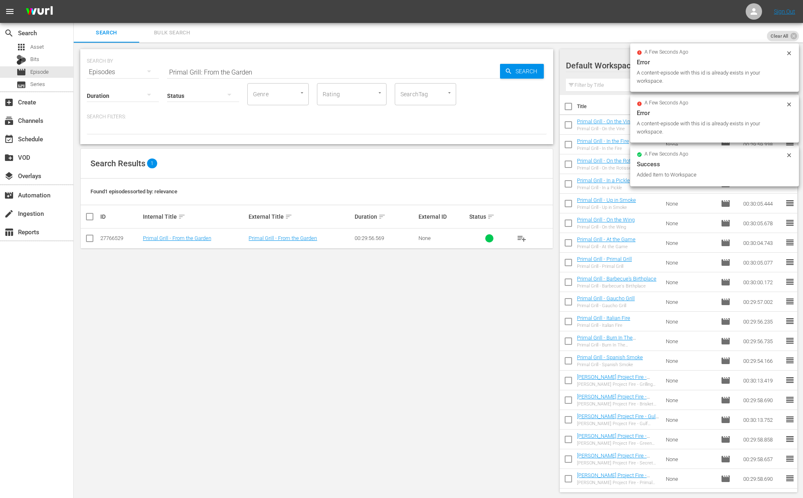
click at [251, 72] on input "Primal Grill: From the Garden" at bounding box center [333, 72] width 333 height 20
paste input "On the Range"
click at [515, 74] on span "Search" at bounding box center [528, 71] width 32 height 15
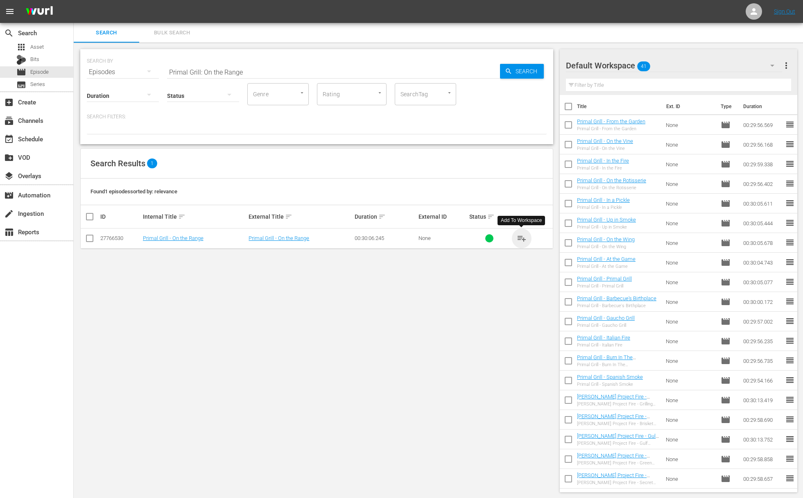
click at [522, 237] on span "playlist_add" at bounding box center [522, 238] width 10 height 10
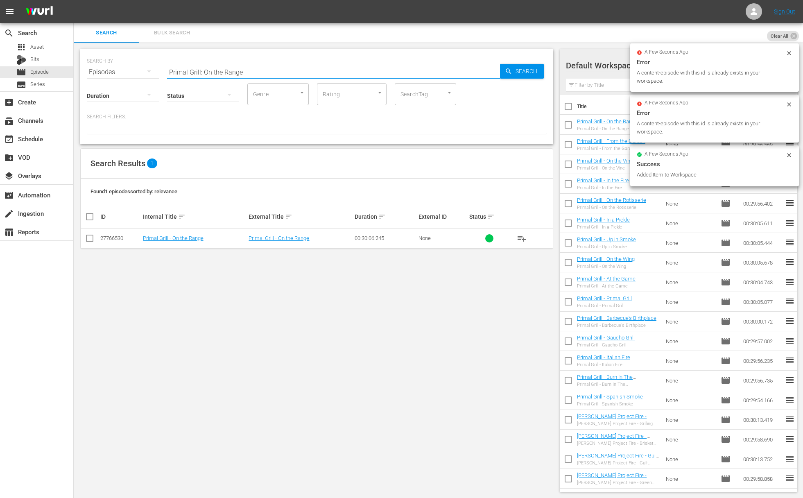
click at [244, 73] on input "Primal Grill: On the Range" at bounding box center [333, 72] width 333 height 20
paste input "By the Sea"
click at [515, 72] on span "Search" at bounding box center [528, 71] width 32 height 15
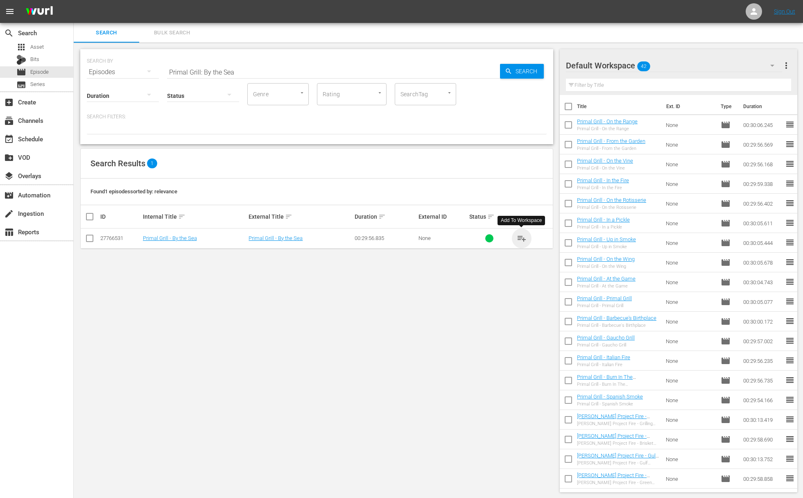
click at [522, 237] on span "playlist_add" at bounding box center [522, 238] width 10 height 10
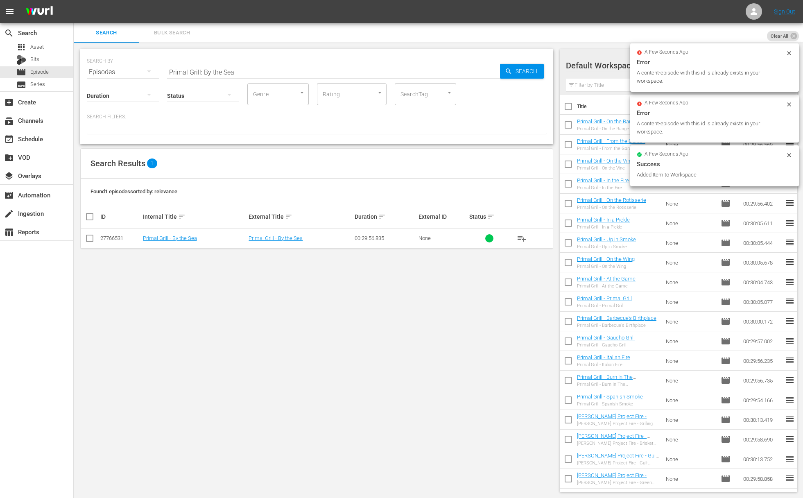
click at [269, 75] on input "Primal Grill: By the Sea" at bounding box center [333, 72] width 333 height 20
paste input "In the Wild"
click at [500, 71] on div "Search" at bounding box center [522, 71] width 44 height 15
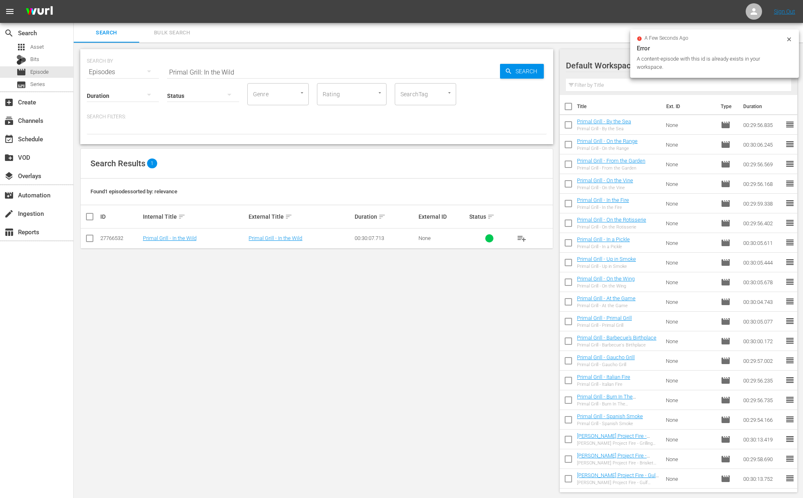
click at [522, 238] on span "playlist_add" at bounding box center [522, 238] width 10 height 10
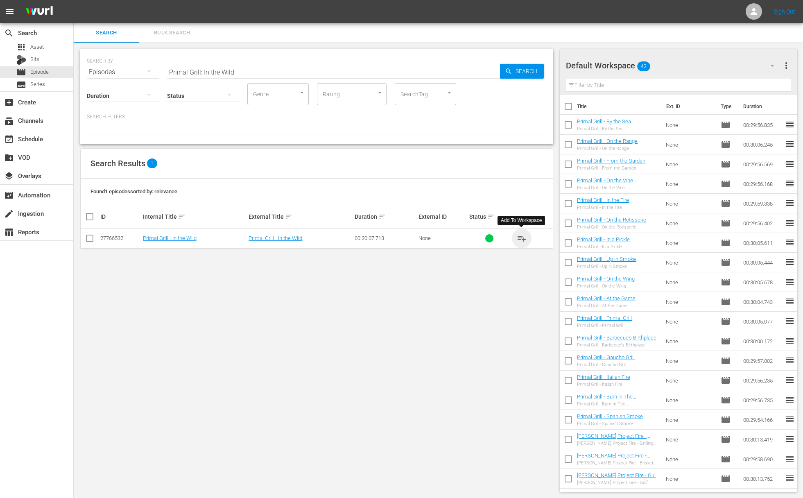
click at [522, 238] on span "playlist_add" at bounding box center [522, 238] width 10 height 10
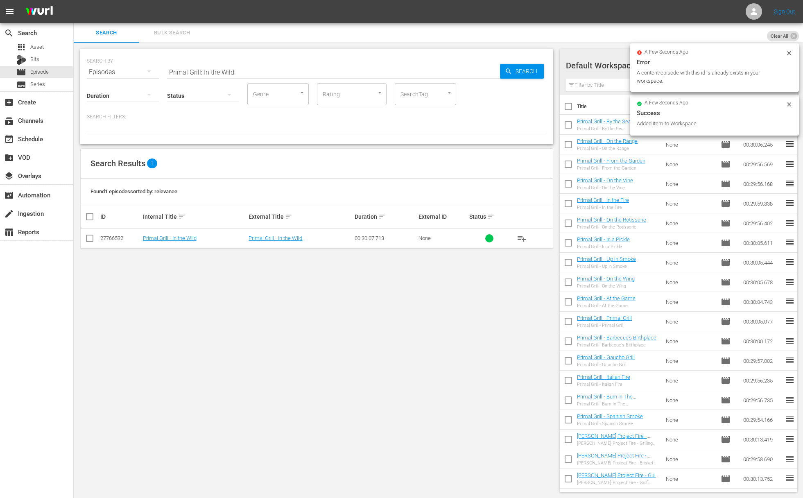
click at [271, 76] on input "Primal Grill: In the Wild" at bounding box center [333, 72] width 333 height 20
paste input "a Hurry"
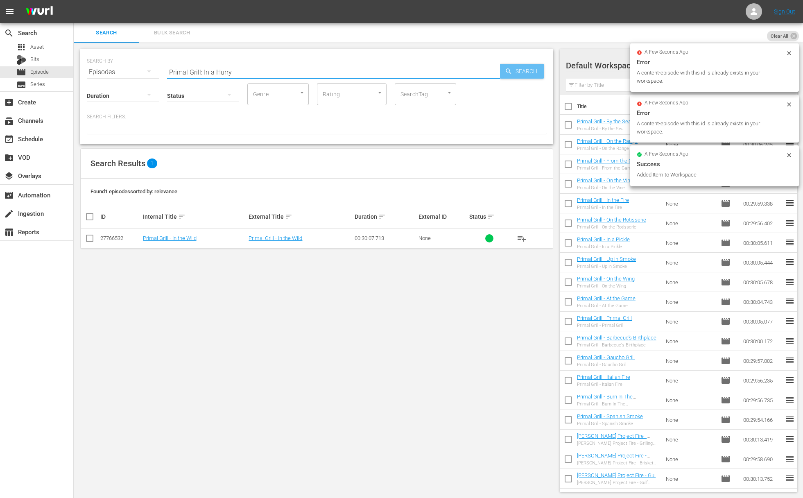
click at [526, 75] on span "Search" at bounding box center [528, 71] width 32 height 15
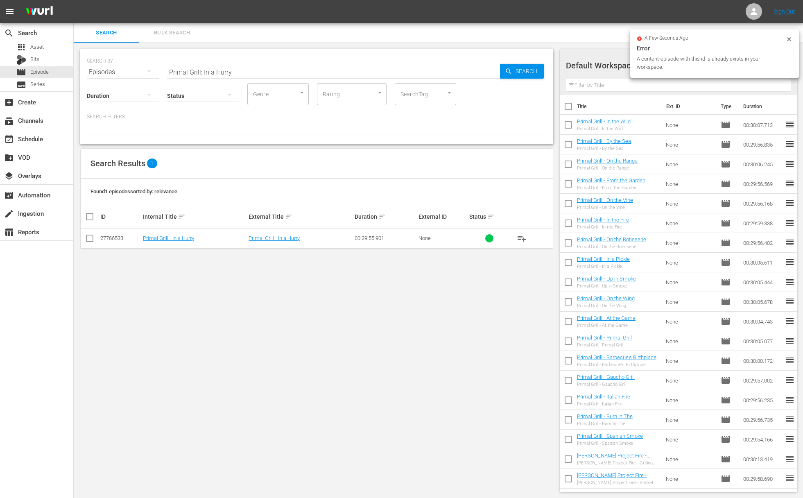
click at [523, 237] on span "playlist_add" at bounding box center [522, 238] width 10 height 10
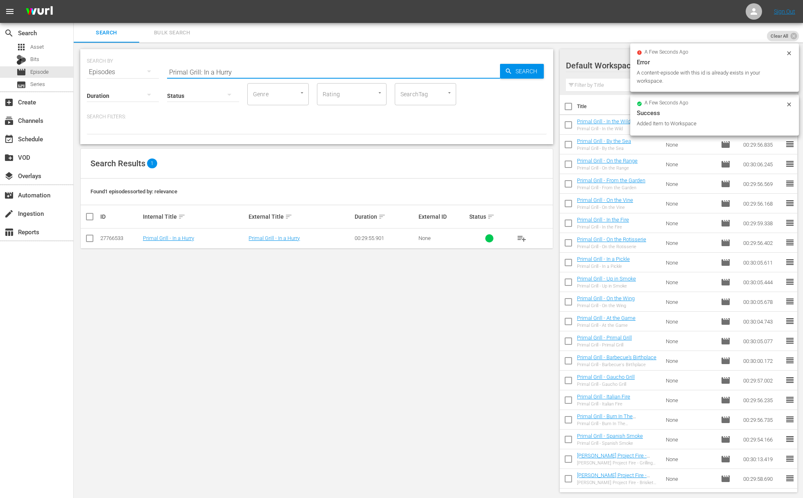
click at [255, 68] on input "Primal Grill: In a Hurry" at bounding box center [333, 72] width 333 height 20
paste input "On the Bone"
click at [508, 69] on icon "button" at bounding box center [508, 71] width 7 height 7
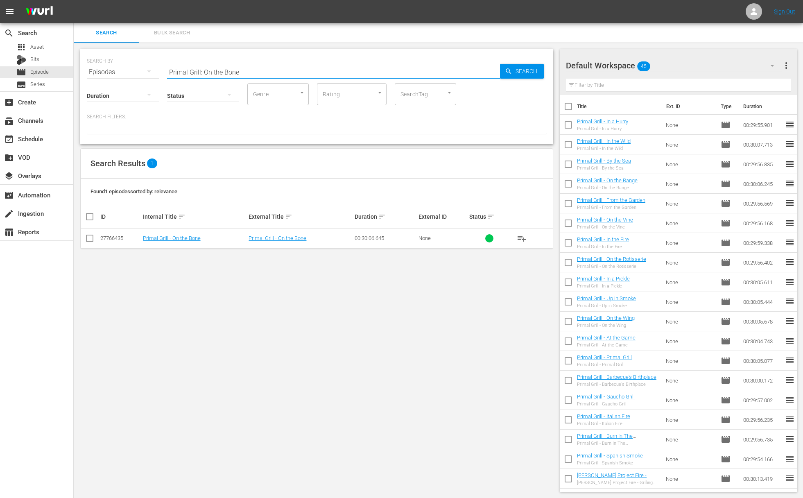
click at [243, 63] on input "Primal Grill: On the Bone" at bounding box center [333, 72] width 333 height 20
paste input "[PERSON_NAME] Cooking at Home - Warming Fall Flavors"
click at [501, 71] on div "Search" at bounding box center [522, 71] width 44 height 15
click at [521, 235] on span "playlist_add" at bounding box center [522, 238] width 10 height 10
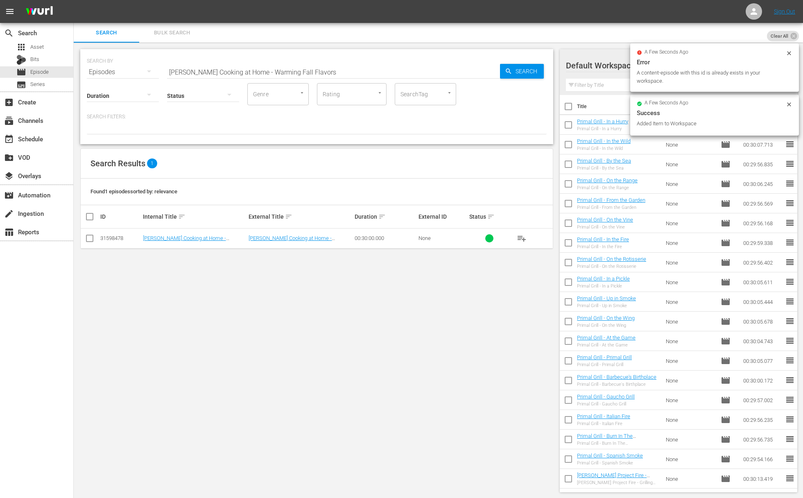
click at [266, 67] on input "[PERSON_NAME] Cooking at Home - Warming Fall Flavors" at bounding box center [333, 72] width 333 height 20
paste input "- Vegetables Every Way"
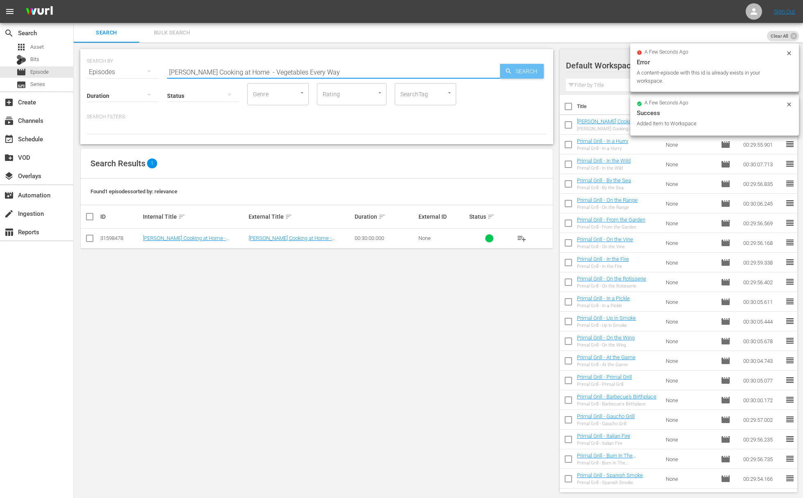
type input "[PERSON_NAME] Cooking at Home - Vegetables Every Way"
click at [528, 68] on span "Search" at bounding box center [528, 71] width 32 height 15
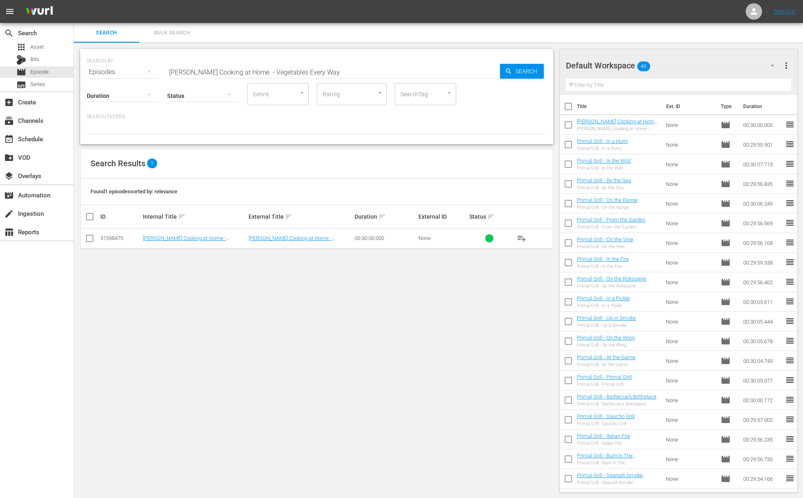
click at [521, 239] on span "playlist_add" at bounding box center [522, 238] width 10 height 10
click at [40, 141] on div "event_available Schedule" at bounding box center [23, 137] width 46 height 7
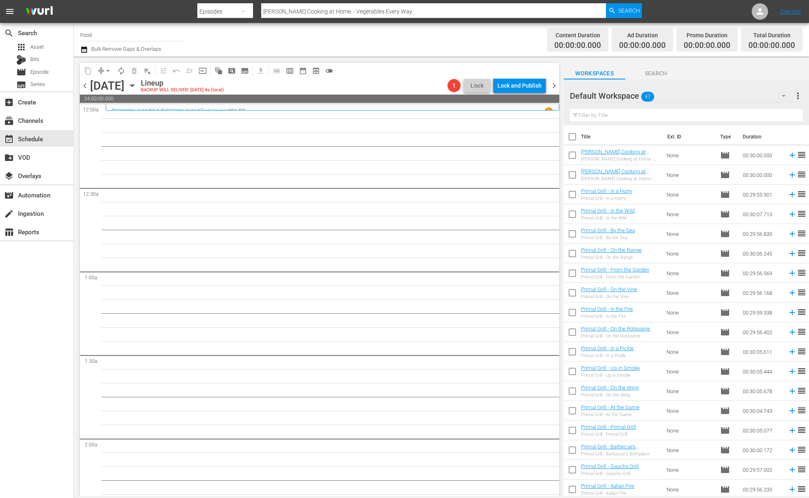
click at [573, 138] on input "checkbox" at bounding box center [572, 138] width 17 height 17
checkbox input "true"
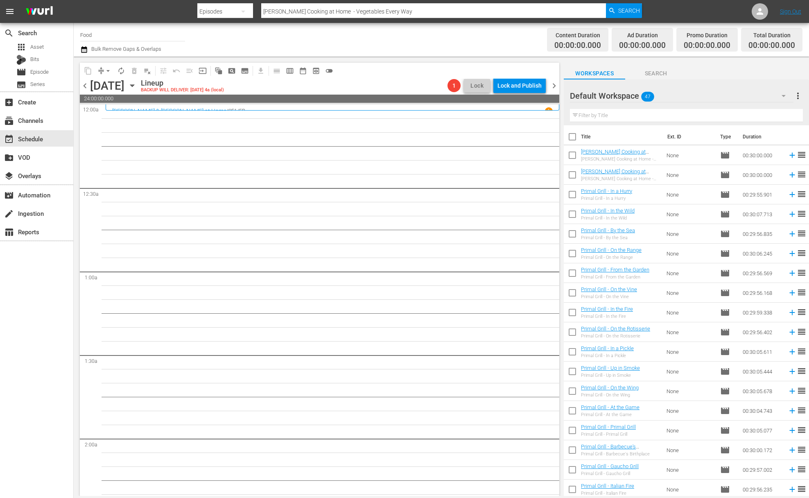
checkbox input "true"
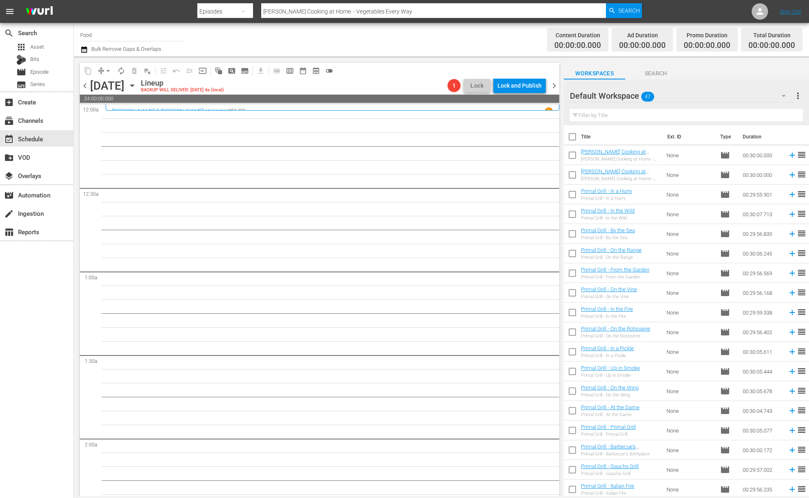
checkbox input "true"
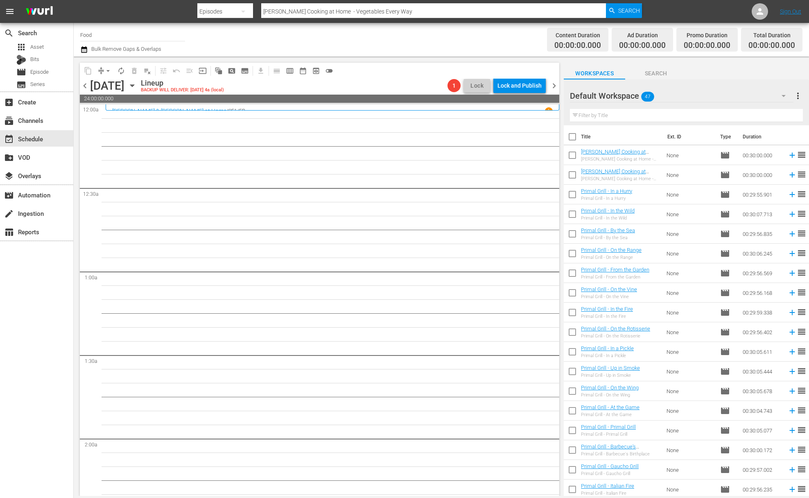
checkbox input "true"
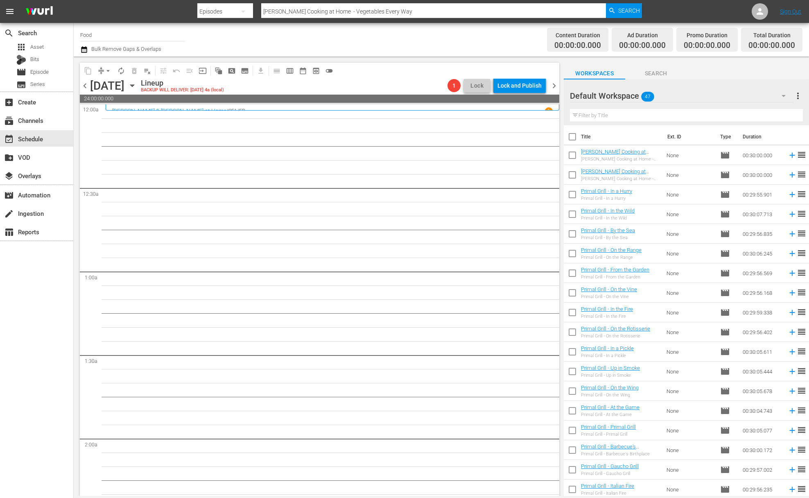
checkbox input "true"
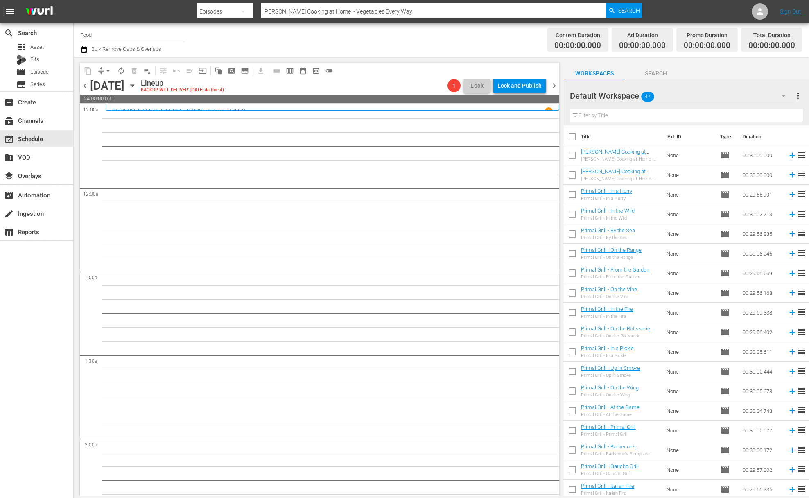
checkbox input "true"
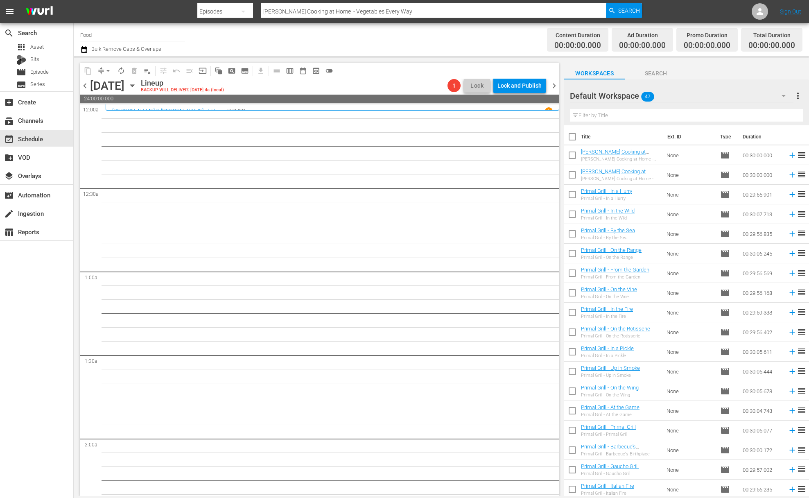
checkbox input "true"
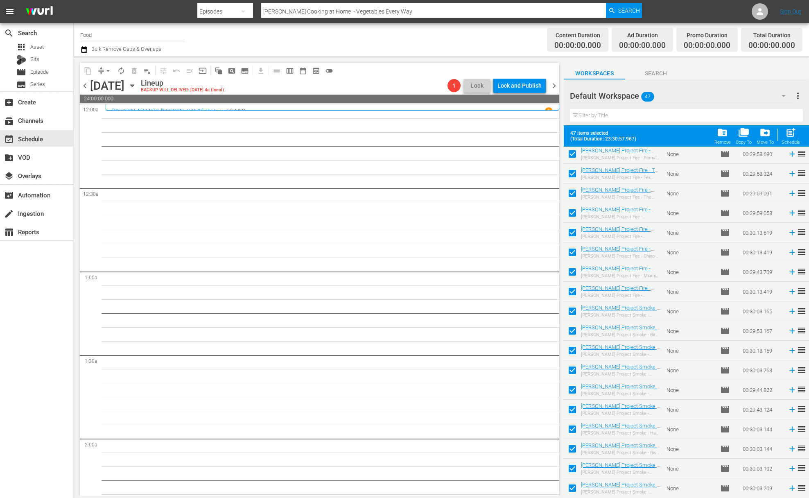
scroll to position [593, 0]
click at [642, 130] on span "post_add" at bounding box center [790, 132] width 11 height 11
checkbox input "false"
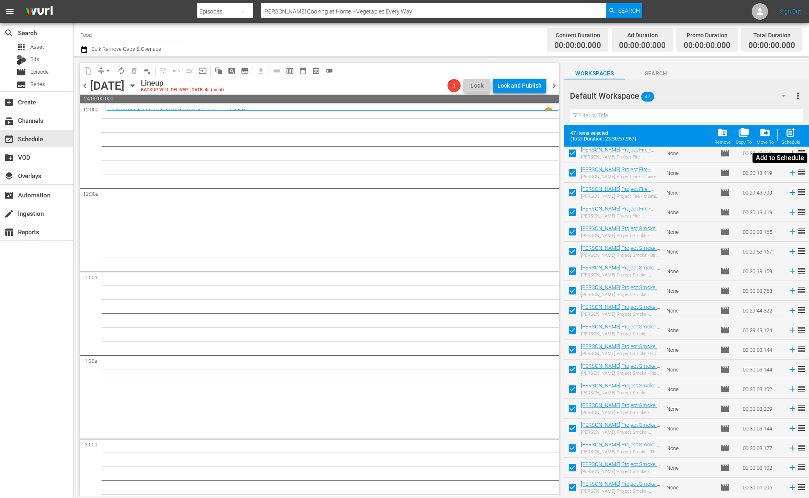
checkbox input "false"
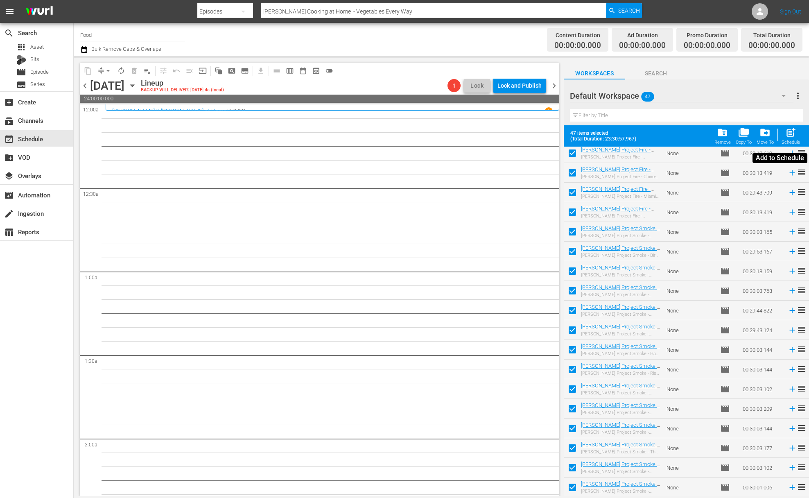
checkbox input "false"
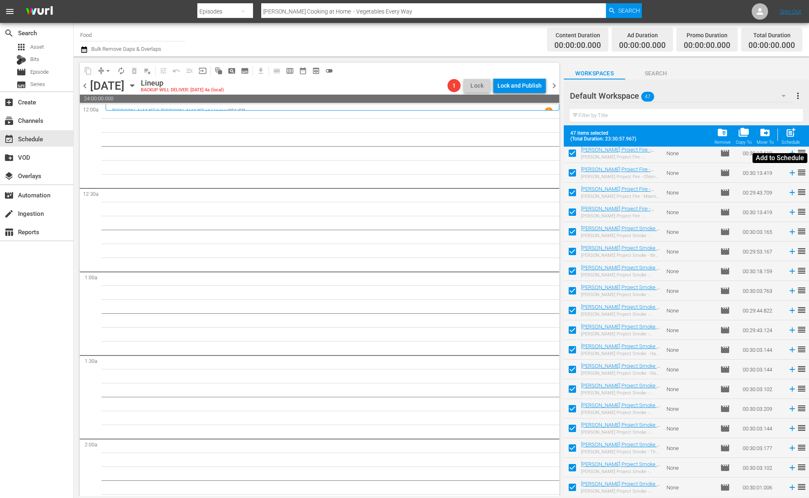
checkbox input "false"
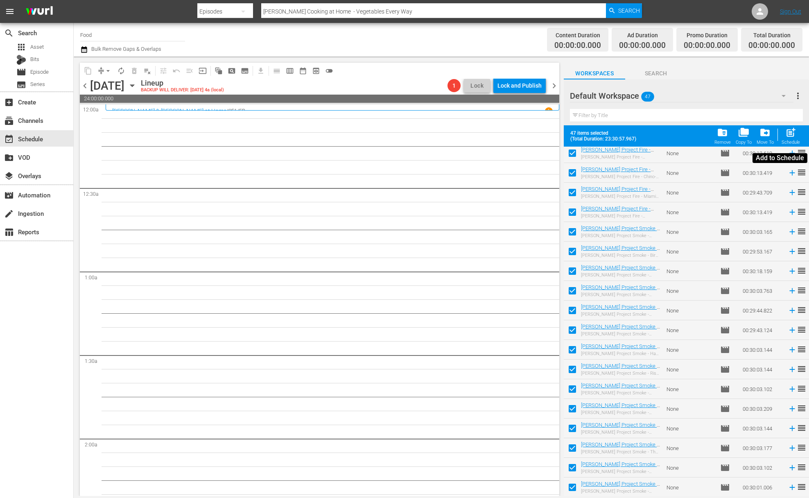
checkbox input "false"
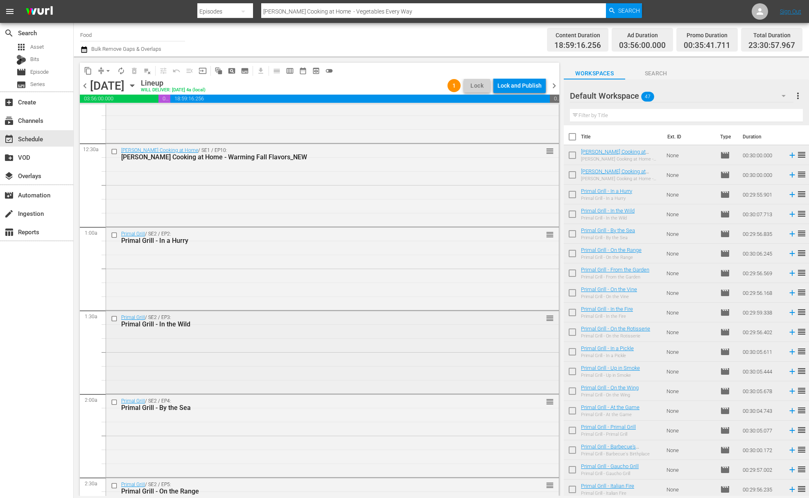
scroll to position [0, 0]
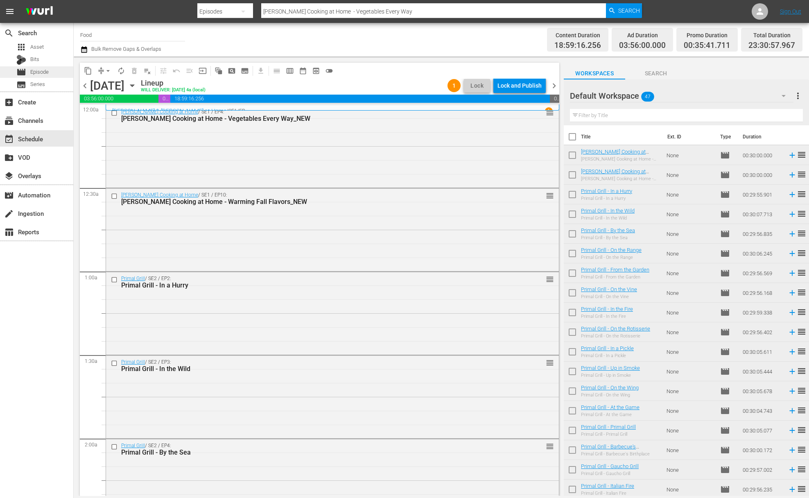
click at [51, 74] on div "movie Episode" at bounding box center [36, 71] width 73 height 11
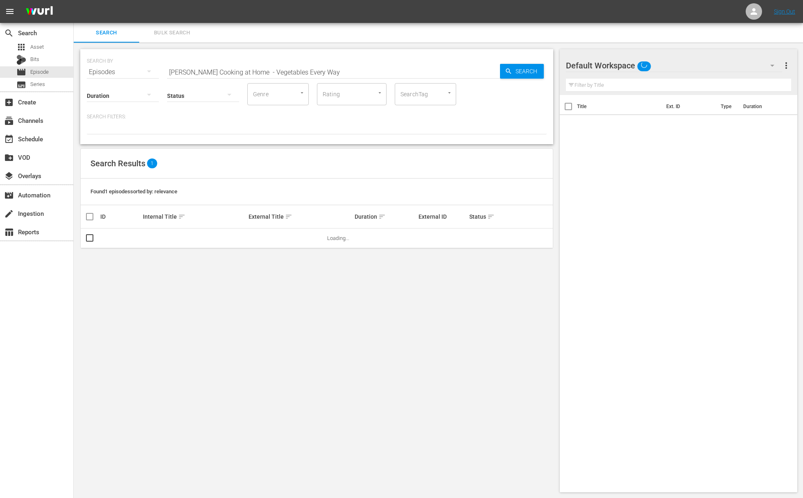
click at [228, 72] on input "[PERSON_NAME] Cooking at Home - Vegetables Every Way" at bounding box center [333, 72] width 333 height 20
paste input "Primal Grill: On the Bone"
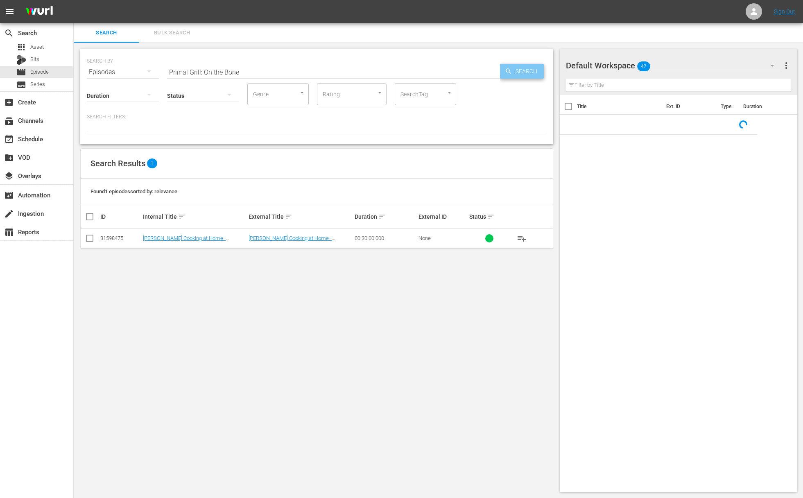
click at [513, 75] on span "Search" at bounding box center [528, 71] width 32 height 15
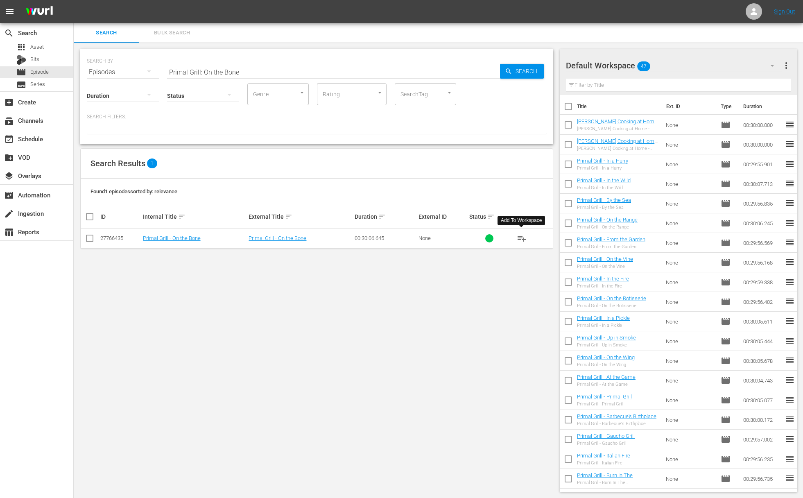
click at [520, 237] on span "playlist_add" at bounding box center [522, 238] width 10 height 10
click at [521, 237] on span "playlist_add" at bounding box center [522, 238] width 10 height 10
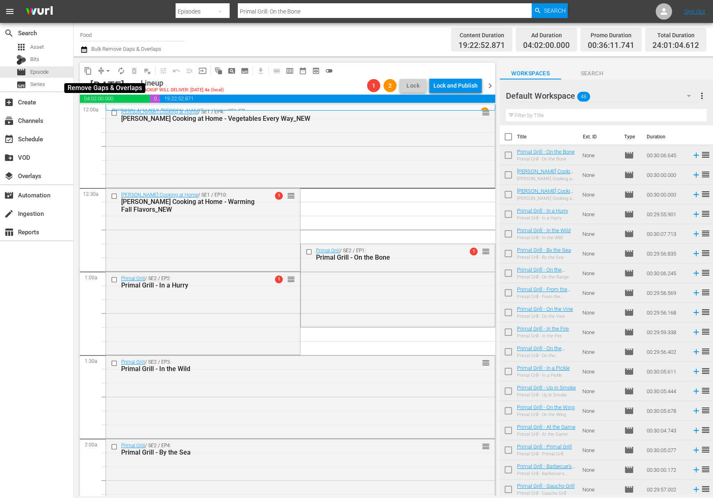
click at [104, 69] on span "arrow_drop_down" at bounding box center [108, 71] width 8 height 8
click at [118, 111] on li "Align to End of Previous Day" at bounding box center [109, 115] width 86 height 14
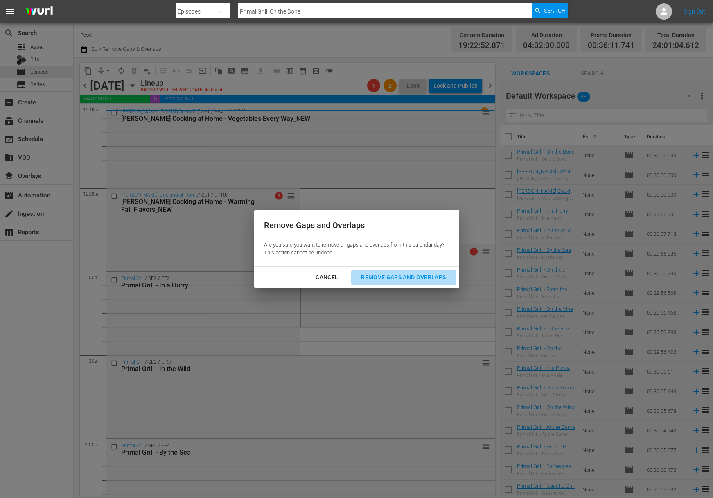
click at [405, 280] on div "Remove Gaps and Overlaps" at bounding box center [404, 277] width 98 height 10
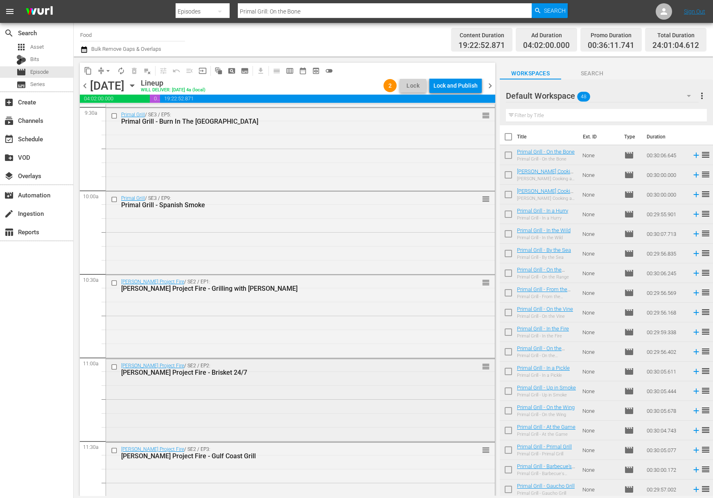
scroll to position [1546, 0]
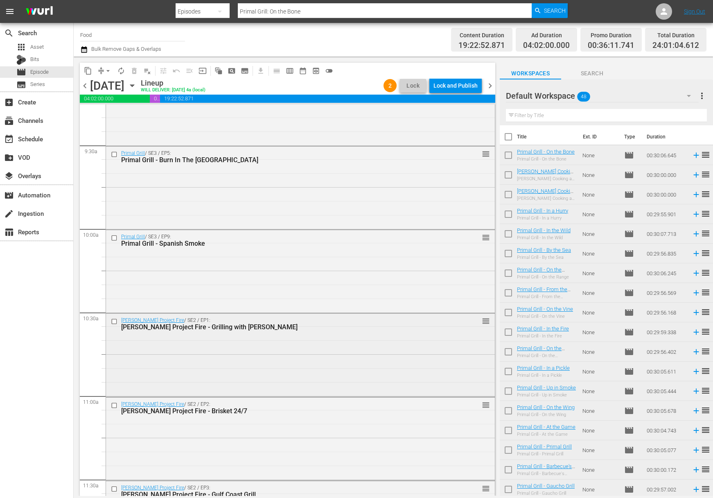
click at [370, 355] on div "Steven Raichlen's Project Fire / SE2 / EP1: Steven Raichlen's Project Fire - Gr…" at bounding box center [300, 355] width 389 height 82
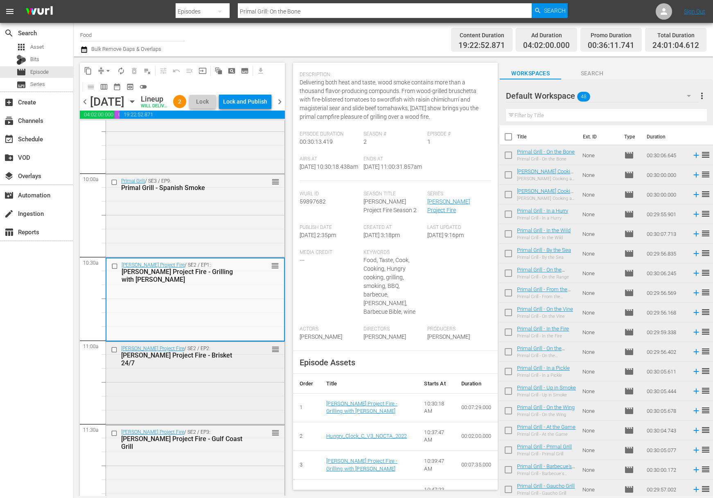
scroll to position [1629, 0]
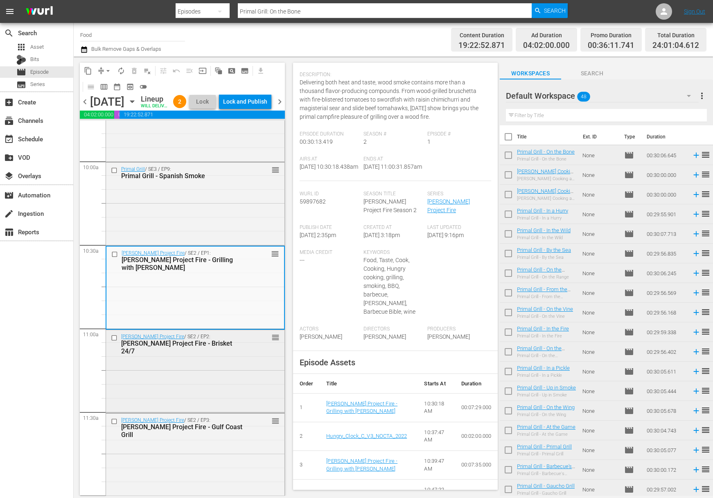
click at [221, 381] on div "Steven Raichlen's Project Fire / SE2 / EP2: Steven Raichlen's Project Fire - Br…" at bounding box center [195, 370] width 178 height 81
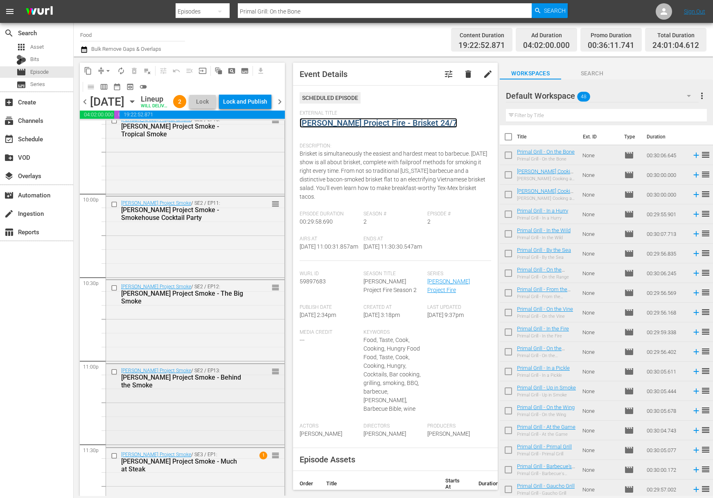
scroll to position [3649, 0]
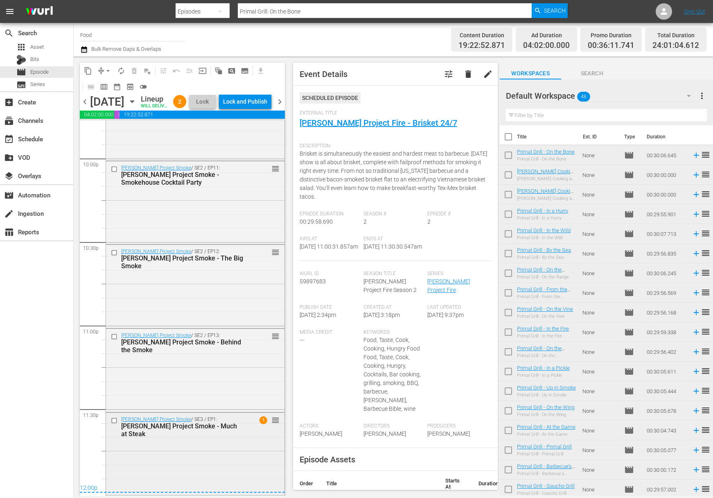
click at [224, 451] on div "Steven Raichlen's Project Smoke / SE3 / EP1: Steven Raichlen's Project Smoke - …" at bounding box center [195, 453] width 178 height 81
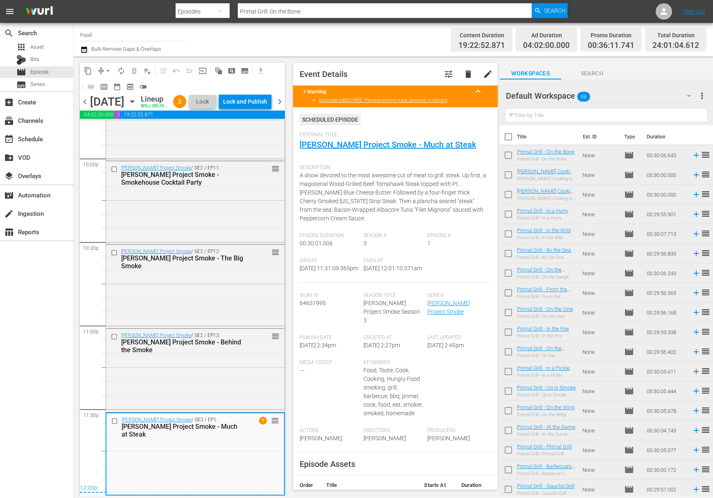
click at [111, 73] on span "arrow_drop_down" at bounding box center [108, 71] width 8 height 8
click at [112, 89] on li "Align to Midnight" at bounding box center [109, 88] width 86 height 14
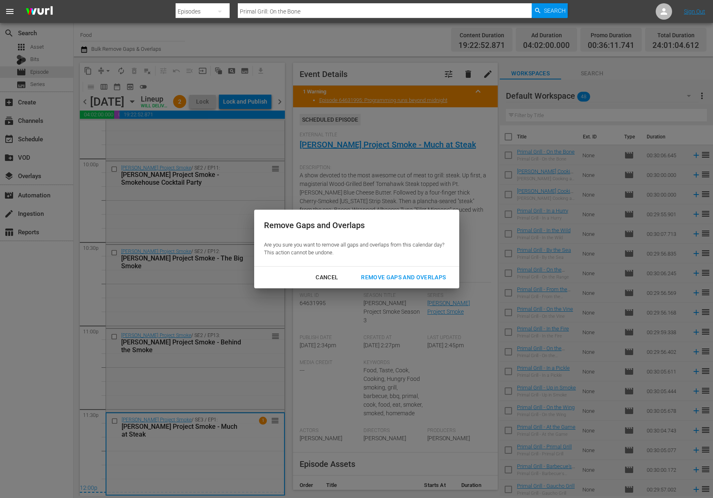
click at [407, 275] on div "Remove Gaps and Overlaps" at bounding box center [404, 277] width 98 height 10
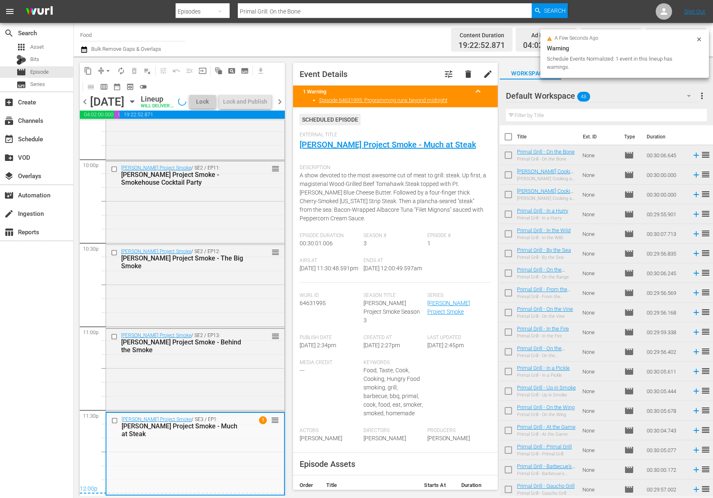
scroll to position [3648, 0]
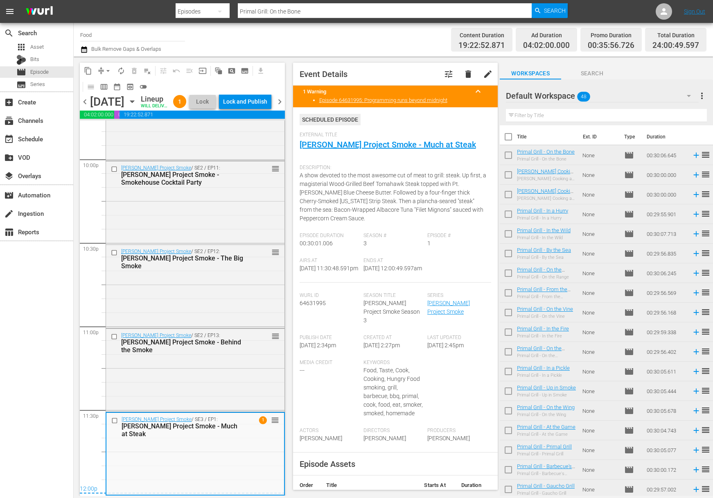
click at [106, 69] on span "arrow_drop_down" at bounding box center [108, 71] width 8 height 8
click at [109, 110] on li "Align to End of Previous Day" at bounding box center [109, 115] width 86 height 14
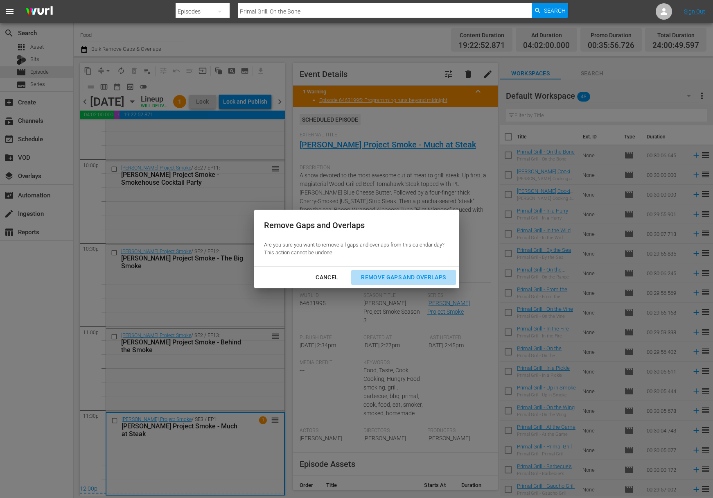
click at [386, 275] on div "Remove Gaps and Overlaps" at bounding box center [404, 277] width 98 height 10
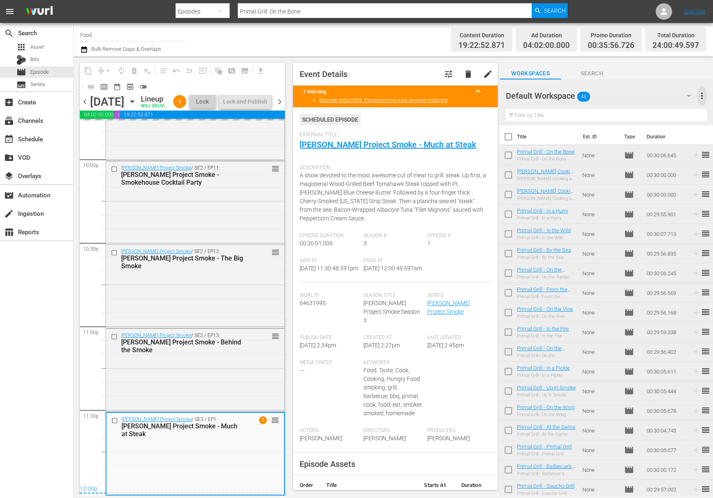
click at [702, 97] on span "more_vert" at bounding box center [702, 96] width 10 height 10
click at [655, 111] on div "Clear All Workspace Items" at bounding box center [649, 111] width 96 height 15
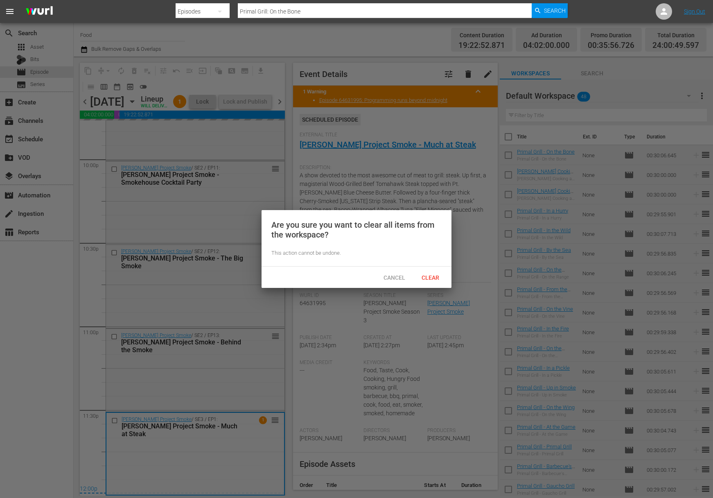
click at [437, 273] on div "Clear" at bounding box center [430, 277] width 36 height 15
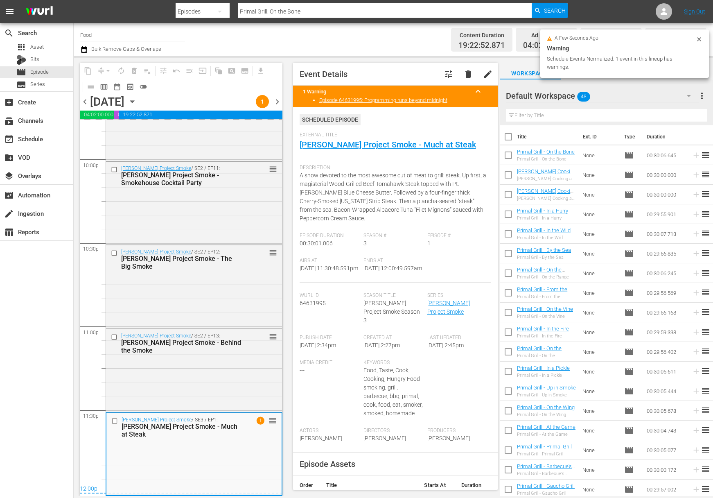
scroll to position [3635, 0]
click at [425, 279] on div "Airs At 8/16/25 @ 11:30:48.591pm Ends At 8/17/25 @ 12:00:49.597am" at bounding box center [396, 270] width 192 height 25
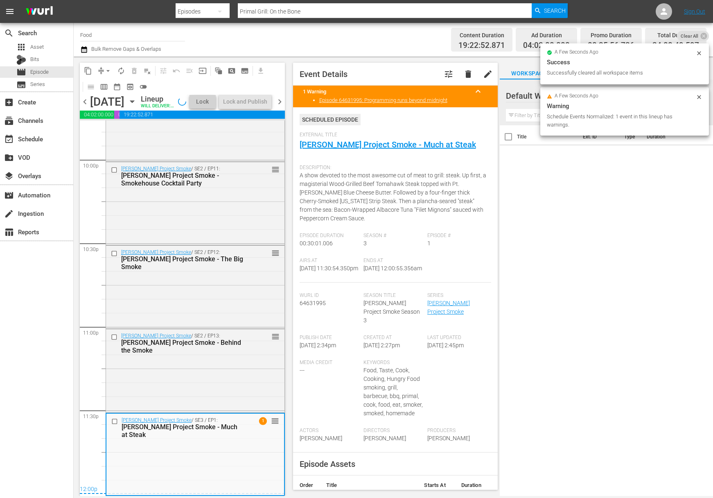
scroll to position [3648, 0]
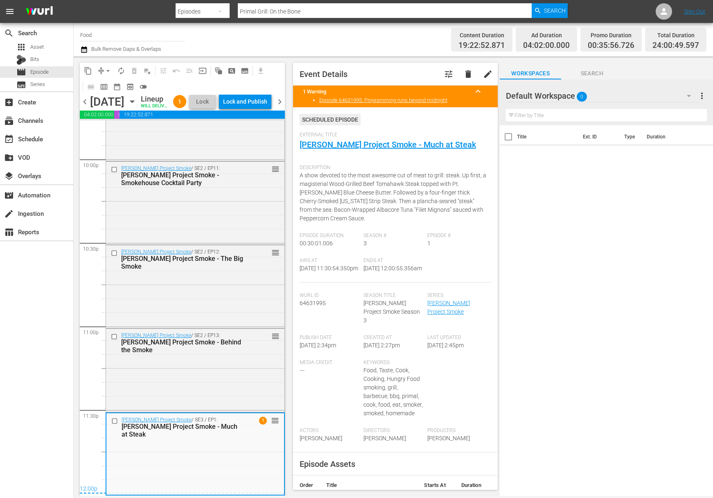
click at [256, 99] on div "Lock and Publish" at bounding box center [245, 101] width 44 height 15
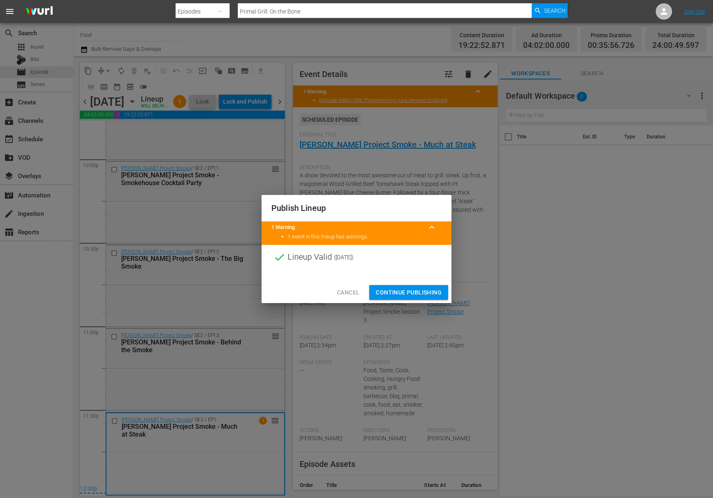
click at [415, 294] on span "Continue Publishing" at bounding box center [409, 292] width 66 height 10
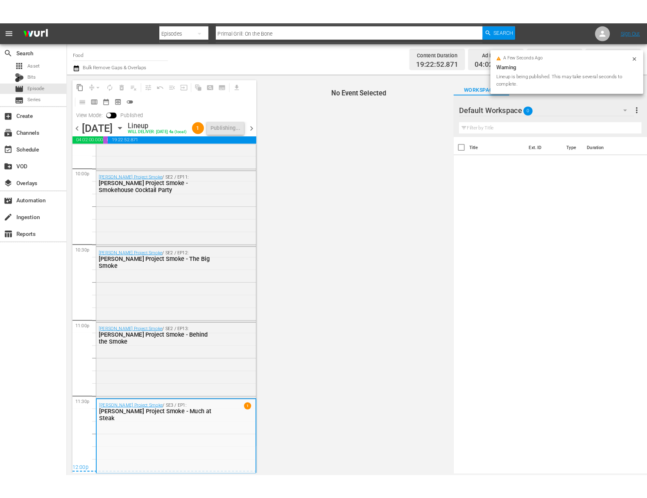
scroll to position [3662, 0]
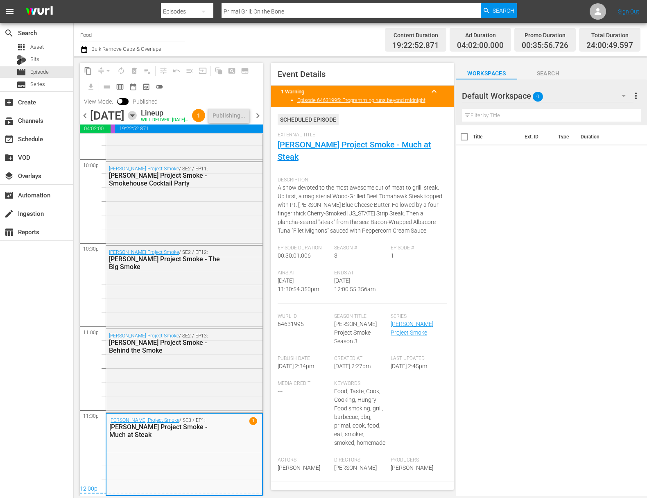
click at [134, 117] on icon "button" at bounding box center [132, 116] width 4 height 2
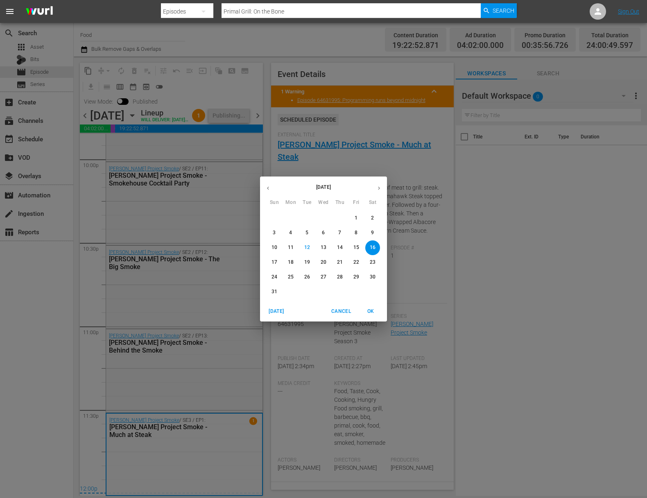
click at [275, 264] on p "17" at bounding box center [274, 262] width 6 height 7
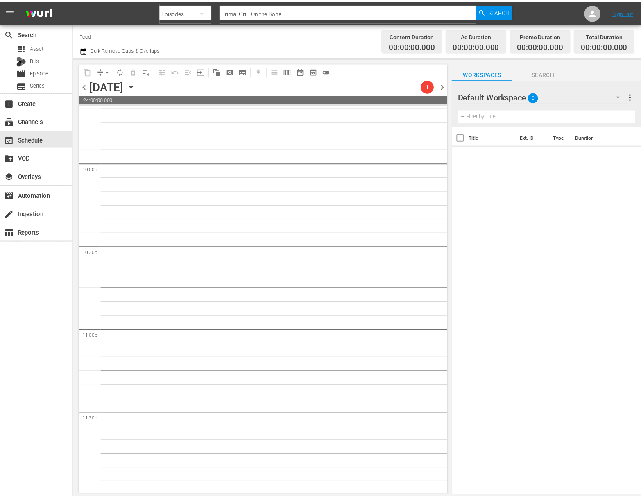
scroll to position [3617, 0]
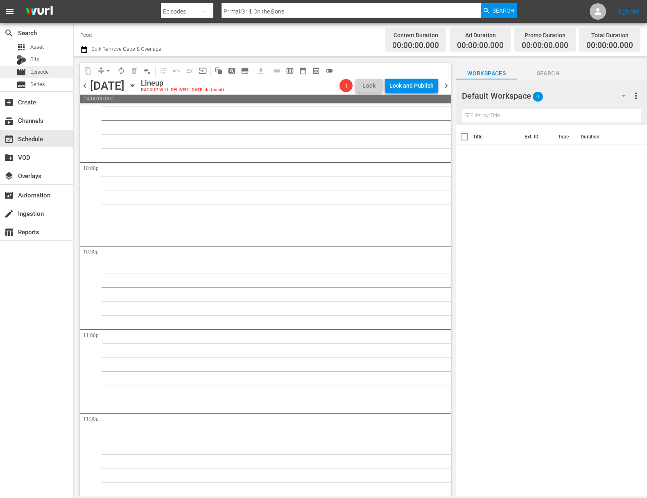
click at [38, 66] on div "movie Episode" at bounding box center [32, 71] width 32 height 11
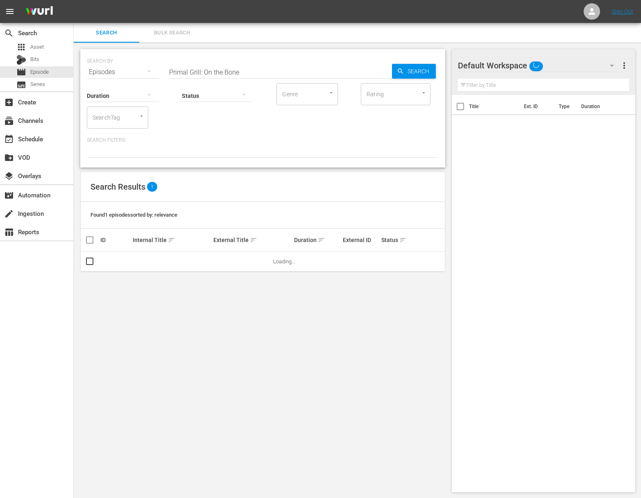
click at [187, 71] on input "Primal Grill: On the Bone" at bounding box center [279, 72] width 225 height 20
paste input "The Migrant Kitchen - Brooklyn: Korean Food"
click at [430, 71] on span "Search" at bounding box center [420, 71] width 32 height 15
click at [420, 260] on span "playlist_add" at bounding box center [423, 262] width 10 height 10
click at [423, 260] on span "playlist_add" at bounding box center [423, 262] width 10 height 10
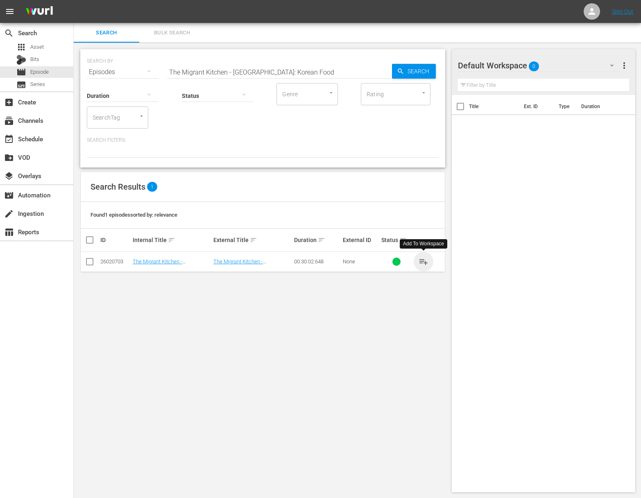
click at [423, 260] on span "playlist_add" at bounding box center [423, 262] width 10 height 10
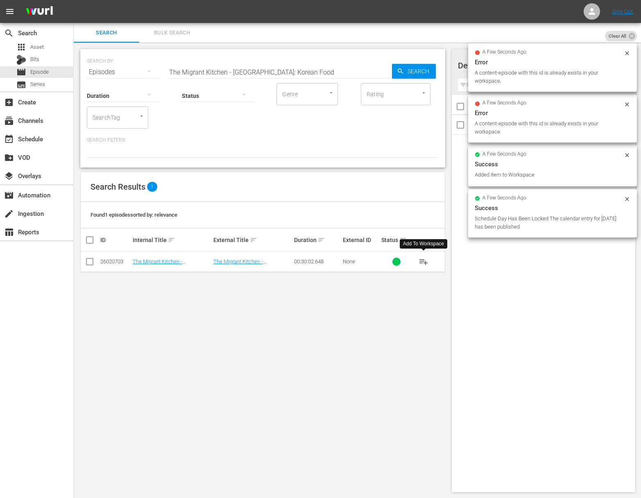
drag, startPoint x: 292, startPoint y: 71, endPoint x: 290, endPoint y: 77, distance: 6.2
click at [292, 71] on input "The Migrant Kitchen - Brooklyn: Korean Food" at bounding box center [279, 72] width 225 height 20
paste input "Houston: African American Foodways"
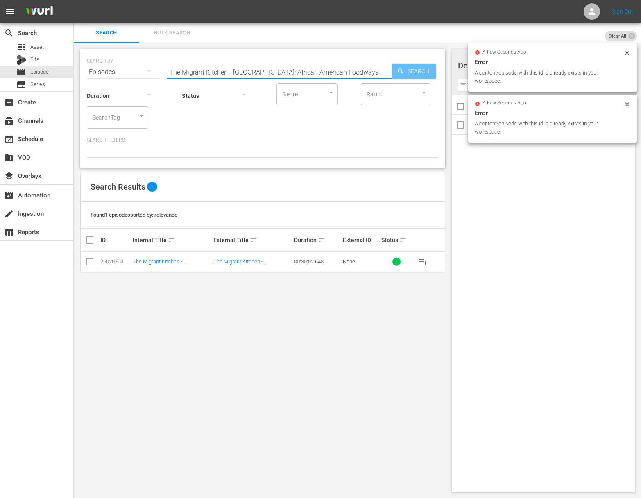
click at [422, 74] on span "Search" at bounding box center [420, 71] width 32 height 15
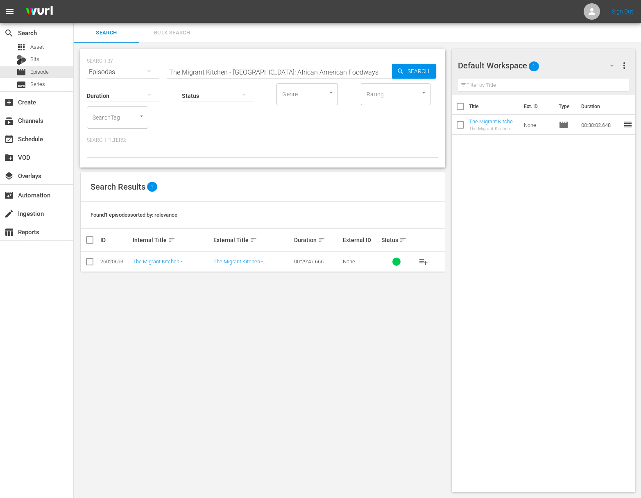
click at [426, 261] on span "playlist_add" at bounding box center [423, 262] width 10 height 10
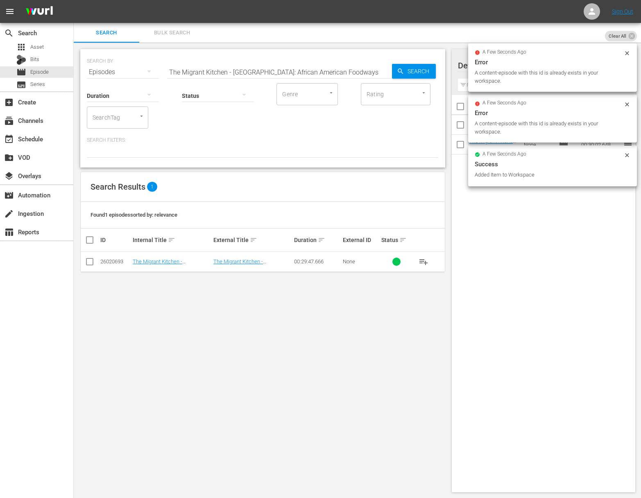
click at [244, 68] on input "The Migrant Kitchen - Houston: African American Foodways" at bounding box center [279, 72] width 225 height 20
paste input "Puerto Rico: Food Sovereignty"
click at [401, 69] on icon "button" at bounding box center [400, 70] width 5 height 5
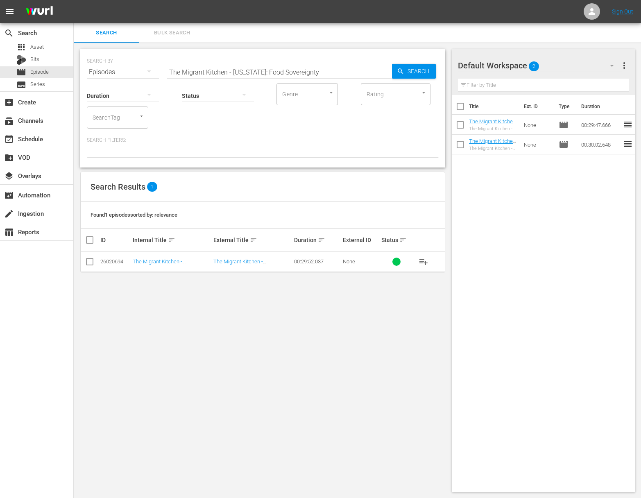
drag, startPoint x: 428, startPoint y: 258, endPoint x: 422, endPoint y: 264, distance: 8.7
click at [428, 258] on button "playlist_add" at bounding box center [423, 262] width 20 height 20
click at [422, 264] on span "playlist_add" at bounding box center [423, 262] width 10 height 10
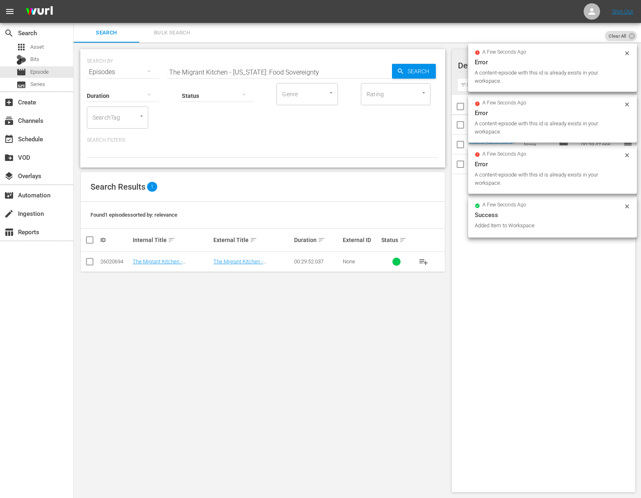
click at [273, 69] on input "The Migrant Kitchen - Puerto Rico: Food Sovereignty" at bounding box center [279, 72] width 225 height 20
paste input "ortland: Russian Food"
click at [414, 64] on span "Search" at bounding box center [420, 71] width 32 height 15
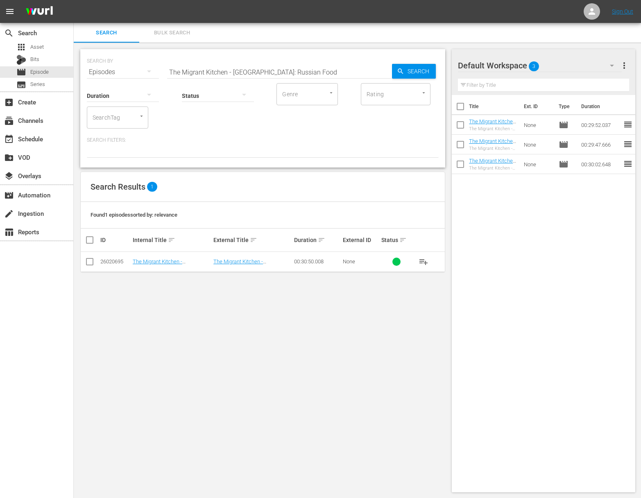
click at [426, 261] on span "playlist_add" at bounding box center [423, 262] width 10 height 10
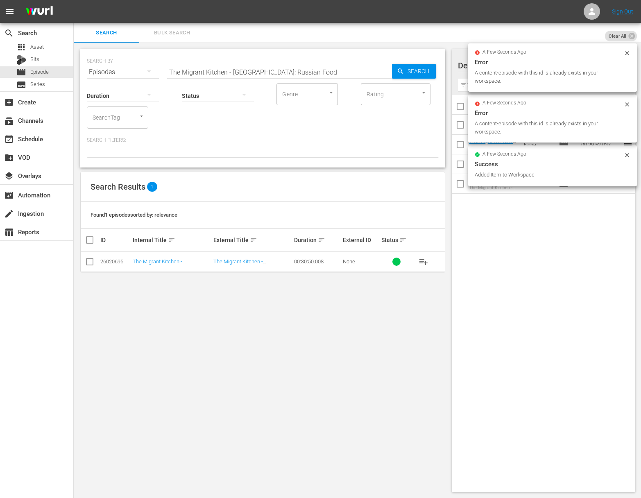
click at [306, 76] on input "The Migrant Kitchen - Portland: Russian Food" at bounding box center [279, 72] width 225 height 20
paste input "Los Angeles: Taiwanese"
click at [418, 73] on span "Search" at bounding box center [420, 71] width 32 height 15
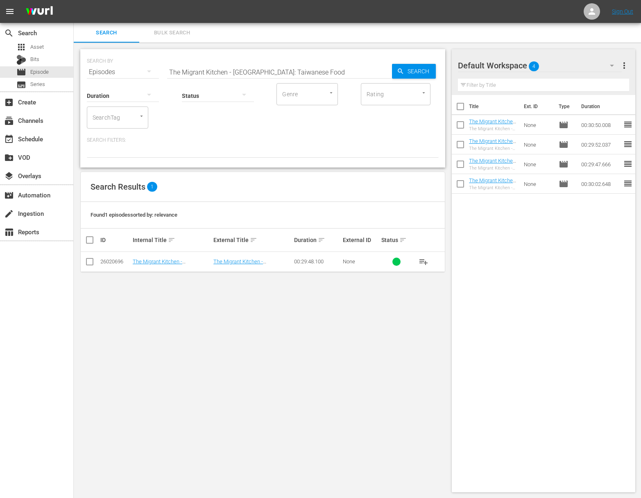
click at [421, 261] on span "playlist_add" at bounding box center [423, 262] width 10 height 10
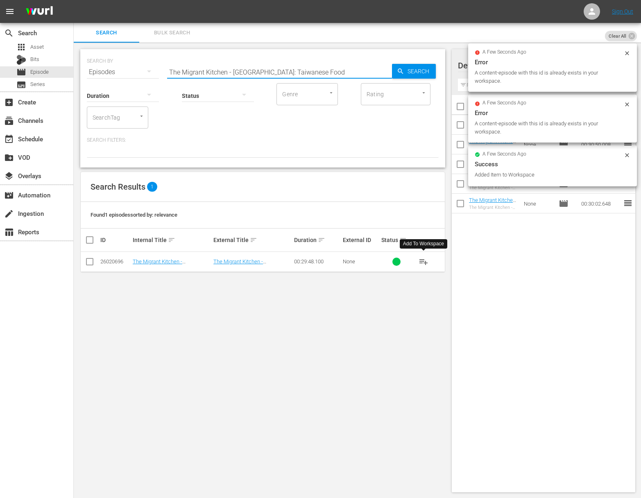
click at [273, 65] on input "The Migrant Kitchen - Los Angeles: Taiwanese Food" at bounding box center [279, 72] width 225 height 20
paste input "uis & Jazz"
click at [410, 67] on span "Search" at bounding box center [420, 71] width 32 height 15
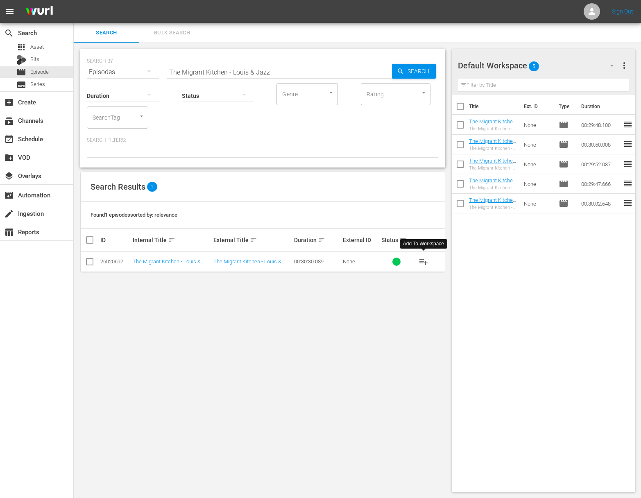
click at [423, 260] on span "playlist_add" at bounding box center [423, 262] width 10 height 10
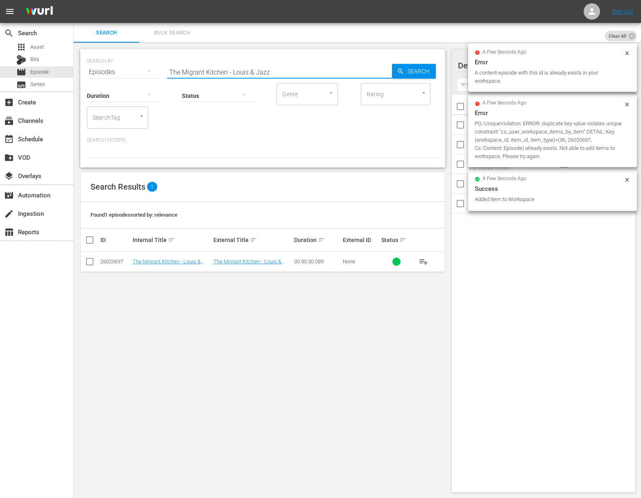
drag, startPoint x: 283, startPoint y: 62, endPoint x: 276, endPoint y: 66, distance: 8.4
click at [283, 63] on input "The Migrant Kitchen - Louis & Jazz" at bounding box center [279, 72] width 225 height 20
paste input "1-Hour Special"
click at [426, 66] on span "Search" at bounding box center [420, 71] width 32 height 15
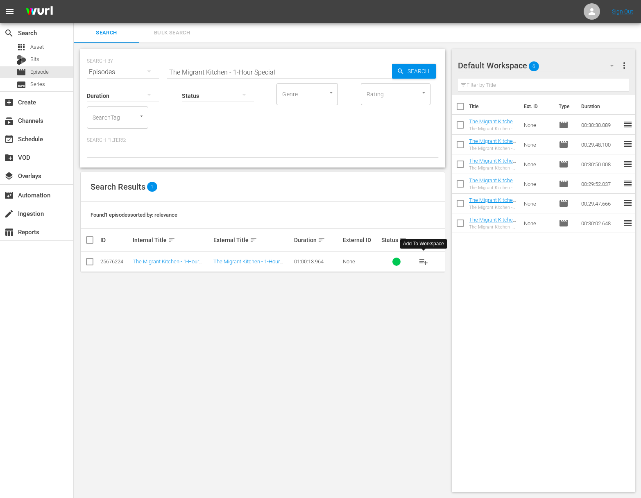
click at [427, 260] on span "playlist_add" at bounding box center [423, 262] width 10 height 10
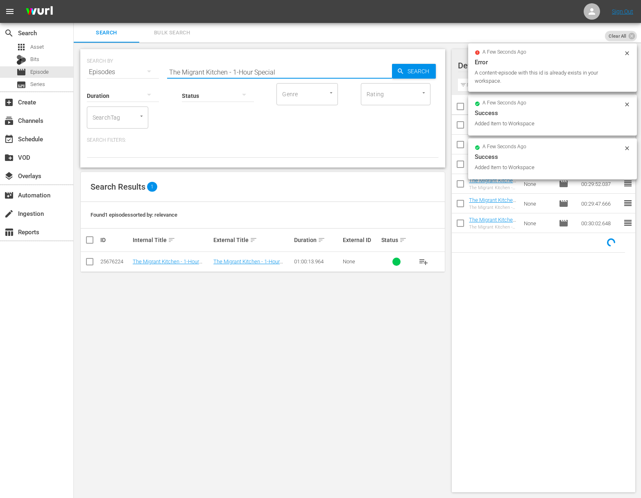
click at [206, 66] on input "The Migrant Kitchen - 1-Hour Special" at bounding box center [279, 72] width 225 height 20
paste input "Man'oushe"
click at [404, 71] on span "Search" at bounding box center [420, 71] width 32 height 15
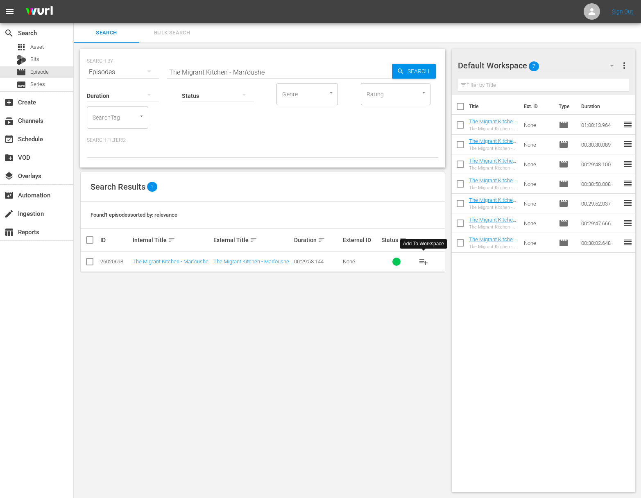
click at [422, 260] on span "playlist_add" at bounding box center [423, 262] width 10 height 10
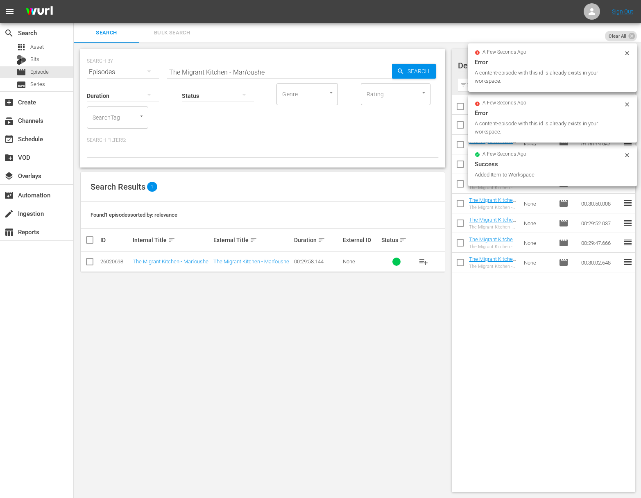
click at [261, 67] on input "The Migrant Kitchen - Man'oushe" at bounding box center [279, 72] width 225 height 20
paste input "ister Jiu's Chinatown"
click at [413, 70] on span "Search" at bounding box center [420, 71] width 32 height 15
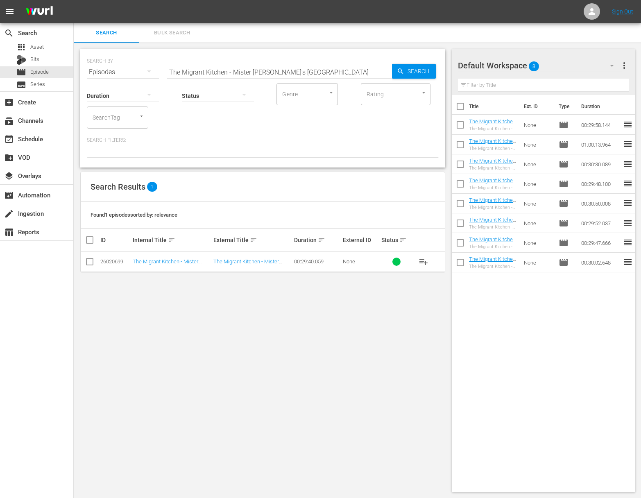
drag, startPoint x: 420, startPoint y: 257, endPoint x: 421, endPoint y: 262, distance: 5.0
click at [420, 257] on span "playlist_add" at bounding box center [423, 262] width 10 height 10
click at [422, 262] on span "playlist_add" at bounding box center [423, 262] width 10 height 10
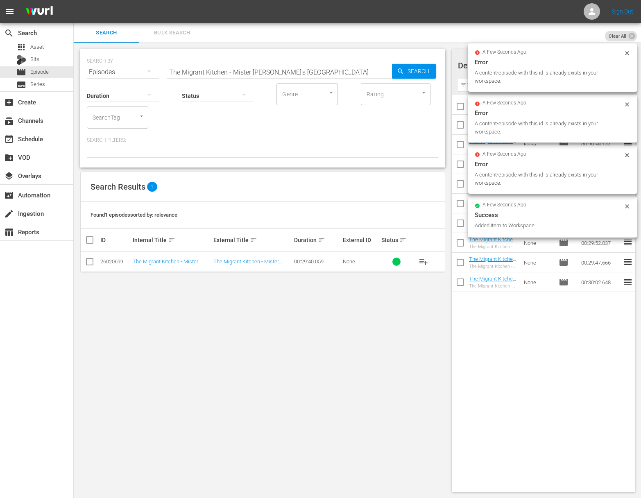
click at [244, 68] on input "The Migrant Kitchen - Mister Jiu's Chinatown" at bounding box center [279, 72] width 225 height 20
paste input "El Jardi"
click at [414, 72] on span "Search" at bounding box center [420, 71] width 32 height 15
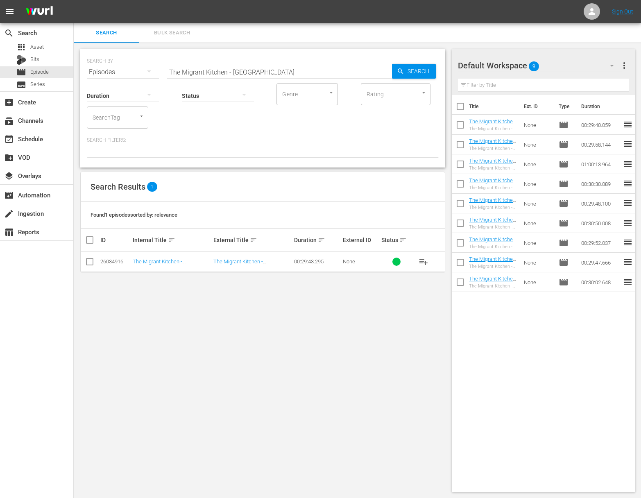
click at [423, 257] on span "playlist_add" at bounding box center [423, 262] width 10 height 10
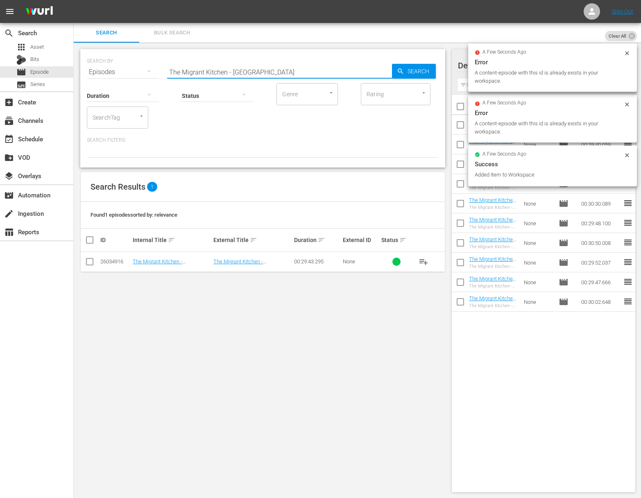
click at [293, 71] on input "The Migrant Kitchen - El Jardin" at bounding box center [279, 72] width 225 height 20
paste input "Sequoia Sake"
click at [433, 71] on span "Search" at bounding box center [420, 71] width 32 height 15
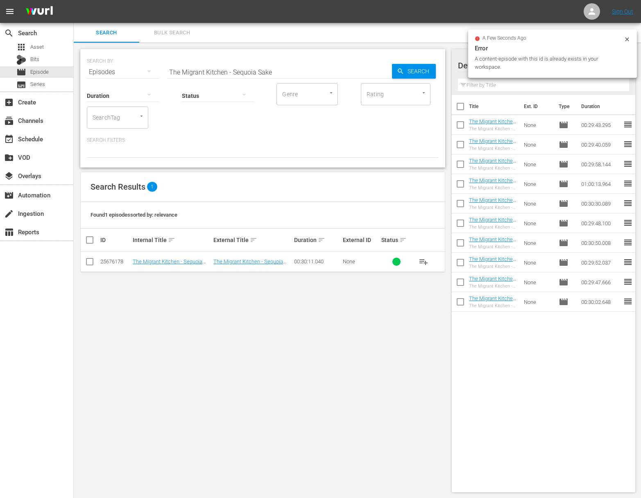
click at [426, 260] on span "playlist_add" at bounding box center [423, 262] width 10 height 10
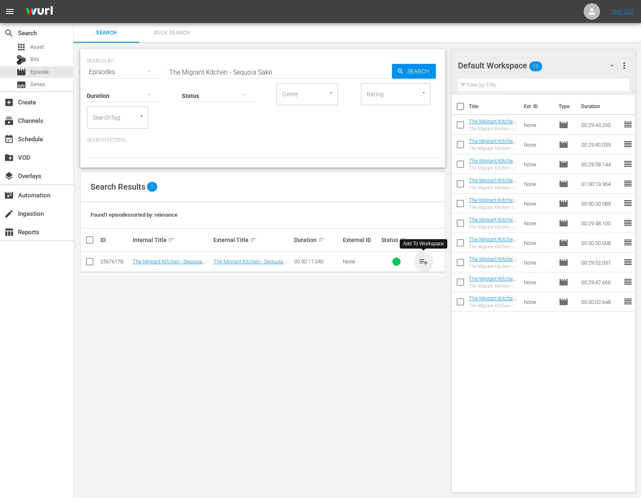
click at [426, 260] on span "playlist_add" at bounding box center [423, 262] width 10 height 10
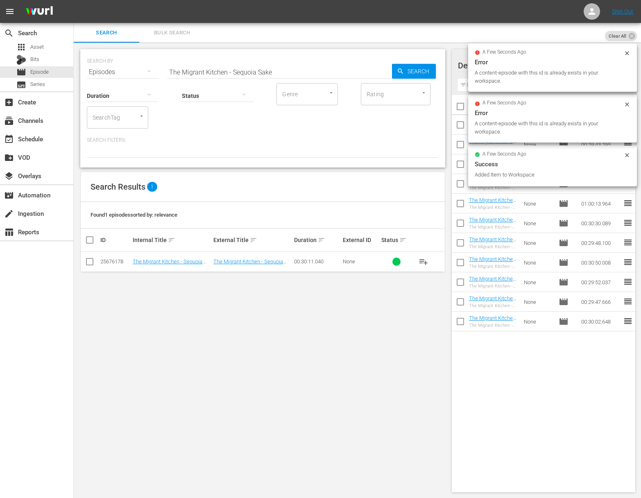
click at [232, 68] on input "The Migrant Kitchen - Sequoia Sake" at bounding box center [279, 72] width 225 height 20
paste input "The Jewish Deli"
click at [400, 68] on icon "button" at bounding box center [400, 70] width 5 height 5
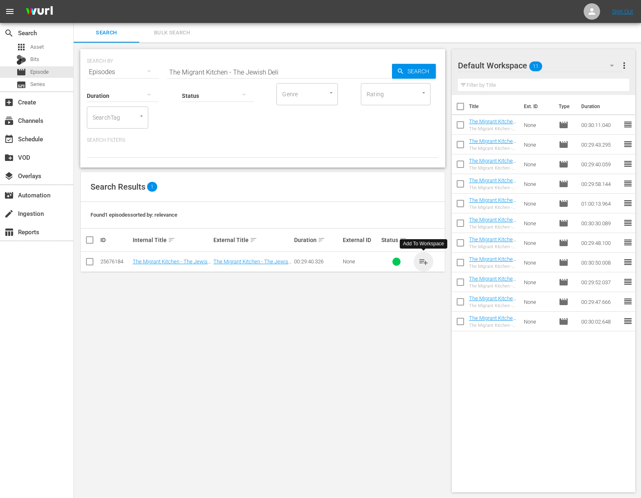
click at [424, 260] on span "playlist_add" at bounding box center [423, 262] width 10 height 10
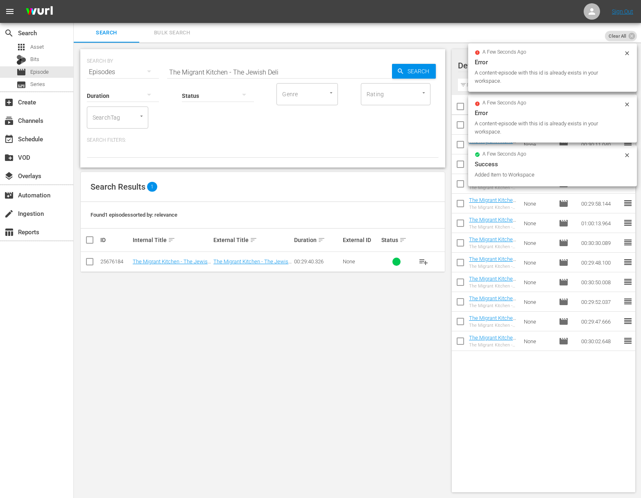
click at [215, 72] on input "The Migrant Kitchen - The Jewish Deli" at bounding box center [279, 72] width 225 height 20
paste input "Beyond Pho"
click at [407, 69] on span "Search" at bounding box center [420, 71] width 32 height 15
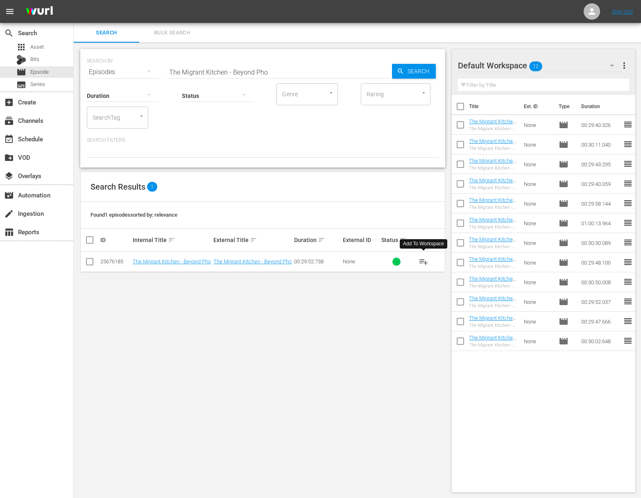
click at [422, 259] on span "playlist_add" at bounding box center [423, 262] width 10 height 10
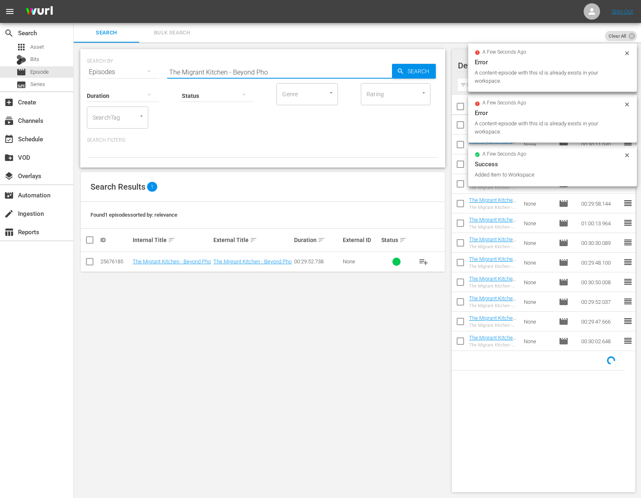
click at [217, 70] on input "The Migrant Kitchen - Beyond Pho" at bounding box center [279, 72] width 225 height 20
paste input "Omotenashi"
click at [396, 71] on div "Search" at bounding box center [414, 71] width 44 height 15
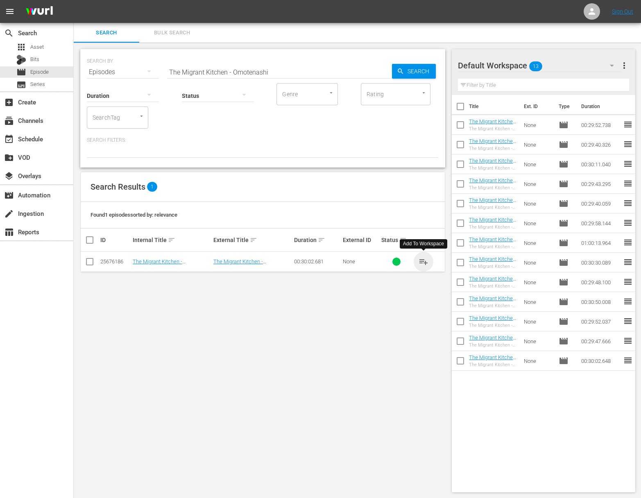
click at [424, 259] on span "playlist_add" at bounding box center [423, 262] width 10 height 10
click at [258, 71] on input "The Migrant Kitchen - Omotenashi" at bounding box center [279, 72] width 225 height 20
paste input "Badmaash"
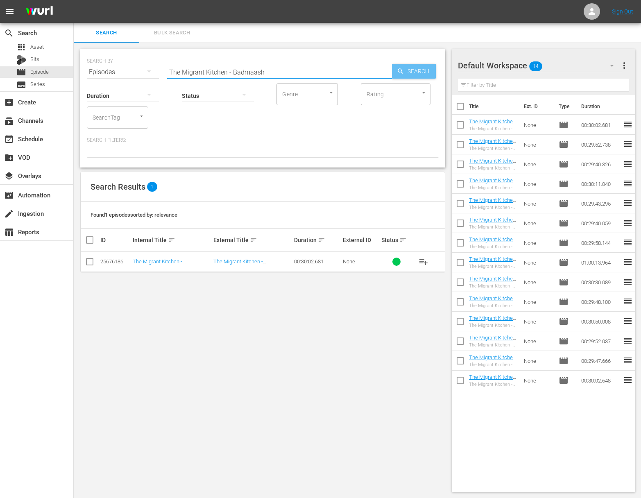
click at [413, 72] on span "Search" at bounding box center [420, 71] width 32 height 15
click at [423, 260] on span "playlist_add" at bounding box center [423, 262] width 10 height 10
click at [131, 313] on div "SEARCH BY Search By Episodes Search ID, Title, Description, Keywords, or Catego…" at bounding box center [263, 271] width 378 height 456
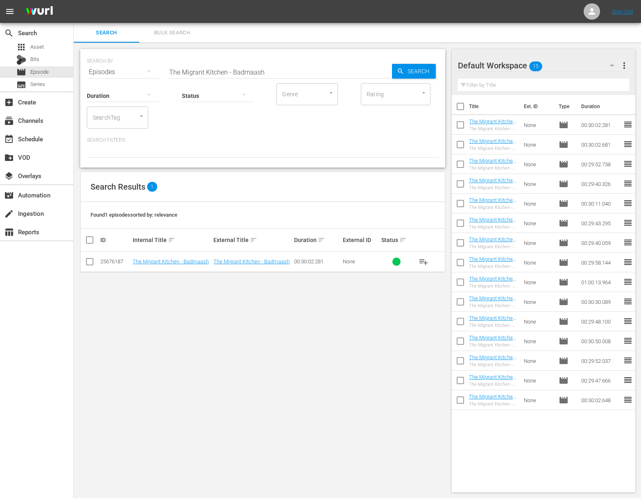
click at [422, 260] on span "playlist_add" at bounding box center [423, 262] width 10 height 10
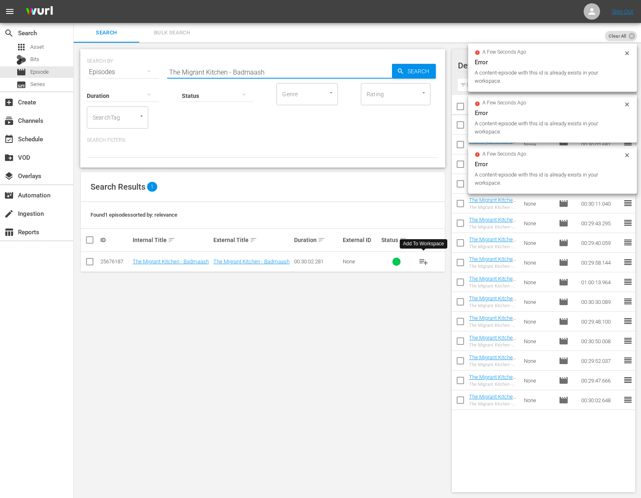
click at [246, 72] on input "The Migrant Kitchen - Badmaash" at bounding box center [279, 72] width 225 height 20
paste input "Alta California"
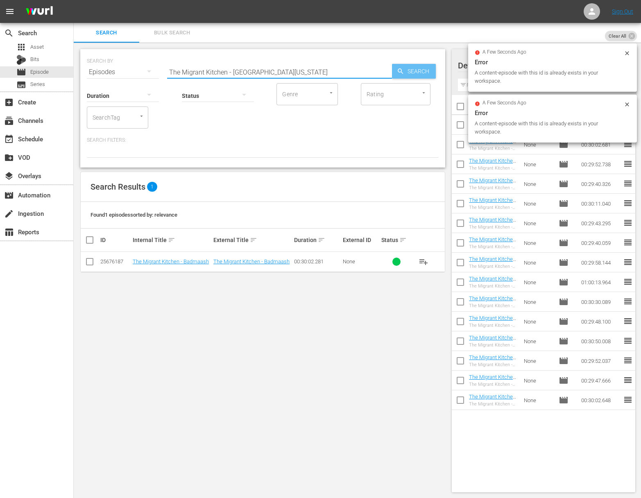
click at [421, 72] on span "Search" at bounding box center [420, 71] width 32 height 15
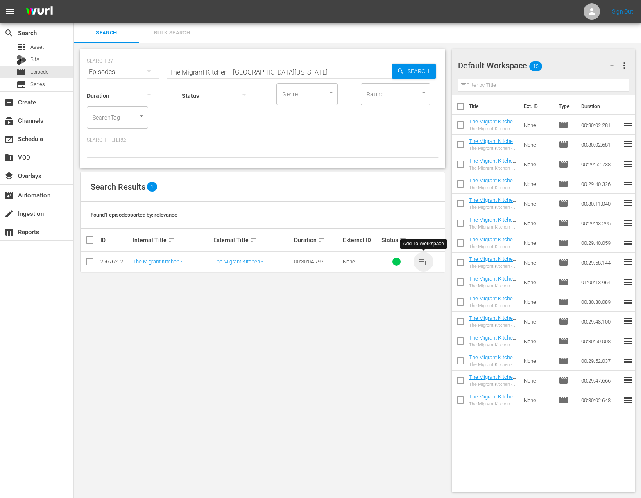
click at [423, 260] on span "playlist_add" at bounding box center [423, 262] width 10 height 10
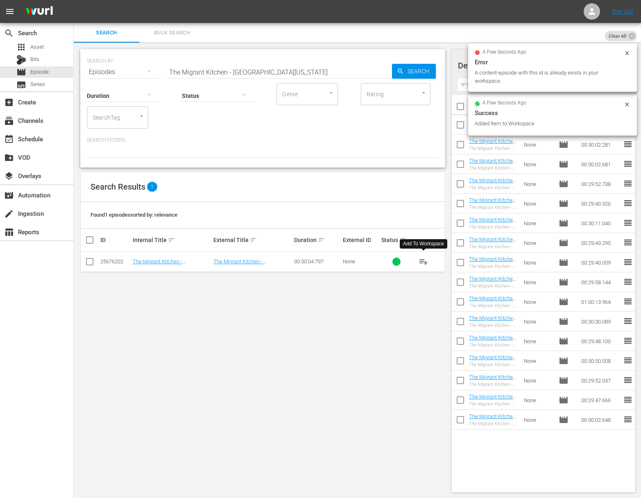
click at [255, 69] on input "The Migrant Kitchen - Alta California" at bounding box center [279, 72] width 225 height 20
paste input "Modern Pioneering with Georgia Pellegrini - Artisans of Charleston"
click at [420, 66] on span "Search" at bounding box center [420, 71] width 32 height 15
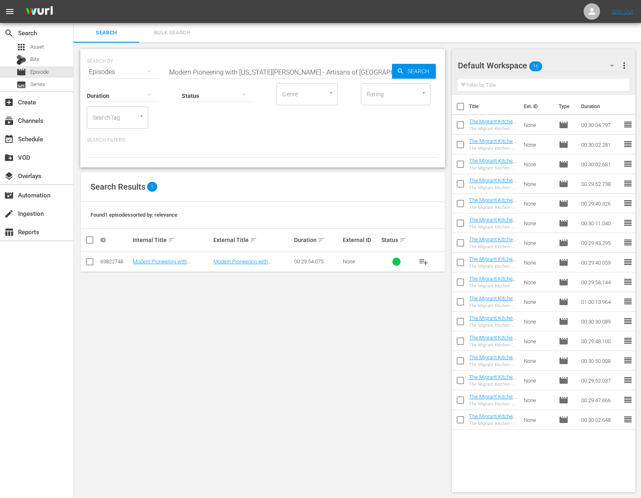
click at [424, 264] on span "playlist_add" at bounding box center [423, 262] width 10 height 10
click at [425, 262] on span "playlist_add" at bounding box center [423, 262] width 10 height 10
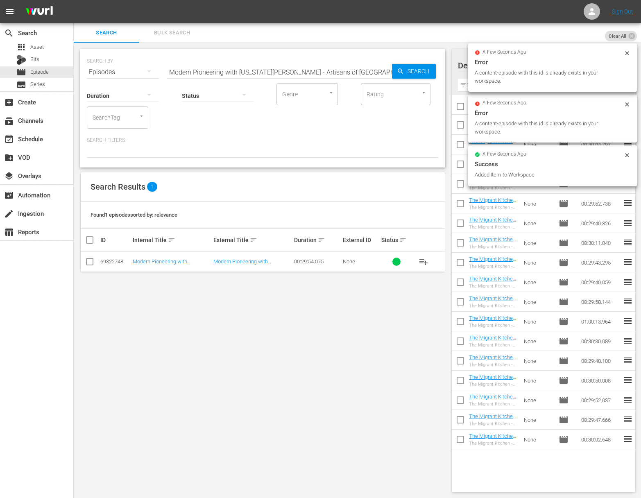
click at [296, 77] on input "Modern Pioneering with Georgia Pellegrini - Artisans of Charleston" at bounding box center [279, 72] width 225 height 20
paste input "Entertaining at Home"
click at [451, 72] on div "SEARCH BY Search By Episodes Search ID, Title, Description, Keywords, or Catego…" at bounding box center [263, 271] width 378 height 456
click at [420, 68] on span "Search" at bounding box center [420, 71] width 32 height 15
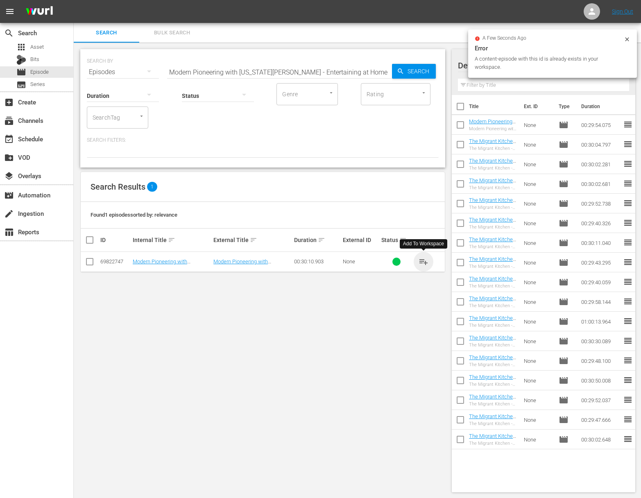
click at [426, 260] on span "playlist_add" at bounding box center [423, 262] width 10 height 10
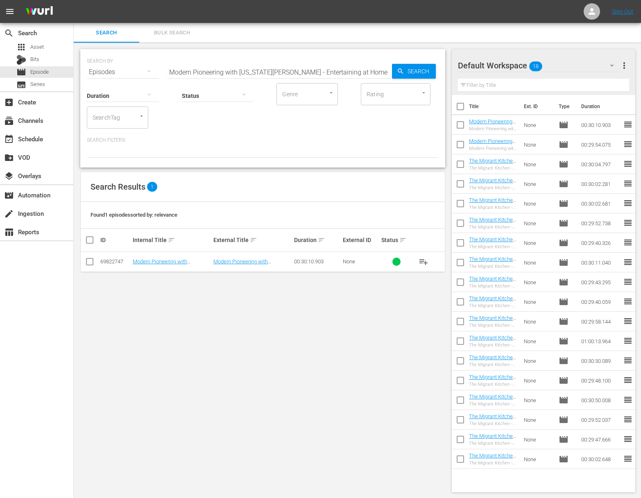
click at [427, 259] on button "playlist_add" at bounding box center [423, 262] width 20 height 20
click at [422, 261] on span "playlist_add" at bounding box center [423, 262] width 10 height 10
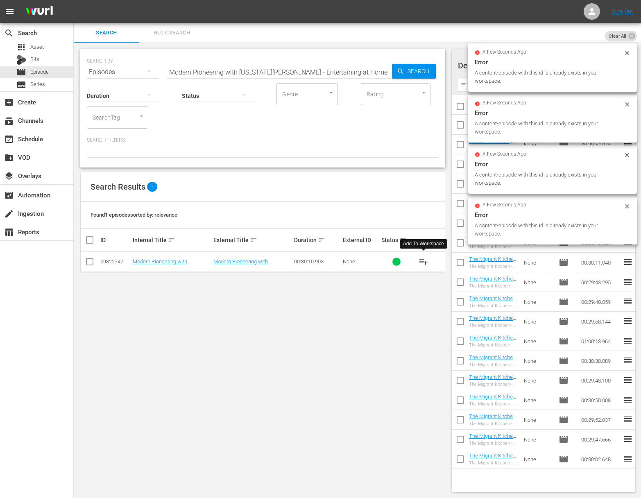
click at [213, 72] on input "Modern Pioneering with Georgia Pellegrini - Entertaining at Home" at bounding box center [279, 72] width 225 height 20
paste input "Into the Garden"
click at [411, 74] on span "Search" at bounding box center [420, 71] width 32 height 15
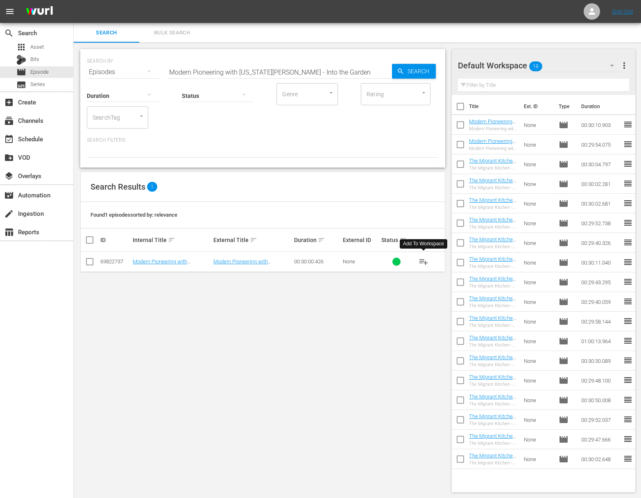
click at [422, 262] on span "playlist_add" at bounding box center [423, 262] width 10 height 10
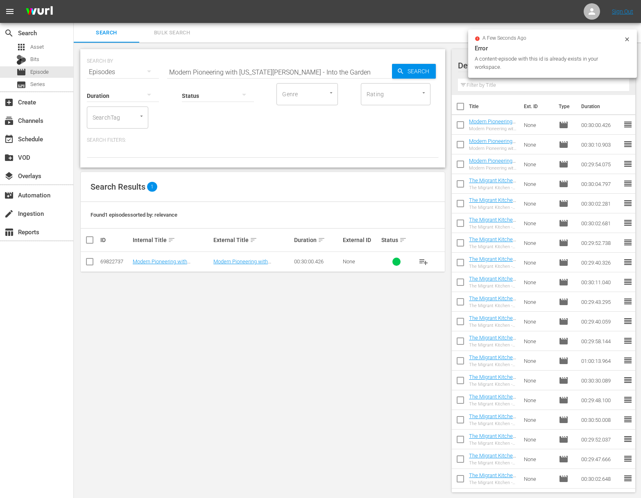
click at [336, 67] on input "Modern Pioneering with Georgia Pellegrini - Into the Garden" at bounding box center [279, 72] width 225 height 20
paste input "Welcome to my Farm: Blueberries"
click at [405, 70] on span "Search" at bounding box center [420, 71] width 32 height 15
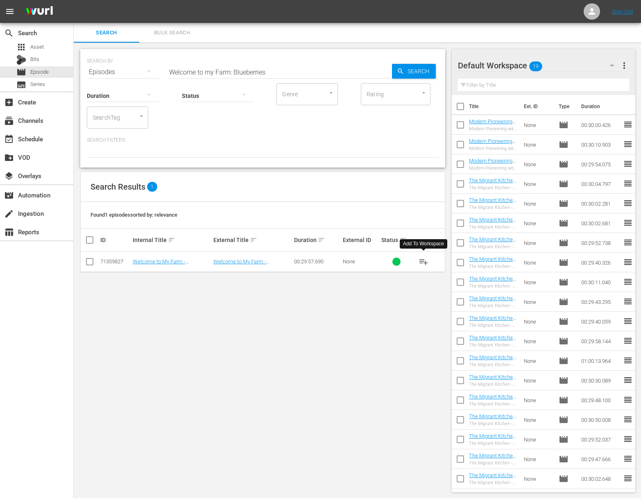
click at [425, 263] on span "playlist_add" at bounding box center [423, 262] width 10 height 10
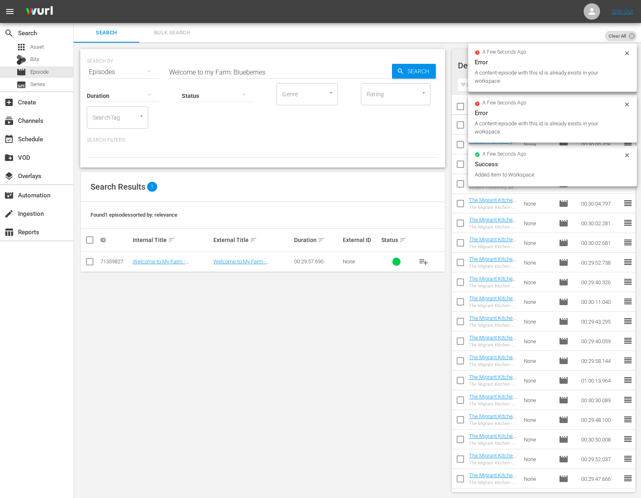
click at [258, 68] on input "Welcome to my Farm: Blueberries" at bounding box center [279, 72] width 225 height 20
paste input "Duck Duck Goose"
click at [413, 70] on span "Search" at bounding box center [420, 71] width 32 height 15
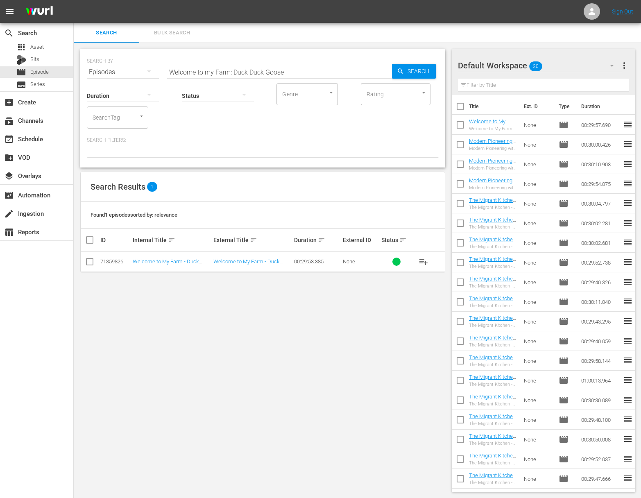
click at [424, 262] on span "playlist_add" at bounding box center [423, 262] width 10 height 10
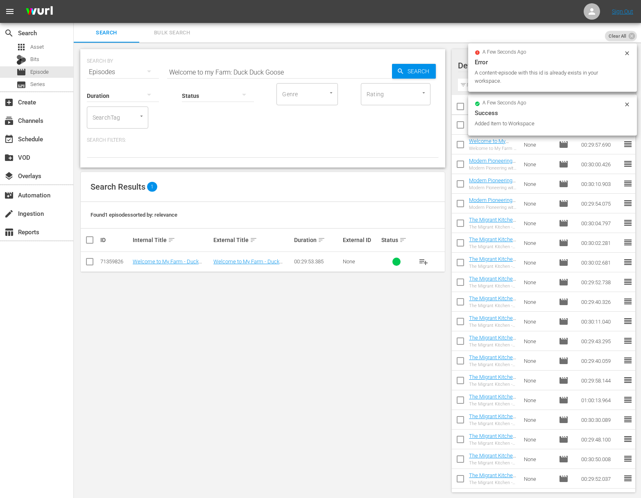
click at [248, 72] on input "Welcome to my Farm: Duck Duck Goose" at bounding box center [279, 72] width 225 height 20
paste input "Scrambled It is"
click at [384, 70] on input "Welcome to my Farm: Scrambled It is" at bounding box center [279, 72] width 225 height 20
click at [389, 70] on input "Welcome to my Farm: Scrambled It is" at bounding box center [279, 72] width 225 height 20
click at [399, 69] on icon "button" at bounding box center [400, 70] width 5 height 5
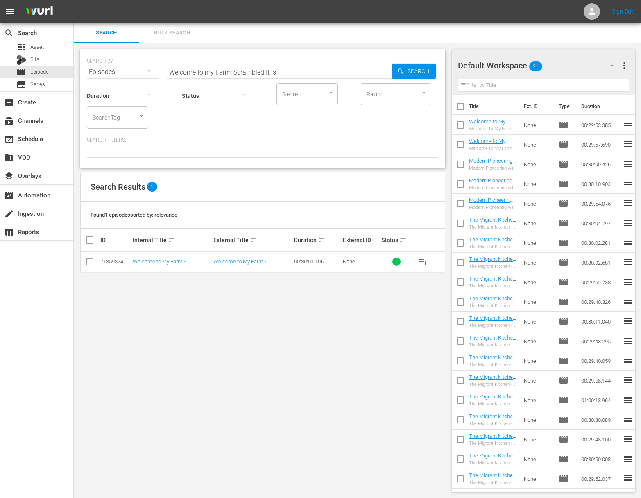
click at [422, 261] on span "playlist_add" at bounding box center [423, 262] width 10 height 10
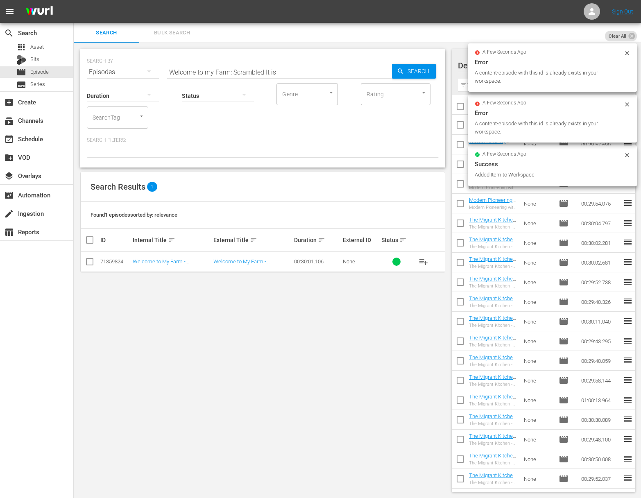
click at [250, 63] on input "Welcome to my Farm: Scrambled It is" at bounding box center [279, 72] width 225 height 20
paste input "Apple of my Eye"
click at [403, 64] on div "Search" at bounding box center [414, 71] width 44 height 15
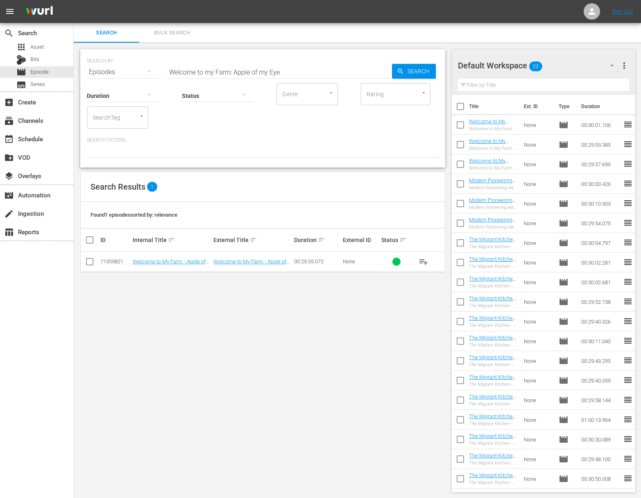
click at [421, 260] on span "playlist_add" at bounding box center [423, 262] width 10 height 10
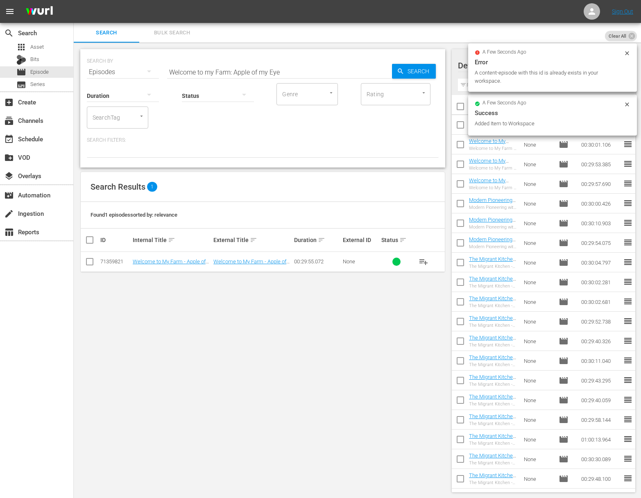
click at [285, 66] on input "Welcome to my Farm: Apple of my Eye" at bounding box center [279, 72] width 225 height 20
paste input "Lobster Bak"
click at [391, 64] on input "Welcome to my Farm: Lobster Bake" at bounding box center [279, 72] width 225 height 20
click at [398, 68] on icon "button" at bounding box center [400, 71] width 7 height 7
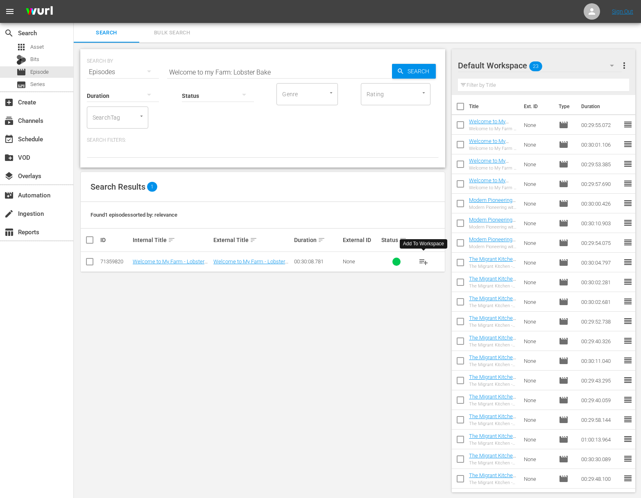
click at [422, 260] on span "playlist_add" at bounding box center [423, 262] width 10 height 10
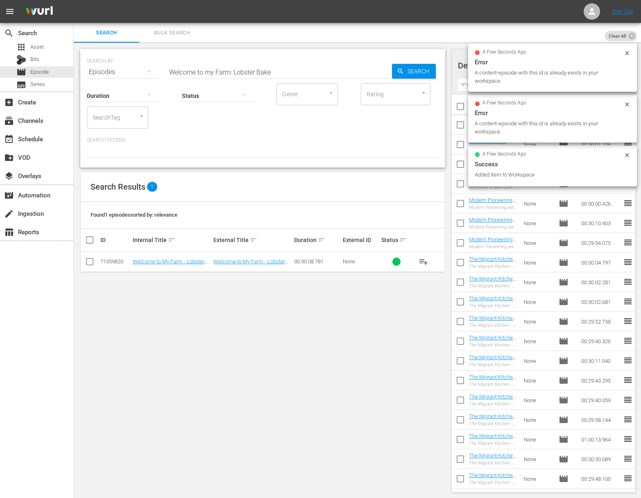
click at [303, 72] on input "Welcome to my Farm: Lobster Bake" at bounding box center [279, 72] width 225 height 20
paste input "avender in Bloom"
click at [403, 72] on icon "button" at bounding box center [400, 71] width 7 height 7
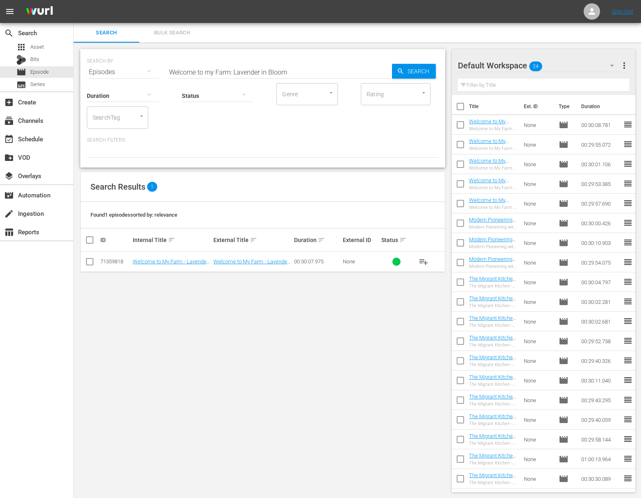
click at [423, 261] on span "playlist_add" at bounding box center [423, 262] width 10 height 10
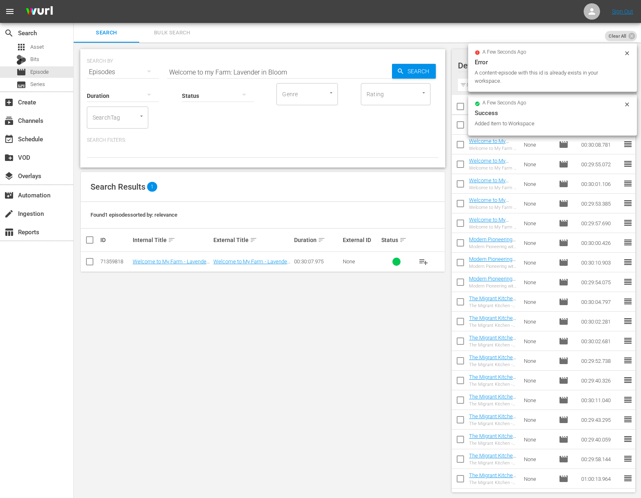
click at [309, 70] on input "Welcome to my Farm: Lavender in Bloom" at bounding box center [279, 72] width 225 height 20
paste input "Poultry Pals"
click at [397, 70] on icon "button" at bounding box center [400, 71] width 7 height 7
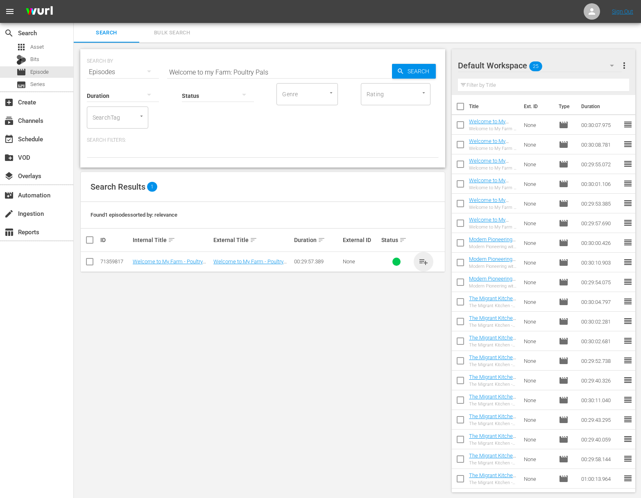
click at [418, 259] on span "playlist_add" at bounding box center [423, 262] width 10 height 10
click at [422, 261] on span "playlist_add" at bounding box center [423, 262] width 10 height 10
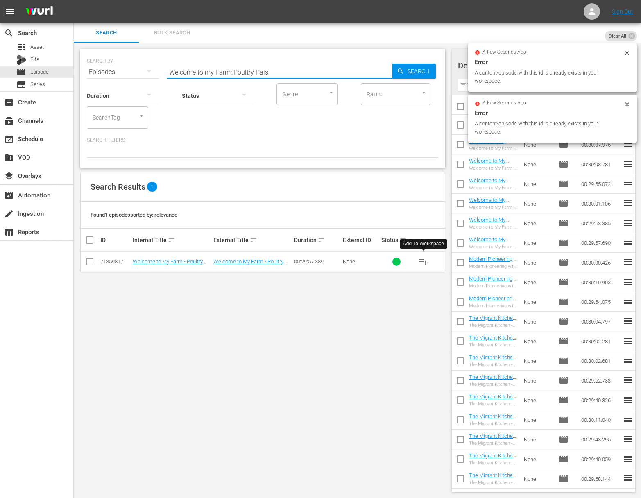
click at [324, 71] on input "Welcome to my Farm: Poultry Pals" at bounding box center [279, 72] width 225 height 20
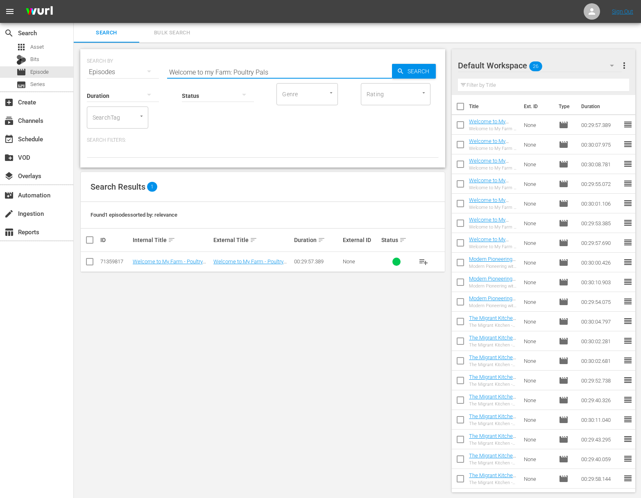
paste input "The Chicks are Coming!"
click at [392, 73] on div "Search" at bounding box center [414, 71] width 44 height 15
click at [405, 71] on span "Search" at bounding box center [420, 71] width 32 height 15
click at [423, 260] on span "playlist_add" at bounding box center [423, 262] width 10 height 10
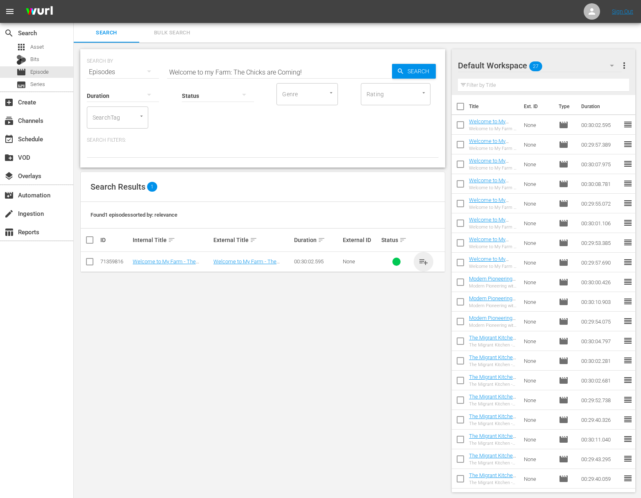
click at [422, 259] on span "playlist_add" at bounding box center [423, 262] width 10 height 10
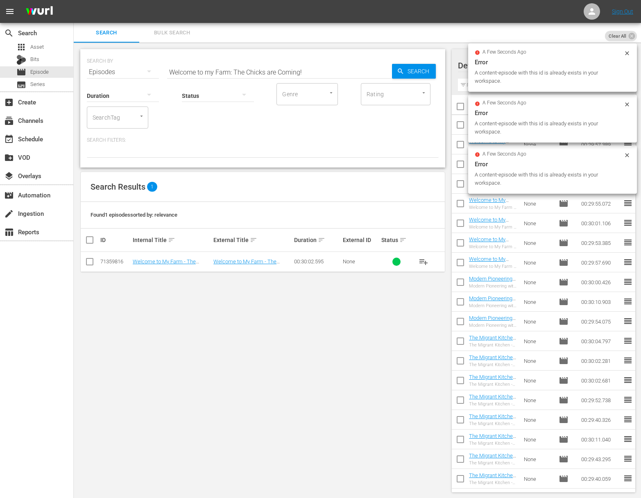
click at [343, 67] on input "Welcome to my Farm: The Chicks are Coming!" at bounding box center [279, 72] width 225 height 20
paste input "Strawberry Fields Forever"
click at [422, 68] on span "Search" at bounding box center [420, 71] width 32 height 15
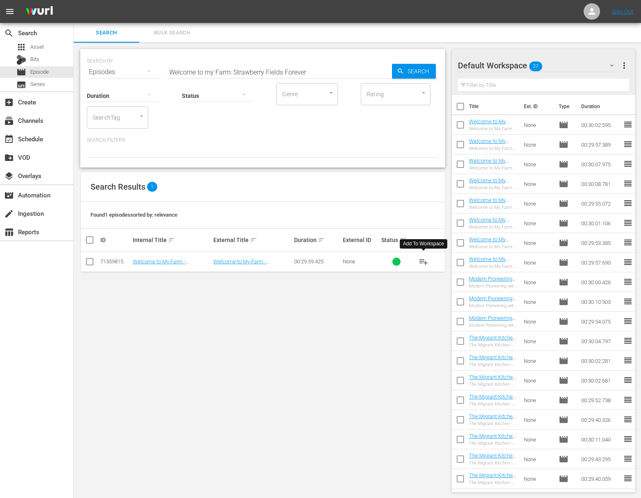
click at [422, 259] on span "playlist_add" at bounding box center [423, 262] width 10 height 10
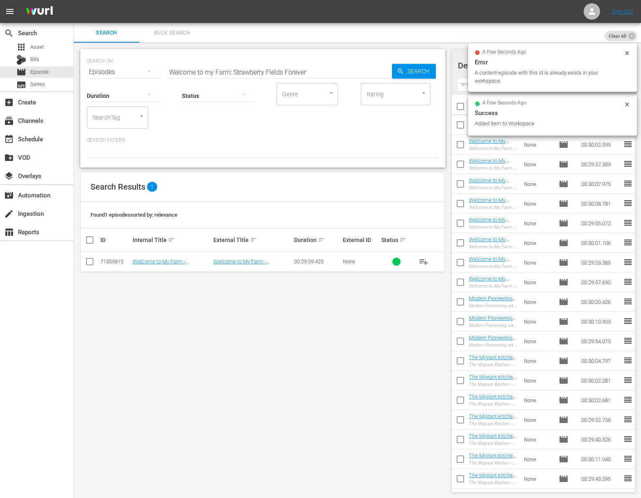
click at [283, 73] on input "Welcome to my Farm: Strawberry Fields Forever" at bounding box center [279, 72] width 225 height 20
paste input "Welcome to my Farm: Maine Maple Sunday"
click at [357, 73] on input "Welcome to my Farm: Strawberry FieldsaWelcome to my Farm: Maine Maple Sunday Fo…" at bounding box center [279, 72] width 225 height 20
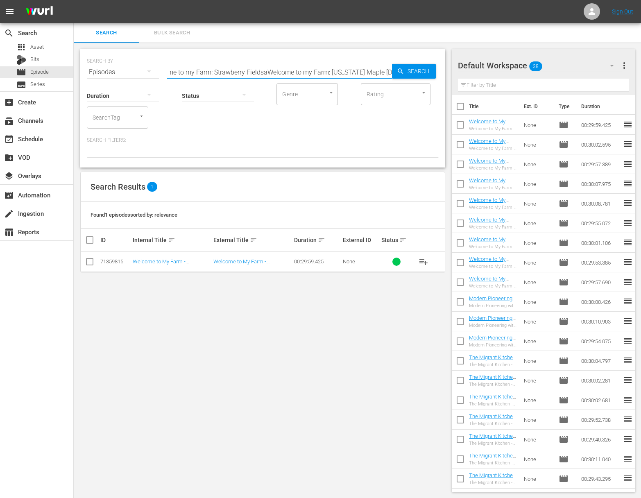
paste input "Maine Maple Sunday"
click at [405, 73] on span "Search" at bounding box center [420, 71] width 32 height 15
click at [423, 262] on span "playlist_add" at bounding box center [423, 262] width 10 height 10
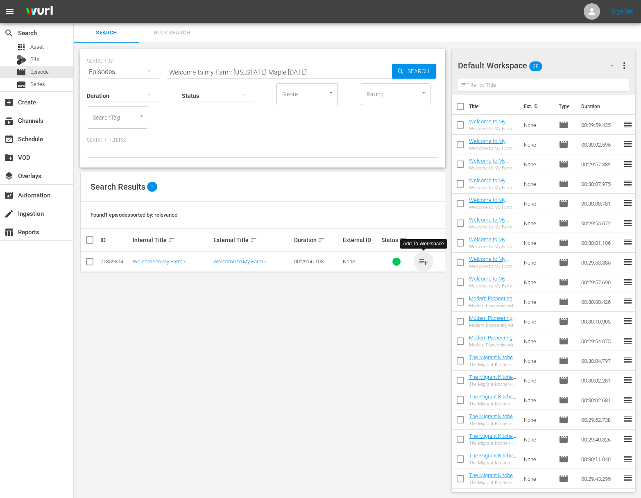
click at [423, 262] on span "playlist_add" at bounding box center [423, 262] width 10 height 10
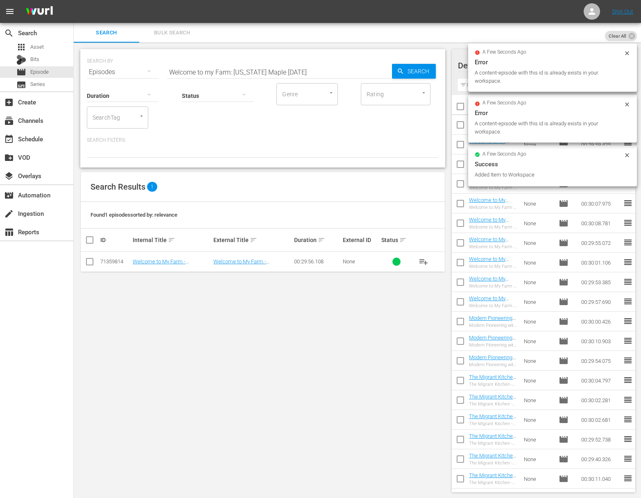
click at [271, 61] on div "SEARCH BY Search By Episodes Search ID, Title, Description, Keywords, or Catego…" at bounding box center [263, 66] width 352 height 29
click at [267, 67] on input "Welcome to my Farm: Maine Maple Sunday" at bounding box center [279, 72] width 225 height 20
paste input "Chasing Coffee - Hawaii"
click at [403, 69] on icon "button" at bounding box center [400, 71] width 7 height 7
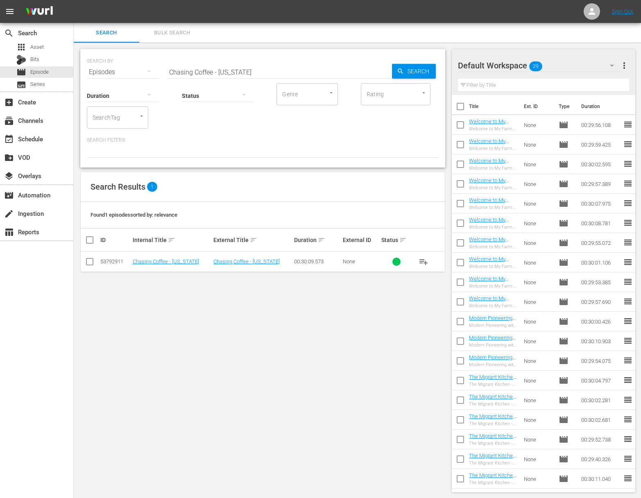
click at [424, 259] on span "playlist_add" at bounding box center [423, 262] width 10 height 10
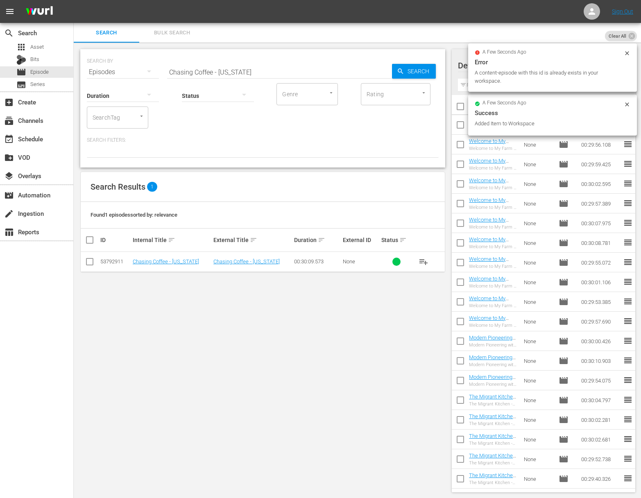
click at [234, 74] on input "Chasing Coffee - Hawaii" at bounding box center [279, 72] width 225 height 20
paste input "Japan"
click at [419, 71] on span "Search" at bounding box center [420, 71] width 32 height 15
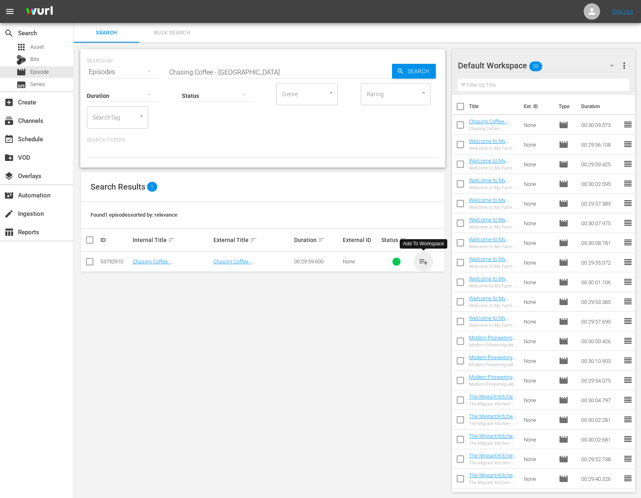
click at [424, 262] on span "playlist_add" at bounding box center [423, 262] width 10 height 10
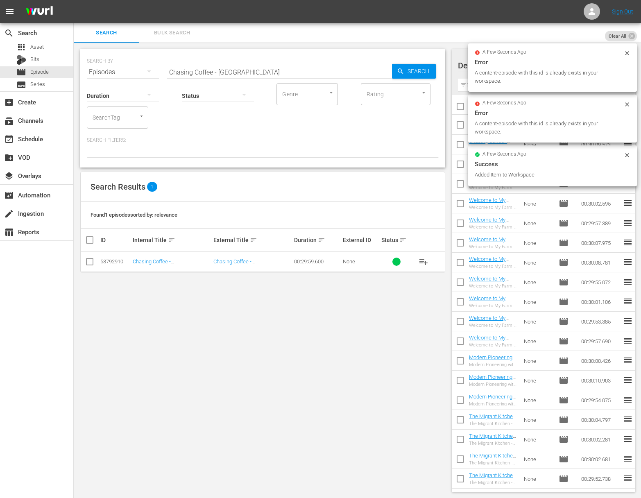
click at [298, 70] on input "Chasing Coffee - Japan" at bounding box center [279, 72] width 225 height 20
paste input "Istanbul"
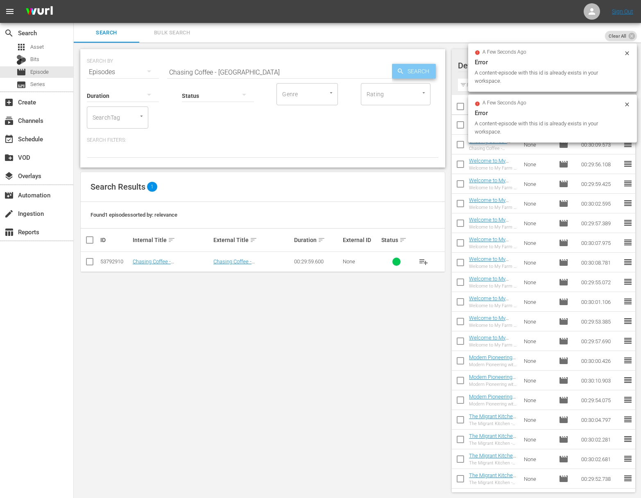
click at [415, 70] on span "Search" at bounding box center [420, 71] width 32 height 15
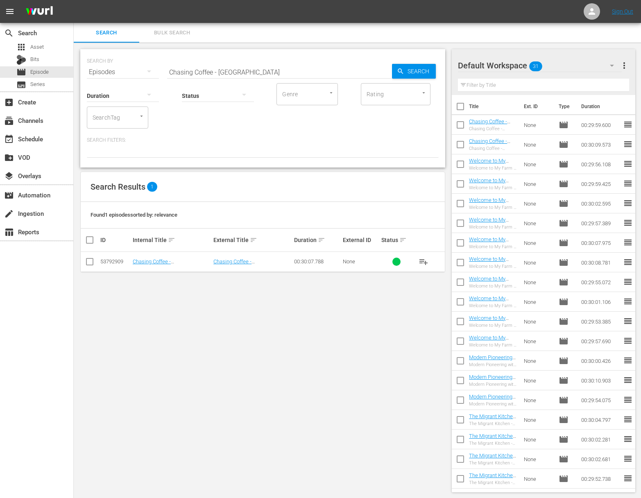
click at [260, 355] on div "SEARCH BY Search By Episodes Search ID, Title, Description, Keywords, or Catego…" at bounding box center [263, 271] width 378 height 456
click at [420, 261] on span "playlist_add" at bounding box center [423, 262] width 10 height 10
click at [426, 259] on span "playlist_add" at bounding box center [423, 262] width 10 height 10
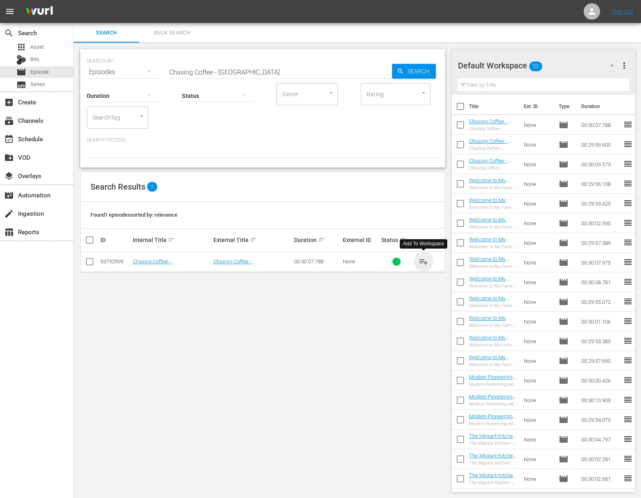
click at [426, 259] on span "playlist_add" at bounding box center [423, 262] width 10 height 10
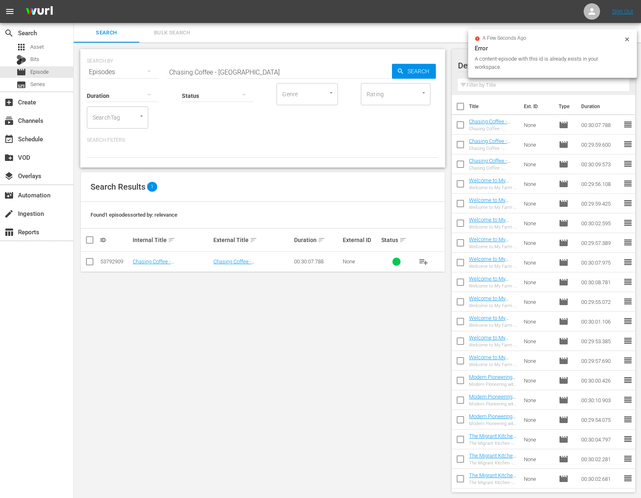
click at [282, 76] on input "Chasing Coffee - Istanbul" at bounding box center [279, 72] width 225 height 20
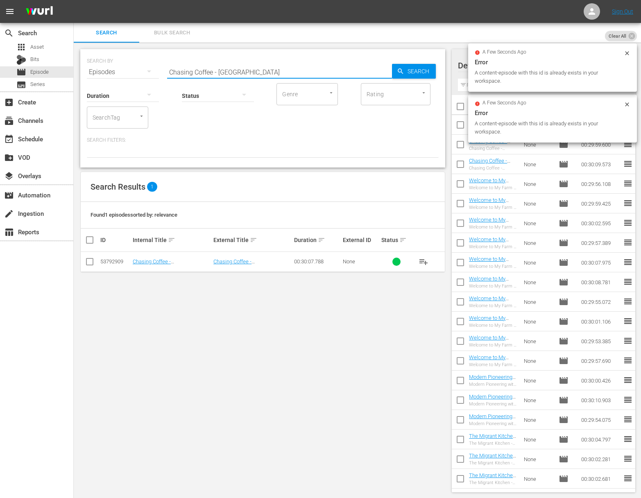
paste input "Panama"
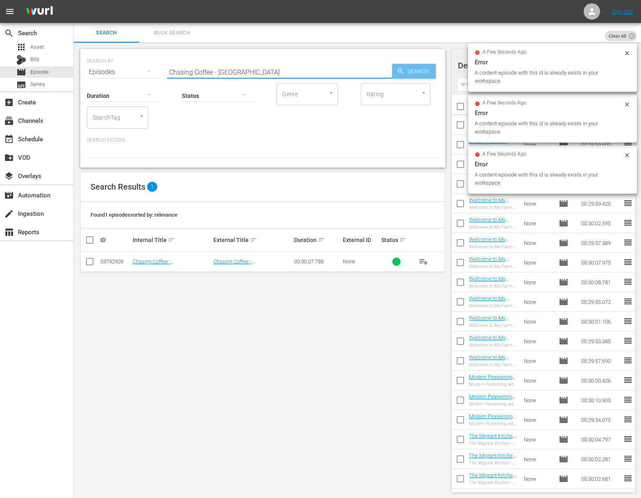
click at [409, 77] on span "Search" at bounding box center [420, 71] width 32 height 15
click at [425, 260] on span "playlist_add" at bounding box center [423, 262] width 10 height 10
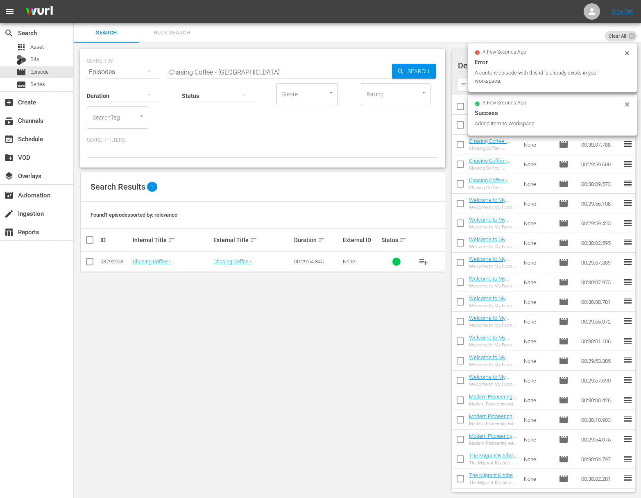
click at [298, 75] on input "Chasing Coffee - Panama" at bounding box center [279, 72] width 225 height 20
paste input "Brazil"
type input "Chasing Coffee - Brazil"
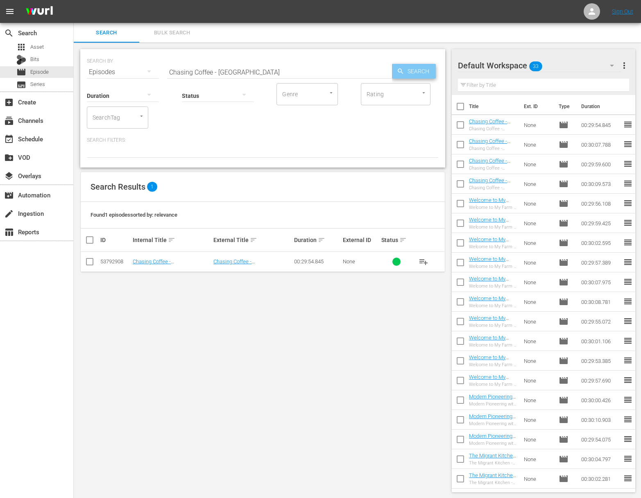
click at [414, 72] on span "Search" at bounding box center [420, 71] width 32 height 15
click at [426, 260] on span "playlist_add" at bounding box center [423, 262] width 10 height 10
click at [422, 260] on span "playlist_add" at bounding box center [423, 262] width 10 height 10
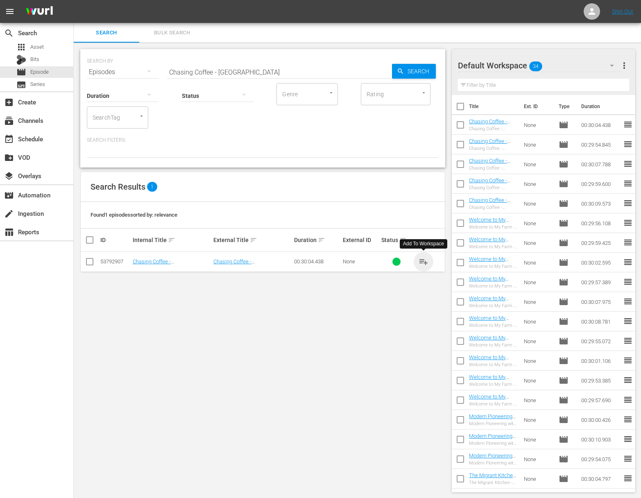
click at [422, 260] on span "playlist_add" at bounding box center [423, 262] width 10 height 10
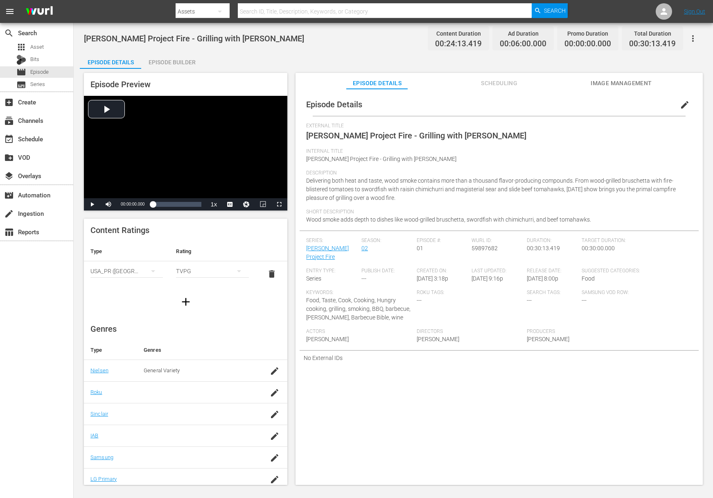
click at [183, 65] on div "Episode Builder" at bounding box center [171, 62] width 61 height 20
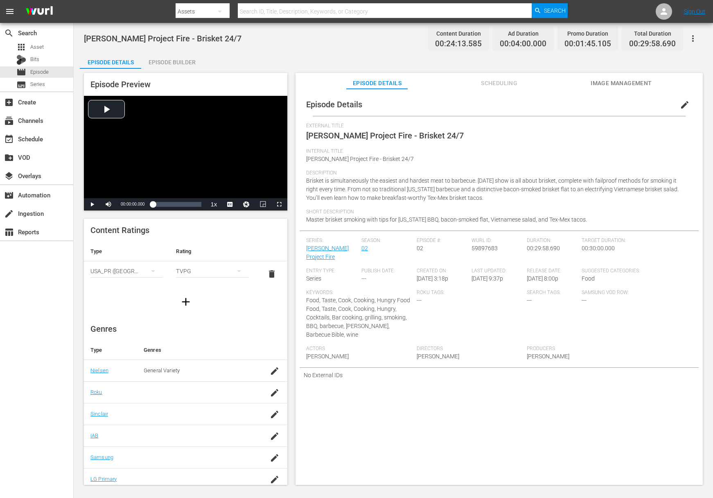
click at [175, 63] on div "Episode Builder" at bounding box center [171, 62] width 61 height 20
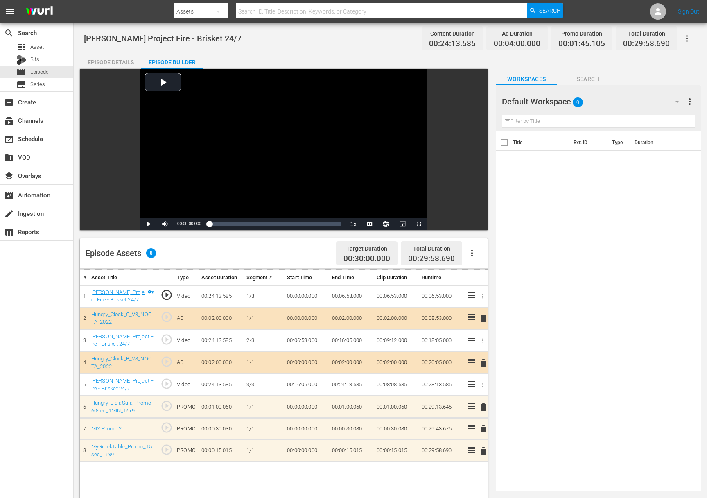
click at [483, 428] on div "delete" at bounding box center [482, 429] width 6 height 12
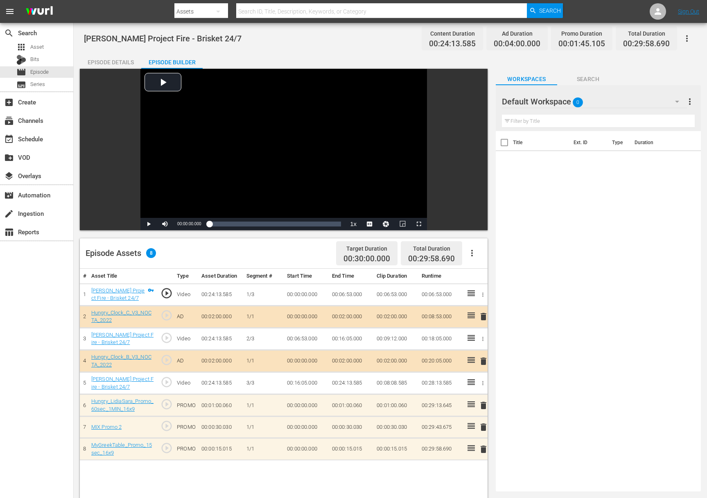
click at [483, 429] on span "delete" at bounding box center [484, 427] width 10 height 10
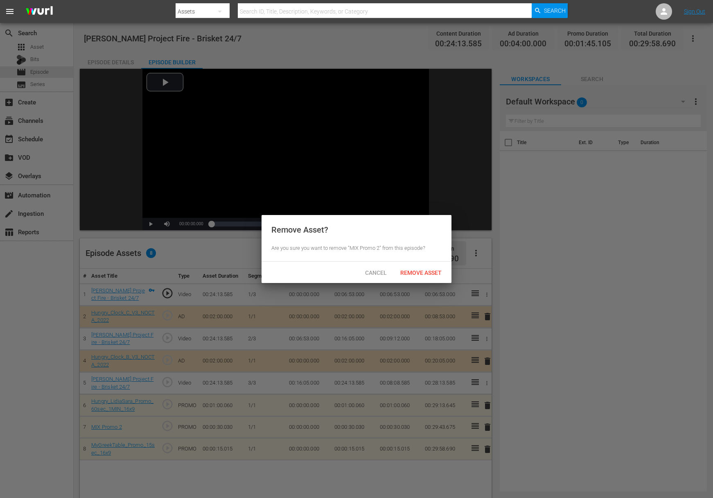
click at [374, 272] on span "Cancel" at bounding box center [376, 272] width 35 height 7
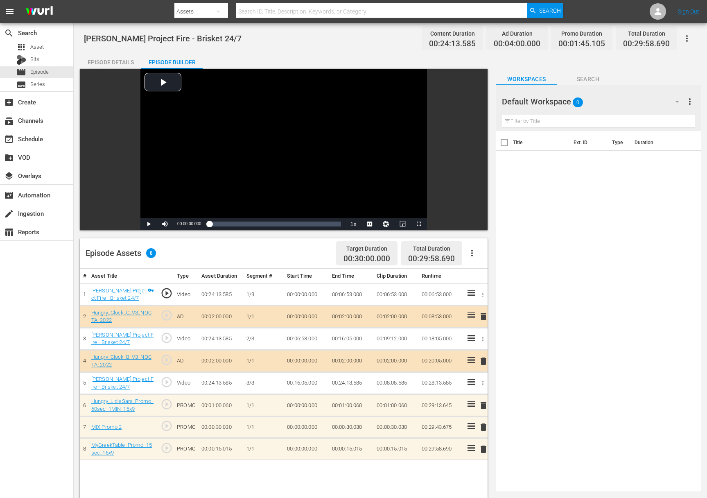
click at [483, 447] on span "delete" at bounding box center [484, 449] width 10 height 10
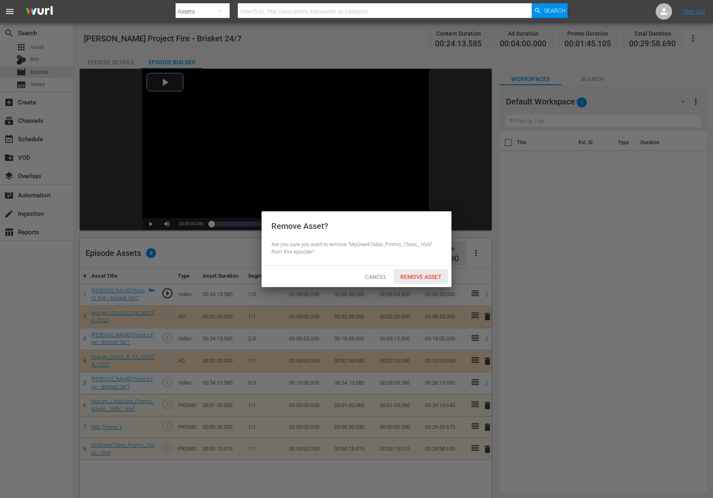
click at [433, 275] on span "Remove Asset" at bounding box center [421, 276] width 54 height 7
